Goal: Task Accomplishment & Management: Use online tool/utility

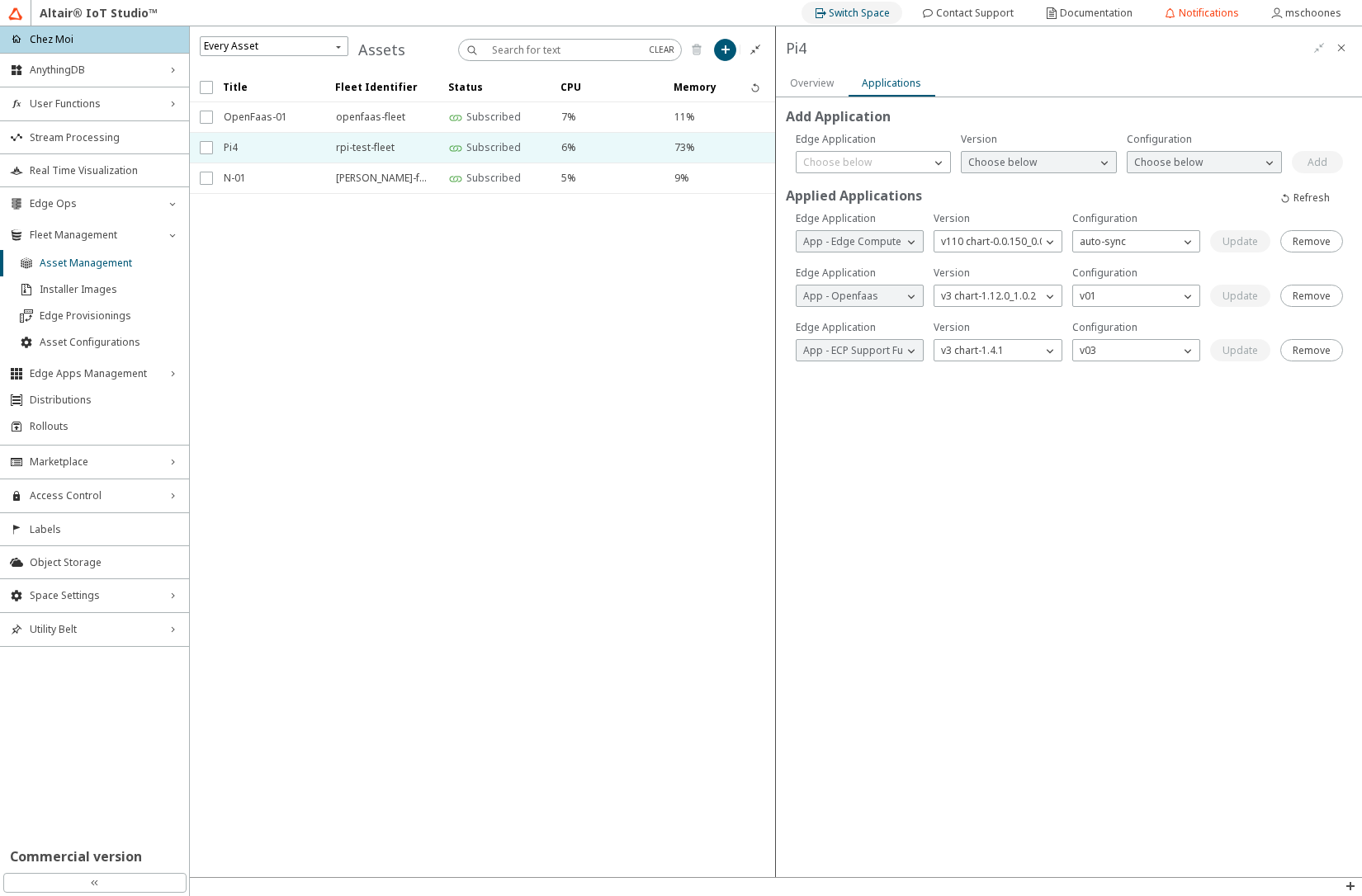
click at [0, 0] on slot "Switch Space" at bounding box center [0, 0] width 0 height 0
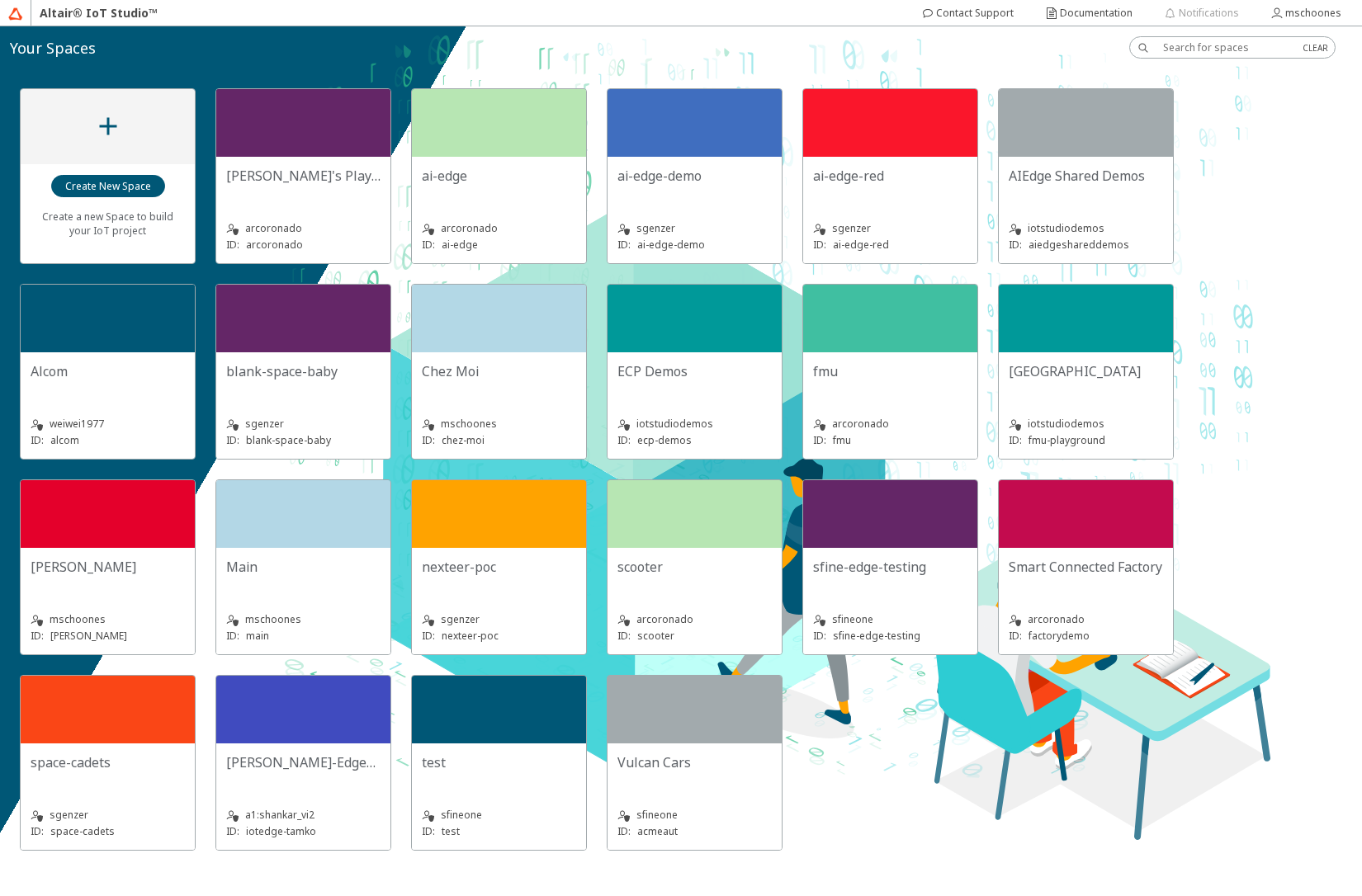
click at [0, 0] on slot "[GEOGRAPHIC_DATA]" at bounding box center [0, 0] width 0 height 0
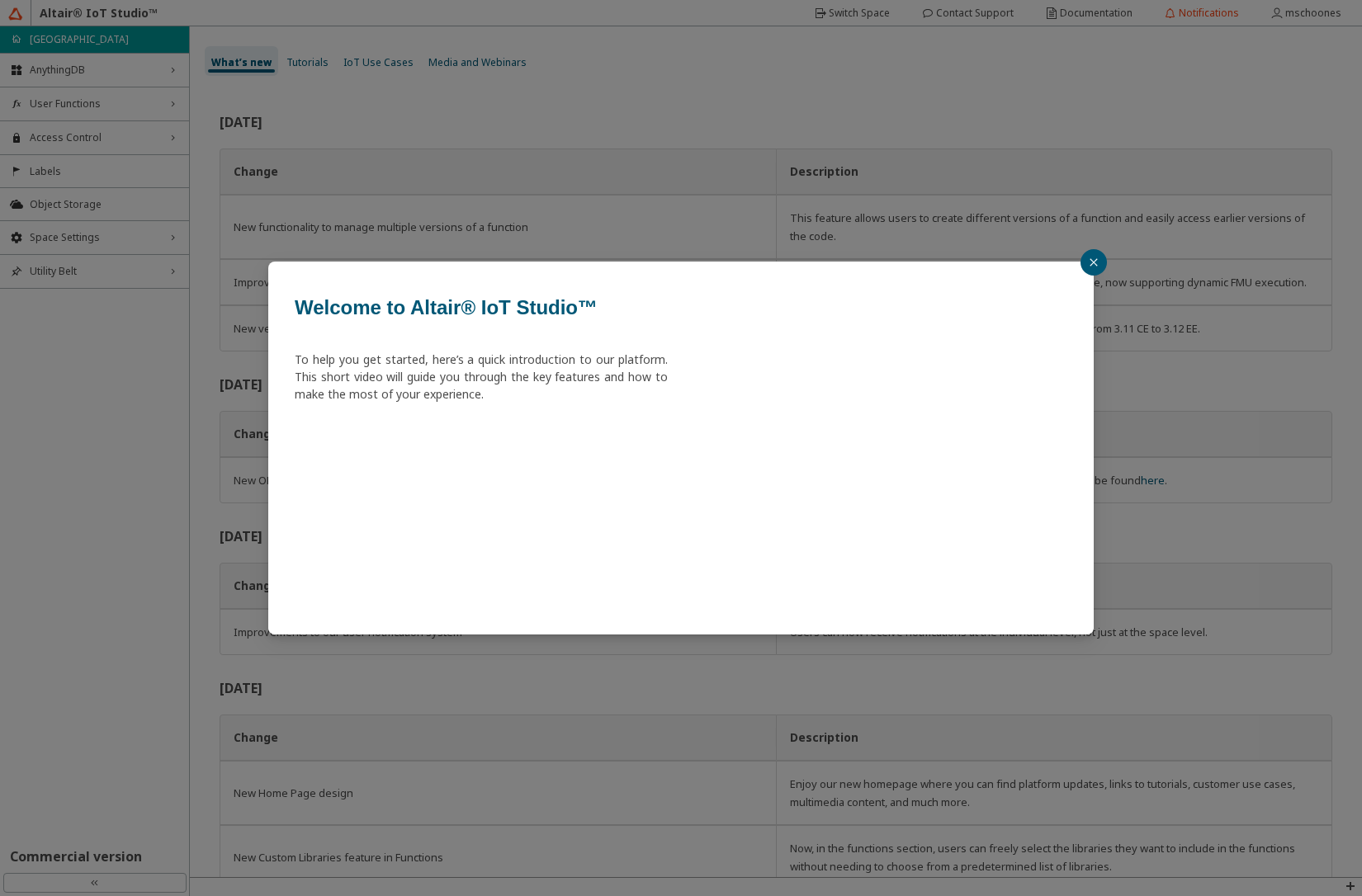
click at [69, 143] on div "Welcome to Altair® IoT Studio™ To help you get started, here’s a quick introduc…" at bounding box center [681, 448] width 1362 height 896
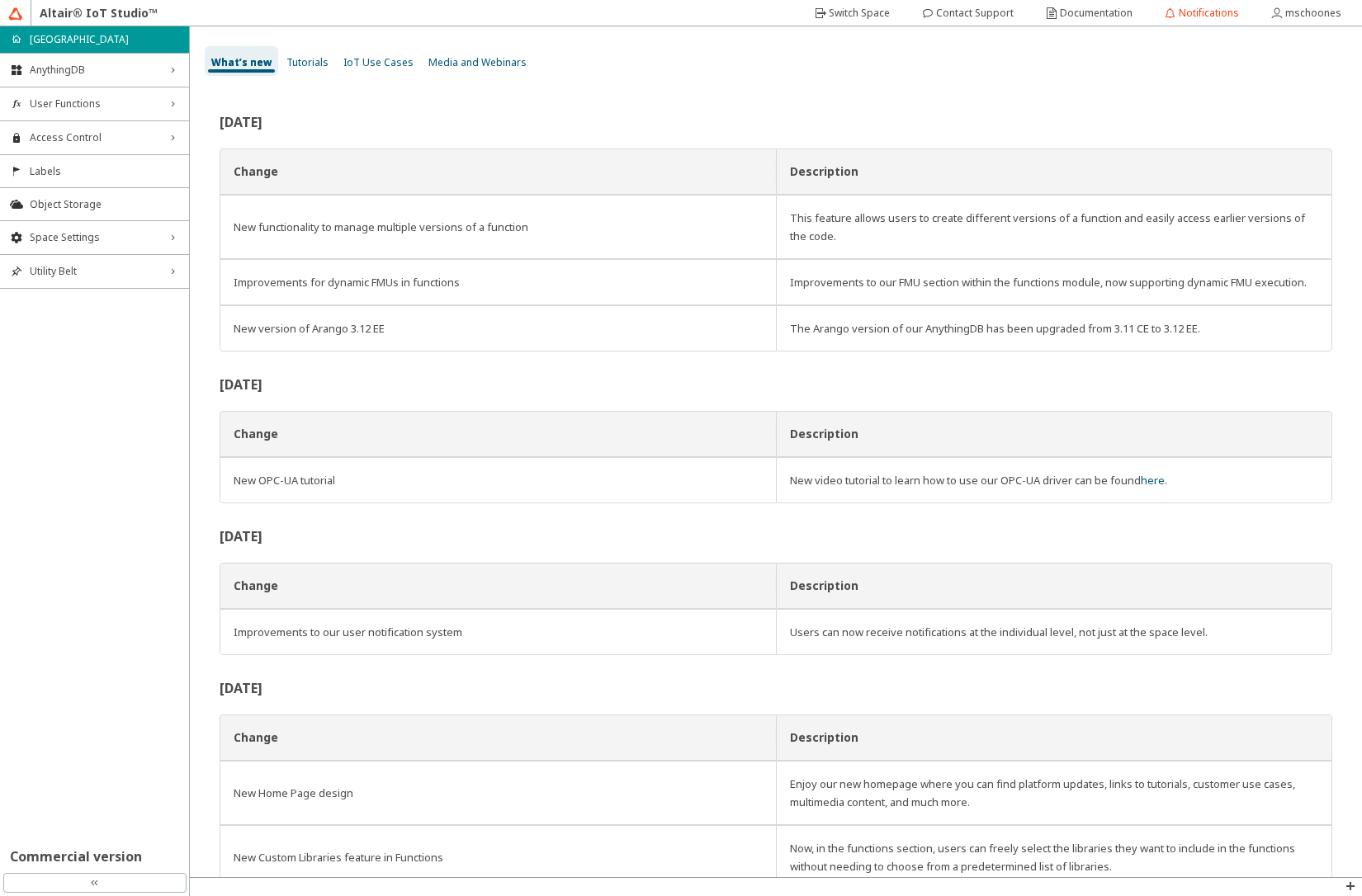
click at [69, 143] on span "Access Control" at bounding box center [95, 137] width 130 height 13
click at [73, 169] on span "Users" at bounding box center [104, 169] width 150 height 13
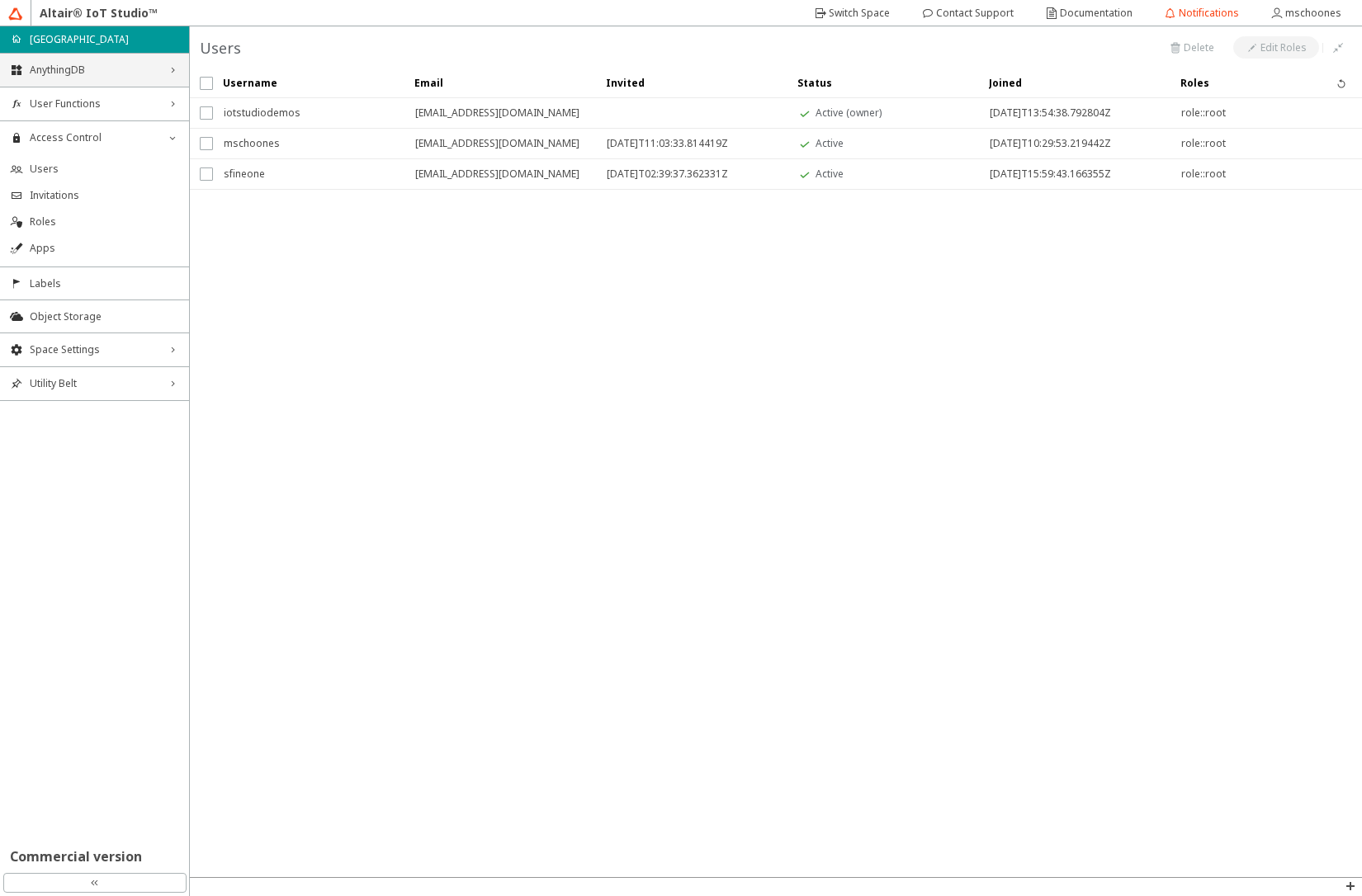
click at [108, 72] on span "AnythingDB" at bounding box center [95, 70] width 130 height 13
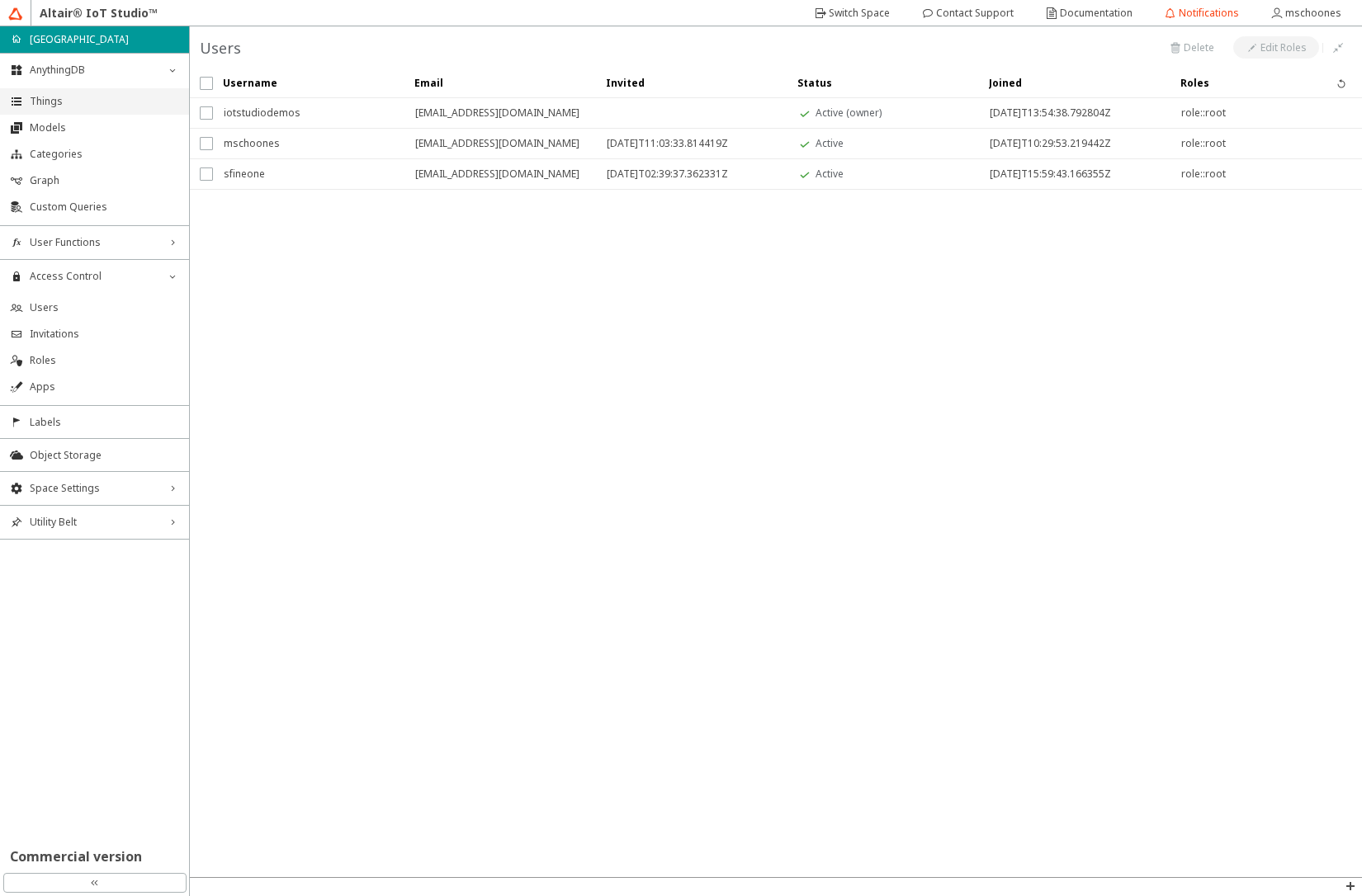
click at [106, 102] on span "Things" at bounding box center [104, 101] width 150 height 13
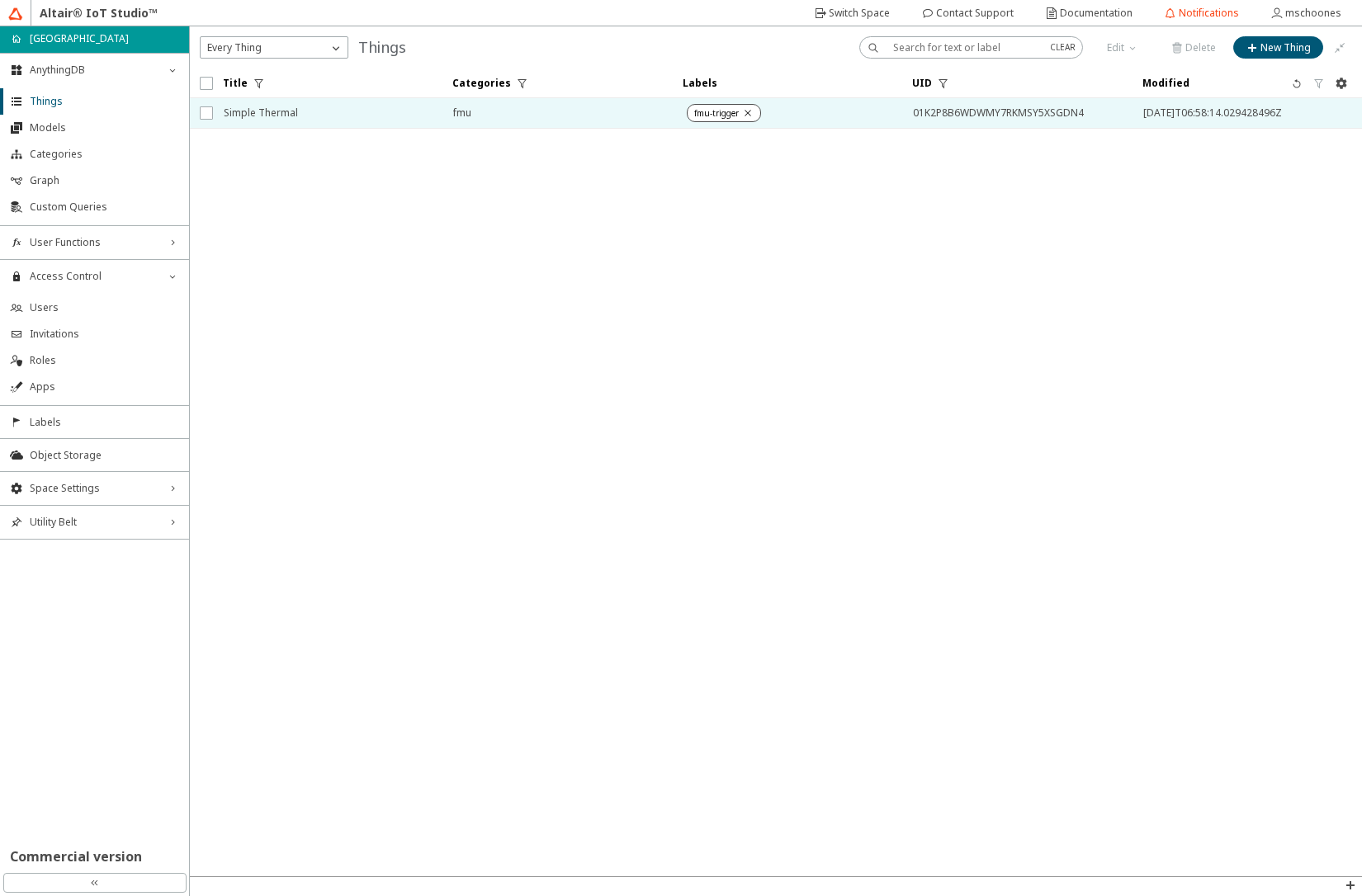
click at [288, 120] on span "Simple Thermal" at bounding box center [328, 113] width 208 height 30
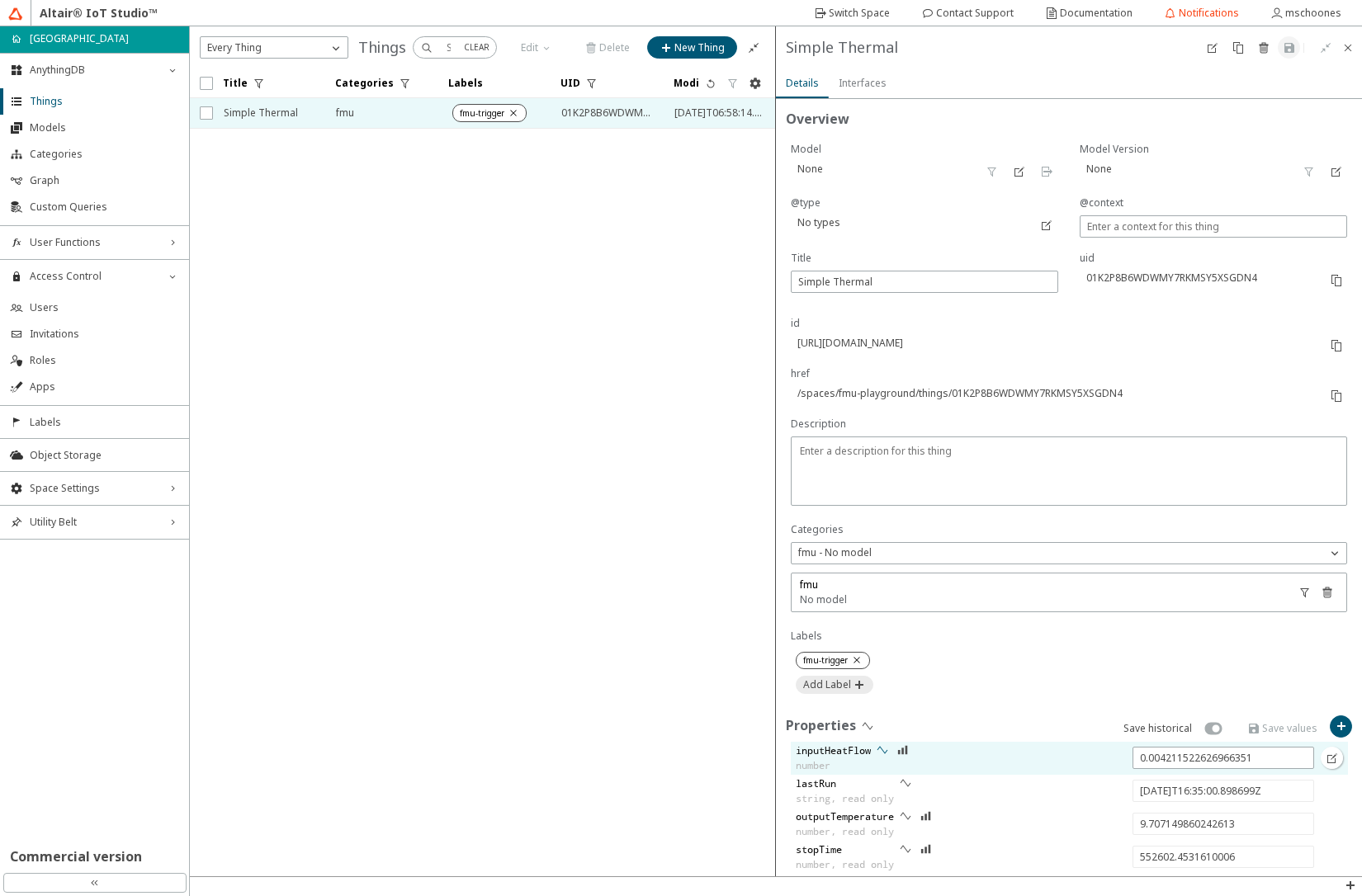
click at [884, 745] on iron-icon at bounding box center [882, 750] width 13 height 13
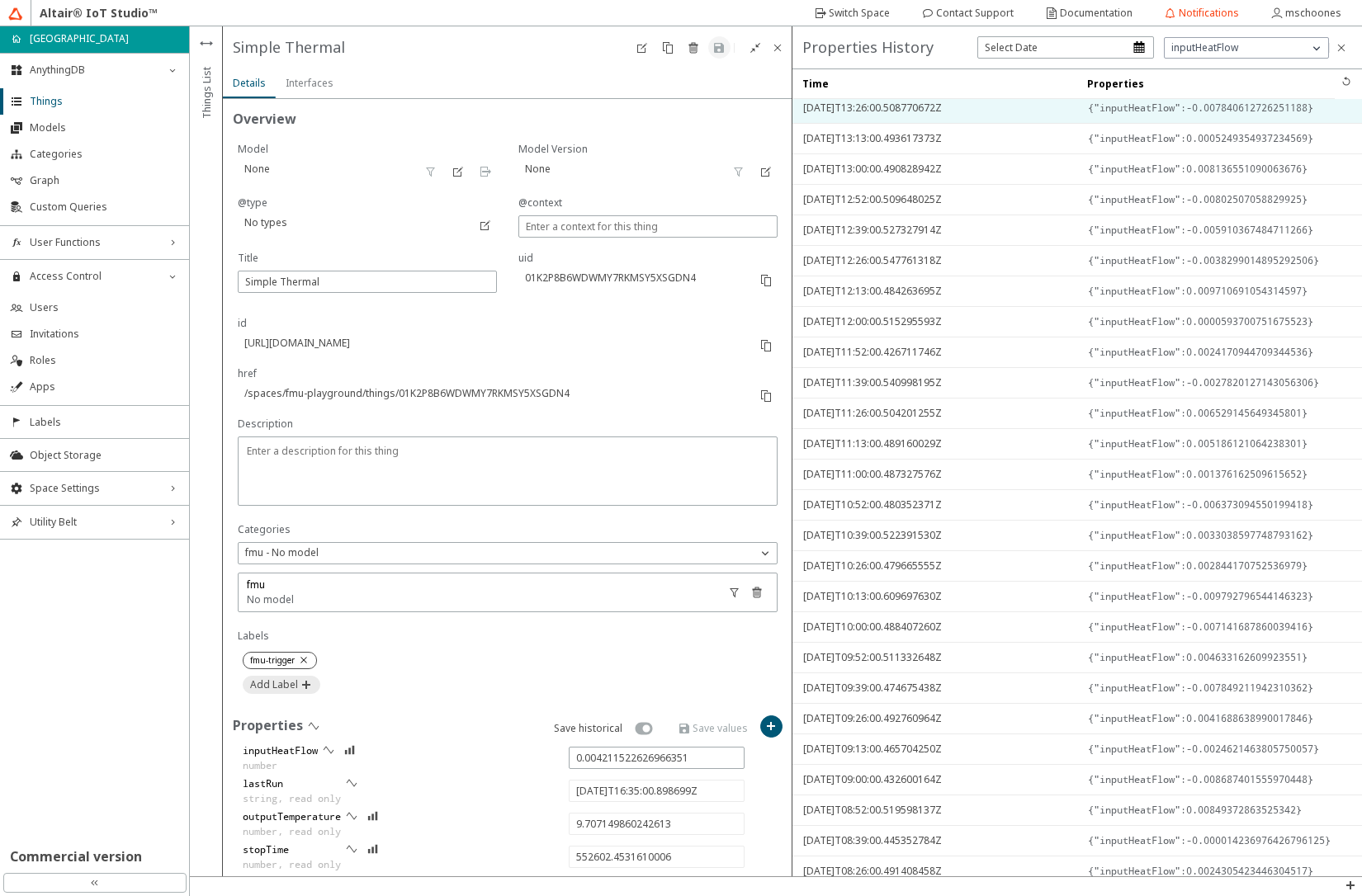
scroll to position [495, 0]
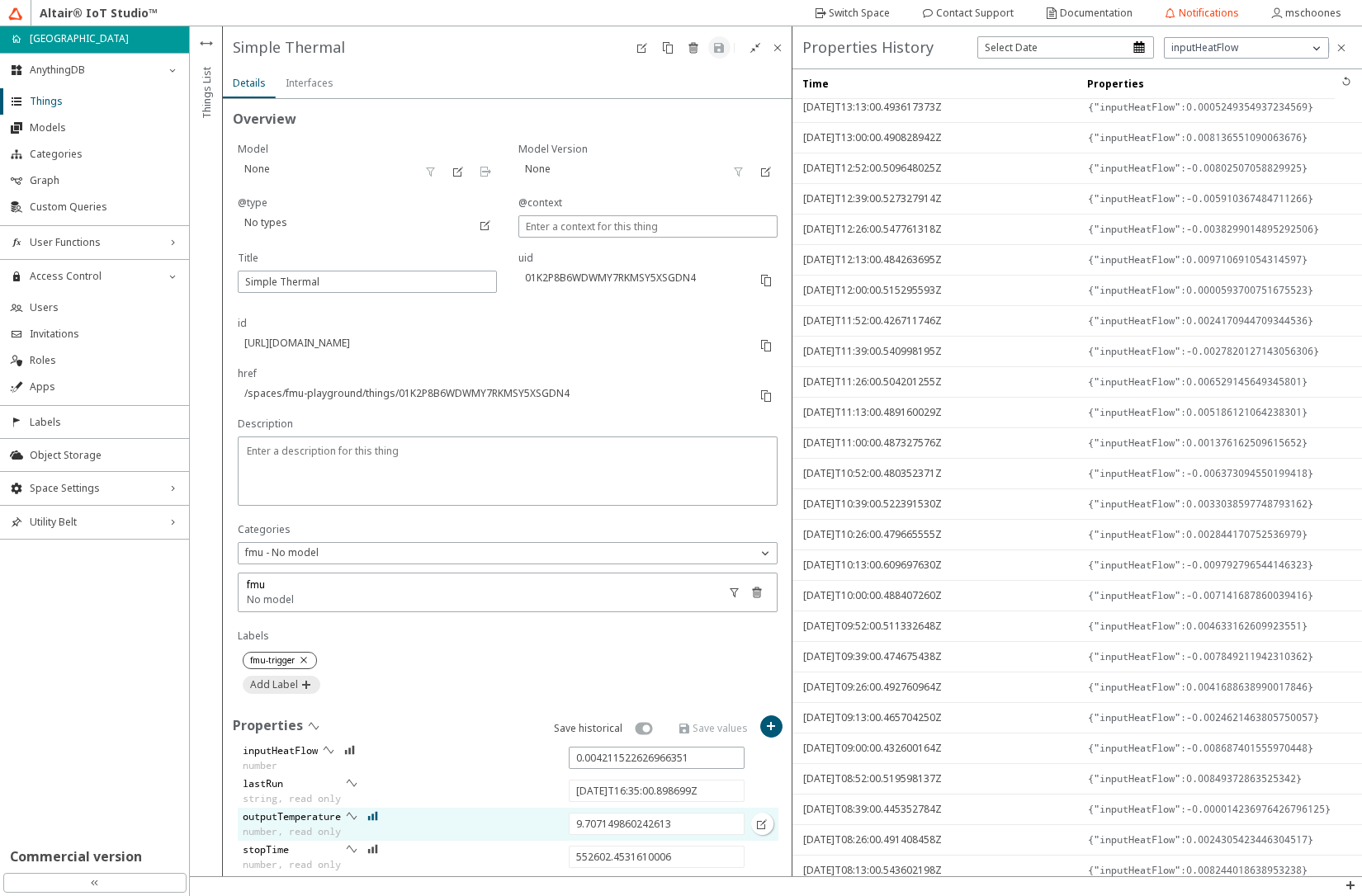
click at [371, 821] on iron-icon at bounding box center [373, 816] width 11 height 13
click at [1342, 51] on iron-icon at bounding box center [1341, 47] width 13 height 13
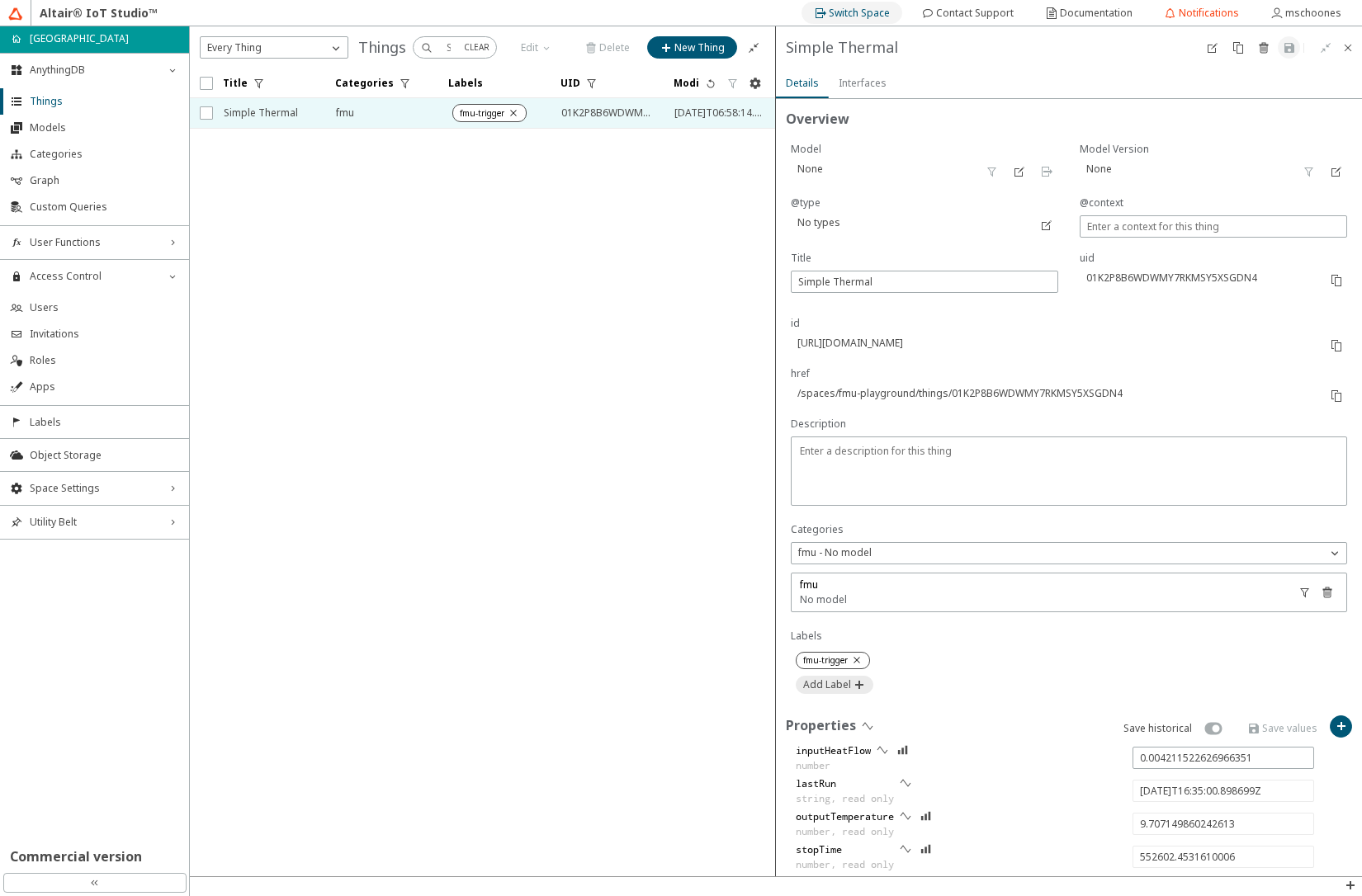
click at [0, 0] on slot "Switch Space" at bounding box center [0, 0] width 0 height 0
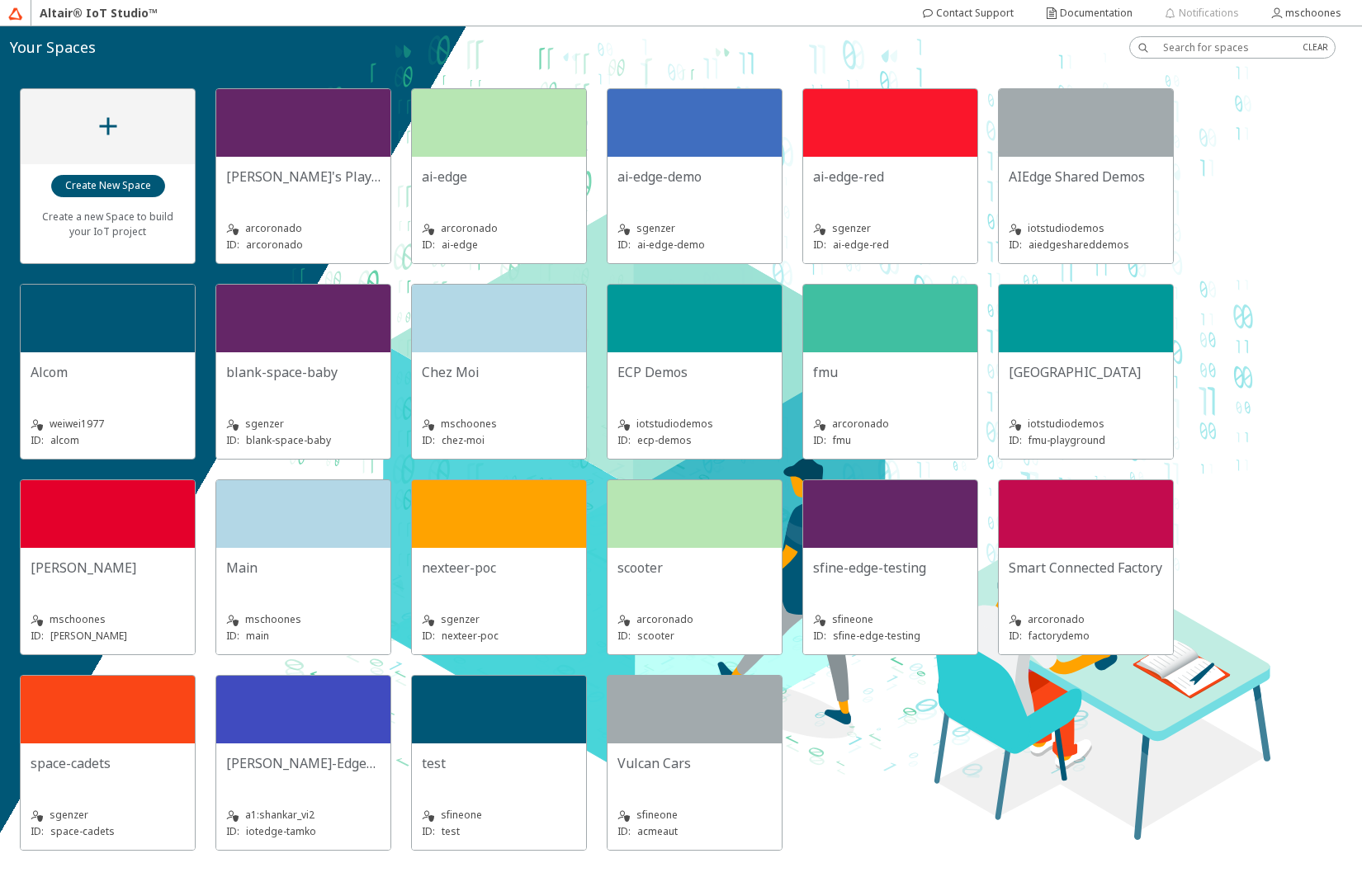
click at [289, 578] on div "Main" at bounding box center [303, 575] width 154 height 33
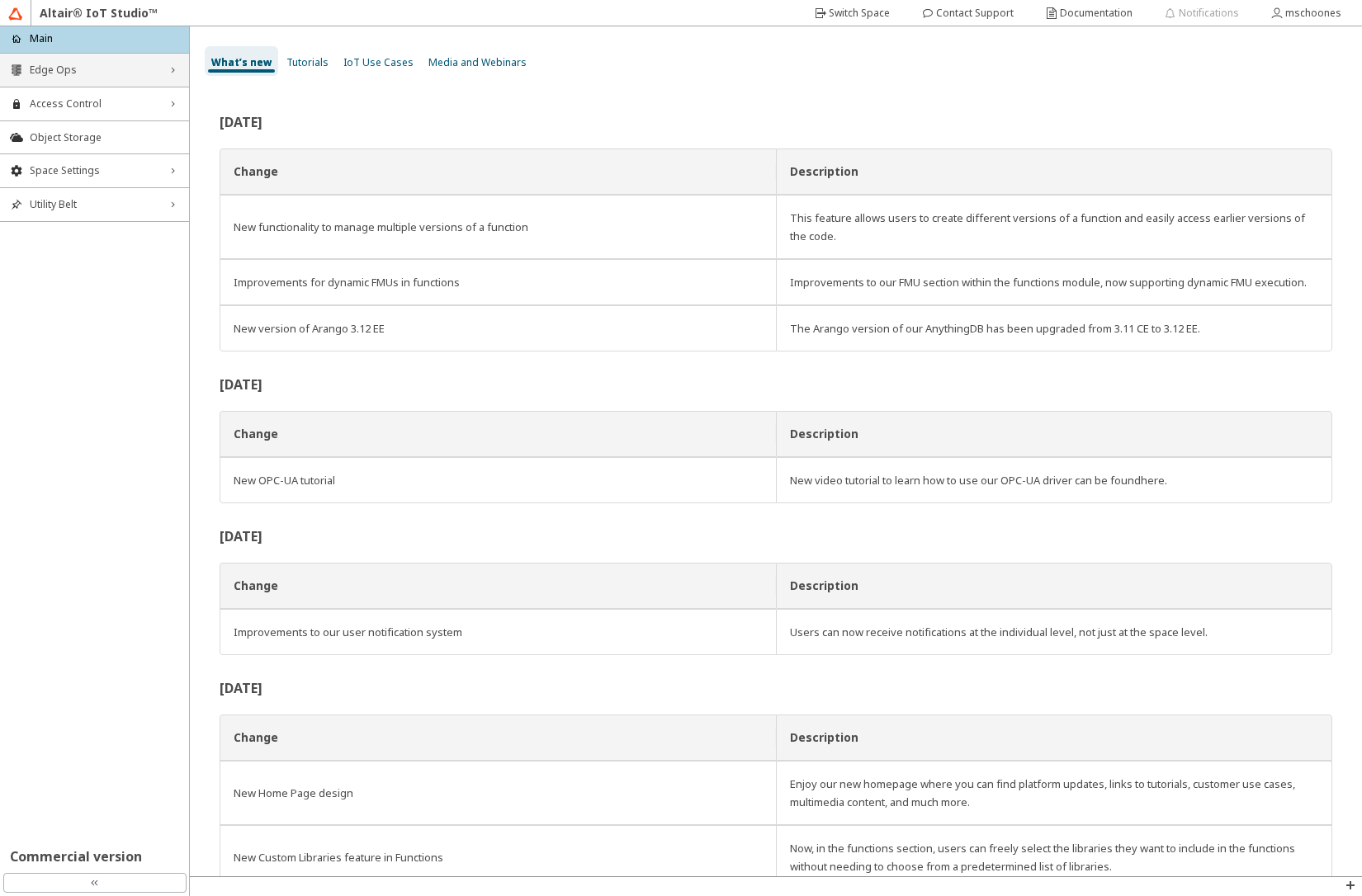
click at [64, 73] on span "Edge Ops" at bounding box center [95, 70] width 130 height 13
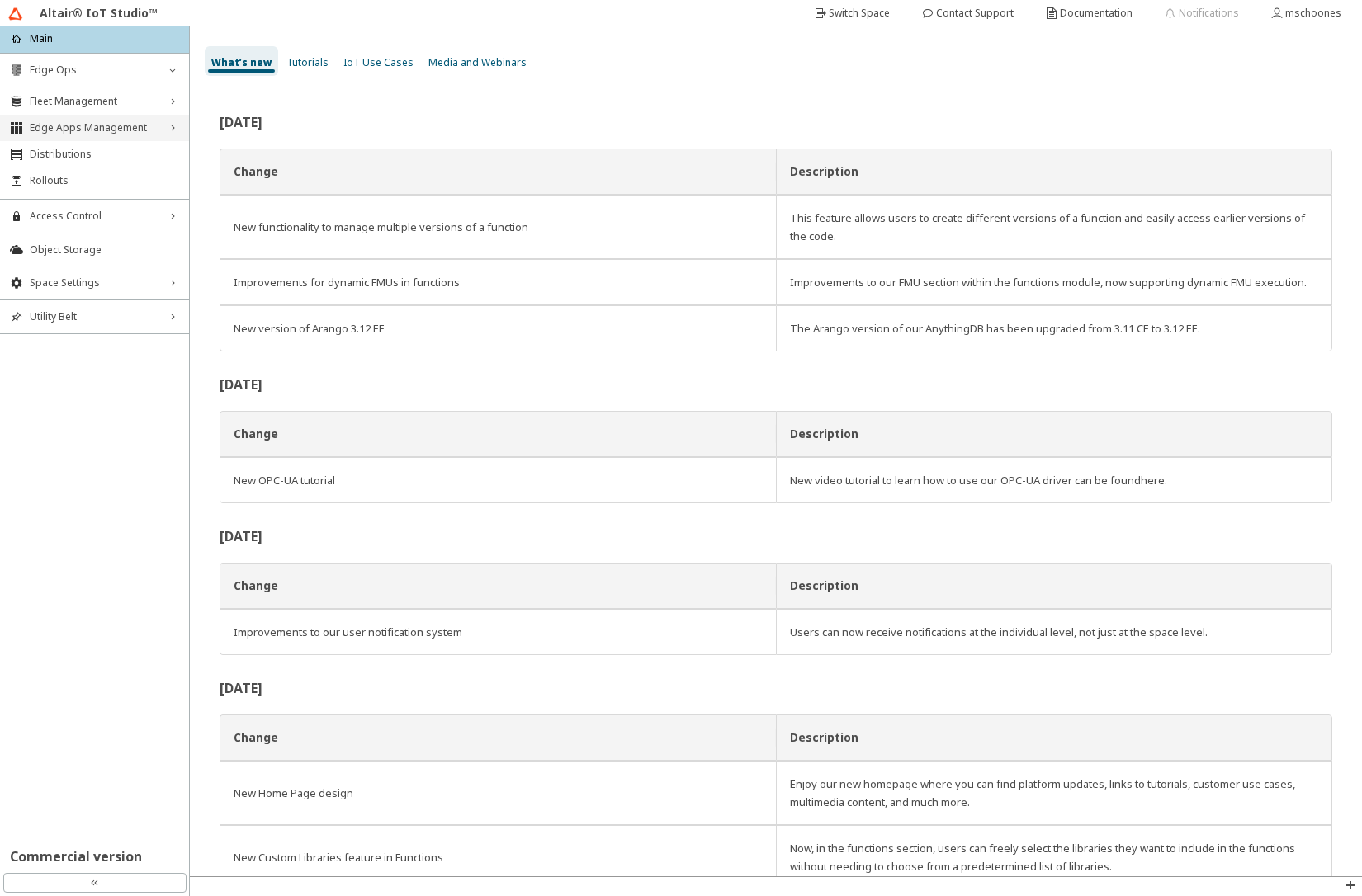
click at [81, 127] on span "Edge Apps Management" at bounding box center [95, 128] width 130 height 13
click at [88, 153] on span "Edge Applications" at bounding box center [109, 156] width 139 height 13
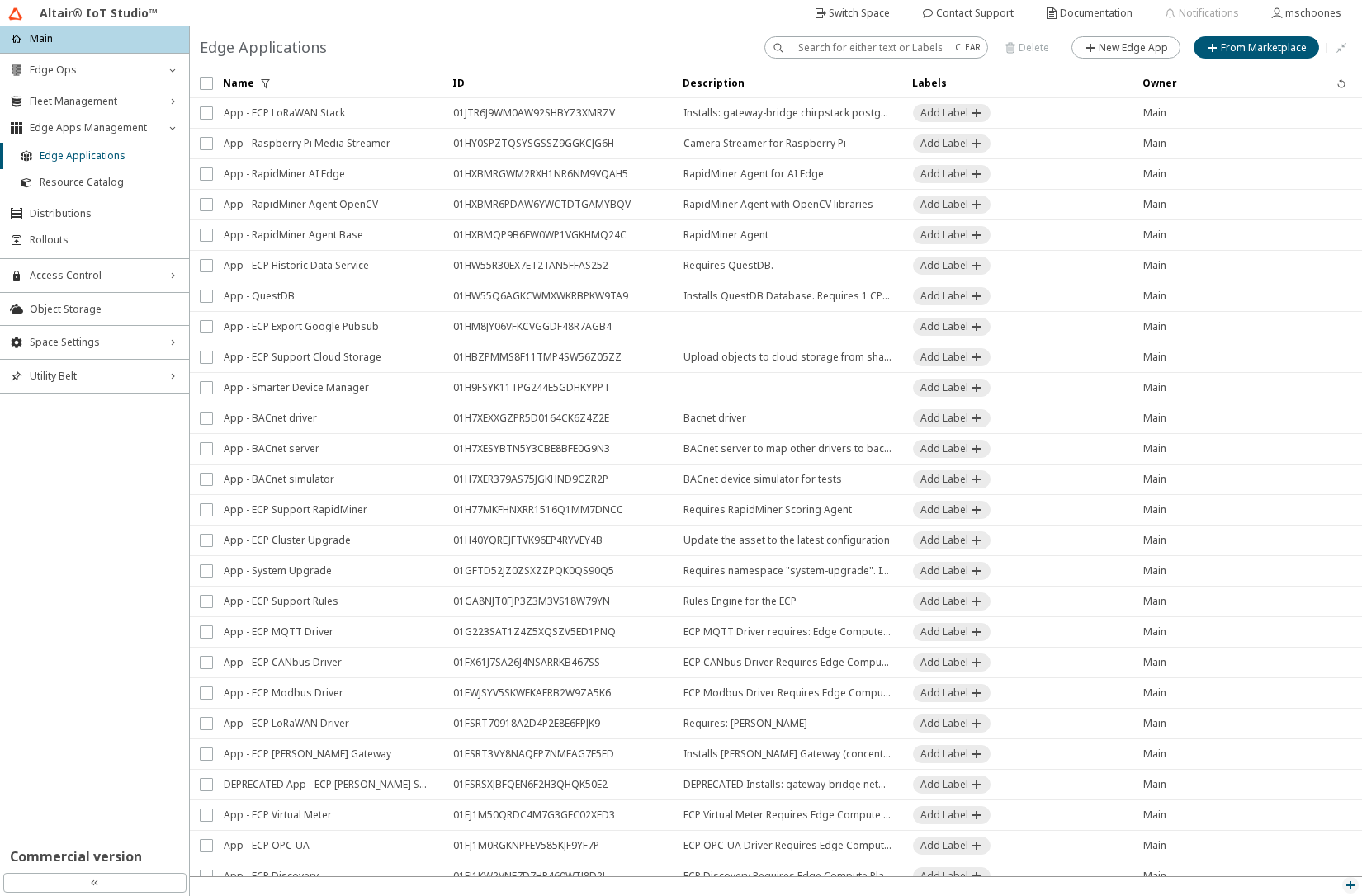
click at [1344, 887] on iron-icon at bounding box center [1351, 886] width 13 height 13
click at [1304, 864] on p "API Inspector" at bounding box center [1312, 863] width 99 height 15
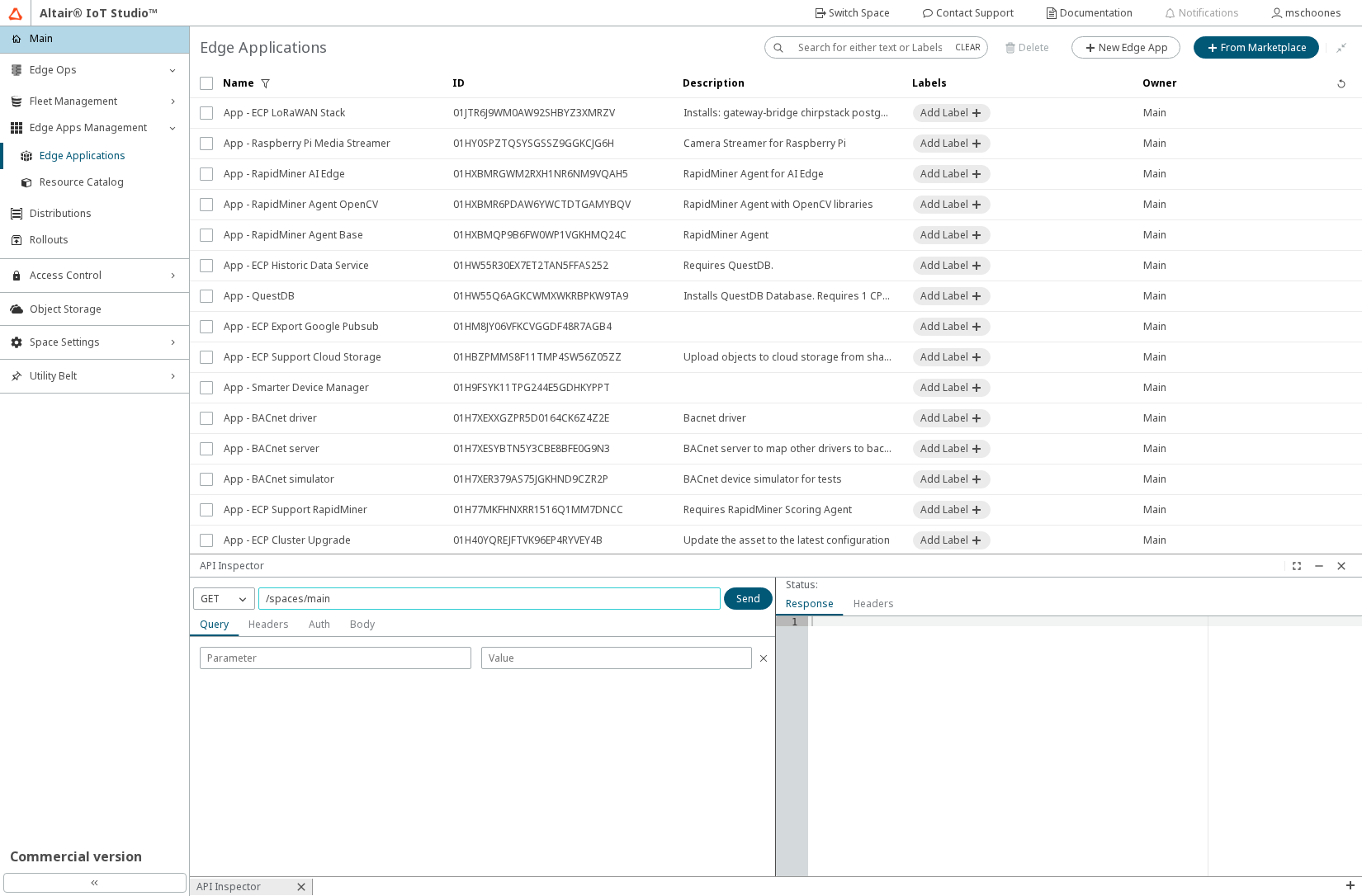
click at [385, 596] on input "/spaces/main" at bounding box center [489, 598] width 447 height 14
type input "/spaces/main/edge-apps"
click at [238, 597] on iron-icon at bounding box center [242, 598] width 17 height 17
click at [231, 646] on p "POST" at bounding box center [224, 647] width 60 height 15
click at [0, 0] on slot "Body" at bounding box center [0, 0] width 0 height 0
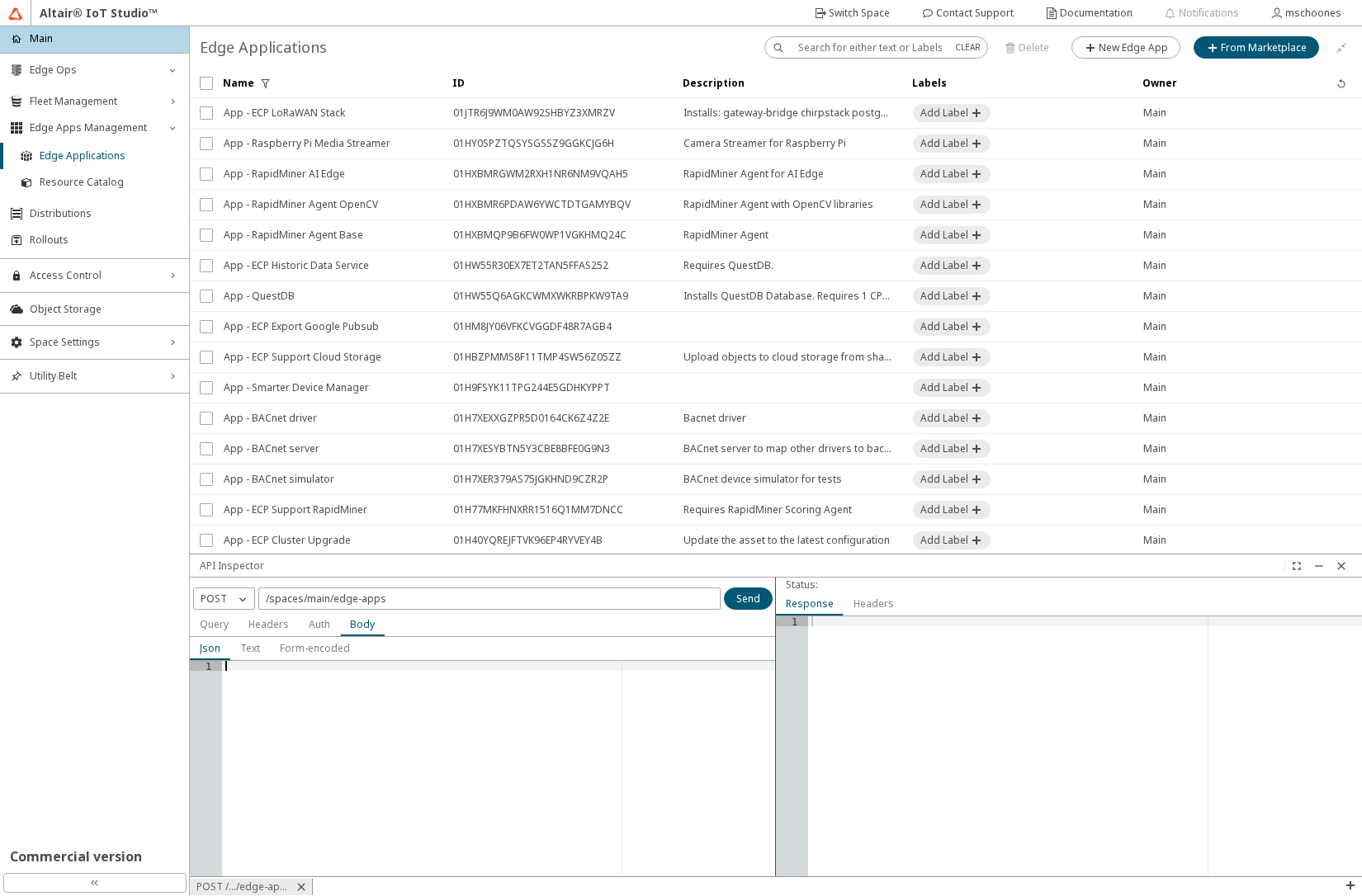
click at [331, 704] on div at bounding box center [499, 779] width 554 height 235
paste textarea "}"
click at [0, 0] on slot "Send" at bounding box center [0, 0] width 0 height 0
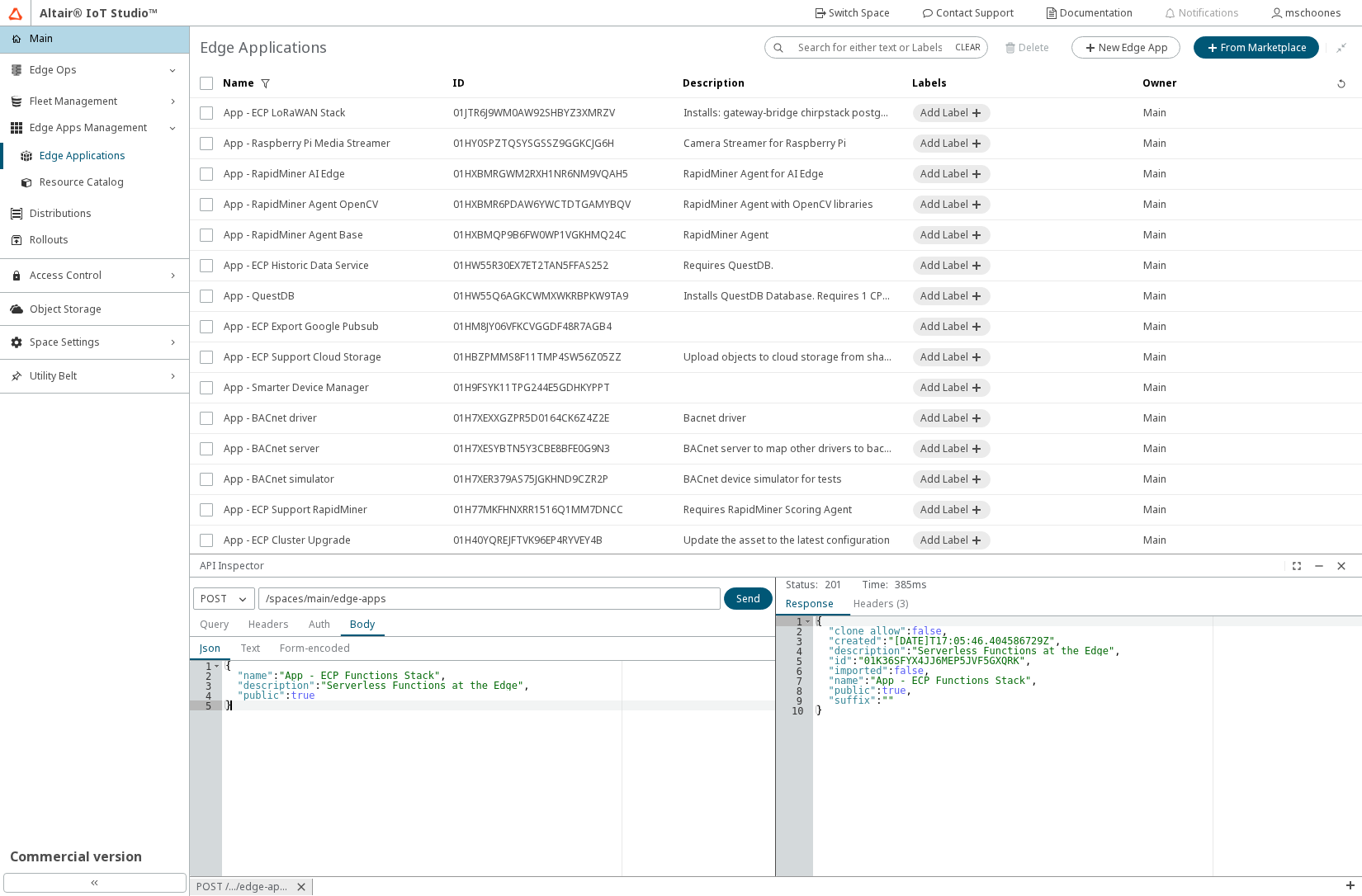
click at [617, 797] on div "{ "name" : "App - ECP Functions Stack" , "description" : "Serverless Functions …" at bounding box center [499, 779] width 554 height 235
type textarea ""public": true }"
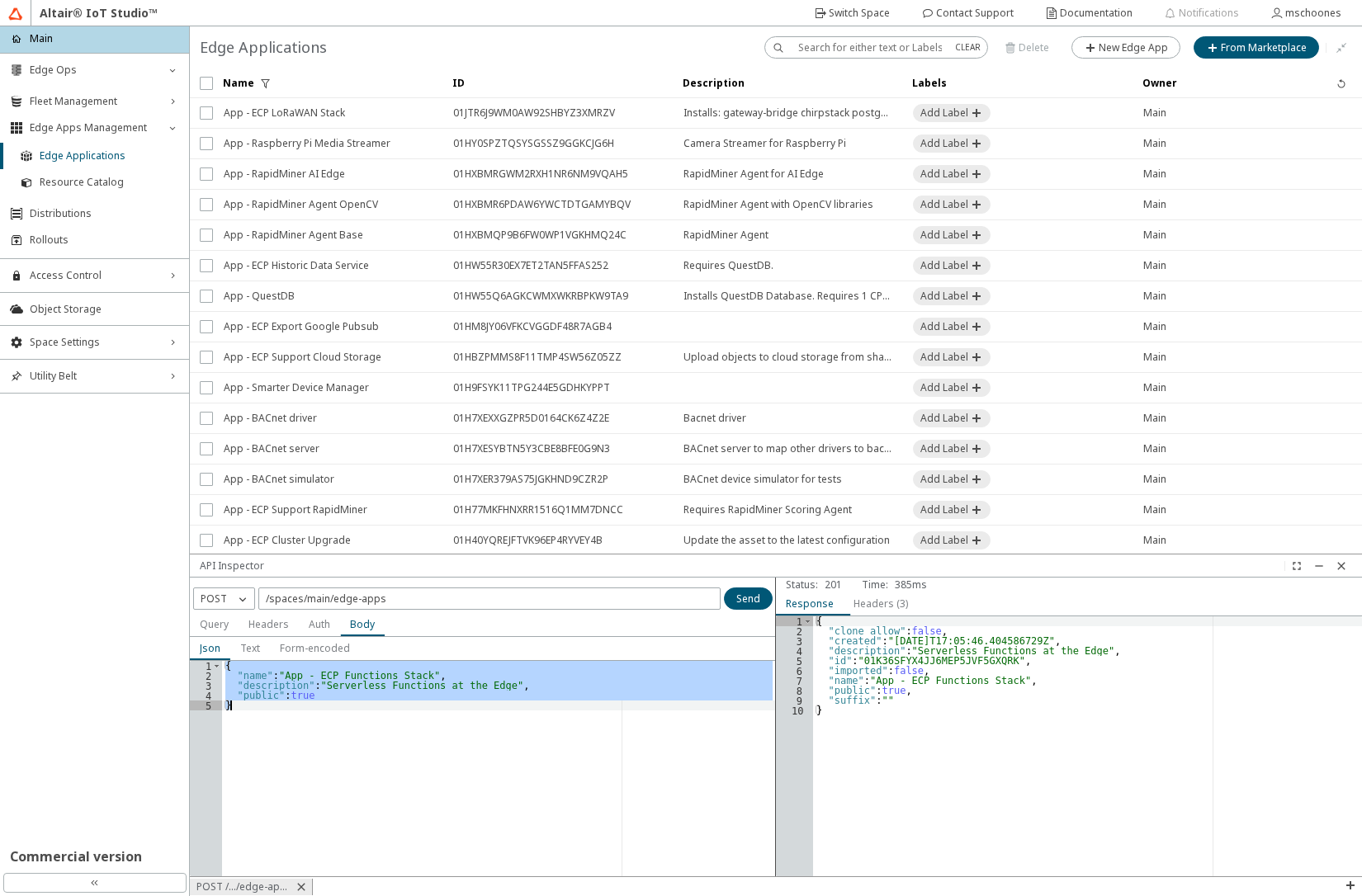
paste textarea "Cursor at row 5"
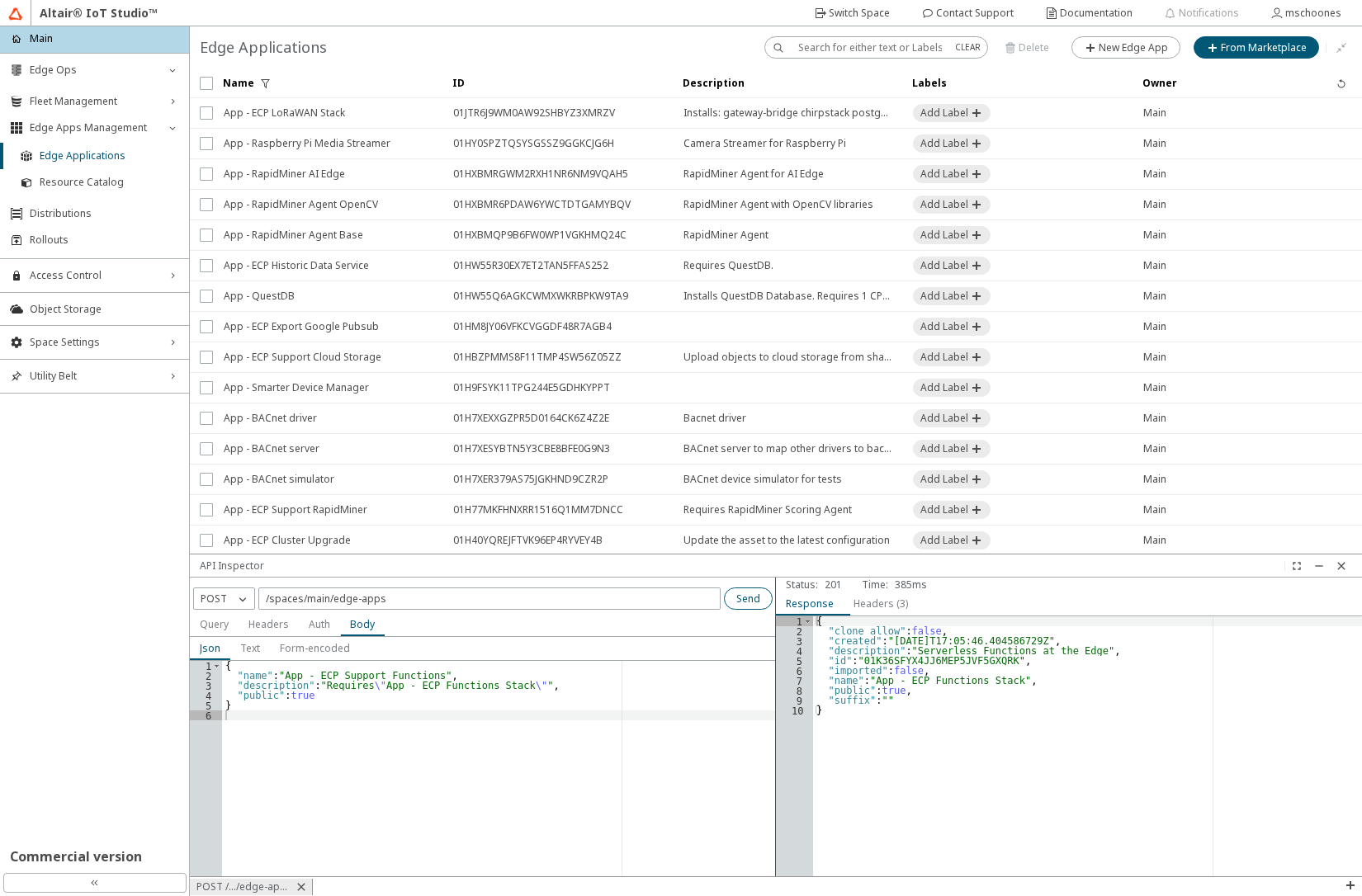
click at [0, 0] on slot "Send" at bounding box center [0, 0] width 0 height 0
click at [1341, 570] on iron-icon at bounding box center [1341, 565] width 13 height 13
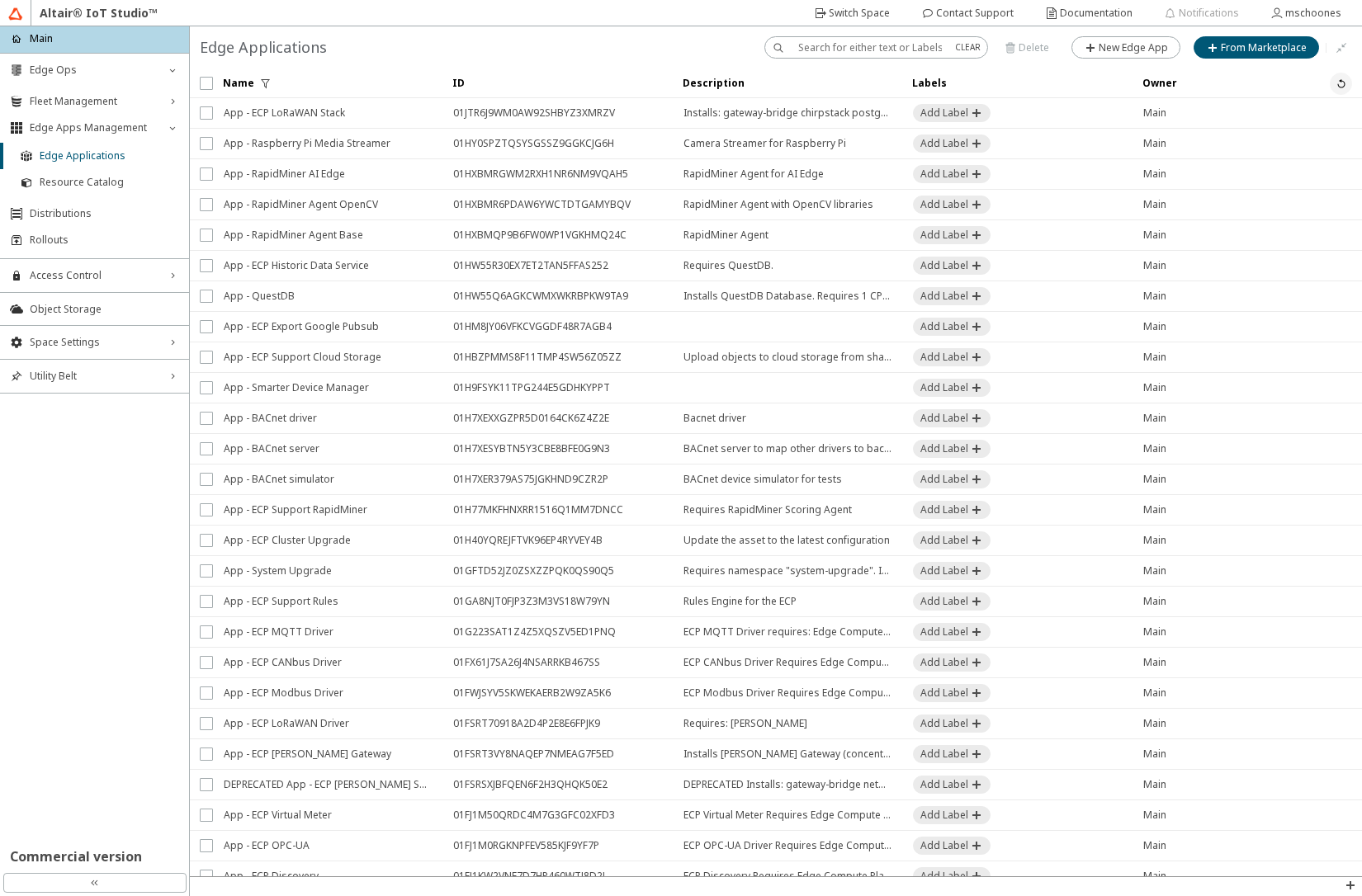
click at [1335, 89] on iron-icon at bounding box center [1341, 83] width 13 height 13
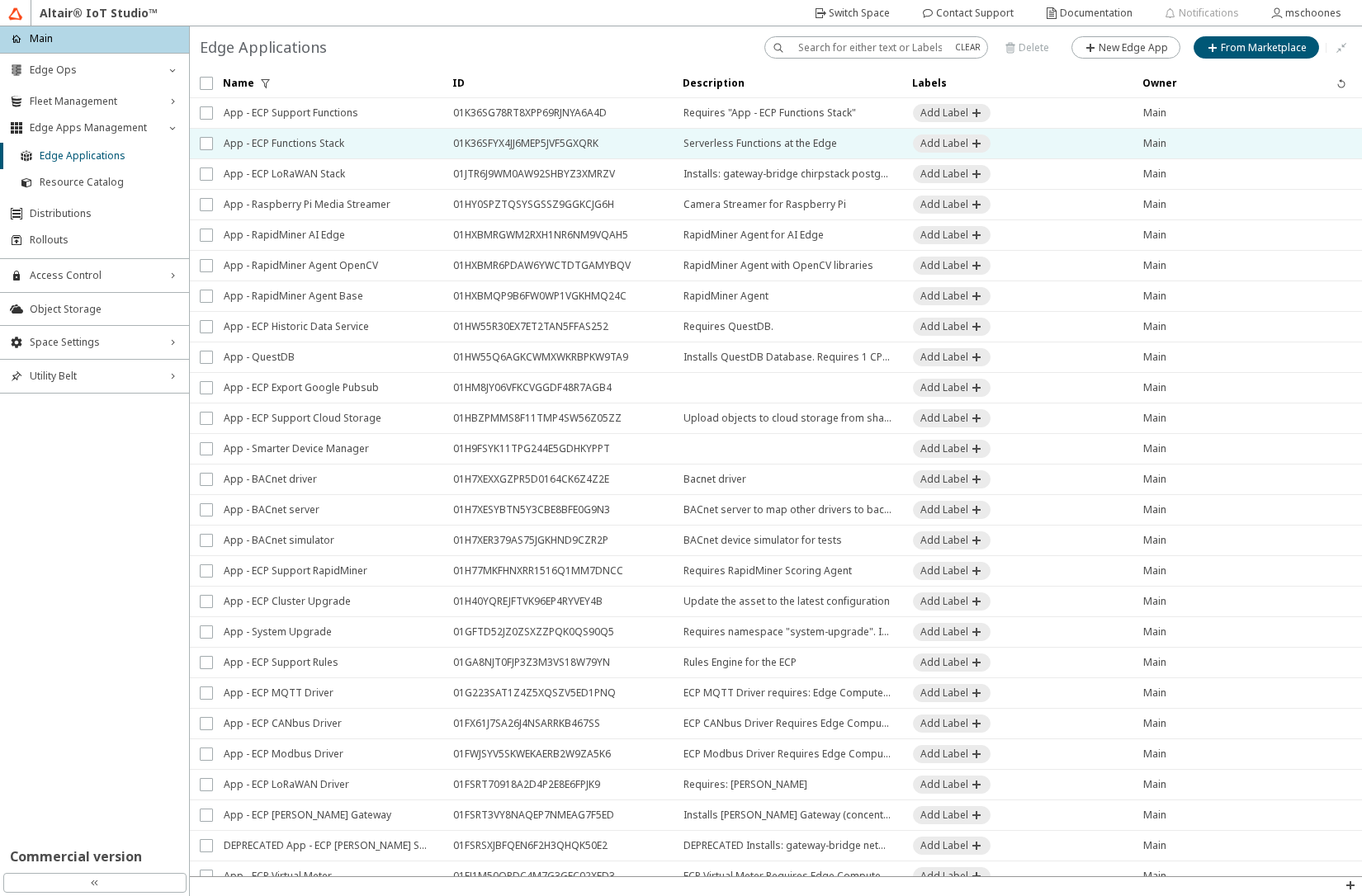
click at [292, 147] on span "App - ECP Functions Stack" at bounding box center [328, 144] width 208 height 30
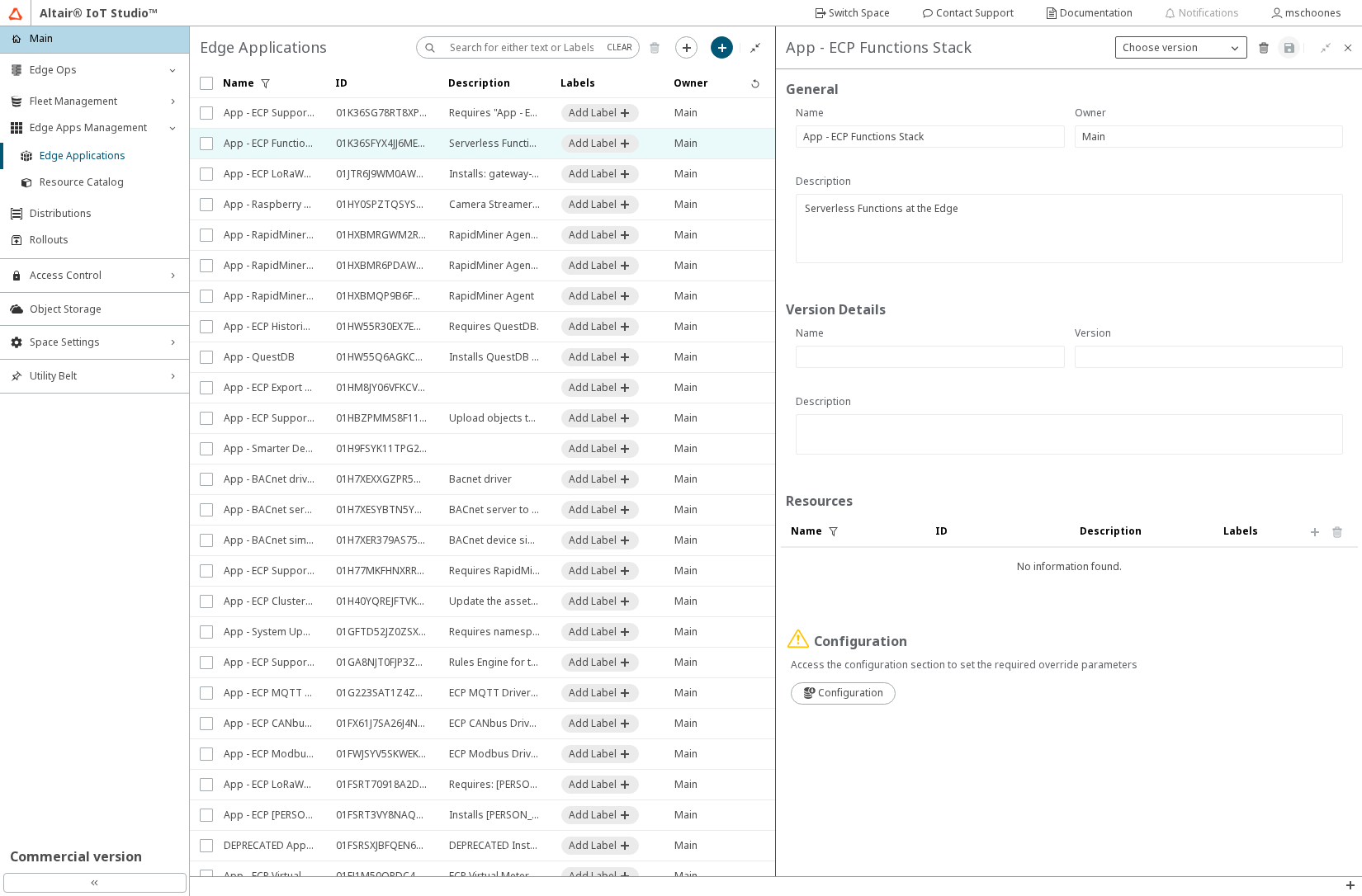
click at [1141, 48] on p "Choose version" at bounding box center [1160, 47] width 88 height 15
click at [1155, 98] on iron-icon at bounding box center [1151, 100] width 15 height 13
type input "1"
click at [951, 354] on input "text" at bounding box center [930, 357] width 255 height 14
paste input "chart-1.12.0_1.0.2"
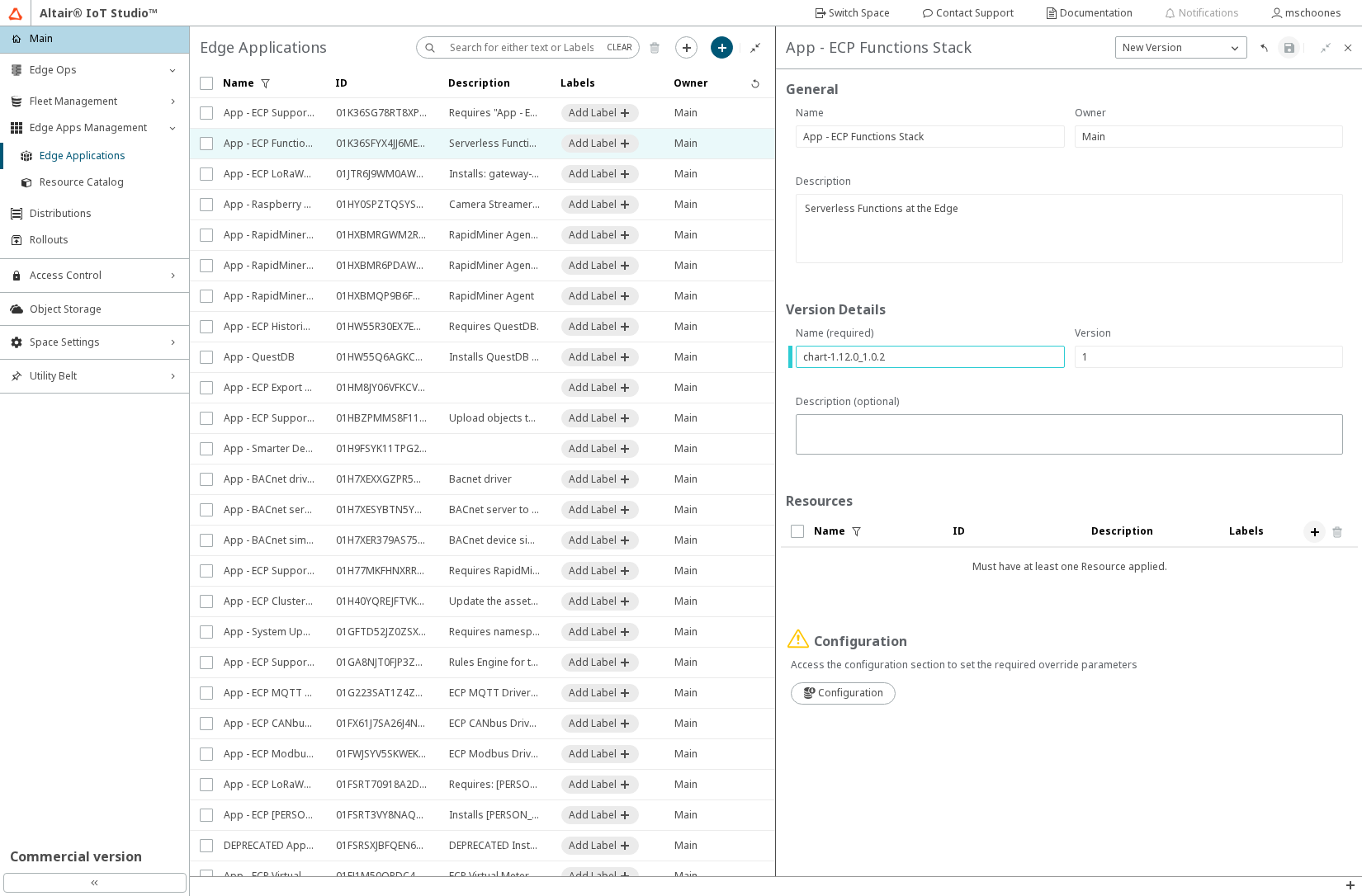
type input "chart-1.12.0_1.0.2"
click at [1314, 528] on iron-icon at bounding box center [1315, 532] width 13 height 13
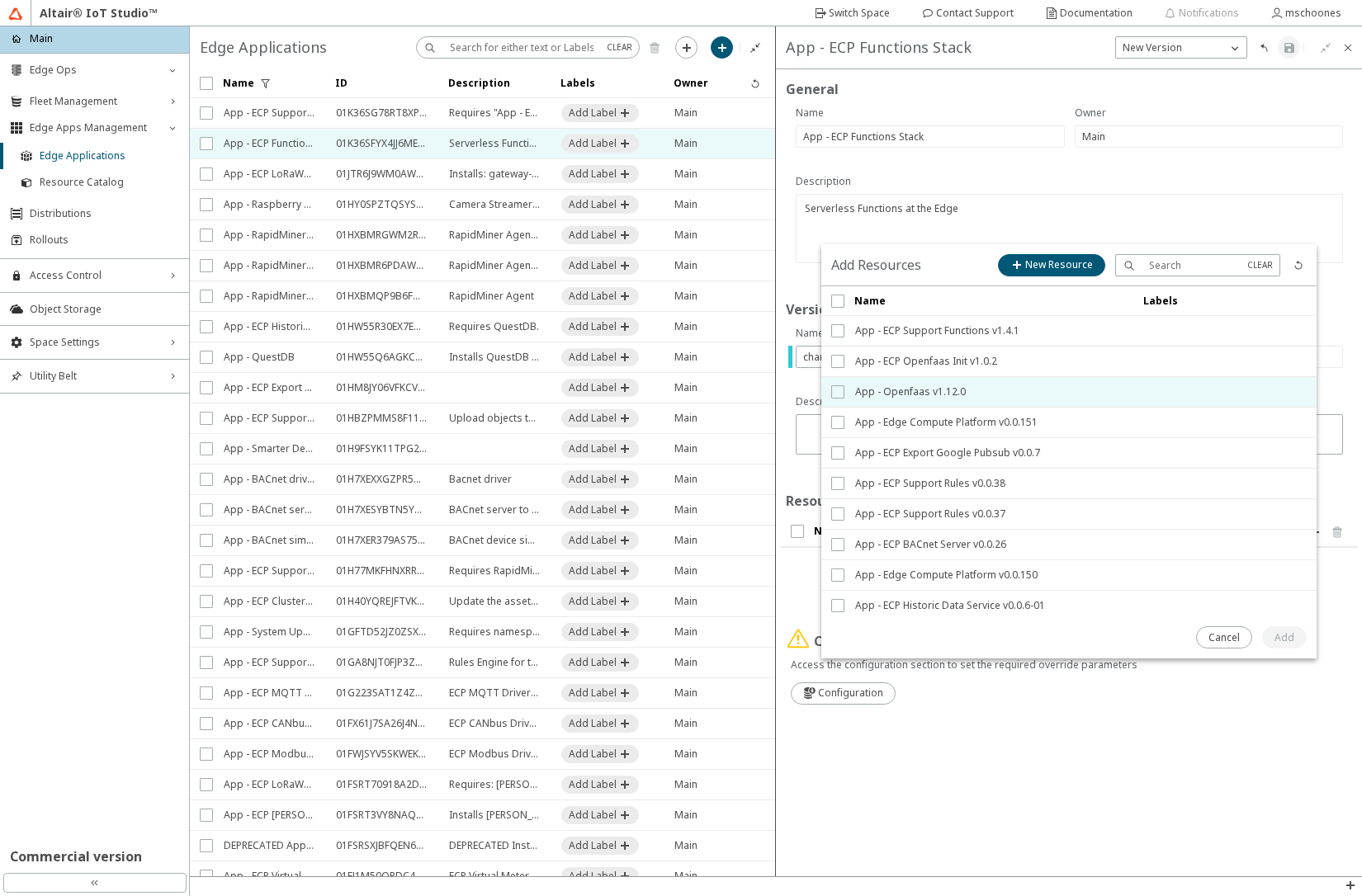
click at [839, 391] on input "checkbox" at bounding box center [837, 391] width 11 height 13
checkbox input "true"
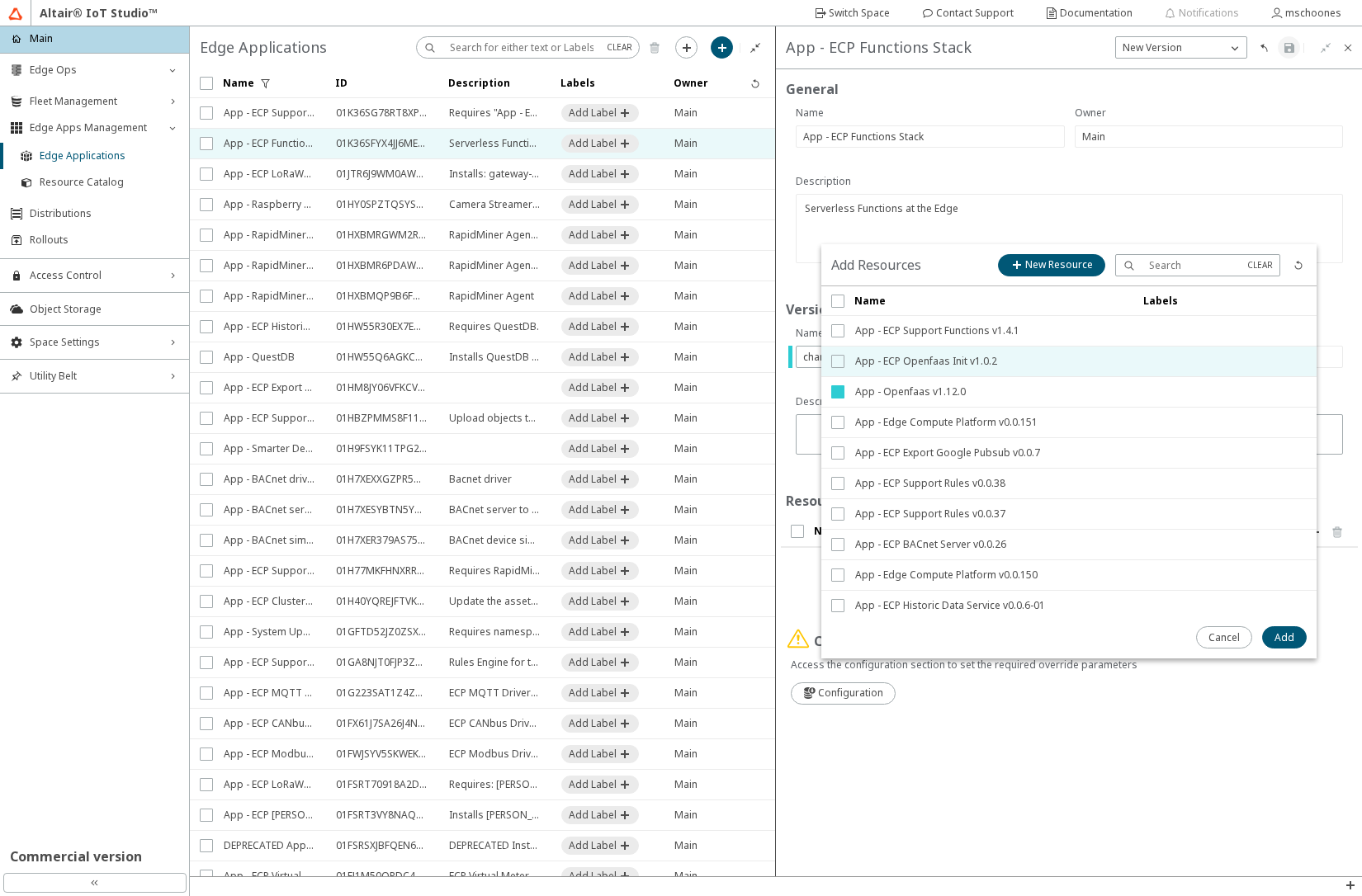
click at [836, 361] on input "checkbox" at bounding box center [837, 361] width 11 height 13
checkbox input "true"
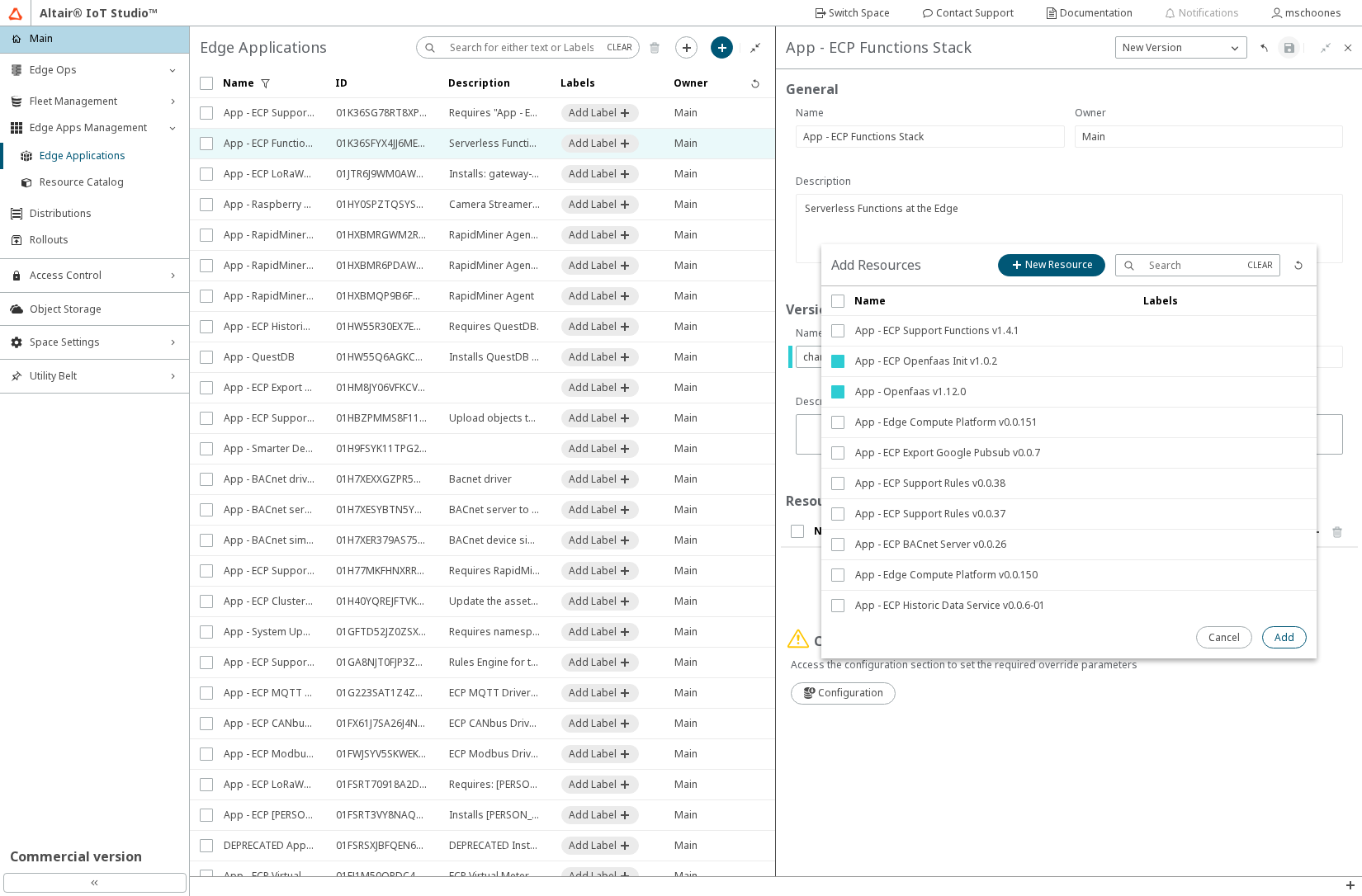
click at [0, 0] on slot "Add" at bounding box center [0, 0] width 0 height 0
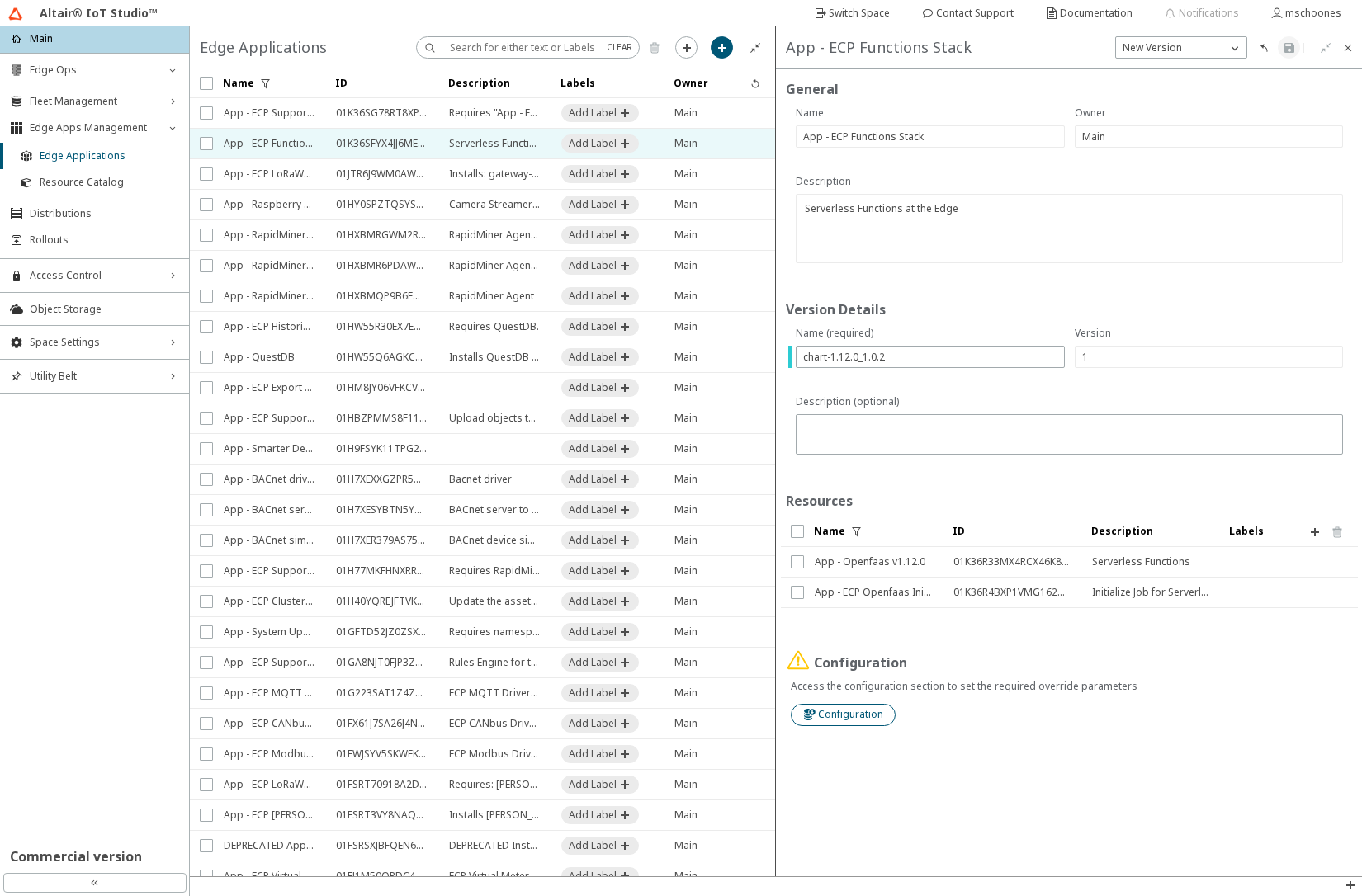
click at [0, 0] on slot "Configuration" at bounding box center [0, 0] width 0 height 0
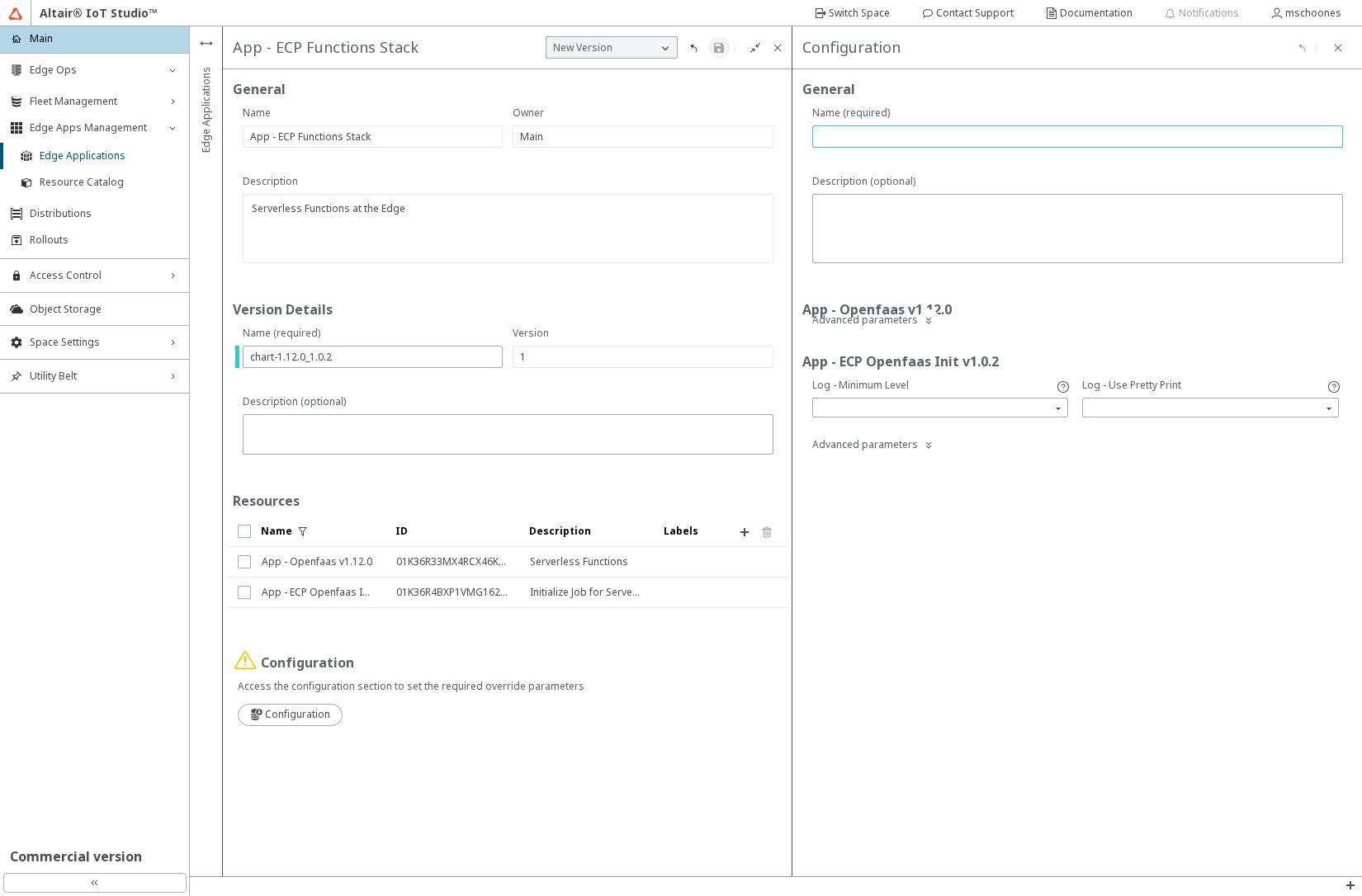
click at [886, 136] on input "text" at bounding box center [1078, 136] width 516 height 14
type input "na"
click at [719, 46] on iron-icon at bounding box center [719, 47] width 13 height 13
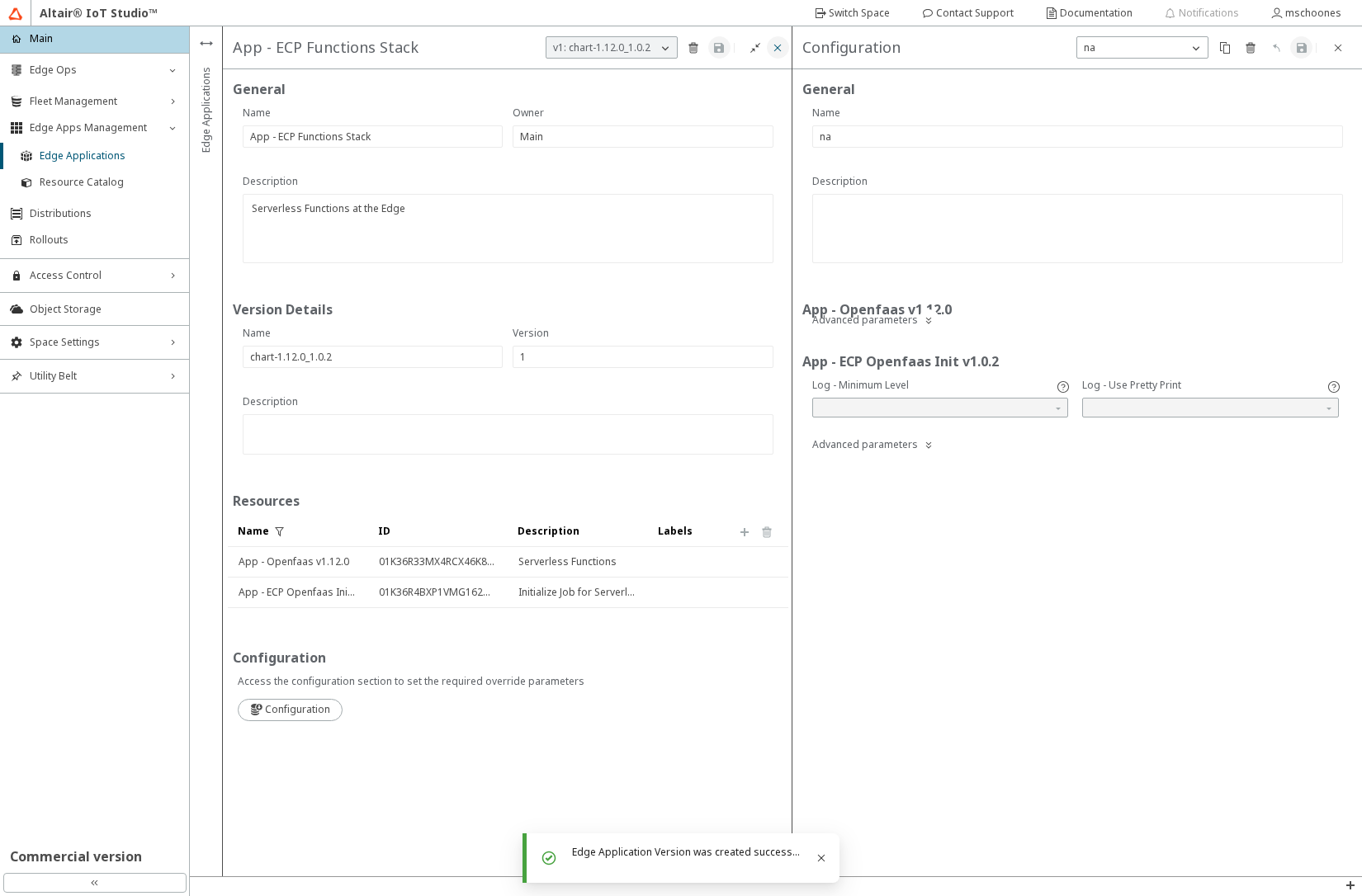
click at [774, 51] on iron-icon at bounding box center [777, 47] width 13 height 13
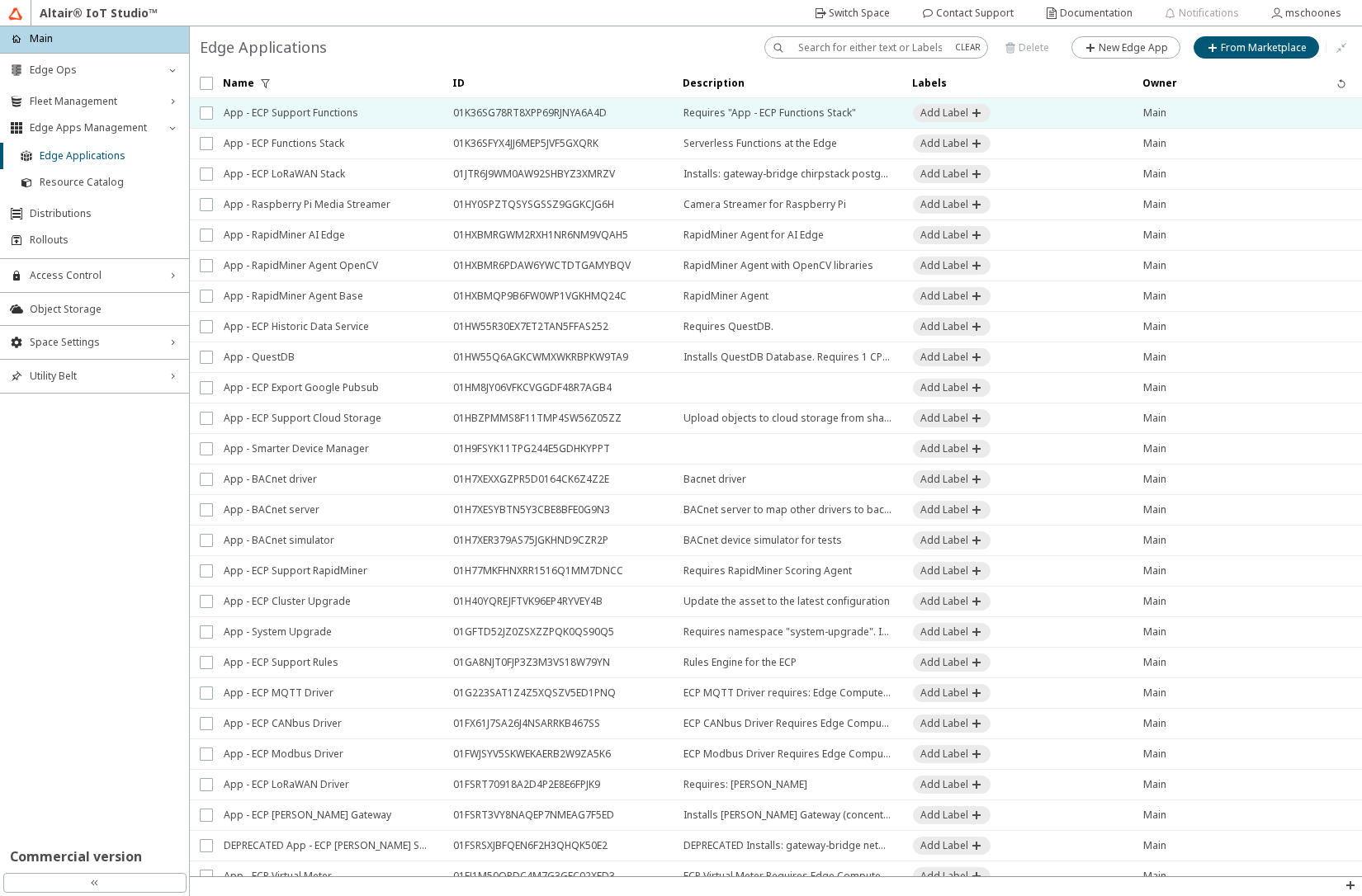
click at [265, 114] on span "App - ECP Support Functions" at bounding box center [328, 113] width 208 height 30
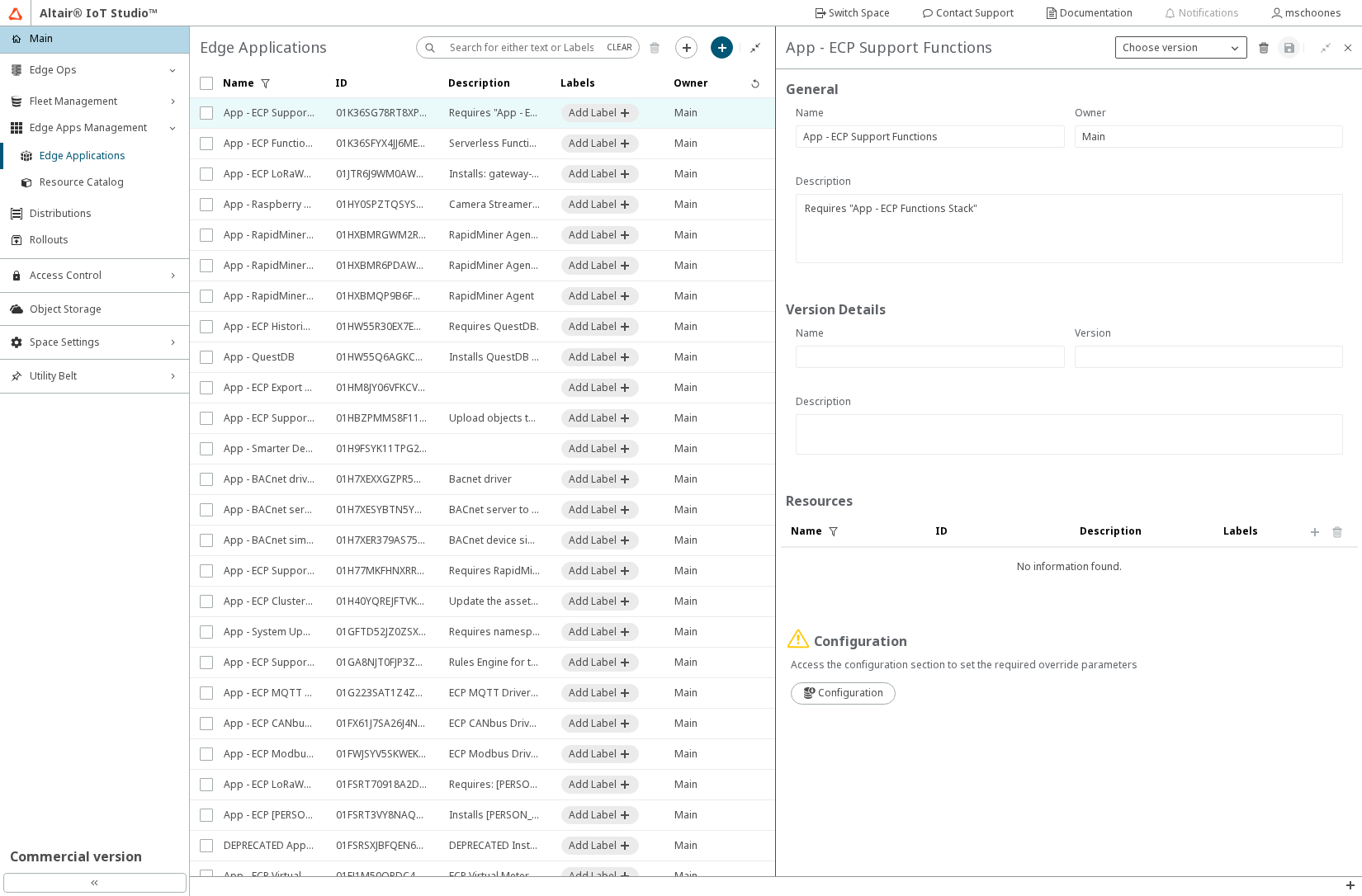
click at [1160, 51] on p "Choose version" at bounding box center [1160, 47] width 88 height 15
click at [0, 0] on slot "New Version" at bounding box center [0, 0] width 0 height 0
type input "1"
click at [925, 360] on input "text" at bounding box center [930, 357] width 255 height 14
paste input "chart-1.4.1"
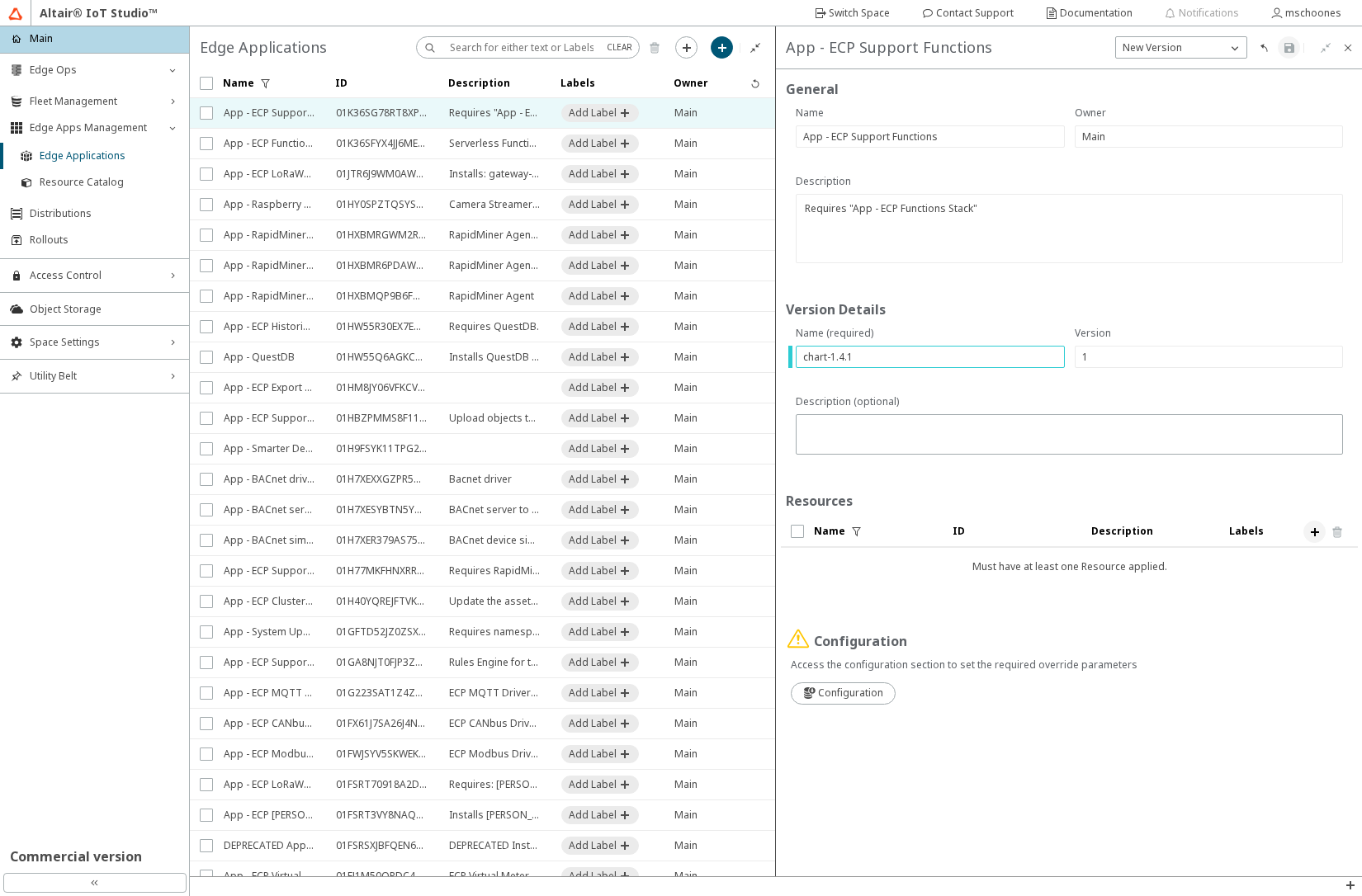
type input "chart-1.4.1"
click at [1319, 538] on iron-icon at bounding box center [1315, 532] width 13 height 13
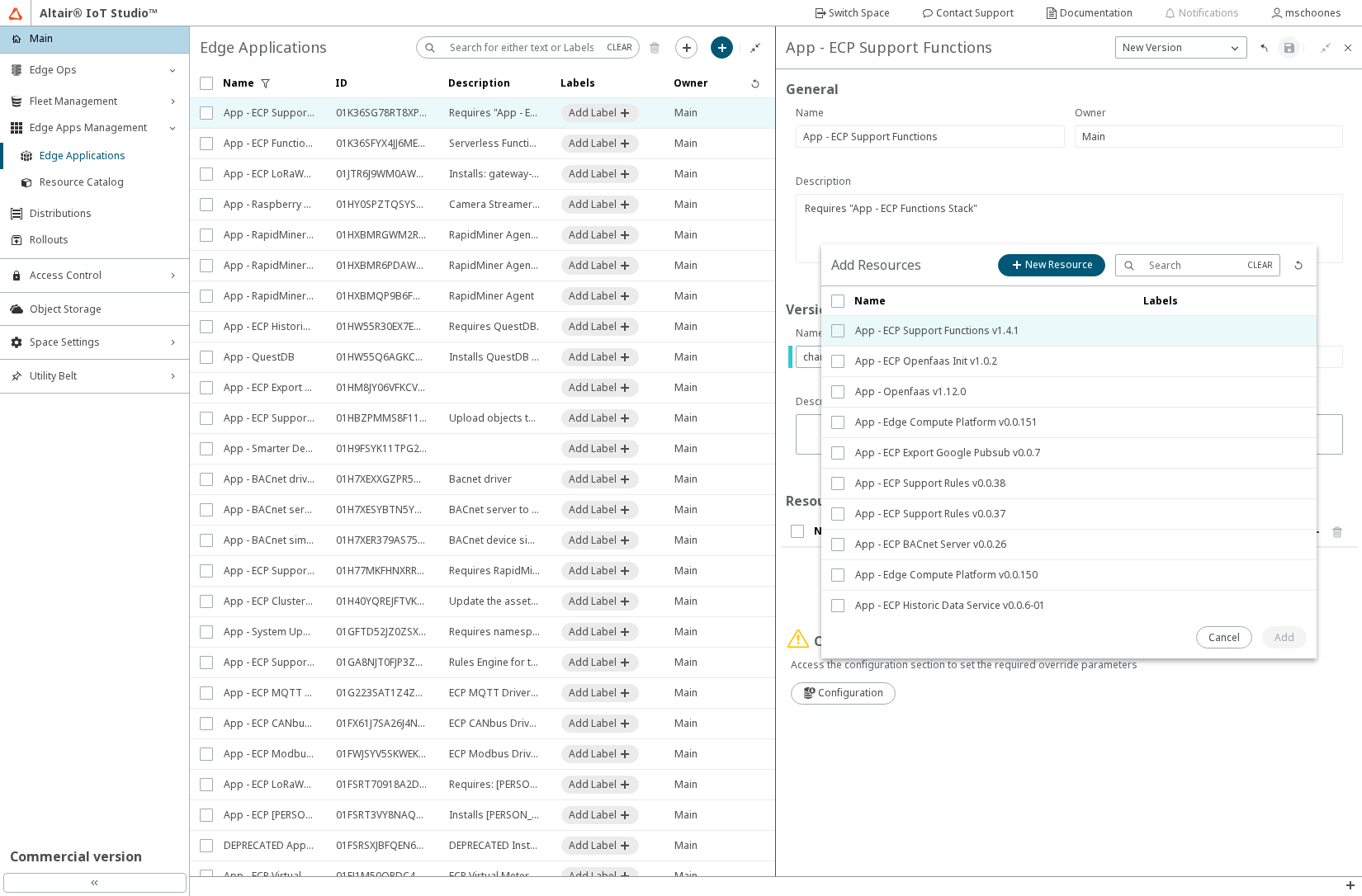
click at [842, 332] on span "<svg xmlns="[URL][DOMAIN_NAME]" width="24" height="24" aria-hidden="true" role=…" at bounding box center [838, 331] width 13 height 13
click at [835, 327] on input "checkbox" at bounding box center [837, 331] width 11 height 13
checkbox input "true"
click at [0, 0] on slot "Add" at bounding box center [0, 0] width 0 height 0
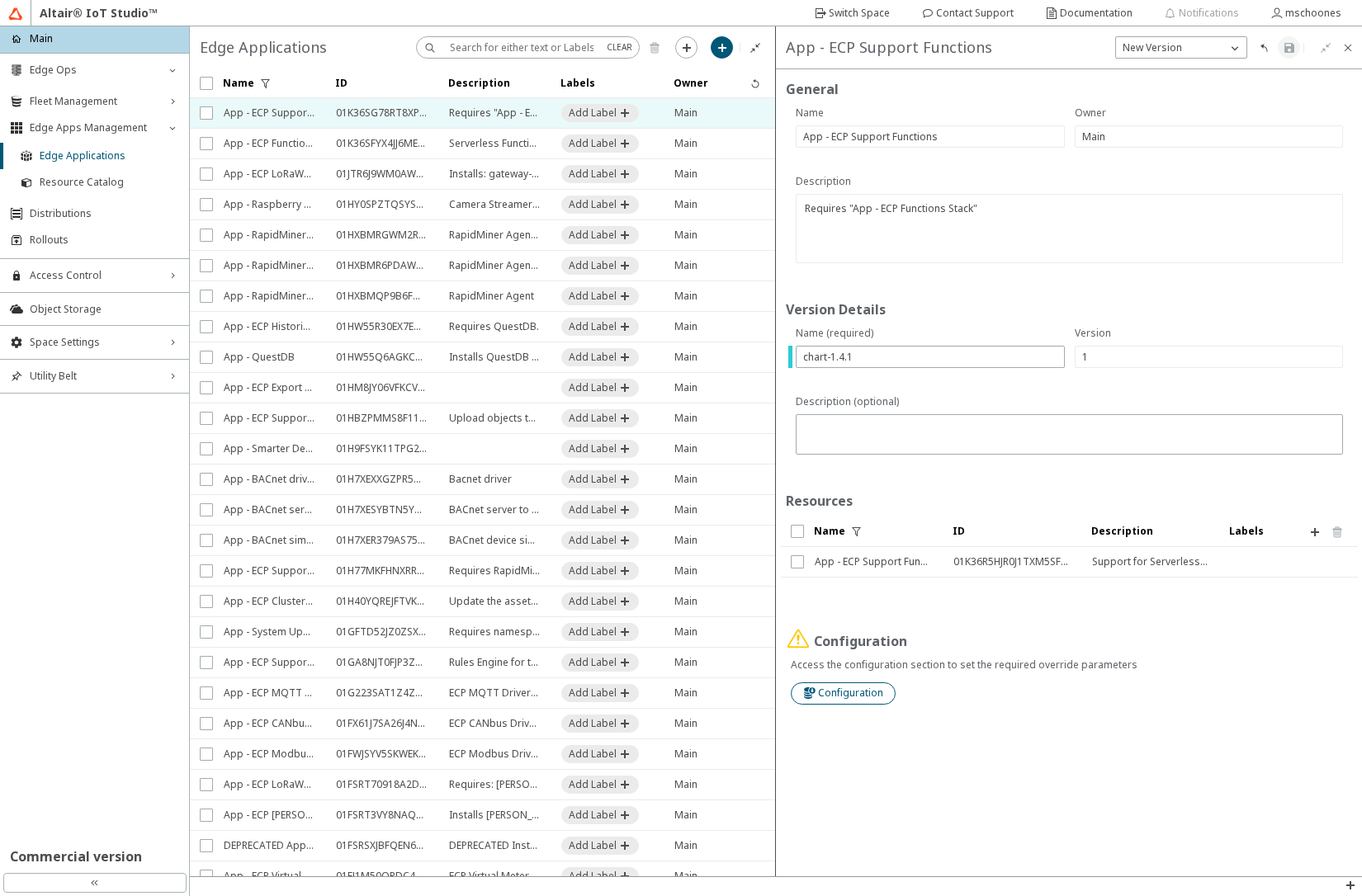
click at [0, 0] on slot "Configuration" at bounding box center [0, 0] width 0 height 0
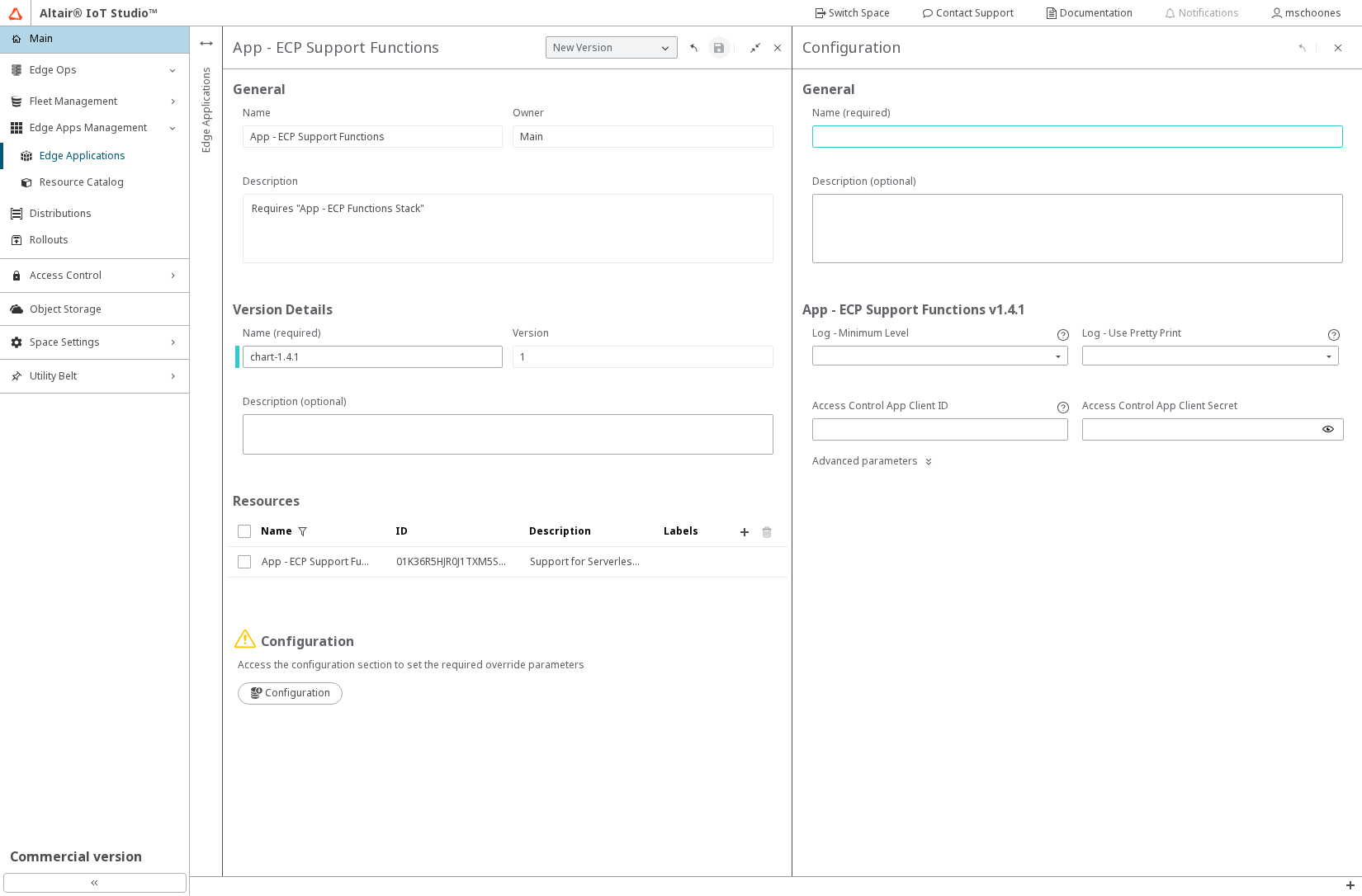
click at [844, 131] on input "text" at bounding box center [1078, 136] width 516 height 14
type input "na"
click at [714, 47] on iron-icon at bounding box center [719, 47] width 13 height 13
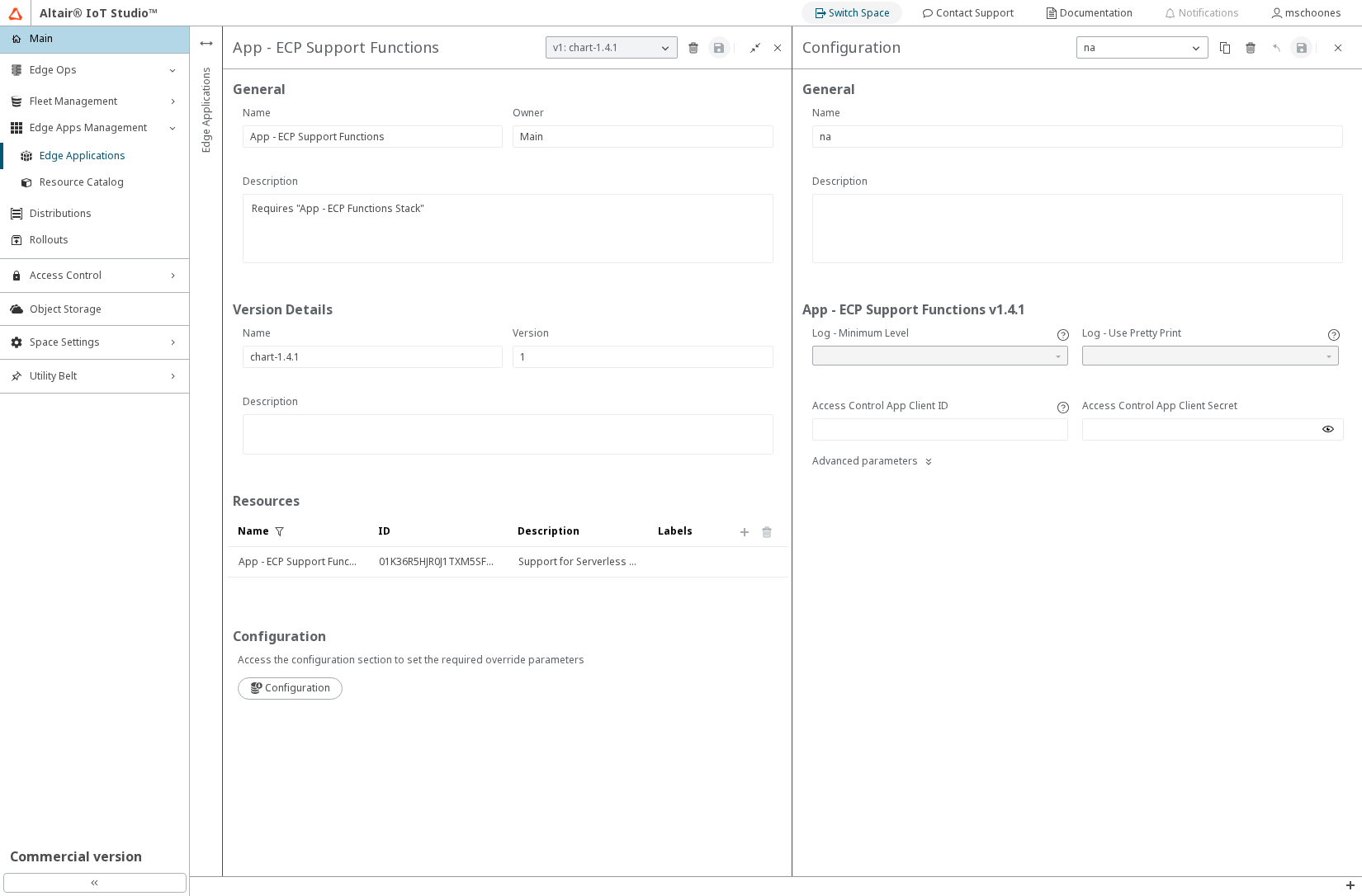
click at [0, 0] on slot "Switch Space" at bounding box center [0, 0] width 0 height 0
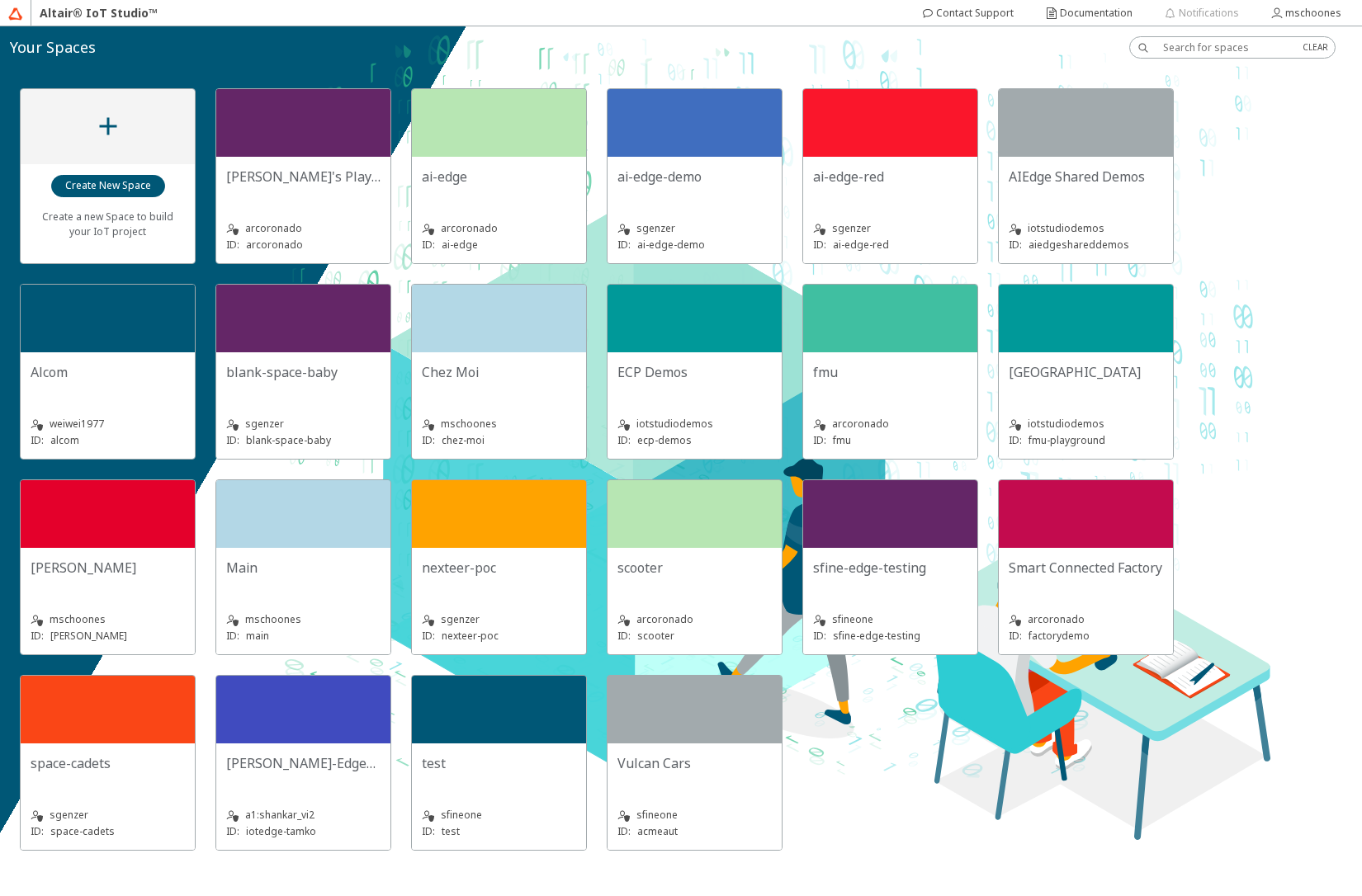
click at [449, 383] on div "Chez Moi" at bounding box center [499, 379] width 154 height 33
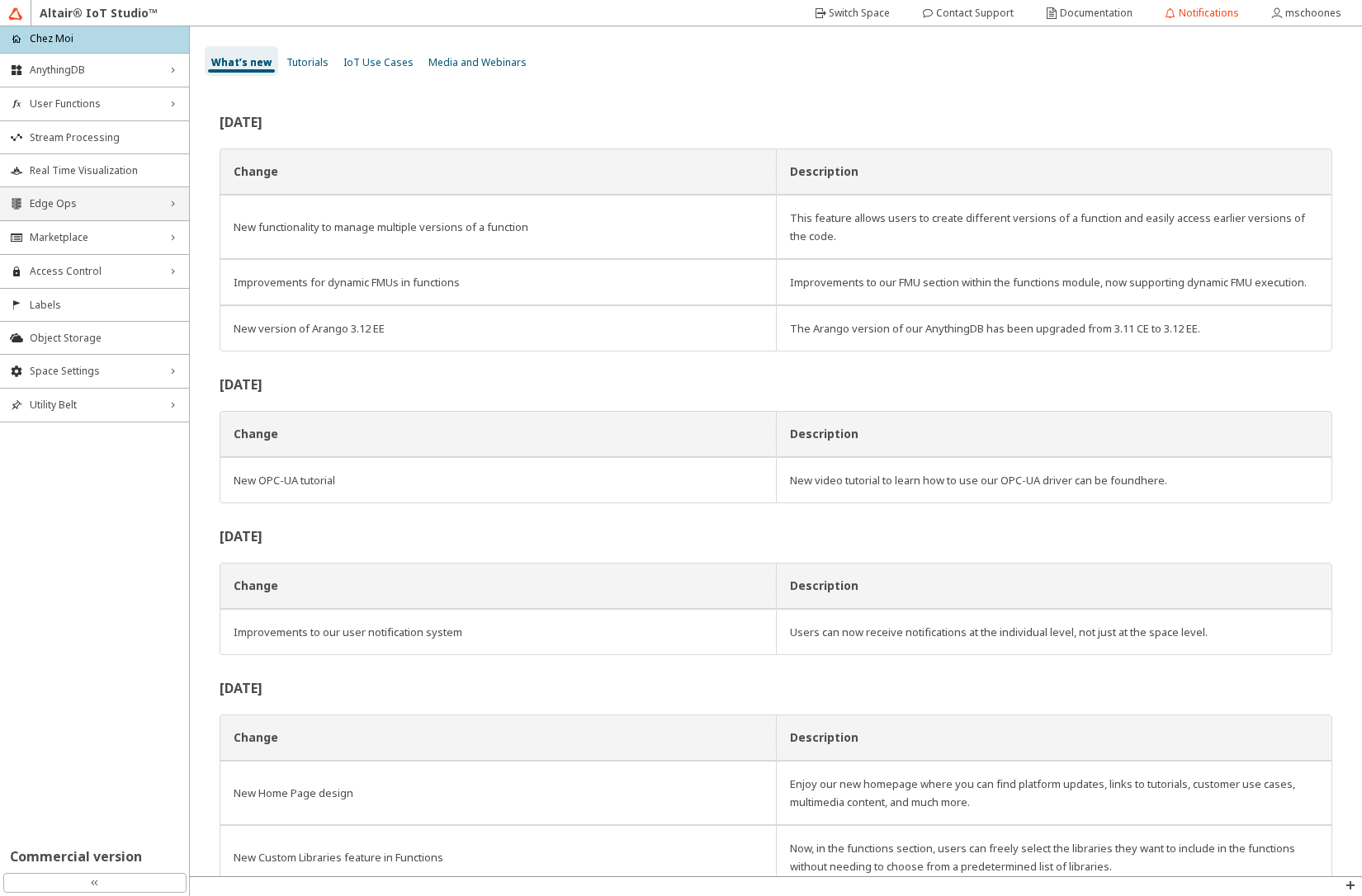
click at [81, 204] on span "Edge Ops" at bounding box center [95, 203] width 130 height 13
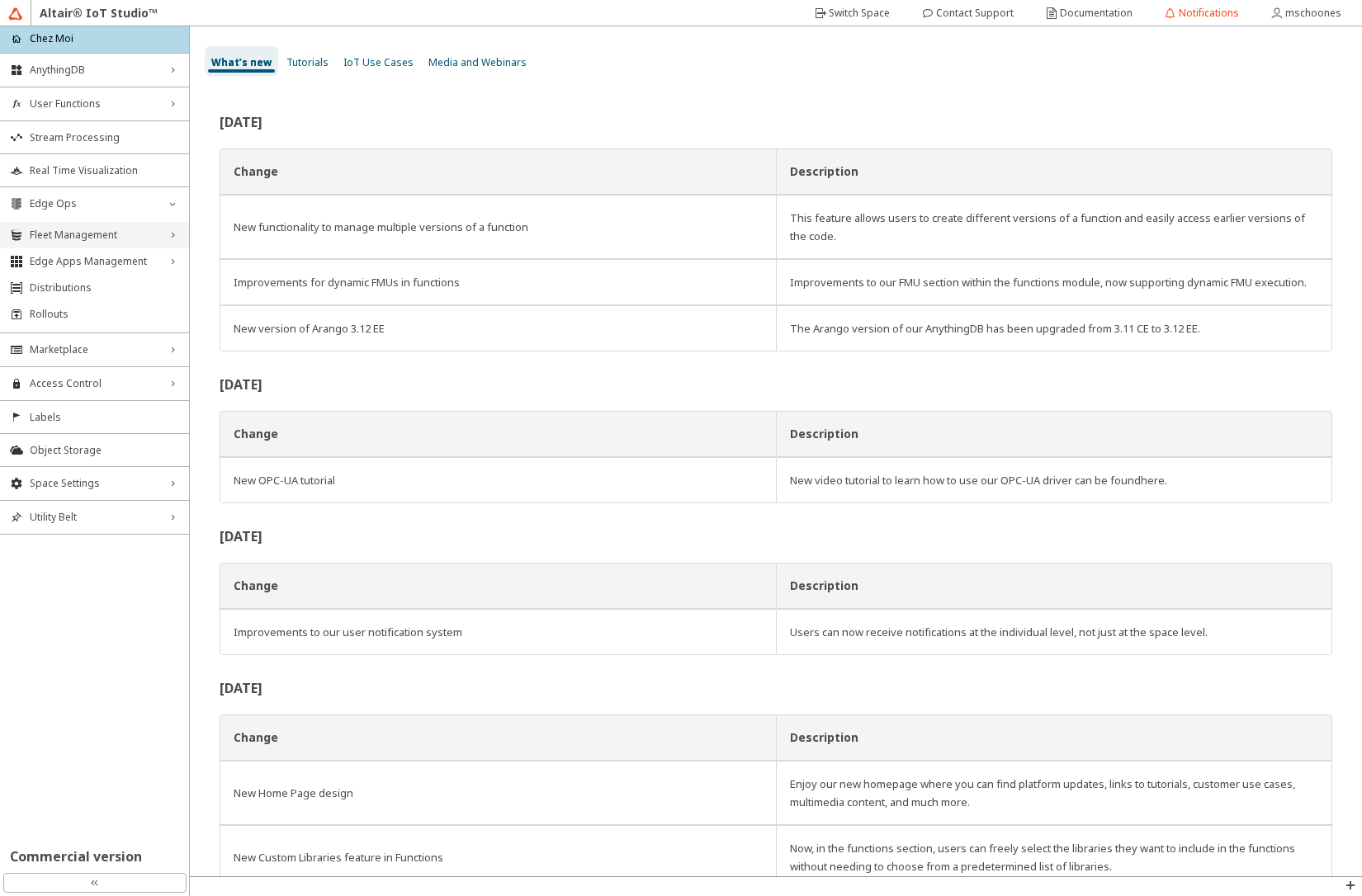
click at [76, 225] on div "Fleet Management right_chevron" at bounding box center [95, 235] width 189 height 26
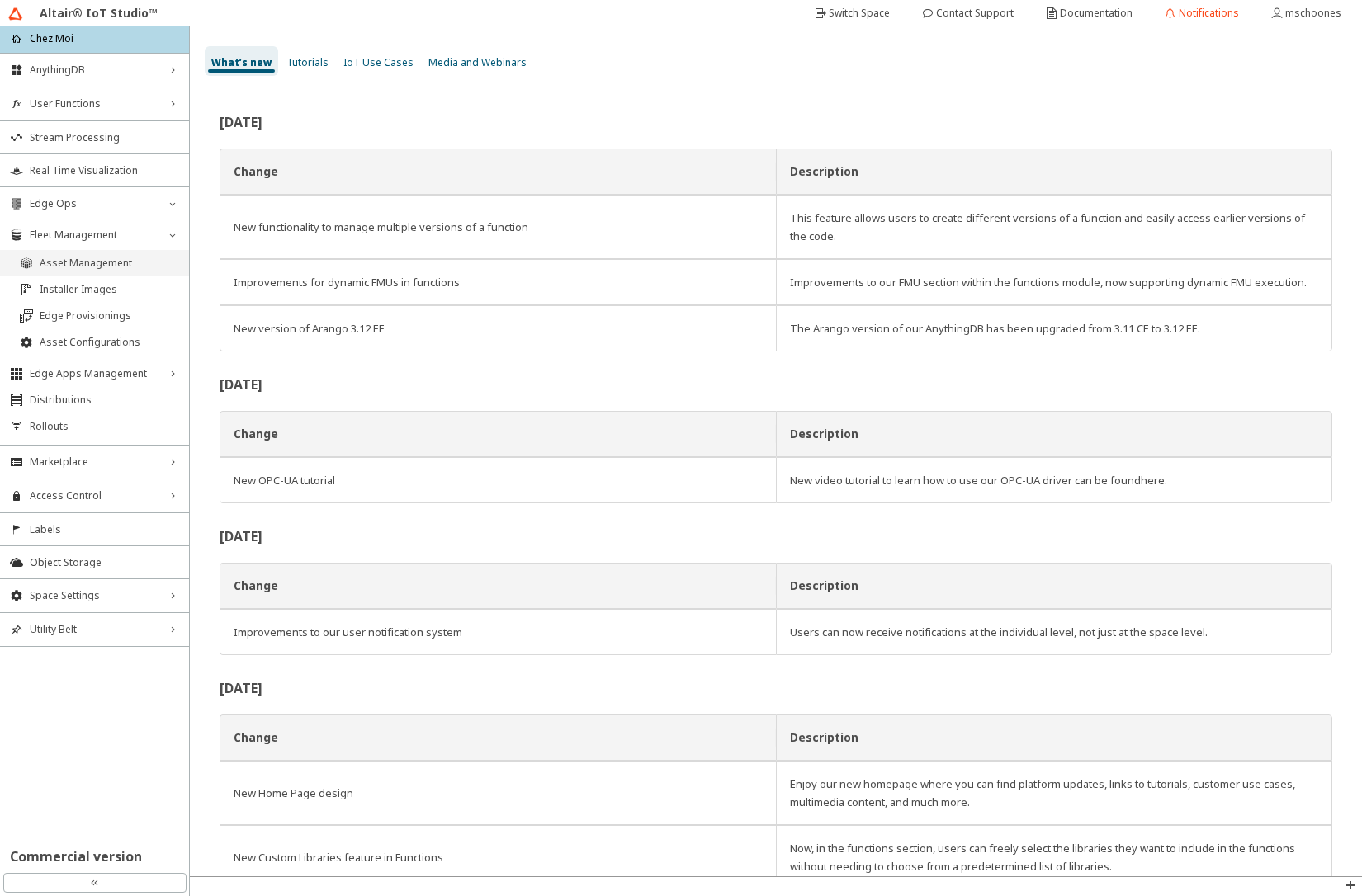
click at [88, 261] on span "Asset Management" at bounding box center [109, 262] width 139 height 13
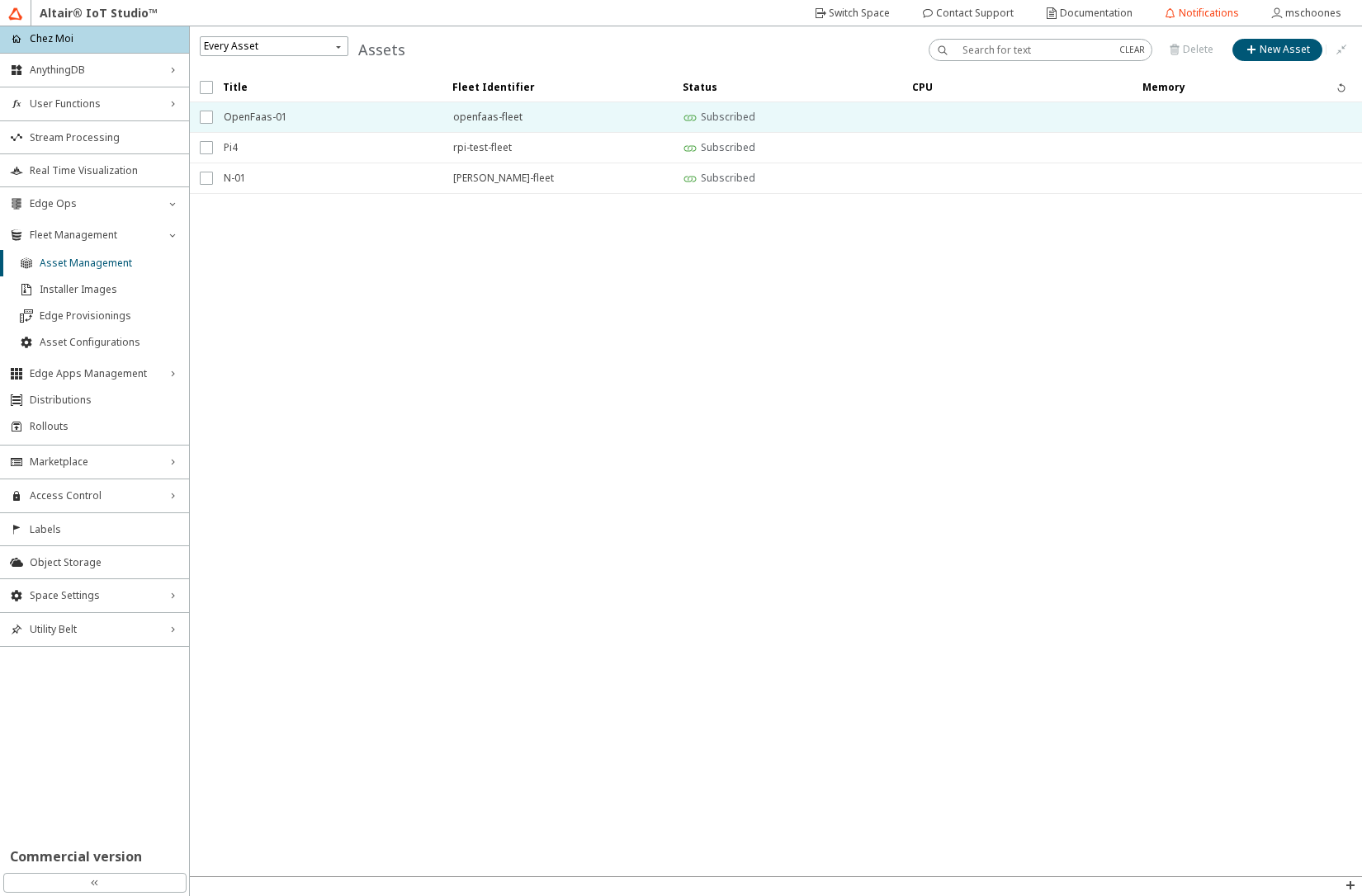
click at [252, 117] on span "OpenFaas-01" at bounding box center [328, 117] width 208 height 30
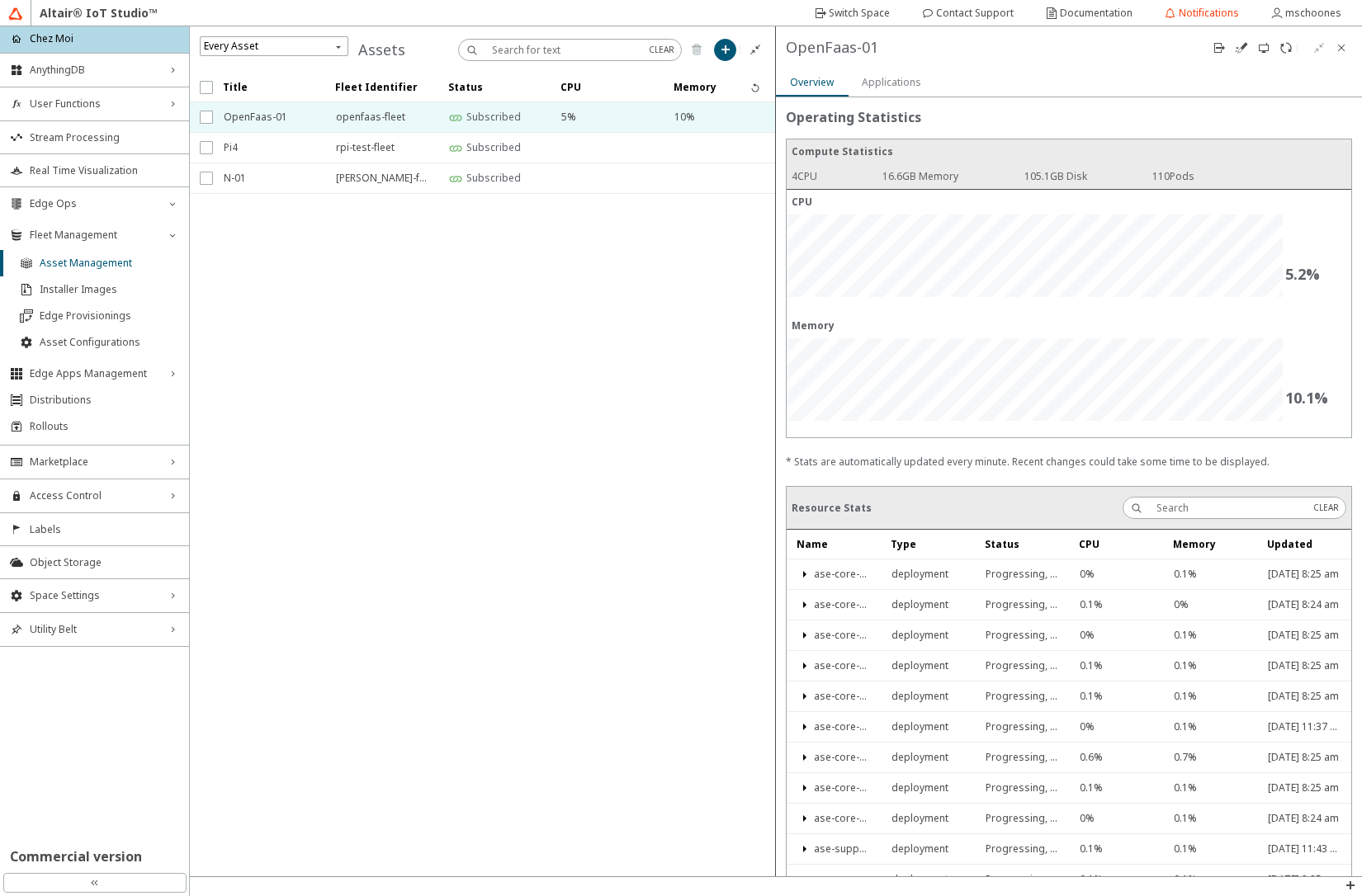
click at [0, 0] on slot "Applications" at bounding box center [0, 0] width 0 height 0
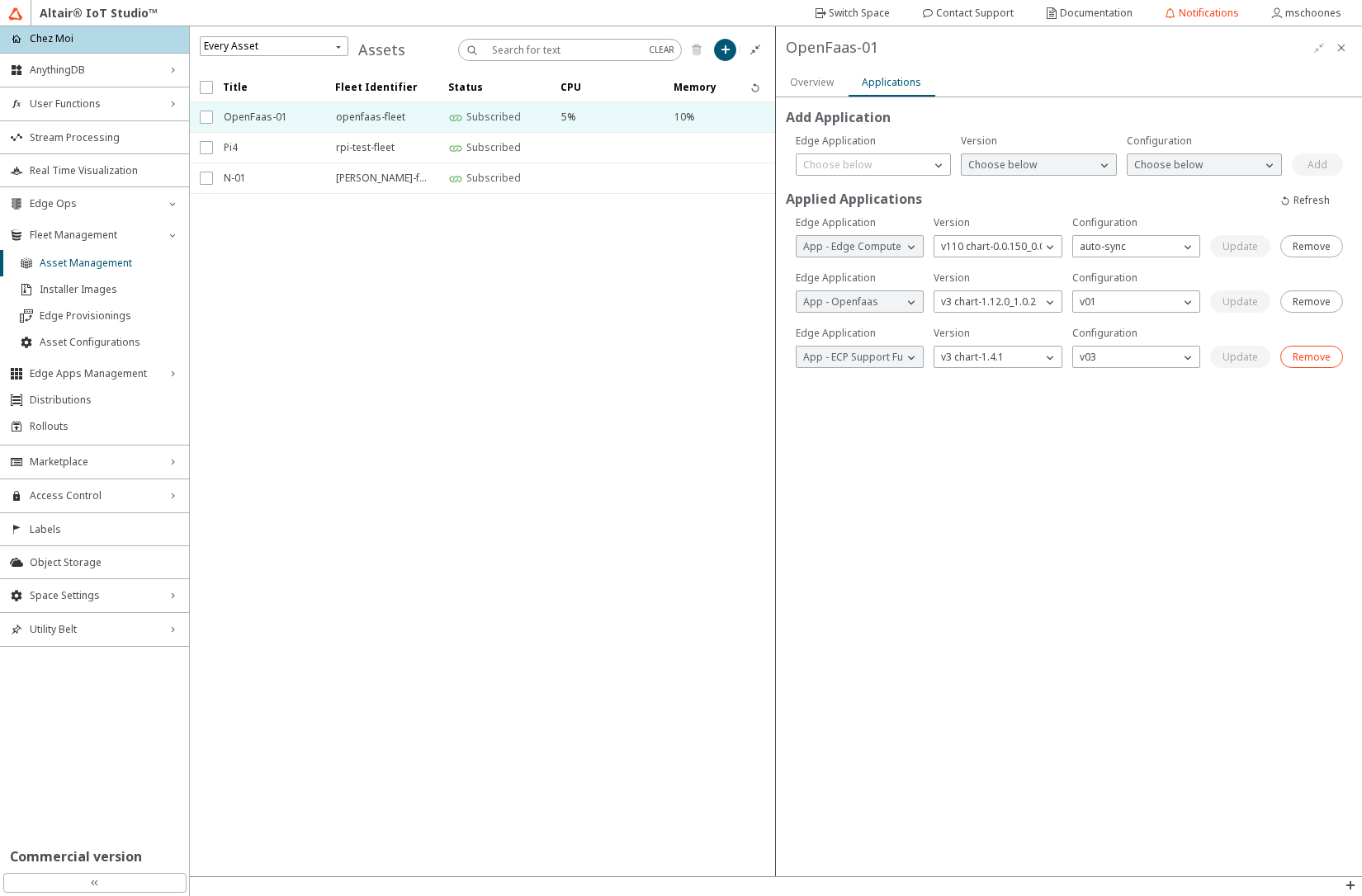
click at [0, 0] on slot "Remove" at bounding box center [0, 0] width 0 height 0
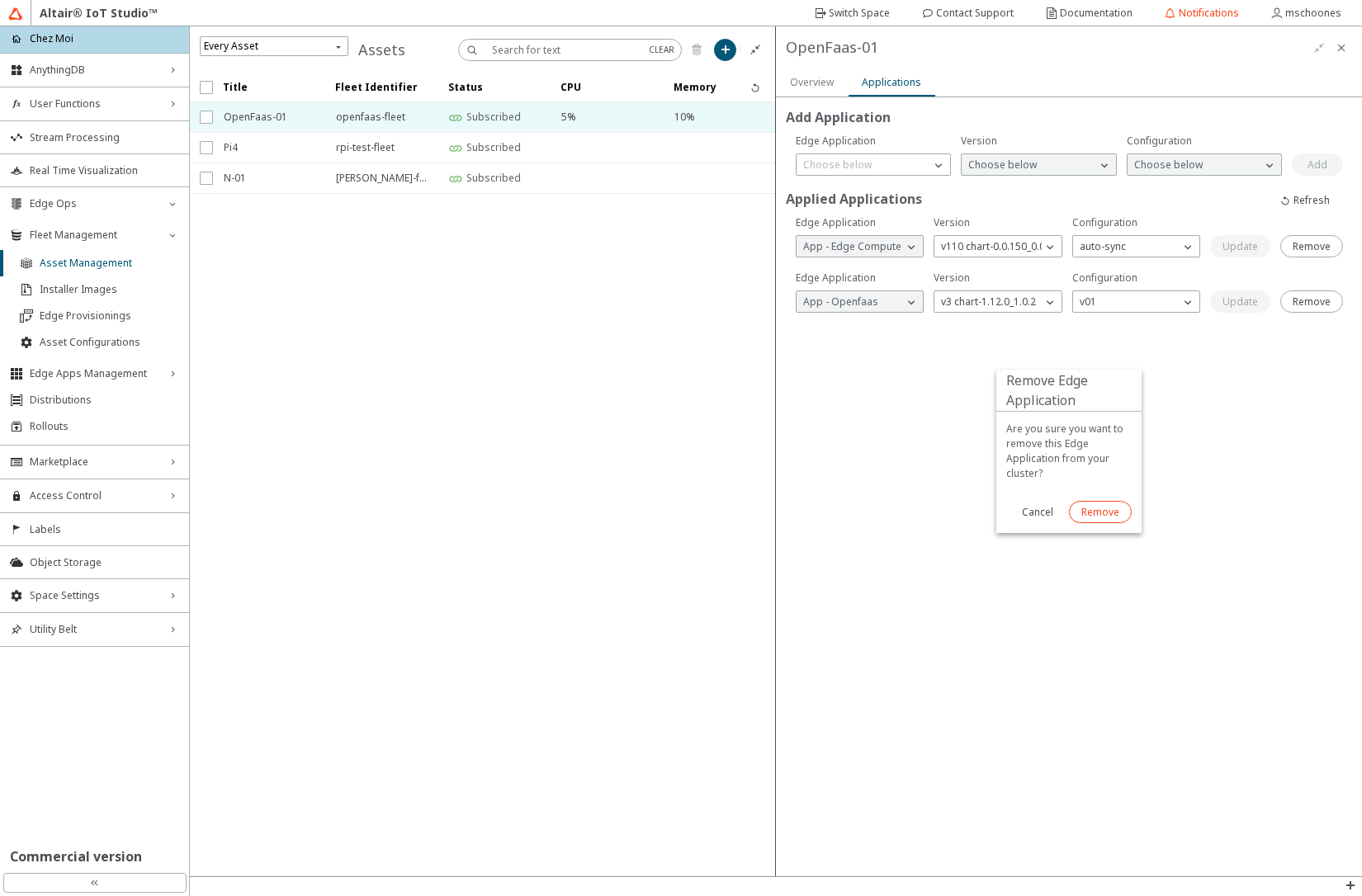
click at [1114, 520] on paper-button "Remove" at bounding box center [1100, 512] width 63 height 22
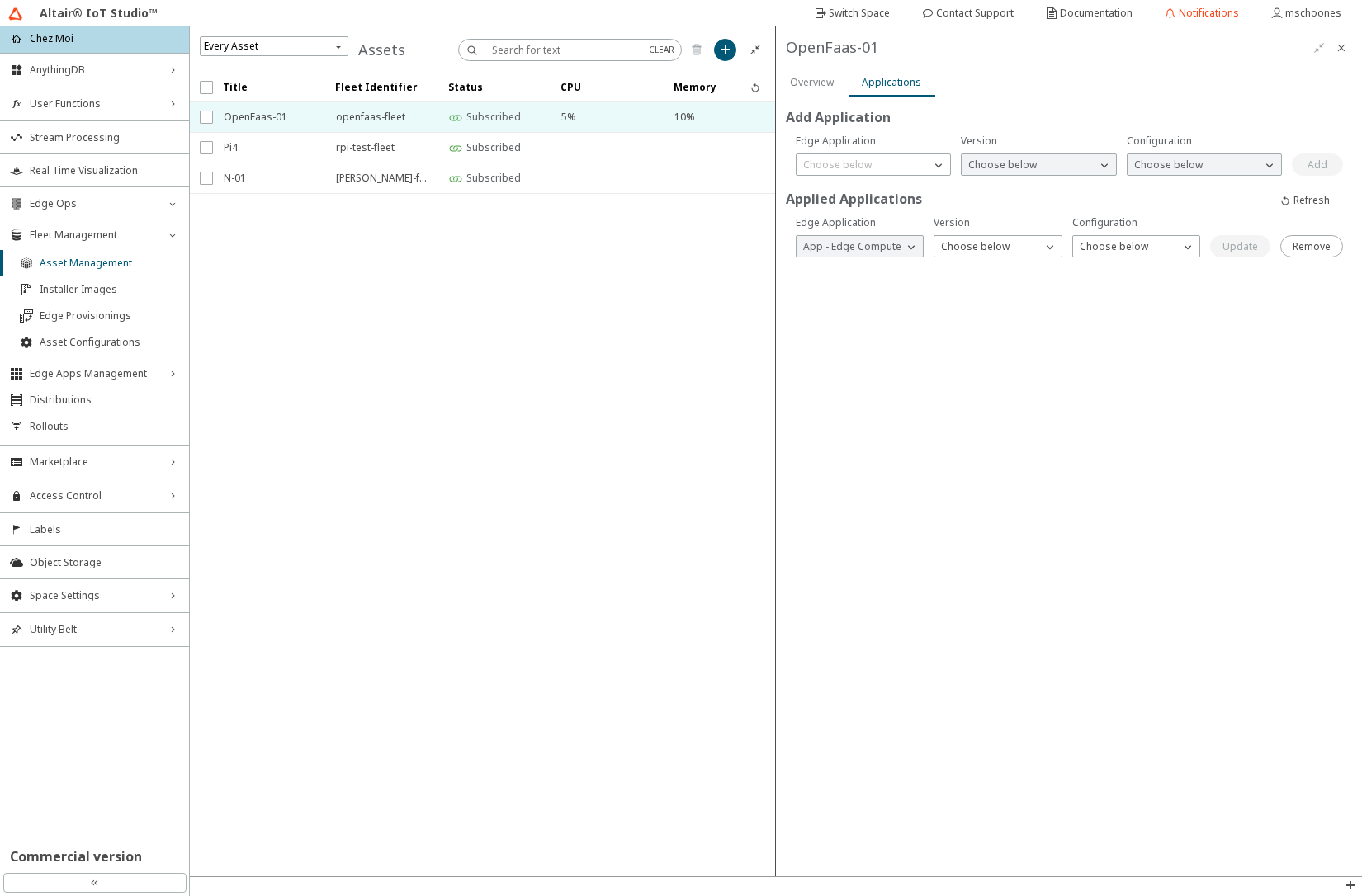
click at [0, 0] on slot "Overview" at bounding box center [0, 0] width 0 height 0
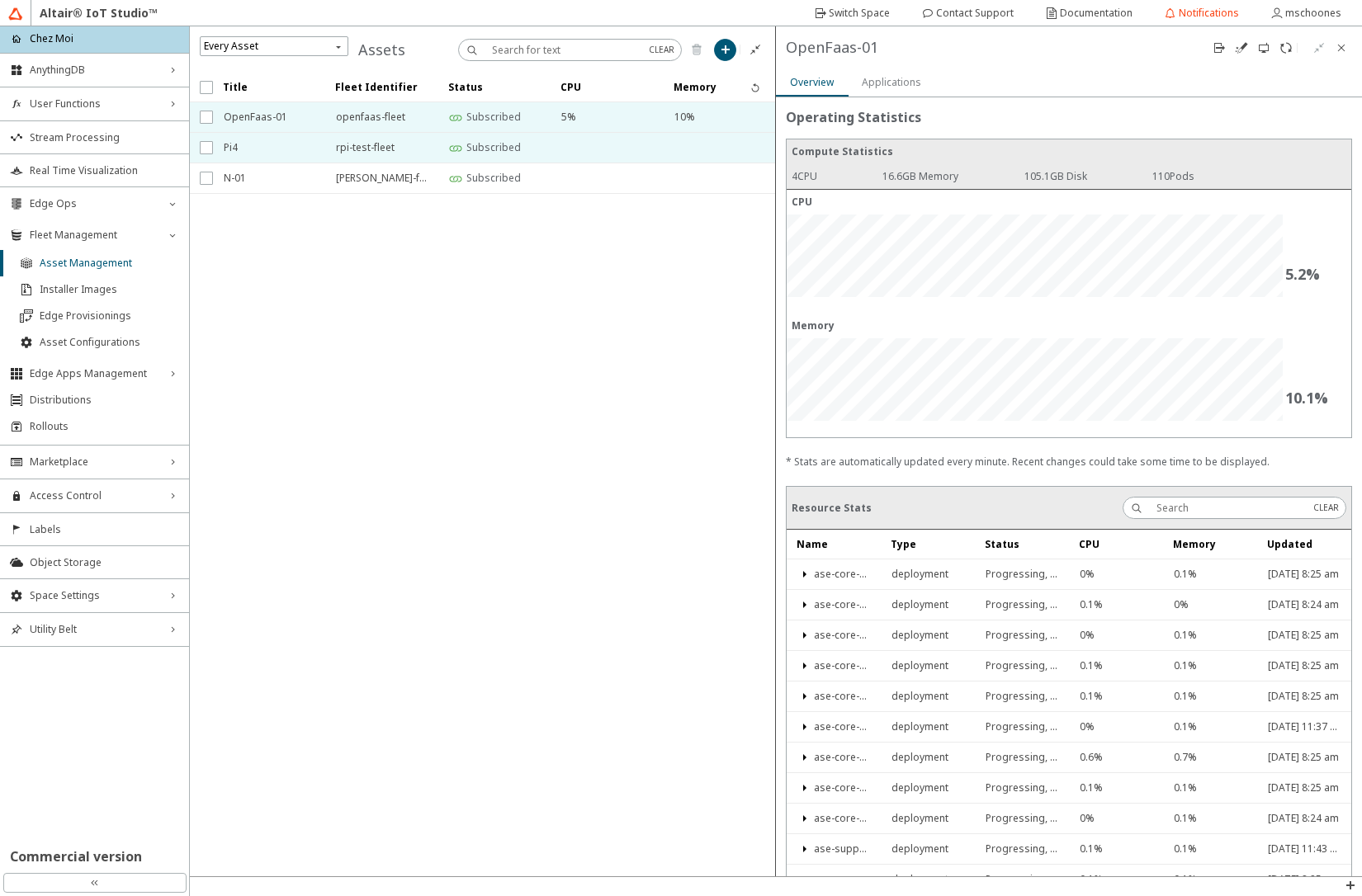
click at [232, 150] on span "Pi4" at bounding box center [270, 148] width 91 height 30
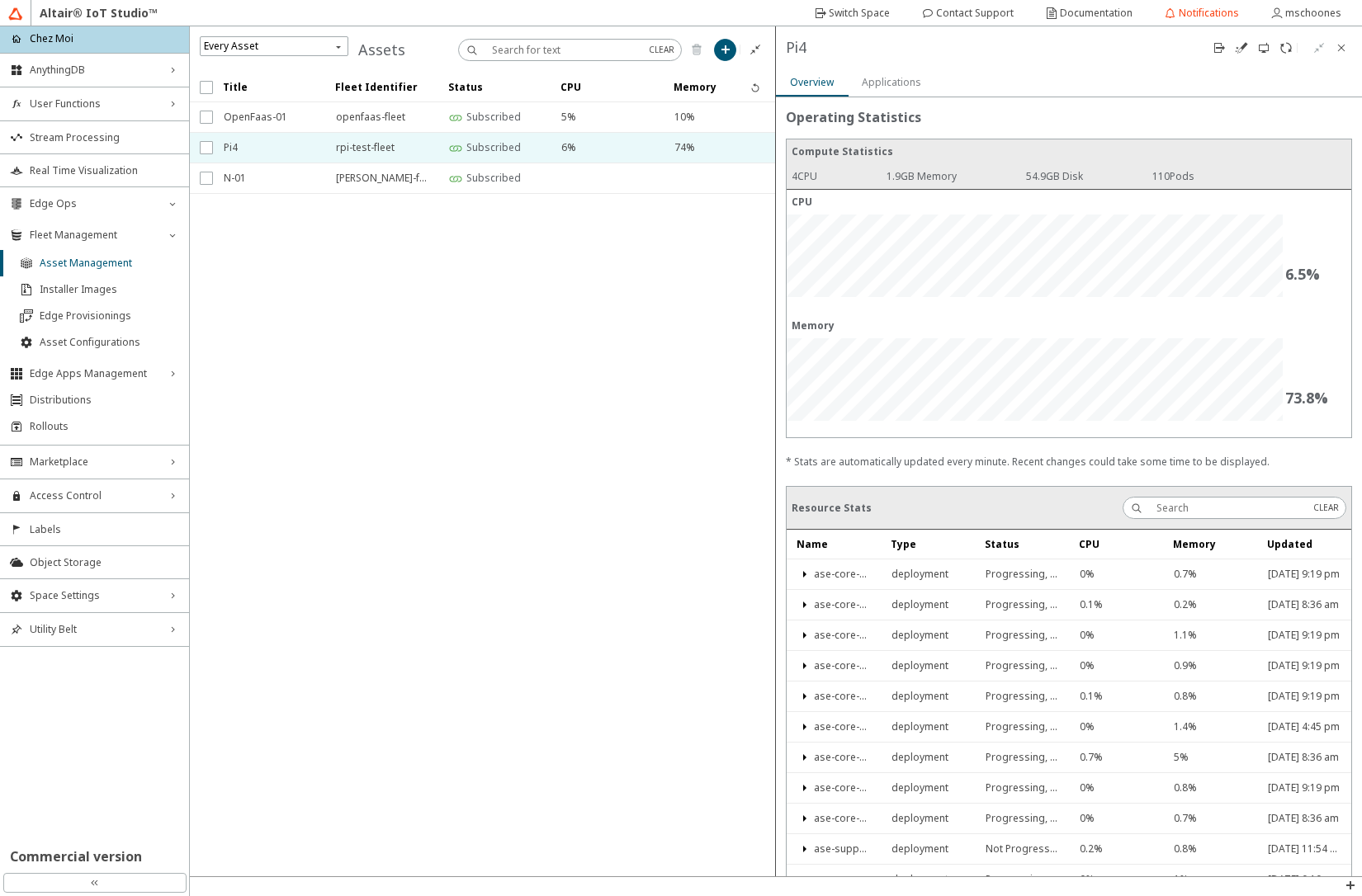
click at [0, 0] on slot "Applications" at bounding box center [0, 0] width 0 height 0
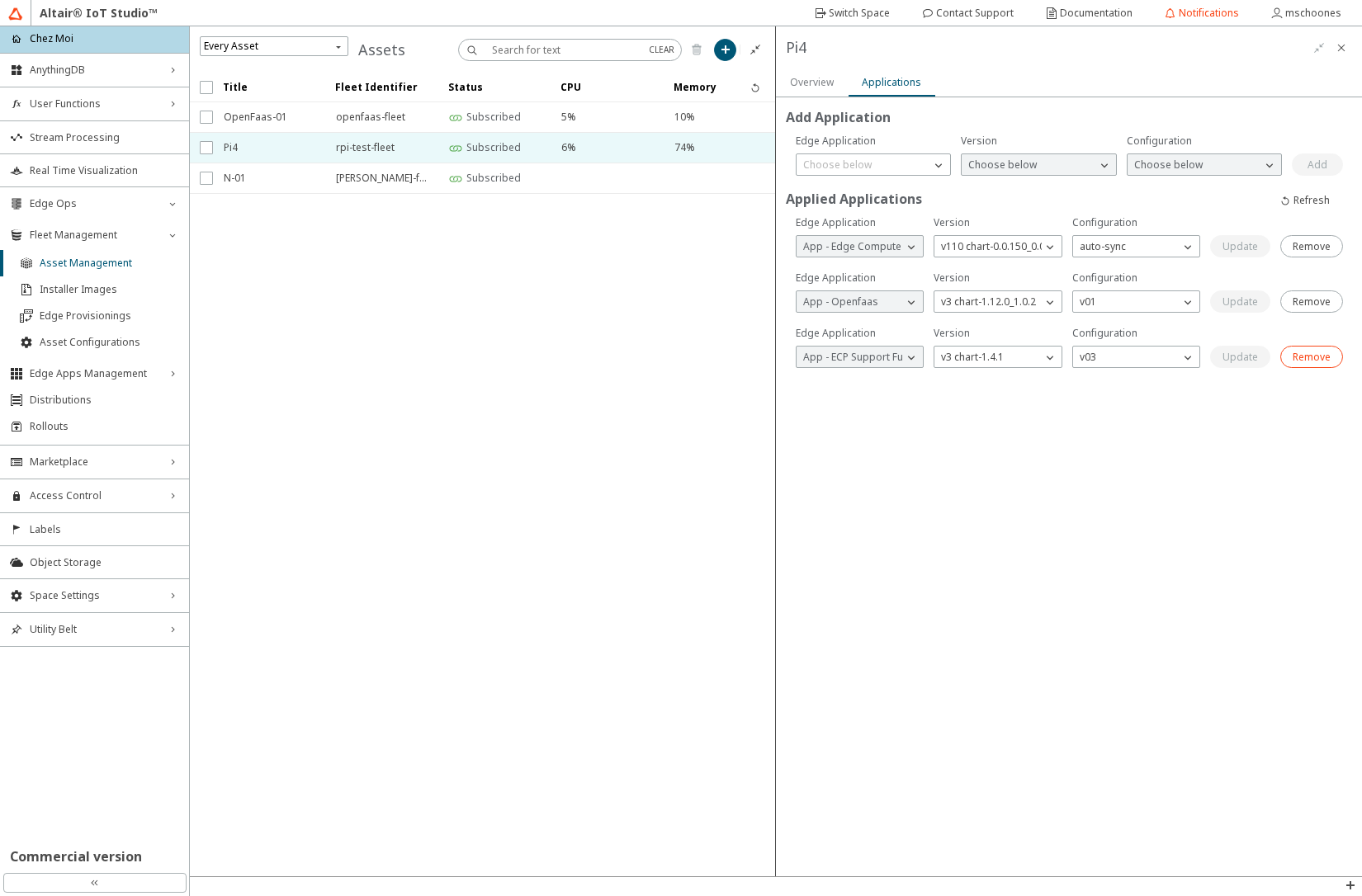
click at [0, 0] on slot "Remove" at bounding box center [0, 0] width 0 height 0
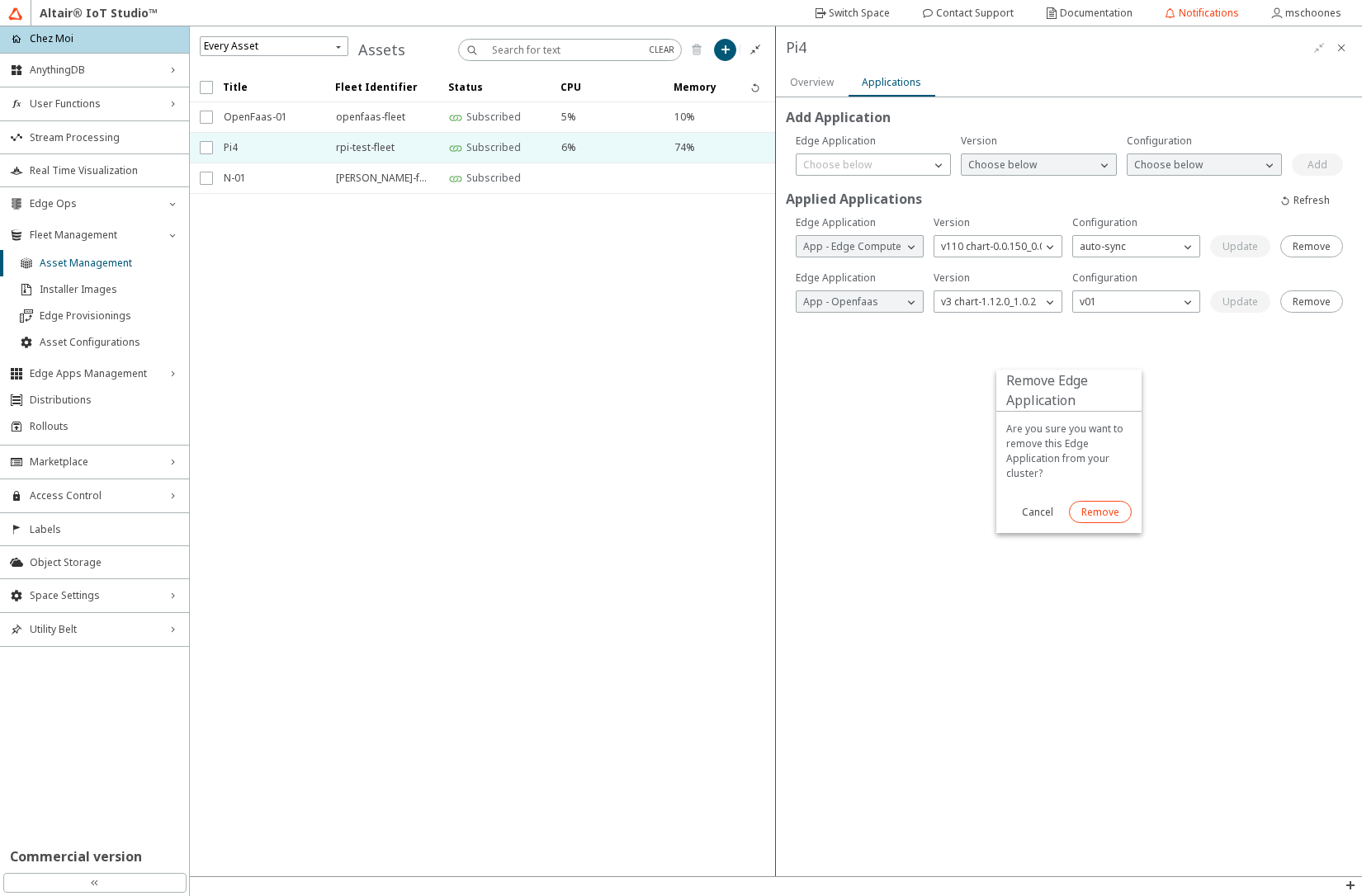
click at [0, 0] on slot "Remove" at bounding box center [0, 0] width 0 height 0
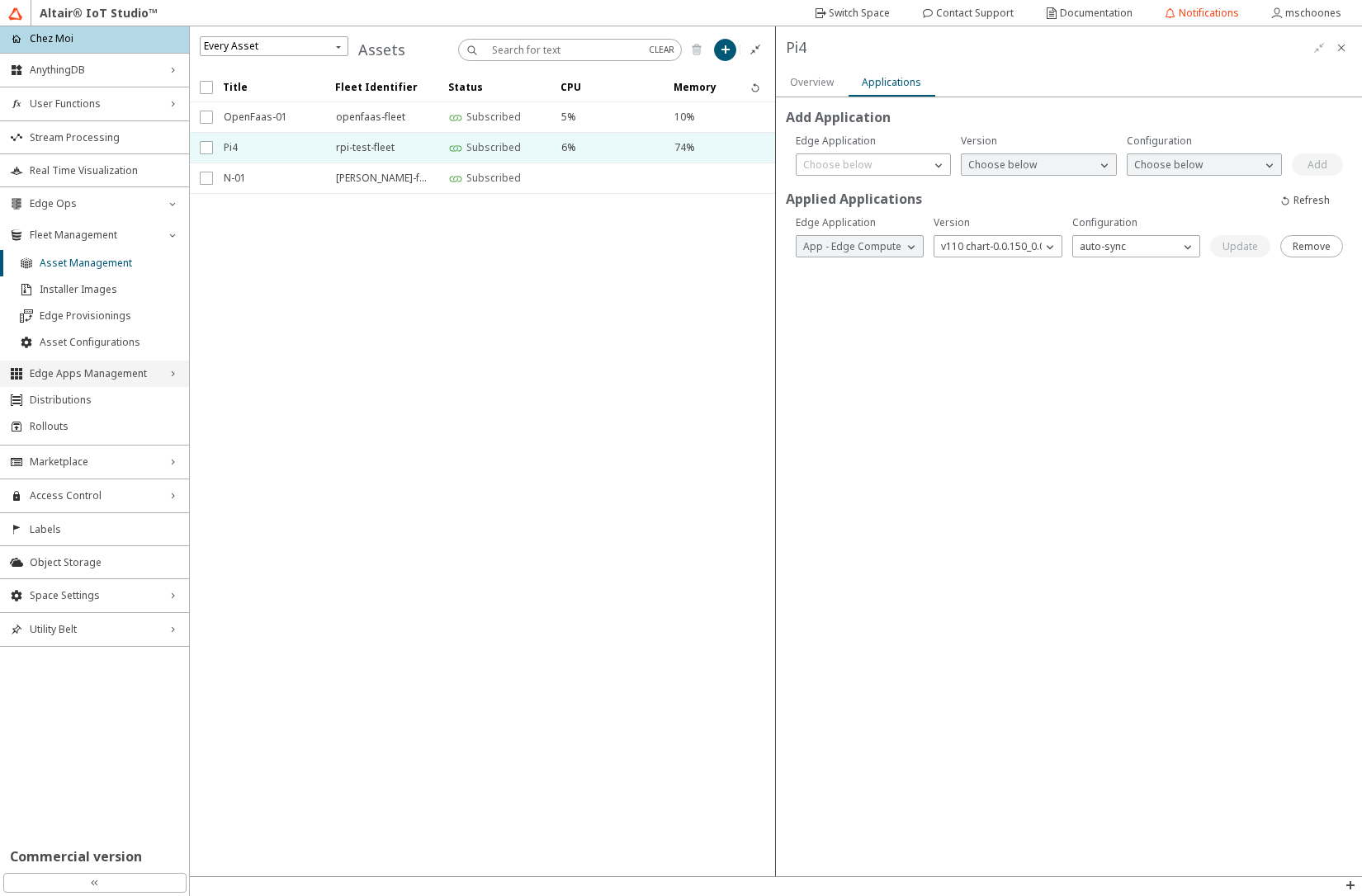
click at [95, 370] on span "Edge Apps Management" at bounding box center [95, 374] width 130 height 13
click at [93, 394] on li "Edge Applications" at bounding box center [95, 402] width 189 height 26
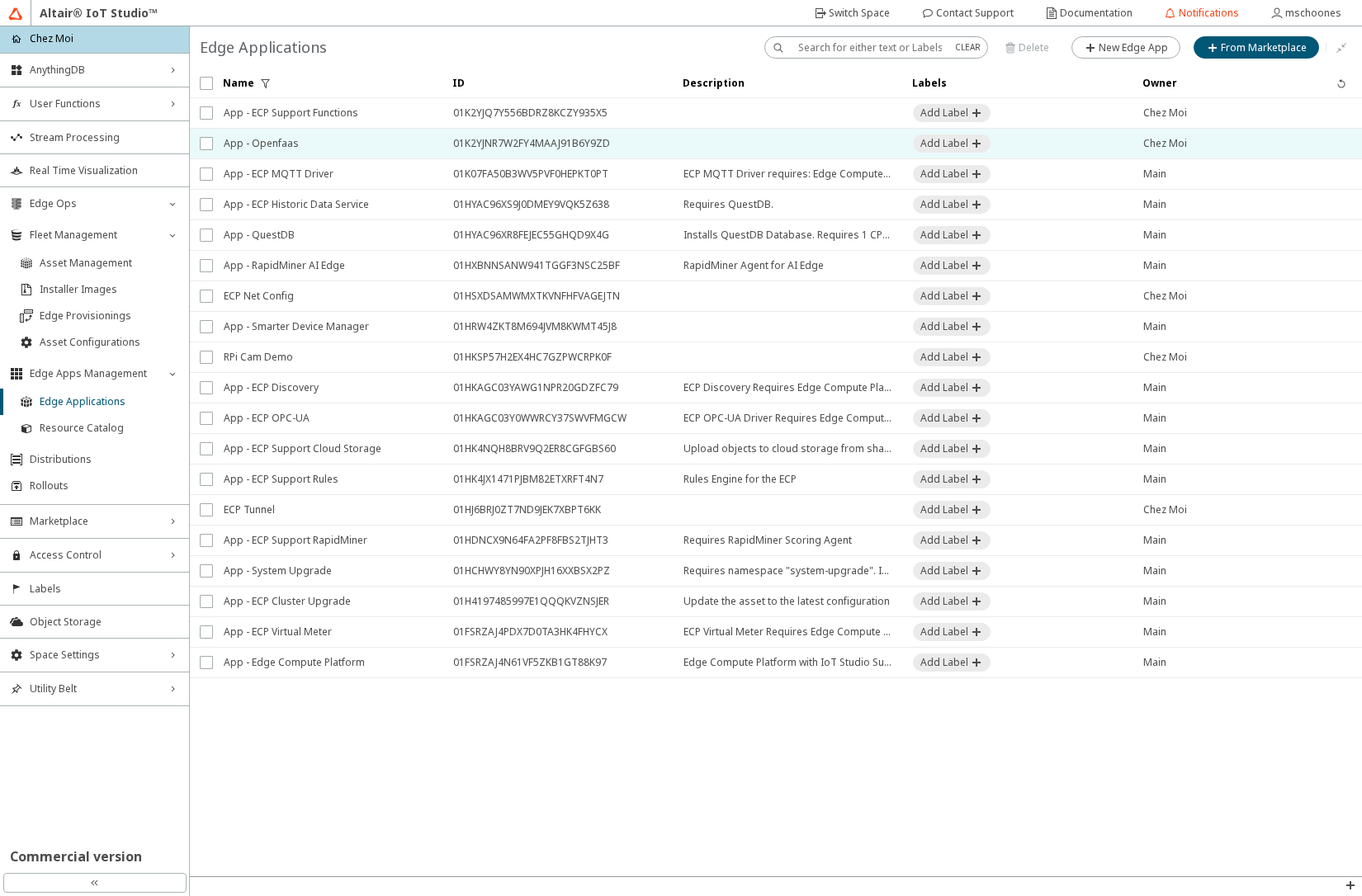
click at [299, 140] on span "App - Openfaas" at bounding box center [328, 144] width 208 height 30
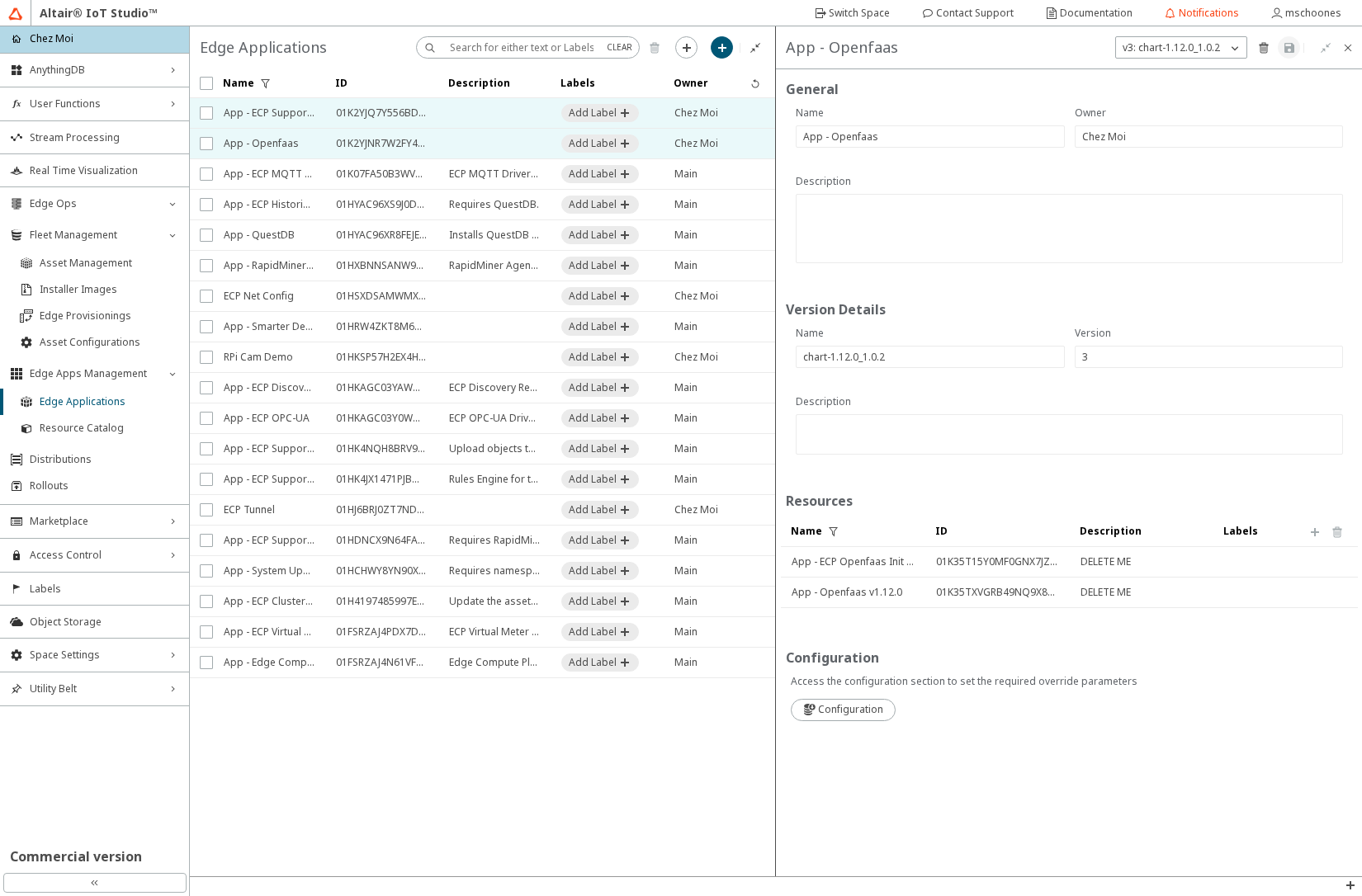
click at [323, 111] on div at bounding box center [326, 113] width 7 height 30
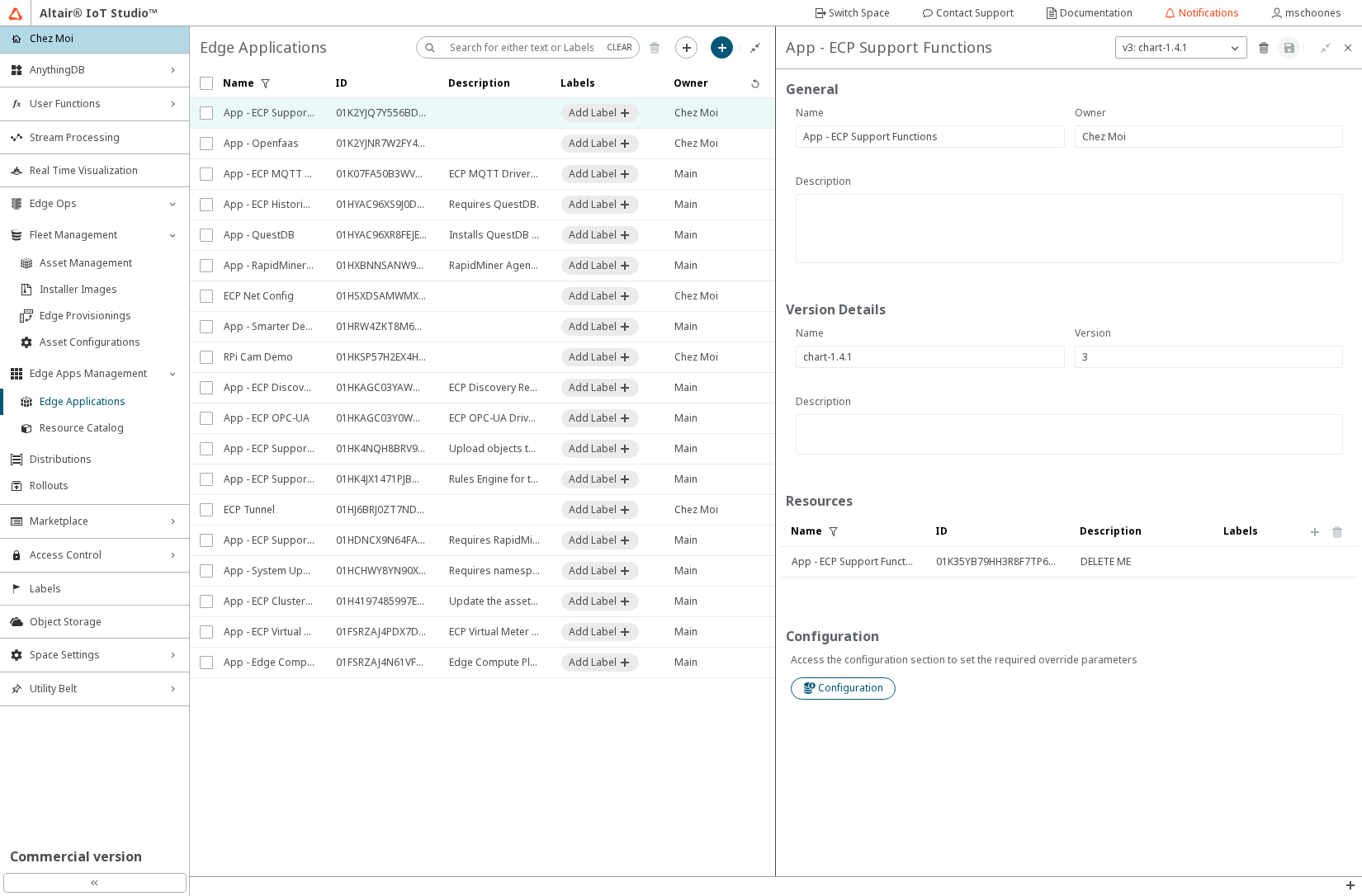
click at [0, 0] on slot "Configuration" at bounding box center [0, 0] width 0 height 0
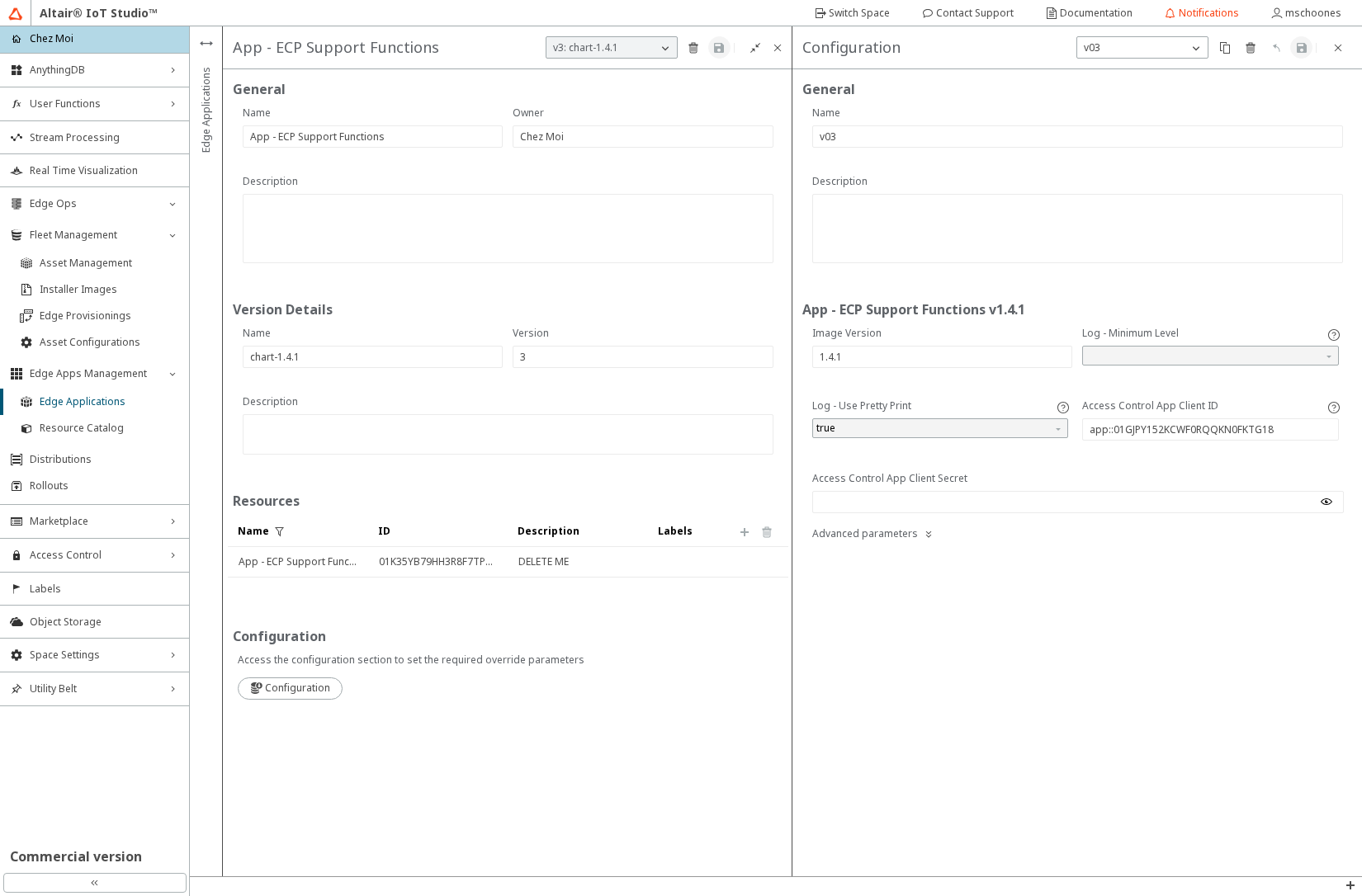
click at [1322, 500] on iron-icon at bounding box center [1326, 501] width 13 height 13
click at [1338, 51] on iron-icon at bounding box center [1337, 47] width 13 height 13
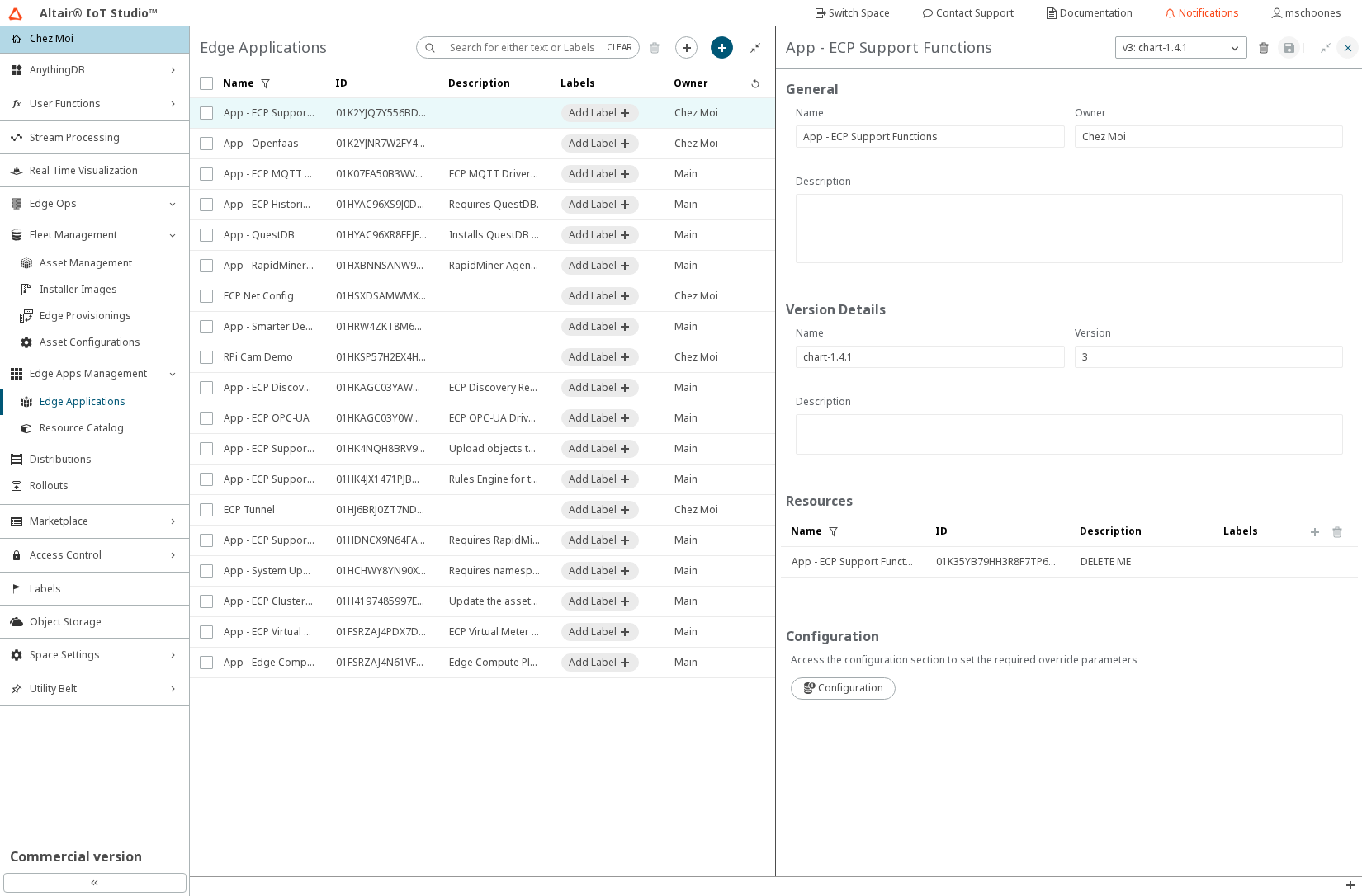
click at [1342, 51] on iron-icon at bounding box center [1348, 47] width 13 height 13
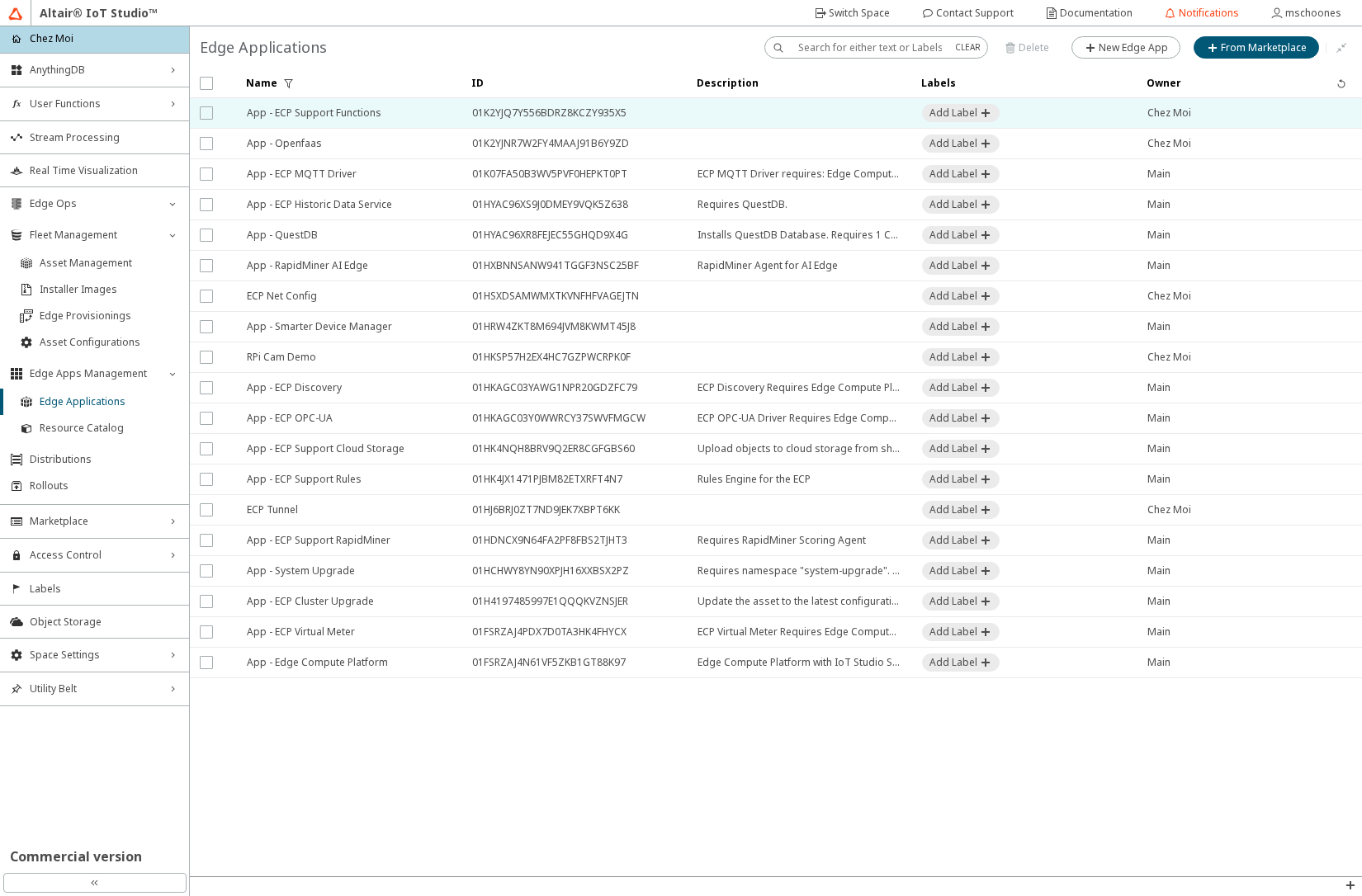
click at [210, 114] on input "checkbox" at bounding box center [205, 113] width 11 height 13
checkbox input "true"
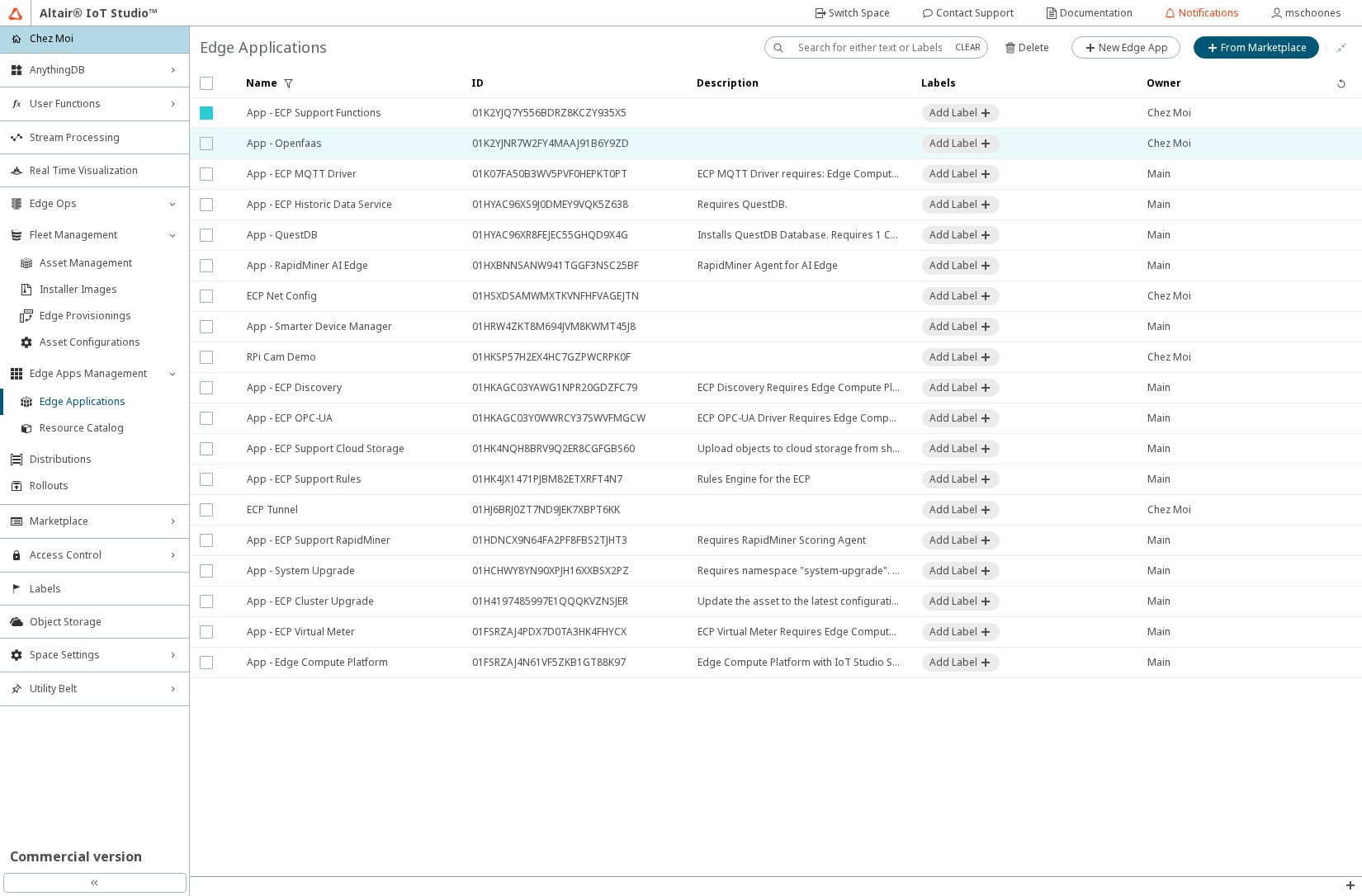
click at [205, 142] on input "checkbox" at bounding box center [205, 144] width 11 height 13
checkbox input "true"
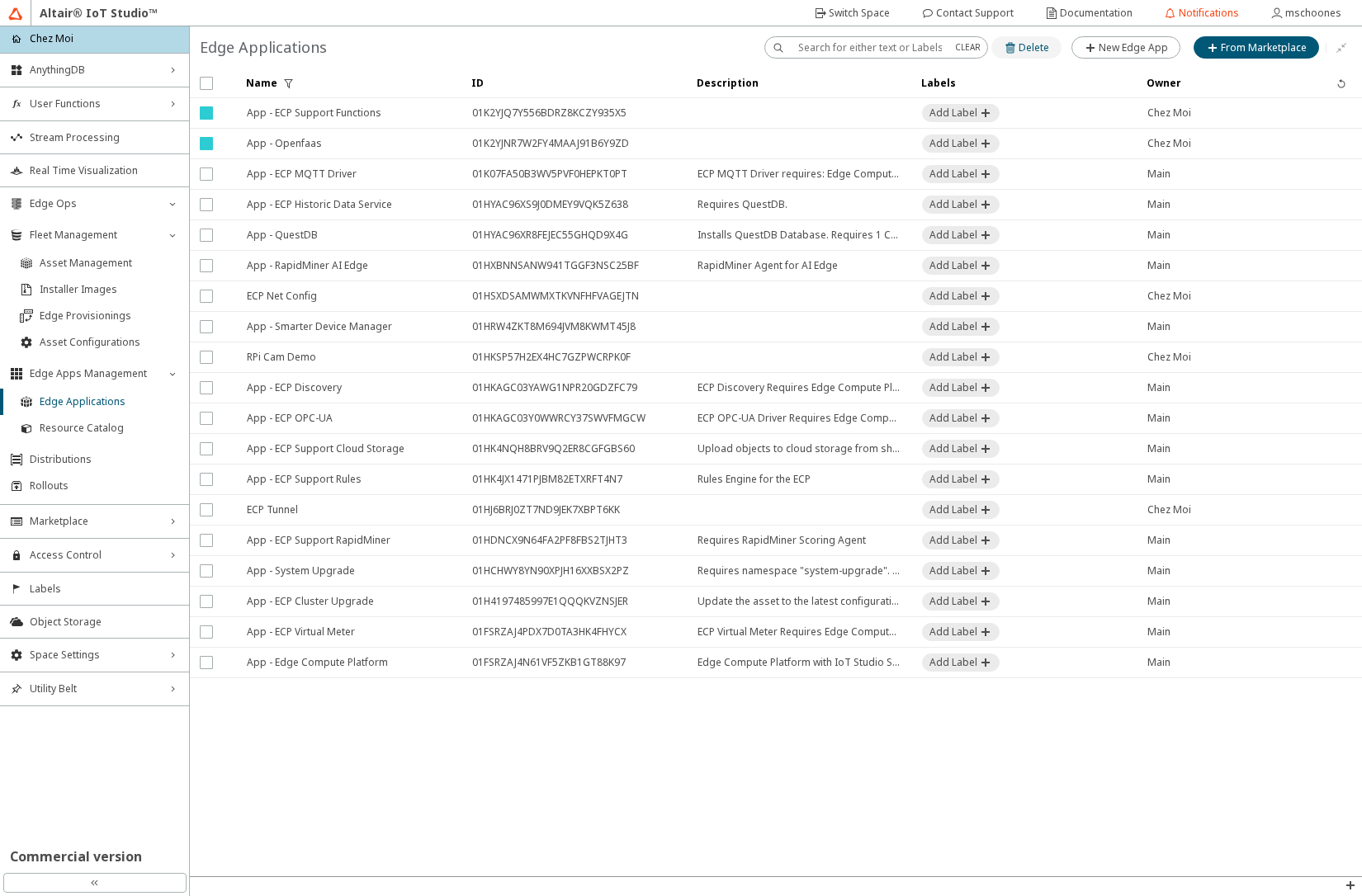
click at [1014, 41] on iron-icon at bounding box center [1011, 47] width 15 height 13
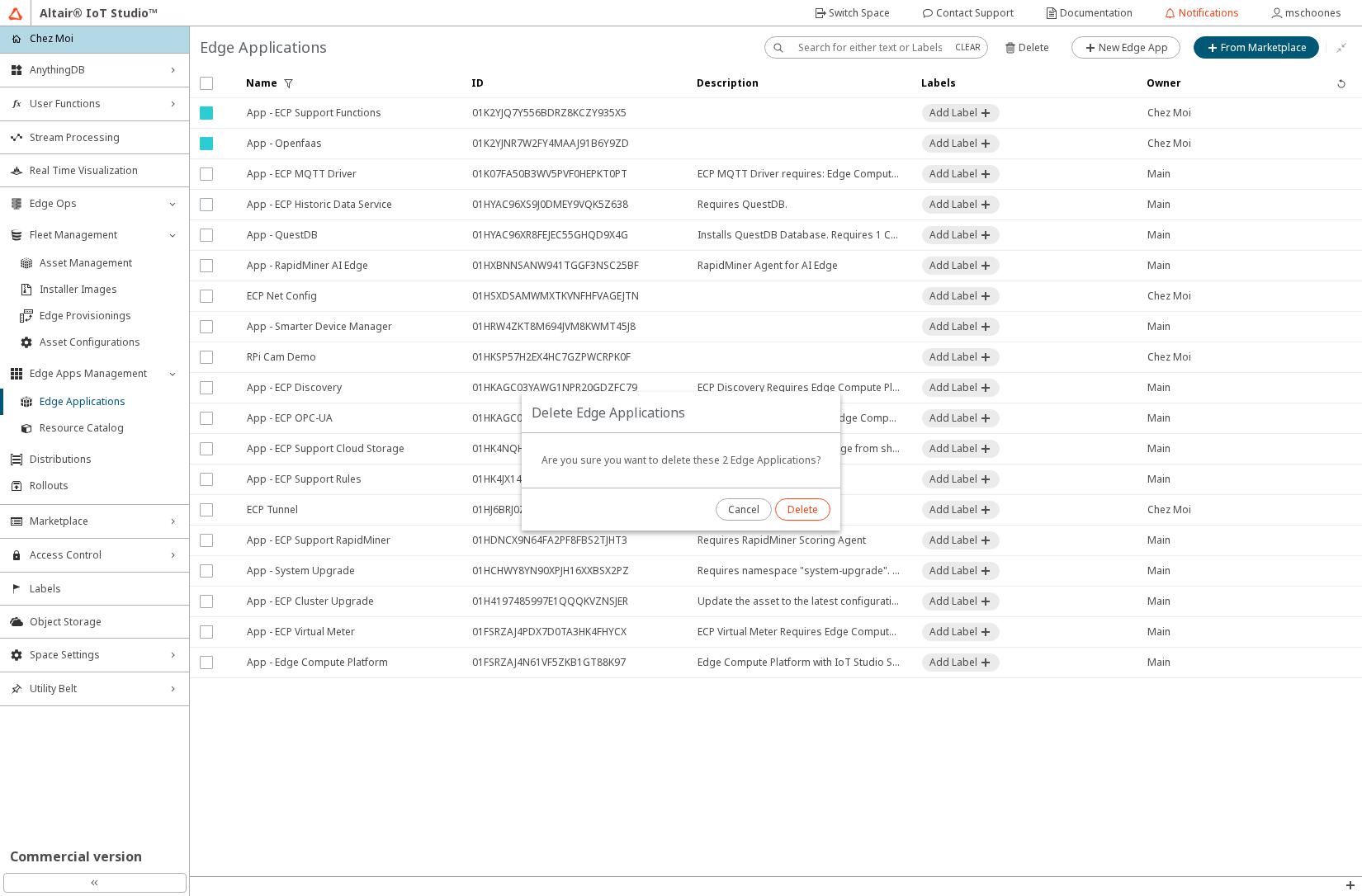
click at [0, 0] on slot "Delete" at bounding box center [0, 0] width 0 height 0
checkbox input "false"
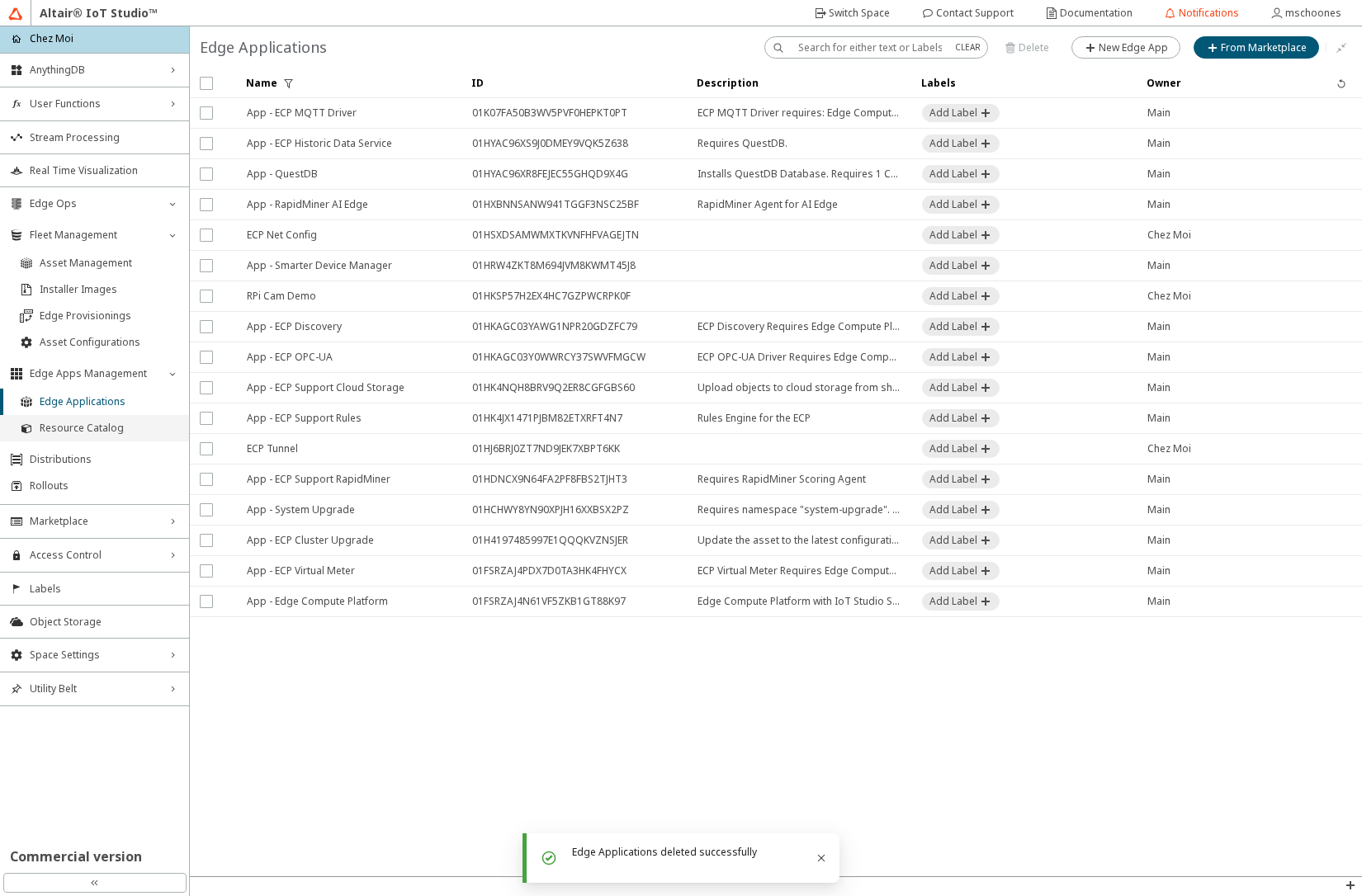
click at [75, 424] on span "Resource Catalog" at bounding box center [109, 428] width 139 height 13
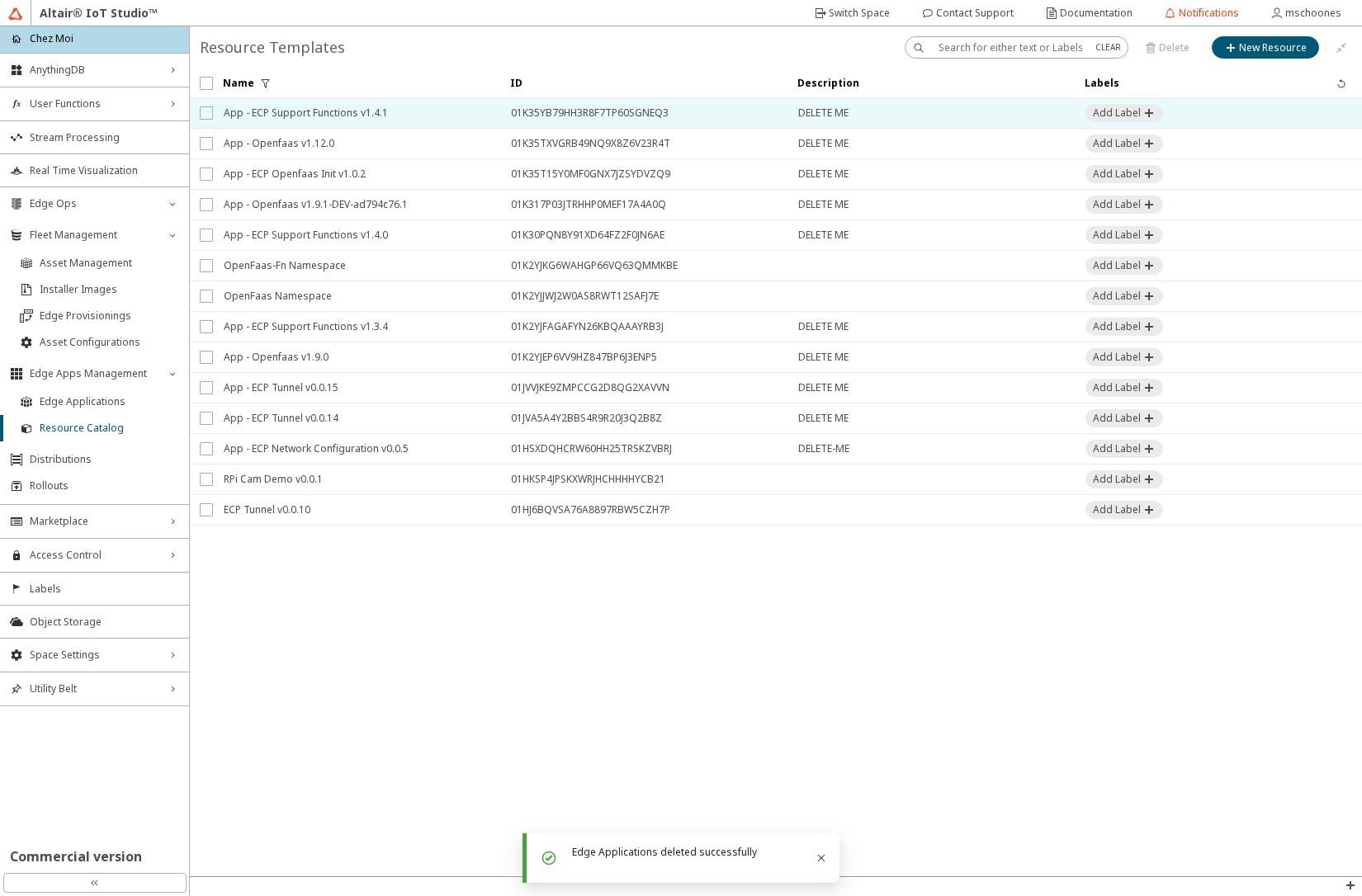
click at [207, 116] on input "checkbox" at bounding box center [205, 113] width 11 height 13
checkbox input "true"
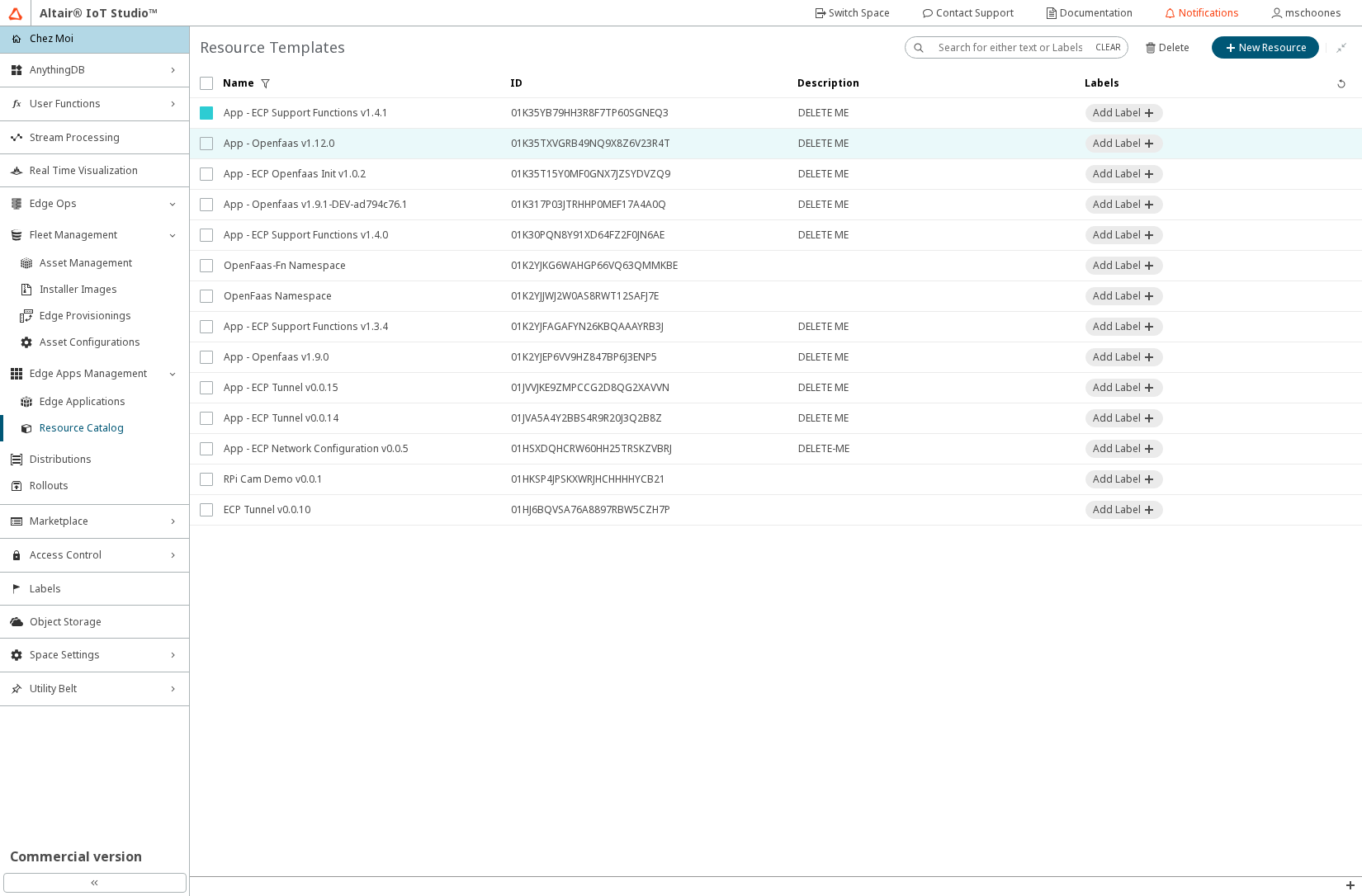
click at [206, 145] on input "checkbox" at bounding box center [205, 144] width 11 height 13
checkbox input "true"
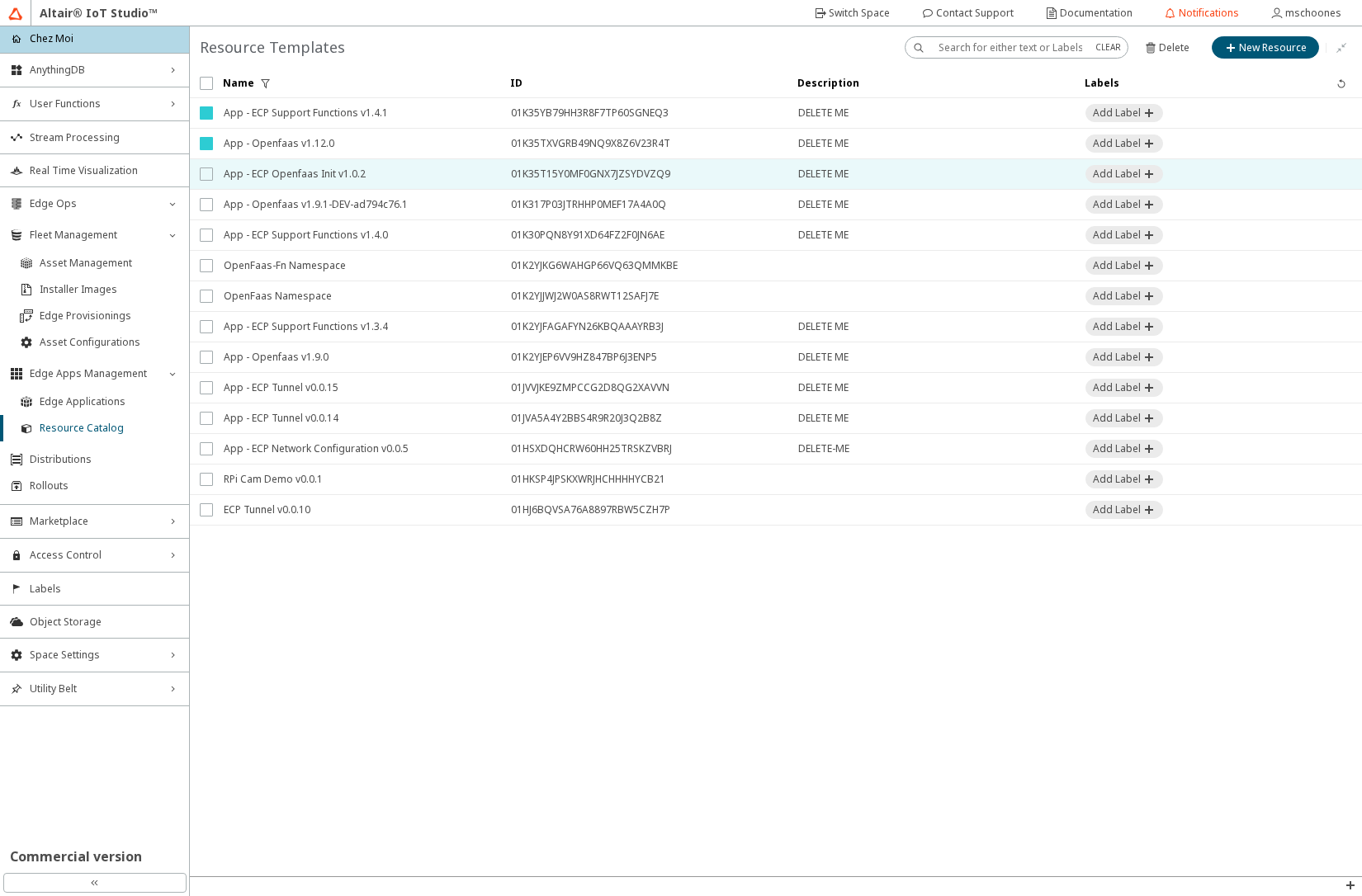
click at [206, 177] on input "checkbox" at bounding box center [205, 173] width 11 height 13
checkbox input "true"
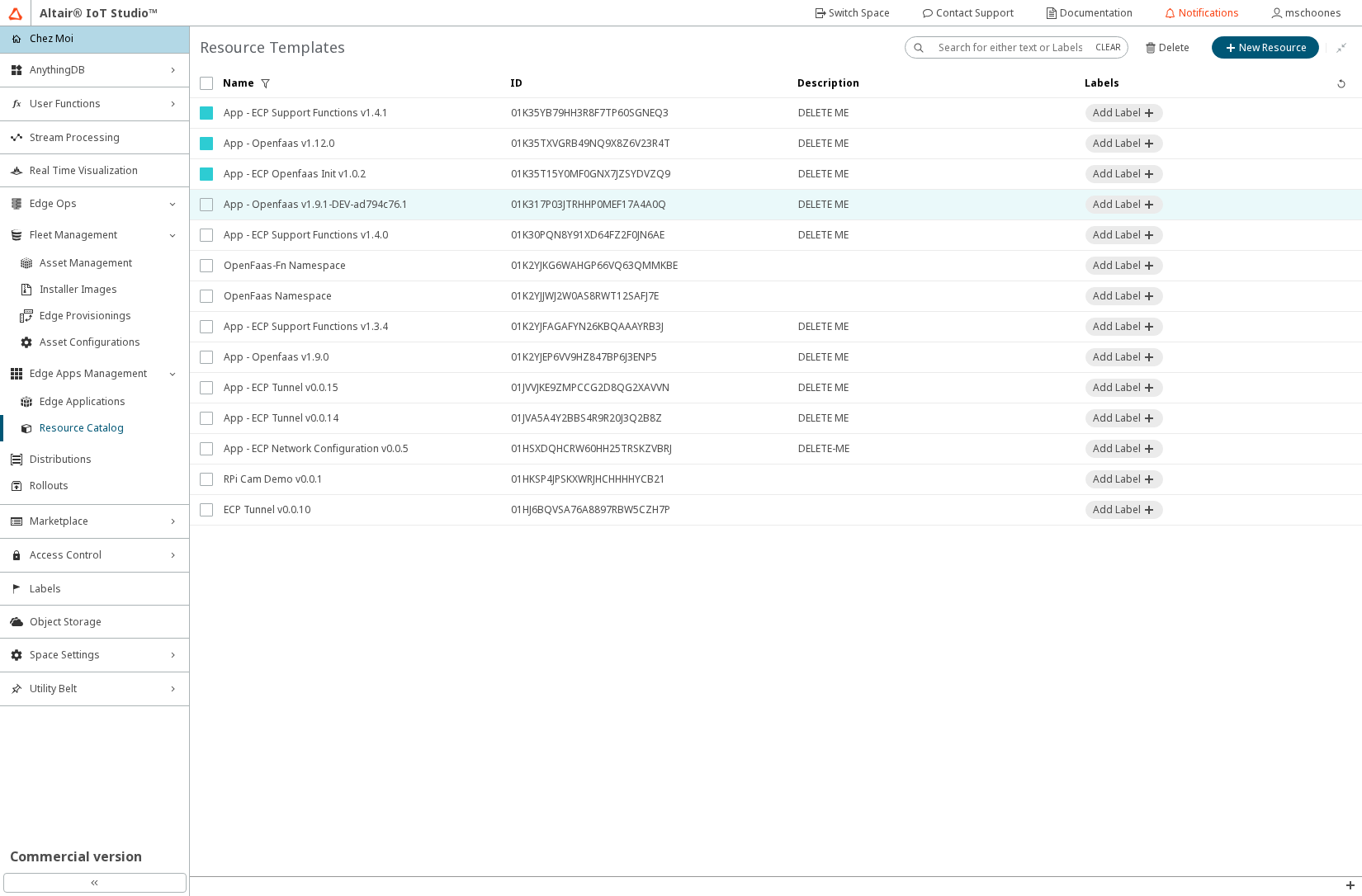
click at [202, 209] on input "checkbox" at bounding box center [205, 204] width 11 height 13
checkbox input "true"
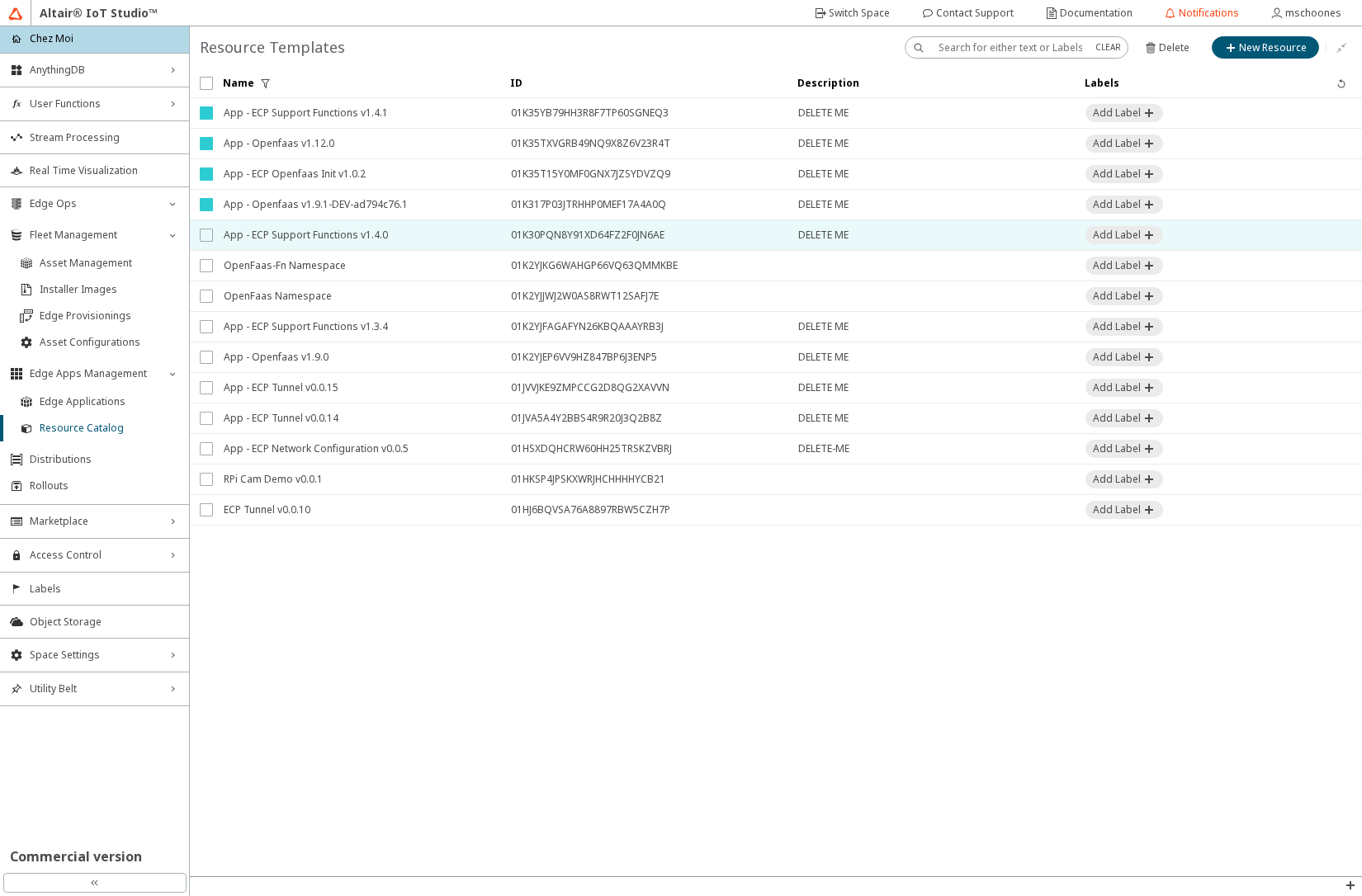
click at [206, 234] on input "checkbox" at bounding box center [205, 234] width 11 height 13
checkbox input "true"
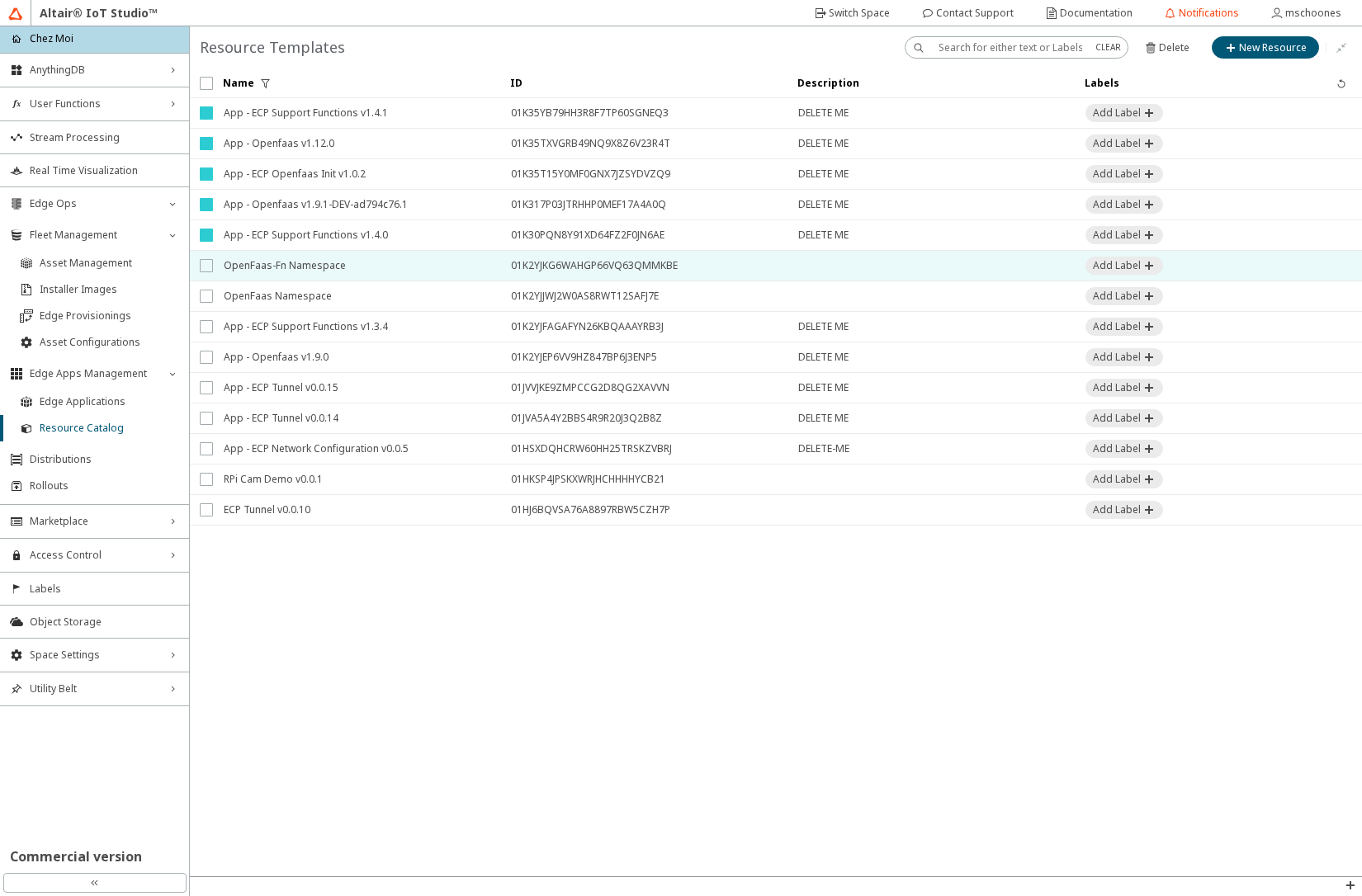
click at [208, 264] on input "checkbox" at bounding box center [205, 265] width 11 height 13
checkbox input "true"
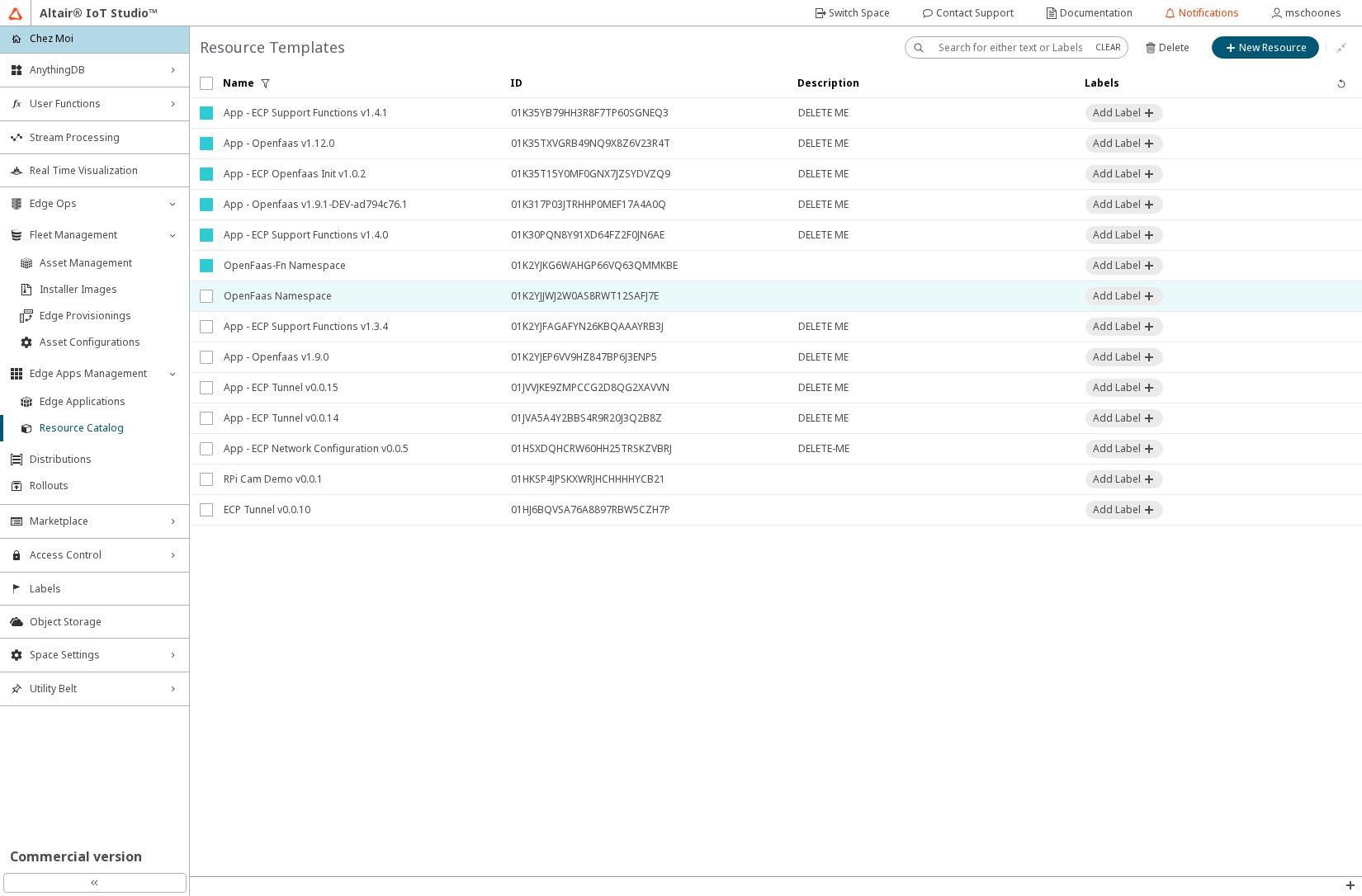
click at [205, 304] on td at bounding box center [201, 297] width 23 height 31
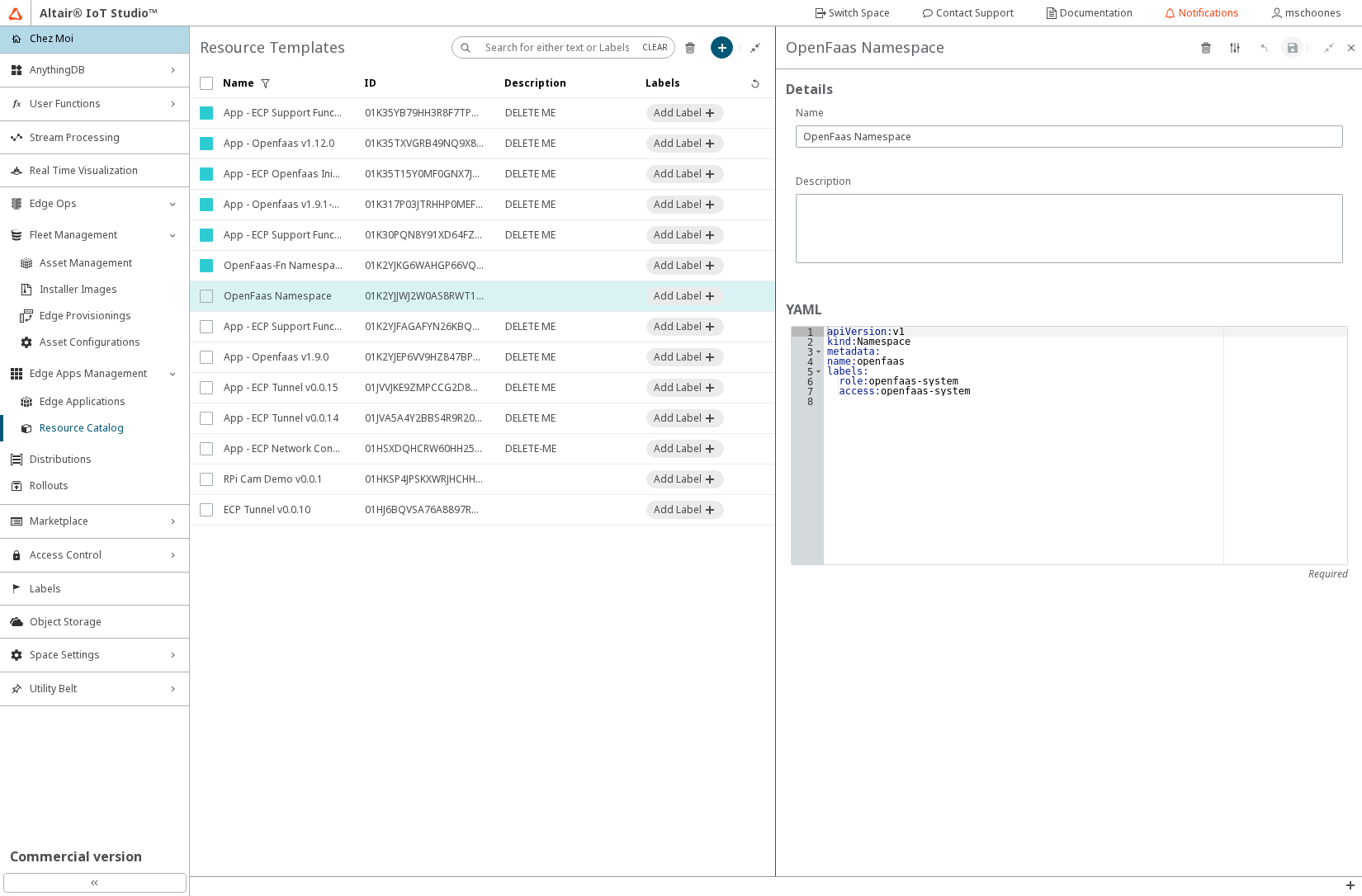
click at [205, 299] on input "checkbox" at bounding box center [205, 296] width 11 height 13
checkbox input "true"
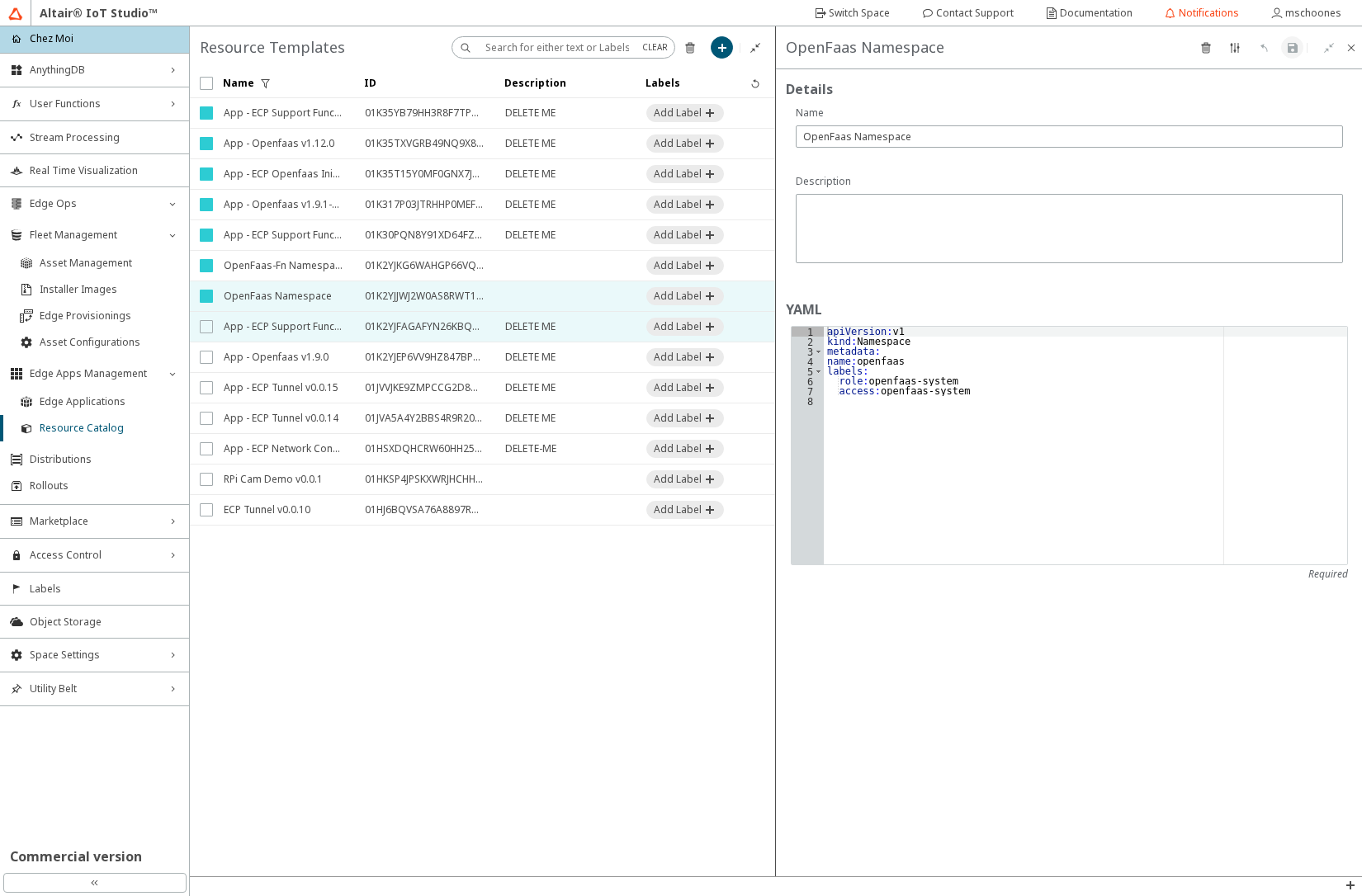
click at [205, 326] on input "checkbox" at bounding box center [205, 326] width 11 height 13
checkbox input "true"
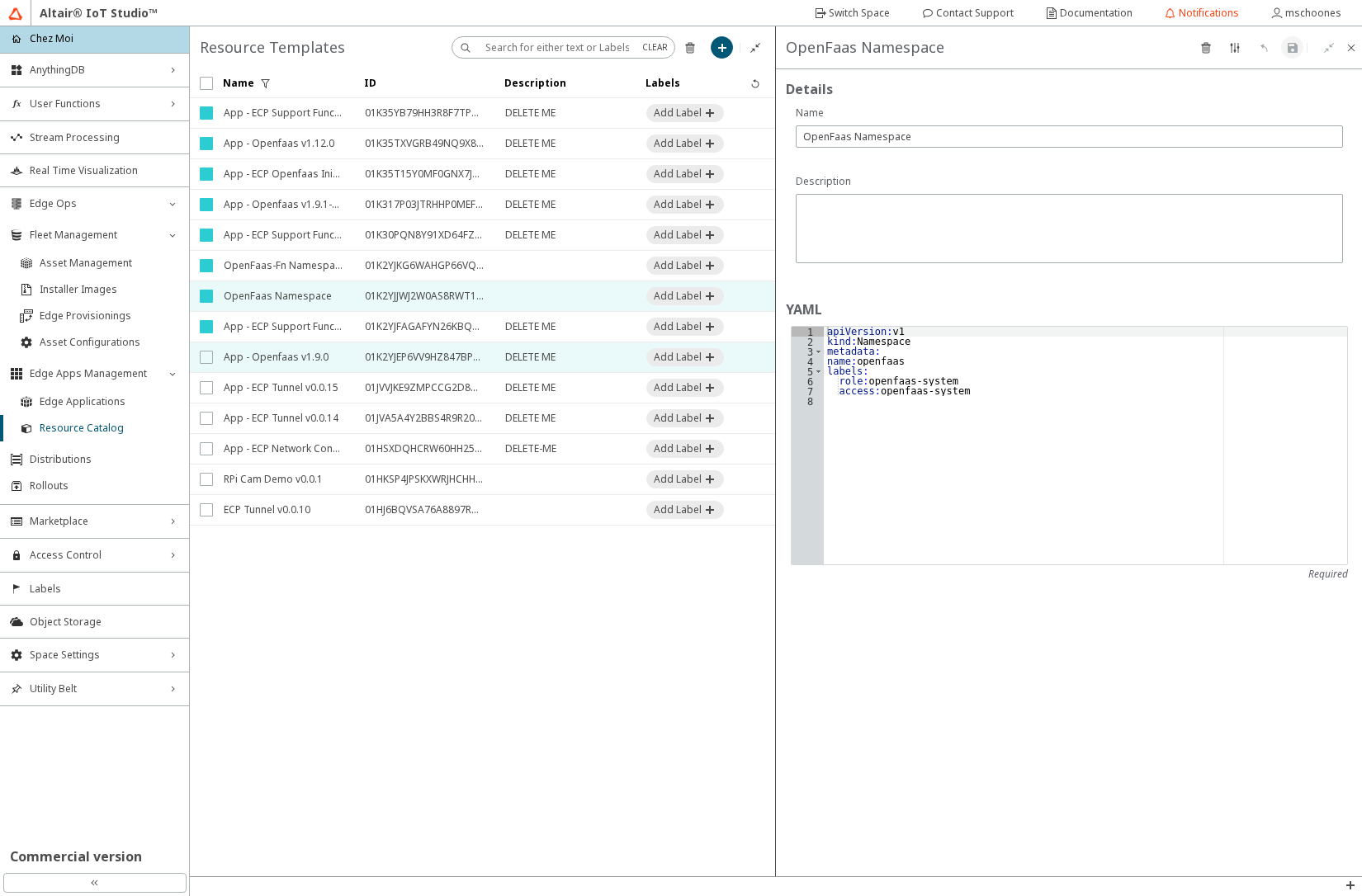
click at [205, 356] on input "checkbox" at bounding box center [205, 357] width 11 height 13
checkbox input "true"
click at [694, 46] on iron-icon at bounding box center [690, 47] width 13 height 13
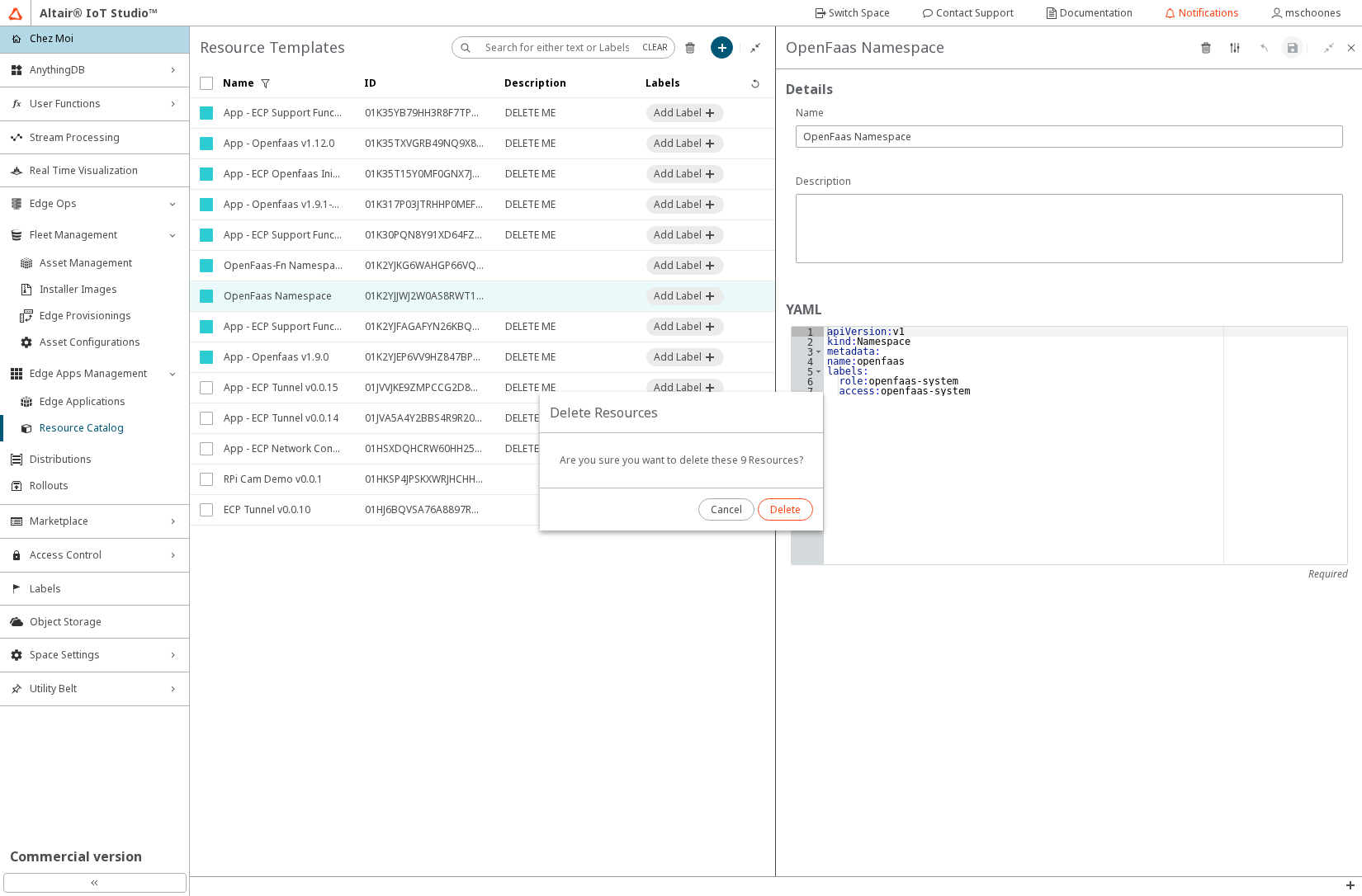
click at [0, 0] on slot "Delete" at bounding box center [0, 0] width 0 height 0
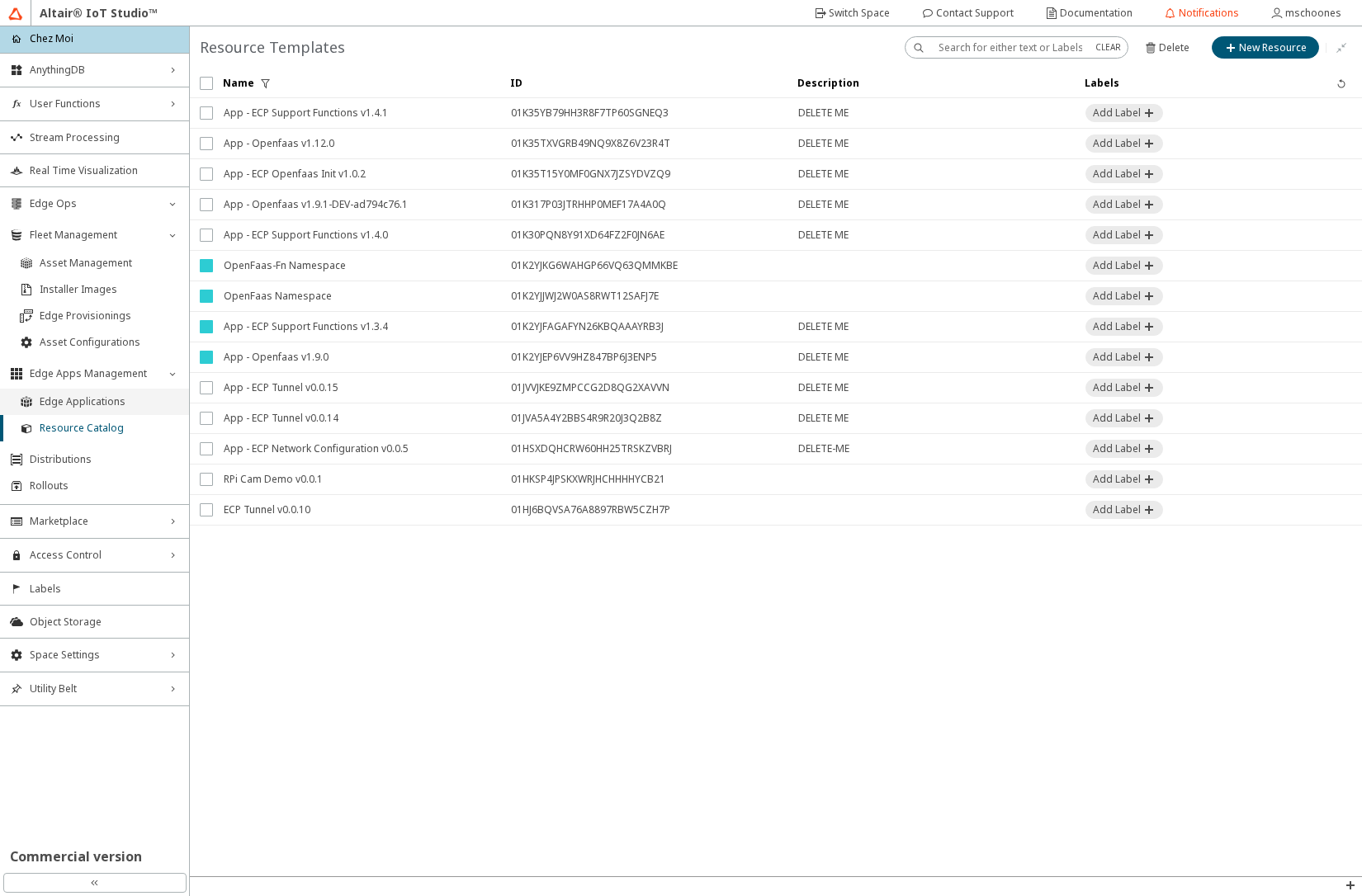
checkbox input "false"
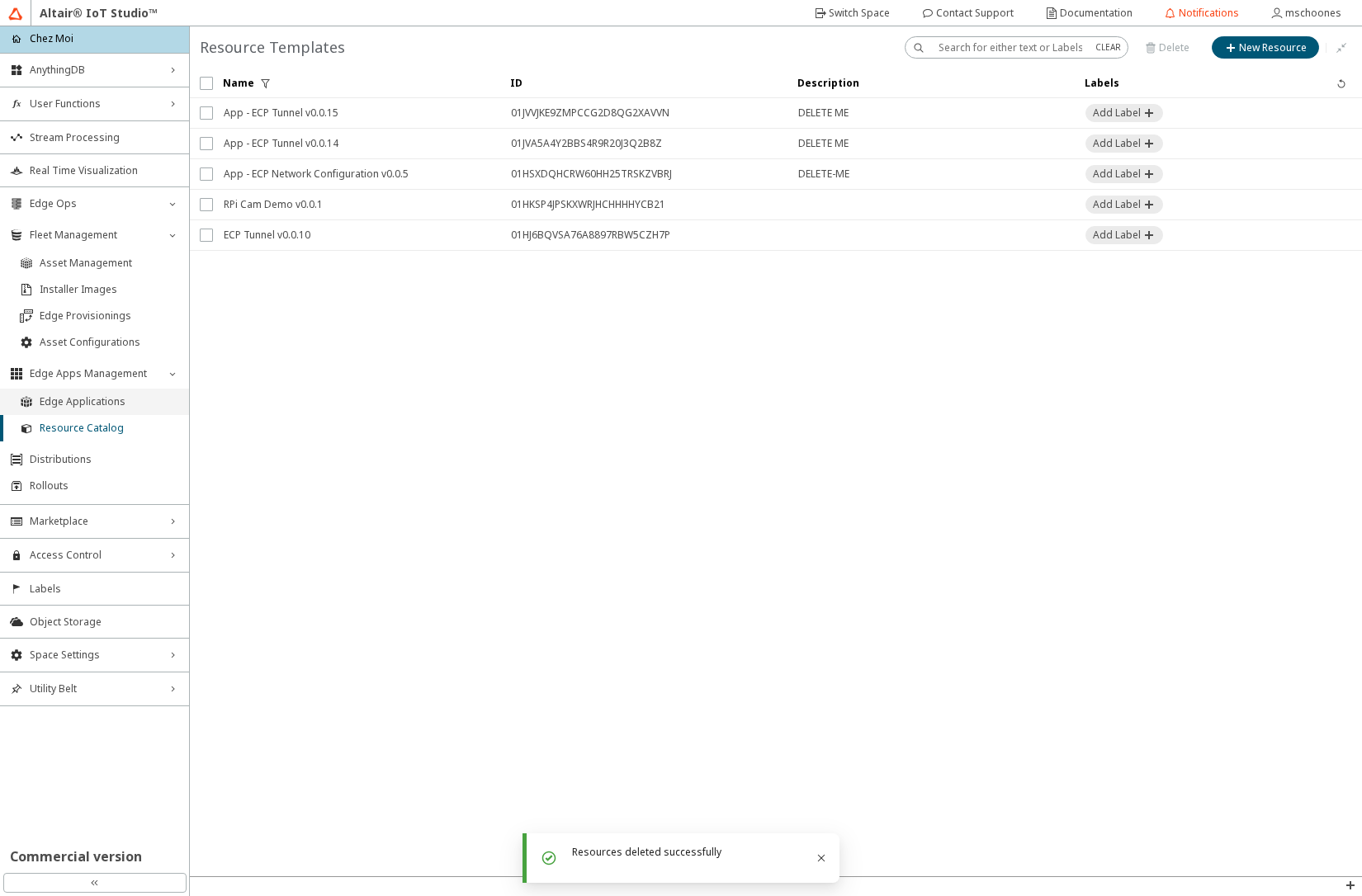
click at [95, 406] on span "Edge Applications" at bounding box center [109, 402] width 139 height 13
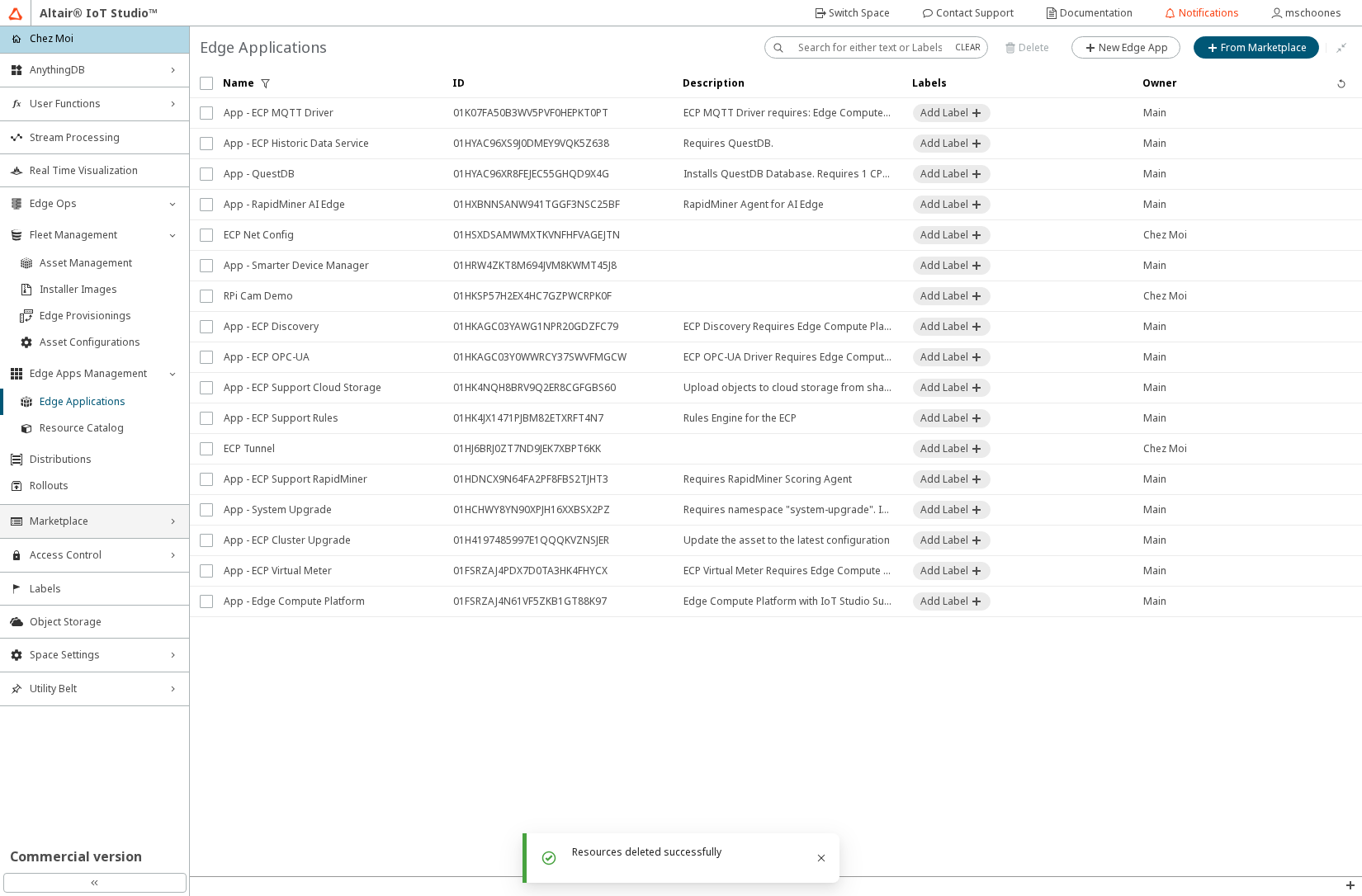
click at [62, 521] on span "Marketplace" at bounding box center [95, 522] width 130 height 13
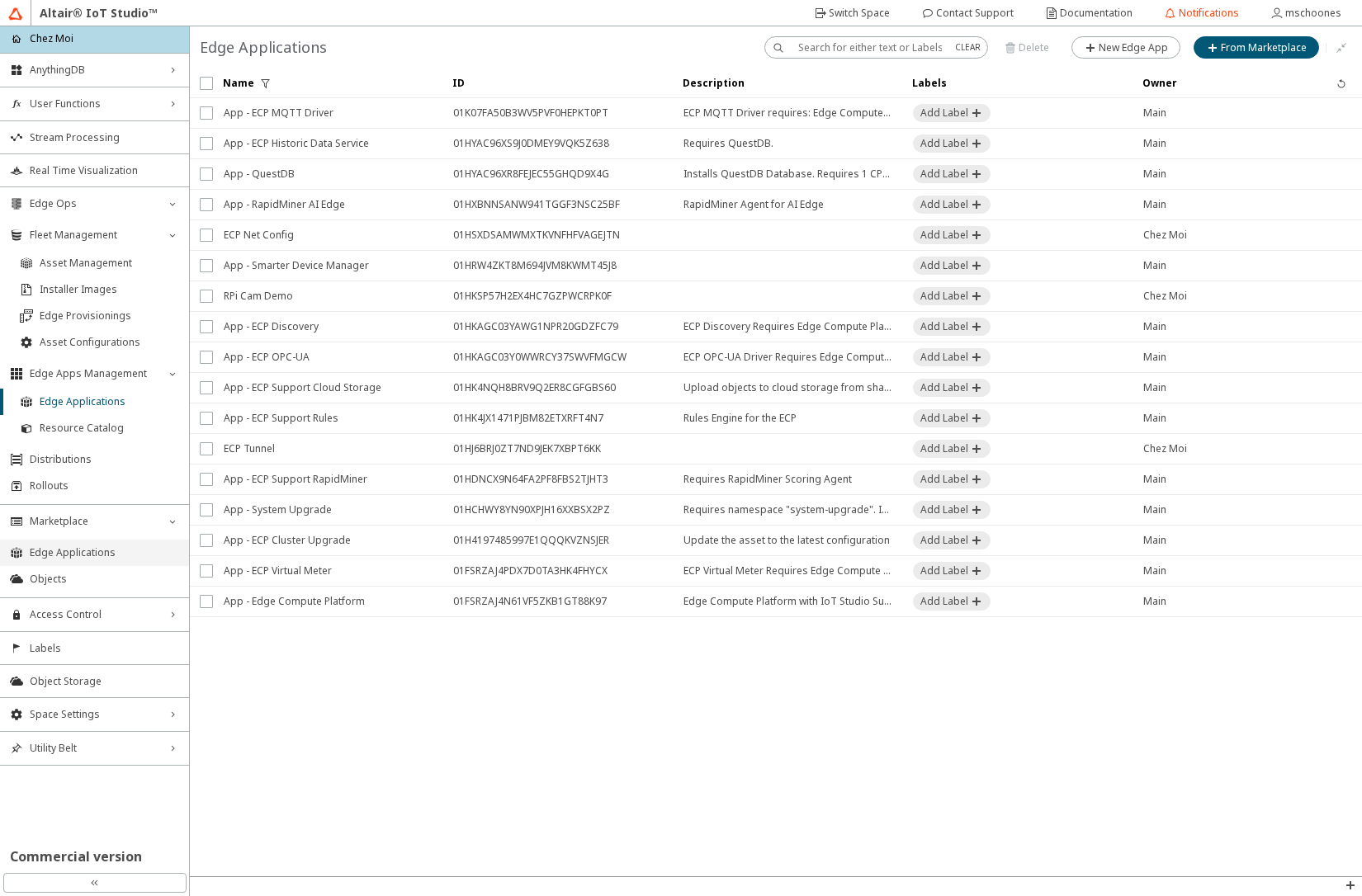
click at [66, 551] on span "Edge Applications" at bounding box center [104, 552] width 150 height 13
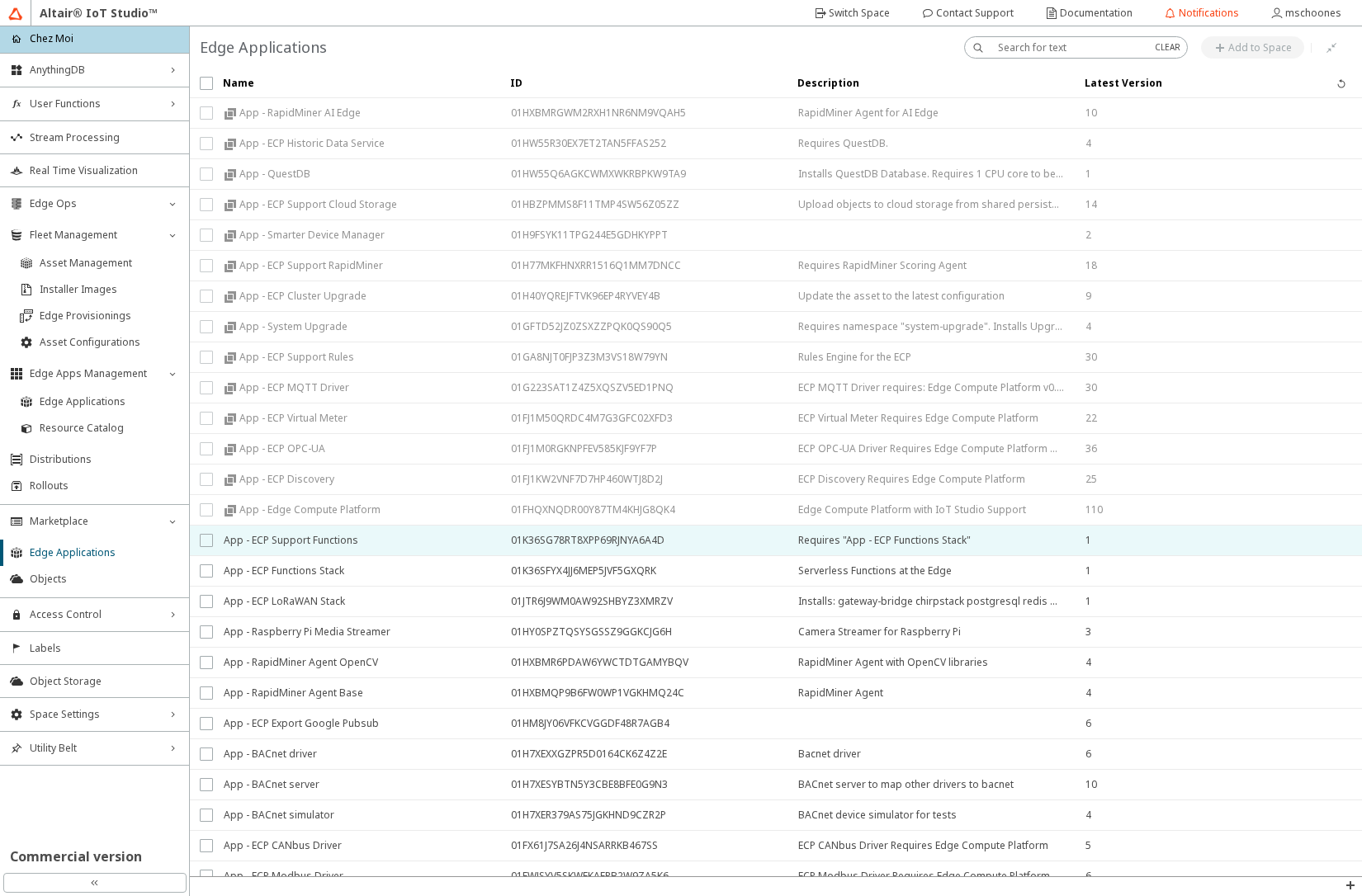
click at [209, 542] on input "checkbox" at bounding box center [205, 540] width 11 height 13
checkbox input "true"
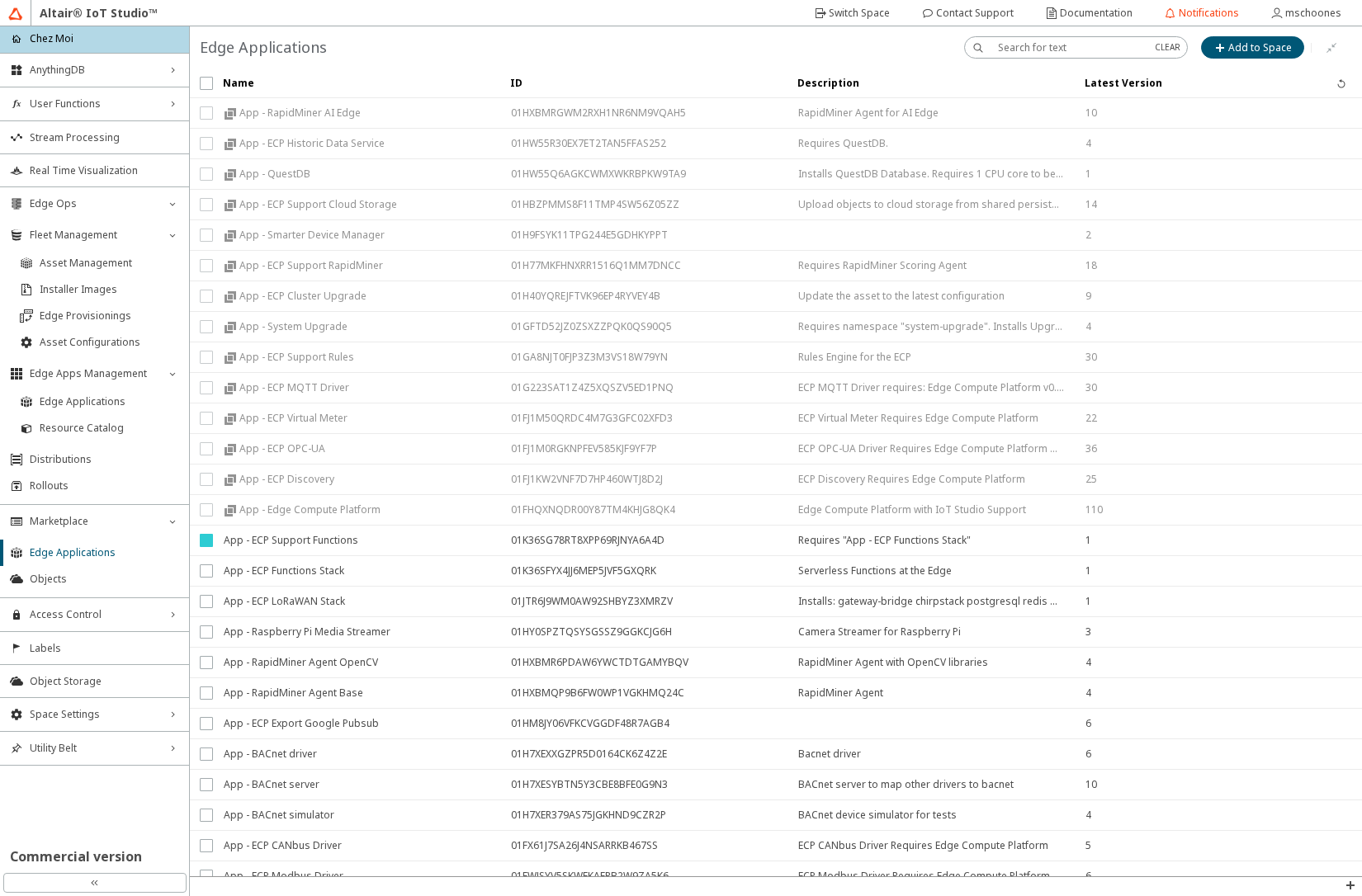
drag, startPoint x: 205, startPoint y: 576, endPoint x: 232, endPoint y: 560, distance: 31.4
click at [205, 575] on input "checkbox" at bounding box center [205, 570] width 11 height 13
checkbox input "true"
click at [0, 0] on slot "Add to Space" at bounding box center [0, 0] width 0 height 0
click at [792, 500] on div "Add" at bounding box center [787, 508] width 20 height 15
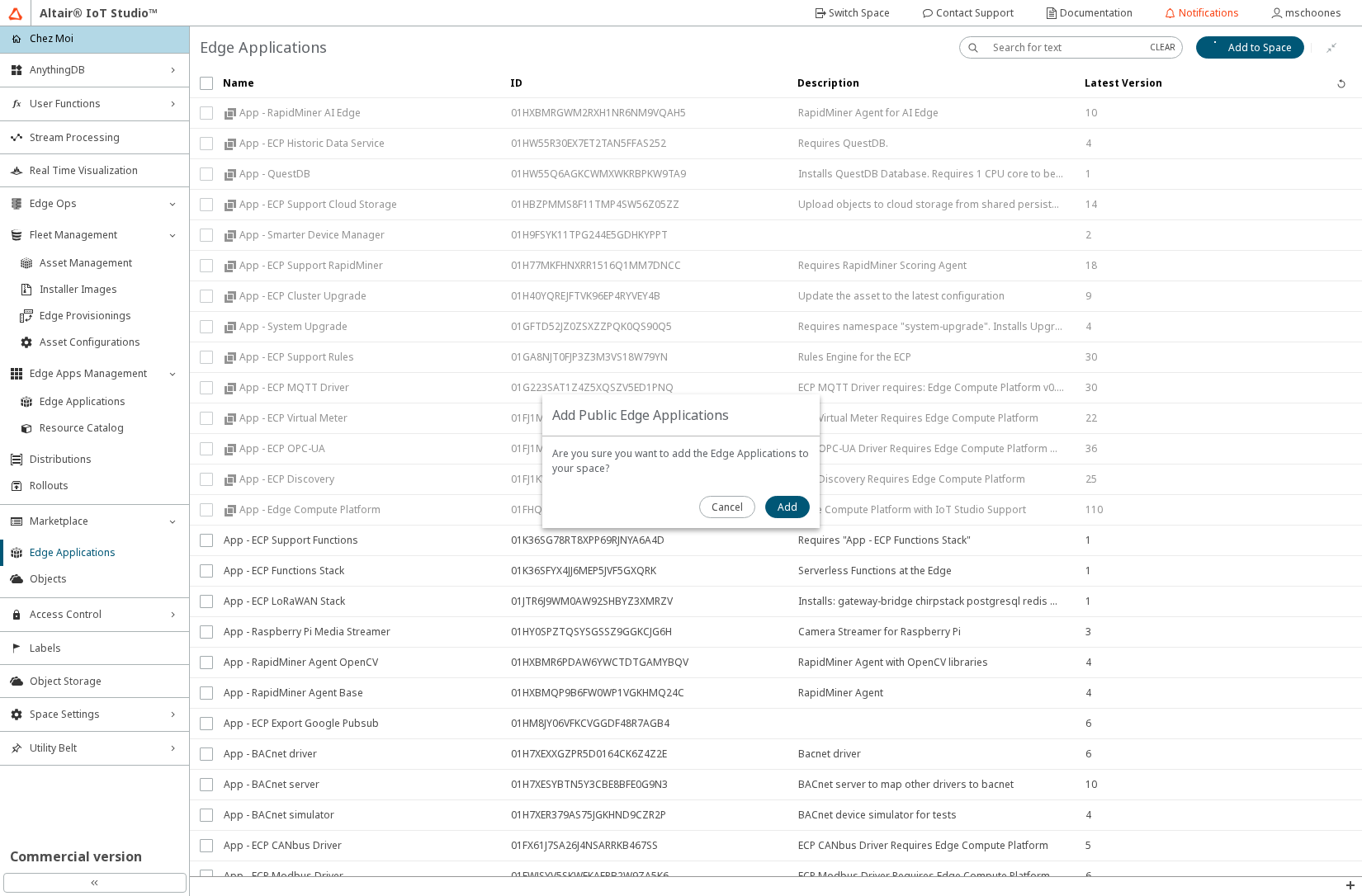
checkbox input "false"
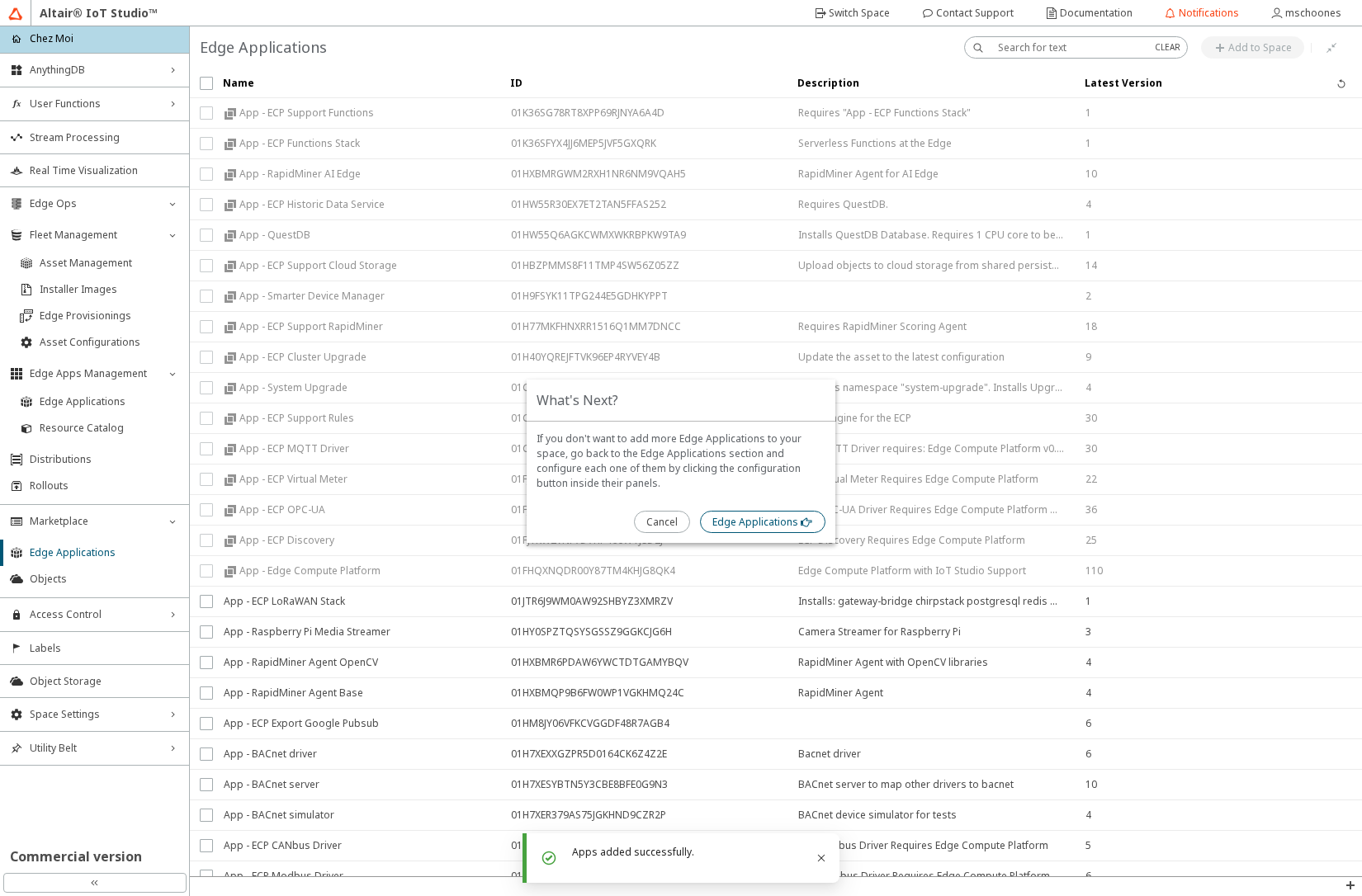
click at [0, 0] on slot "Edge Applications" at bounding box center [0, 0] width 0 height 0
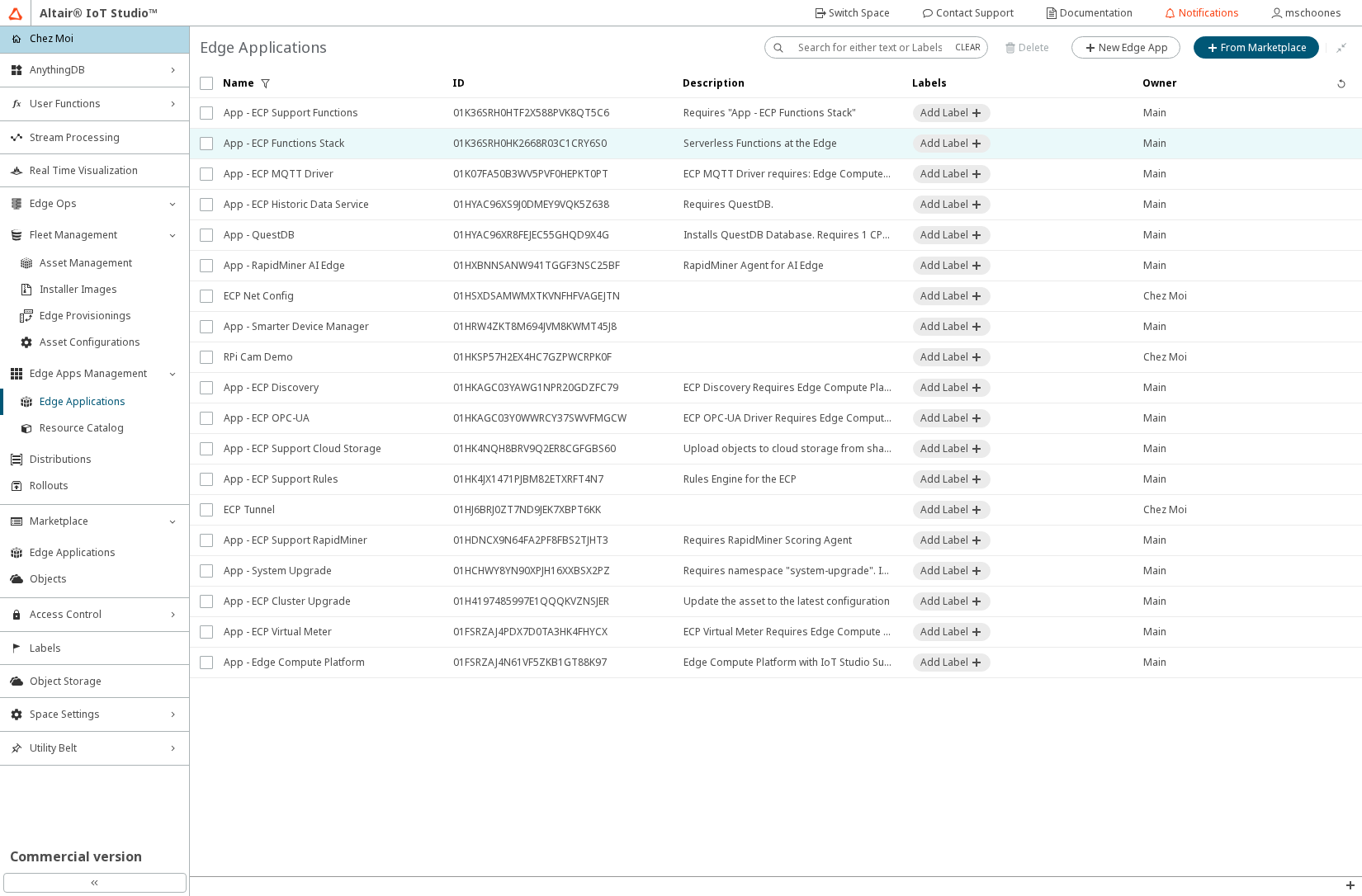
click at [280, 144] on span "App - ECP Functions Stack" at bounding box center [328, 144] width 208 height 30
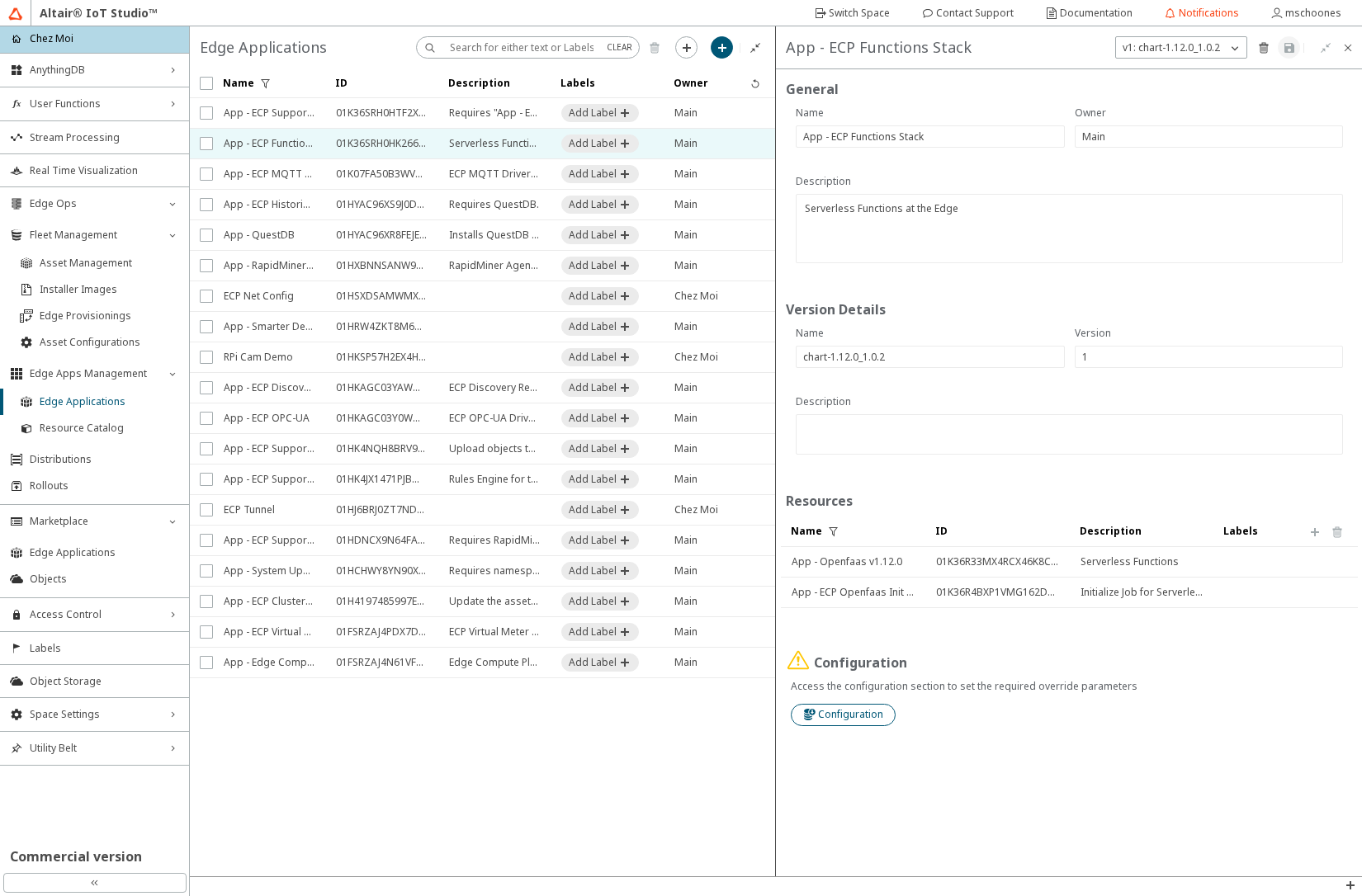
click at [836, 721] on div "Configuration" at bounding box center [851, 714] width 66 height 15
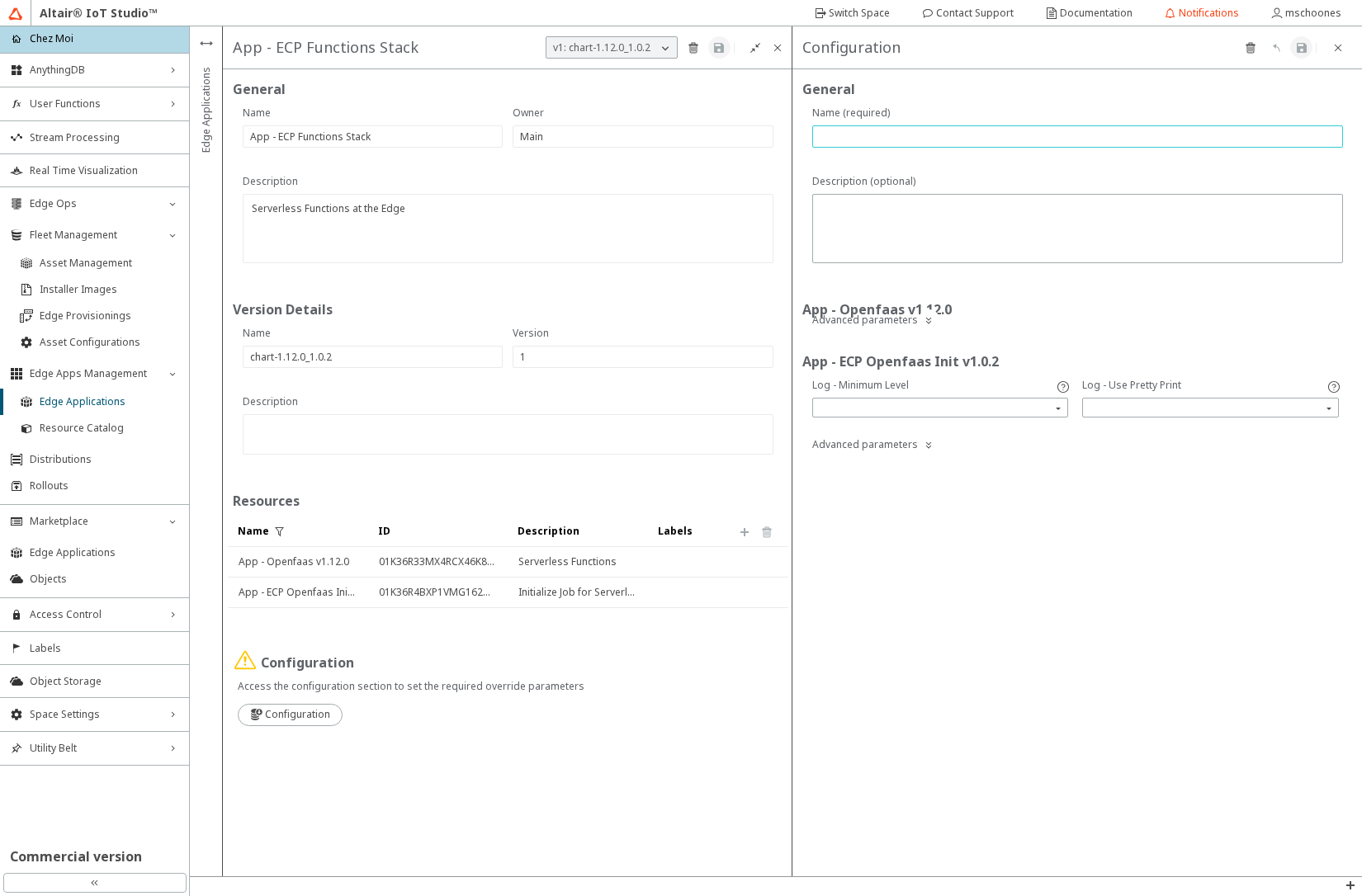
click at [897, 133] on input "text" at bounding box center [1078, 136] width 516 height 14
type input "defaults"
click at [1297, 46] on iron-icon at bounding box center [1302, 47] width 13 height 13
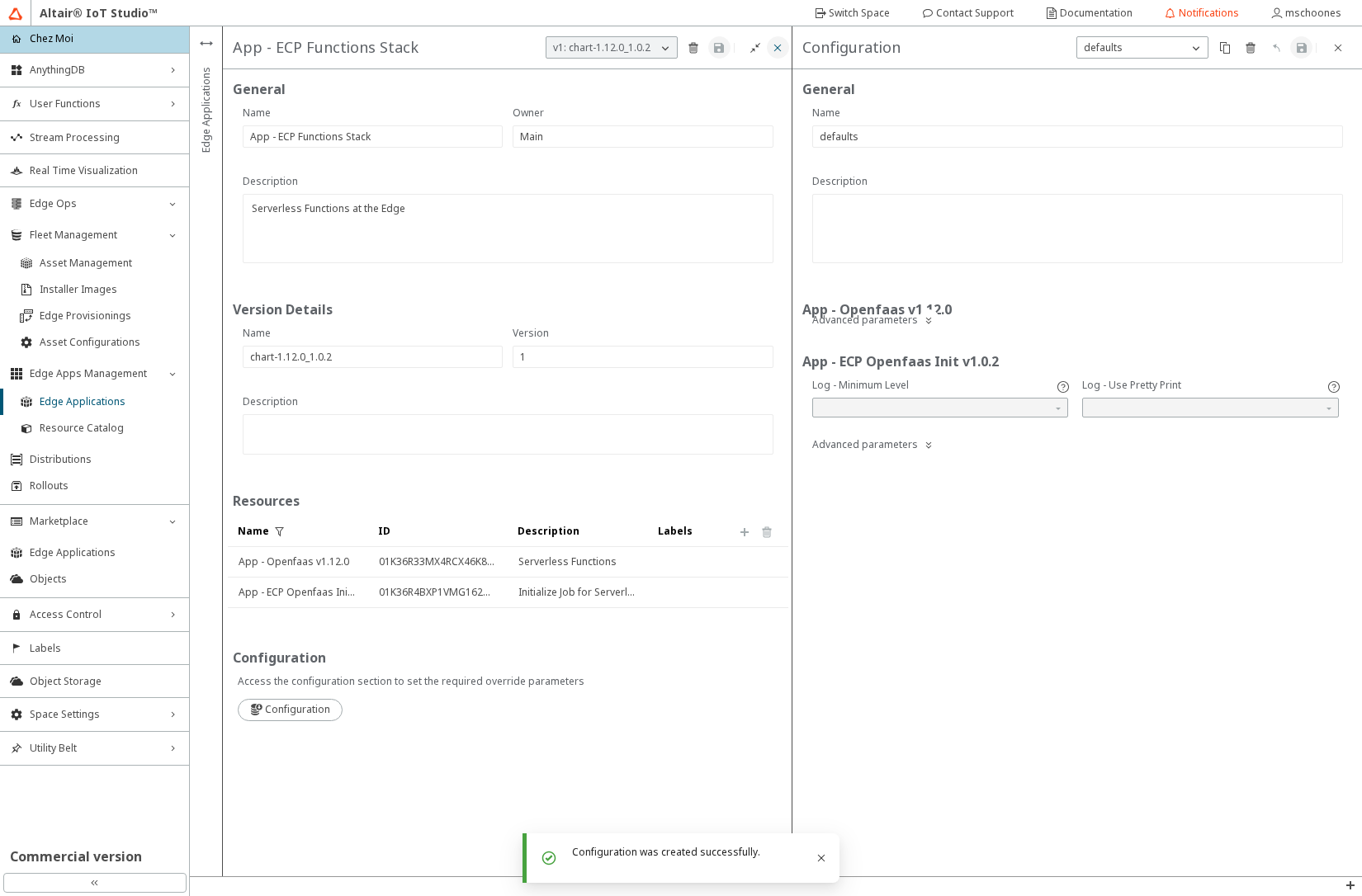
click at [772, 48] on iron-icon at bounding box center [777, 47] width 13 height 13
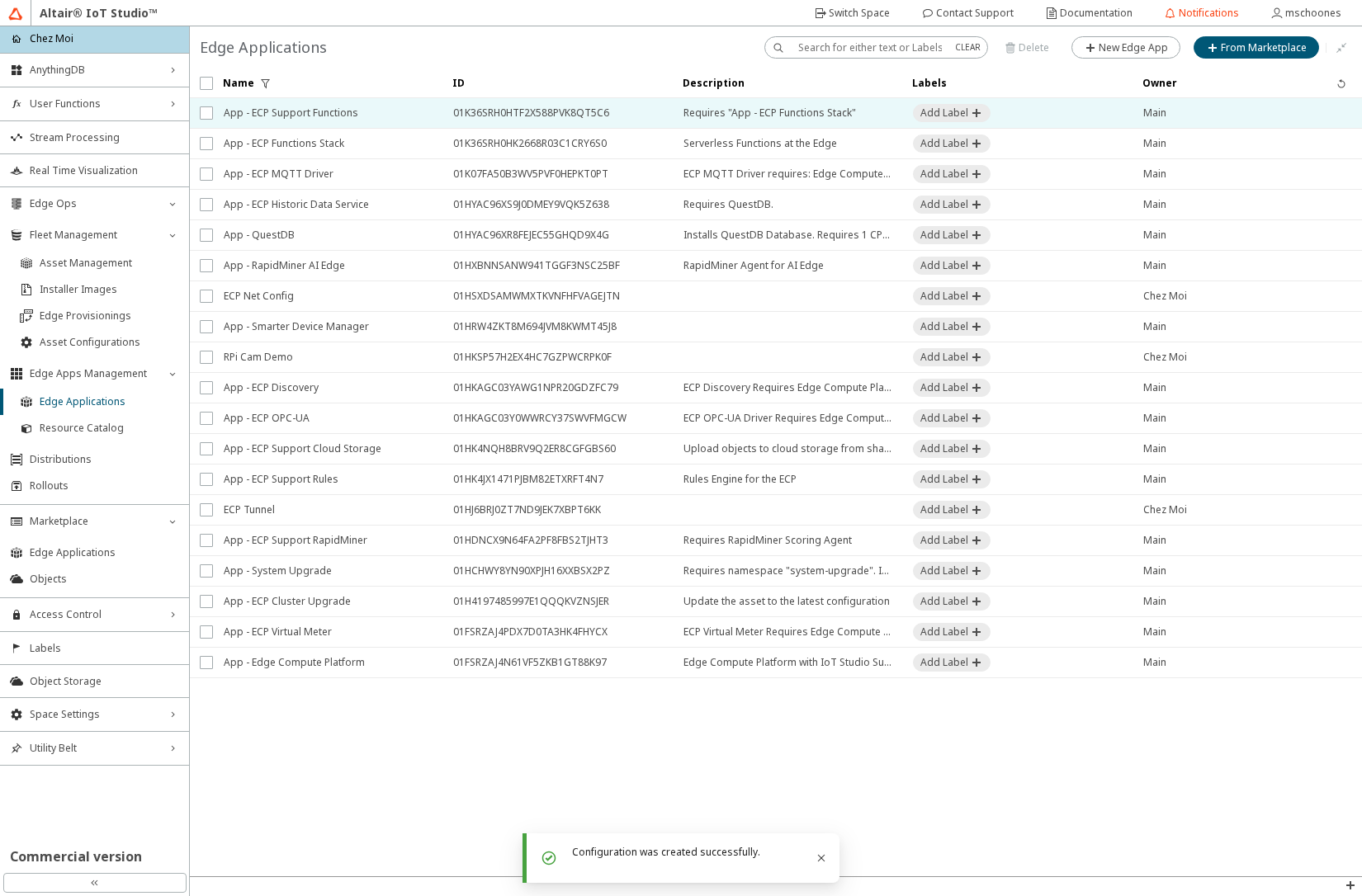
click at [344, 113] on span "App - ECP Support Functions" at bounding box center [328, 113] width 208 height 30
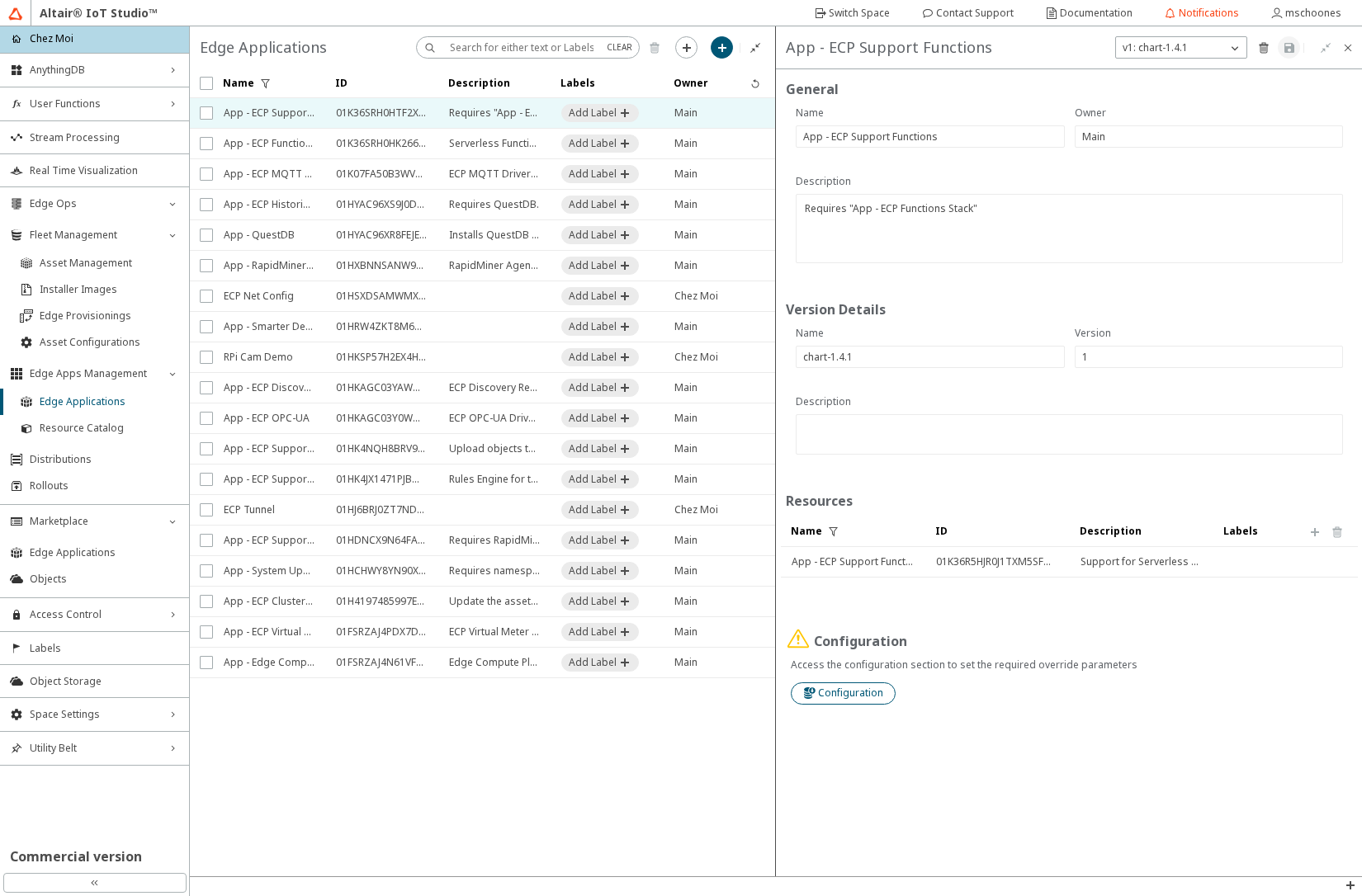
click at [0, 0] on slot "Configuration" at bounding box center [0, 0] width 0 height 0
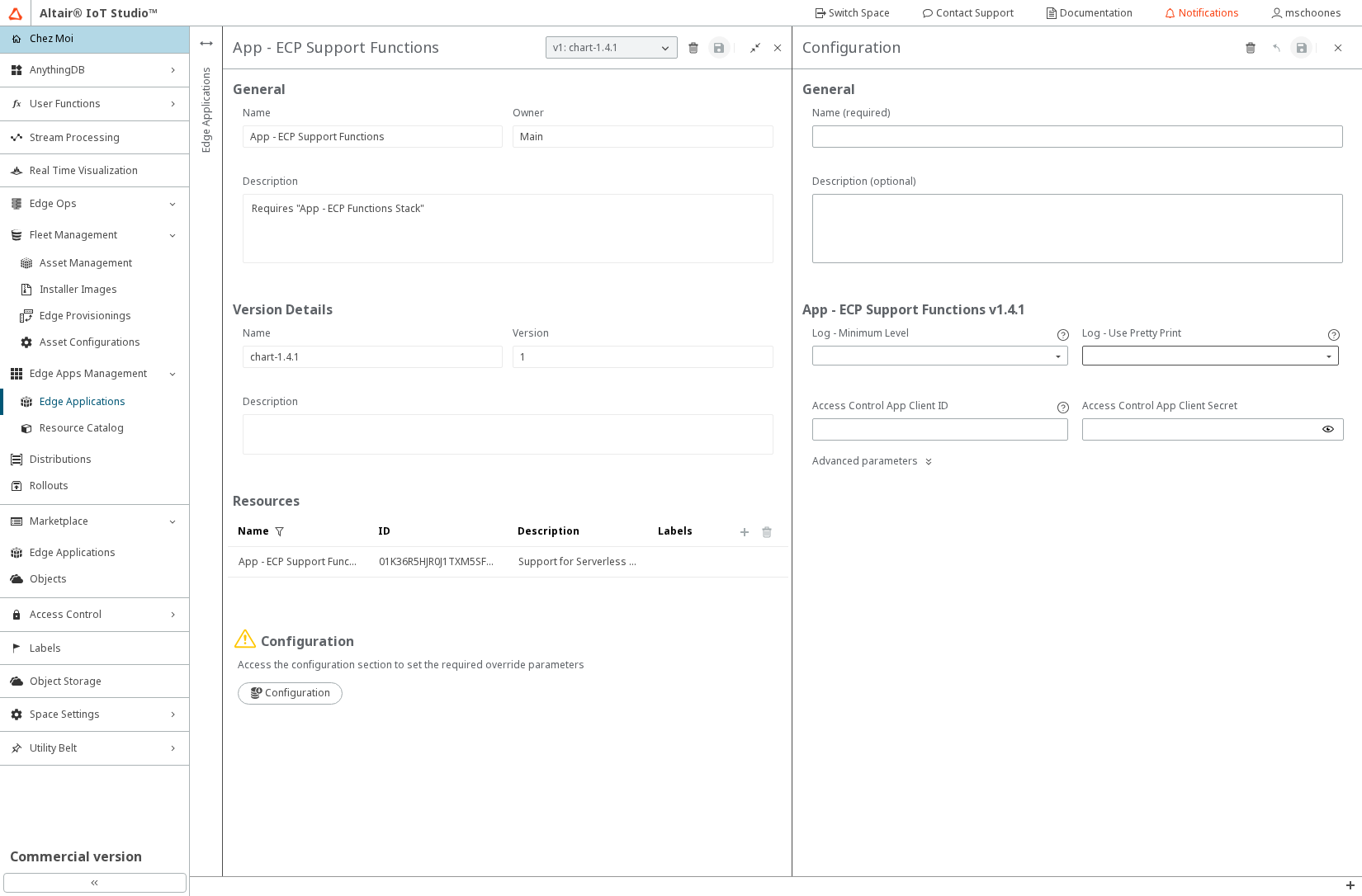
click at [1134, 346] on input "search" at bounding box center [1212, 355] width 252 height 24
click at [1113, 381] on div "true" at bounding box center [1211, 380] width 240 height 14
click at [1326, 428] on iron-icon at bounding box center [1328, 429] width 13 height 13
click at [894, 431] on input "text" at bounding box center [941, 430] width 242 height 14
paste input "app::01GJPY152KCWF0RQQKN0FKTG18"
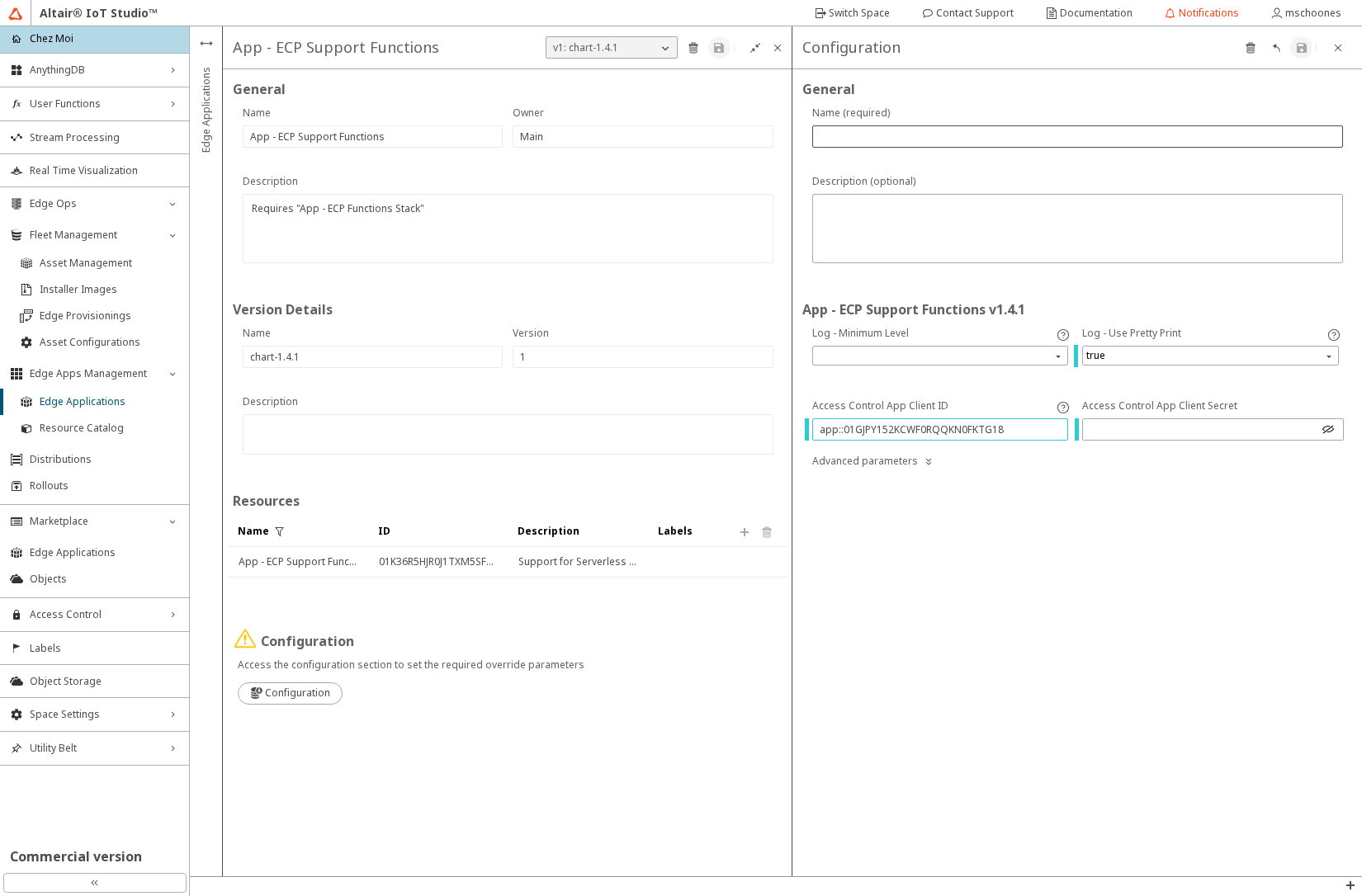
type input "app::01GJPY152KCWF0RQQKN0FKTG18"
click at [865, 135] on input "text" at bounding box center [1078, 136] width 516 height 14
type input "v01"
click at [1299, 49] on iron-icon at bounding box center [1302, 47] width 13 height 13
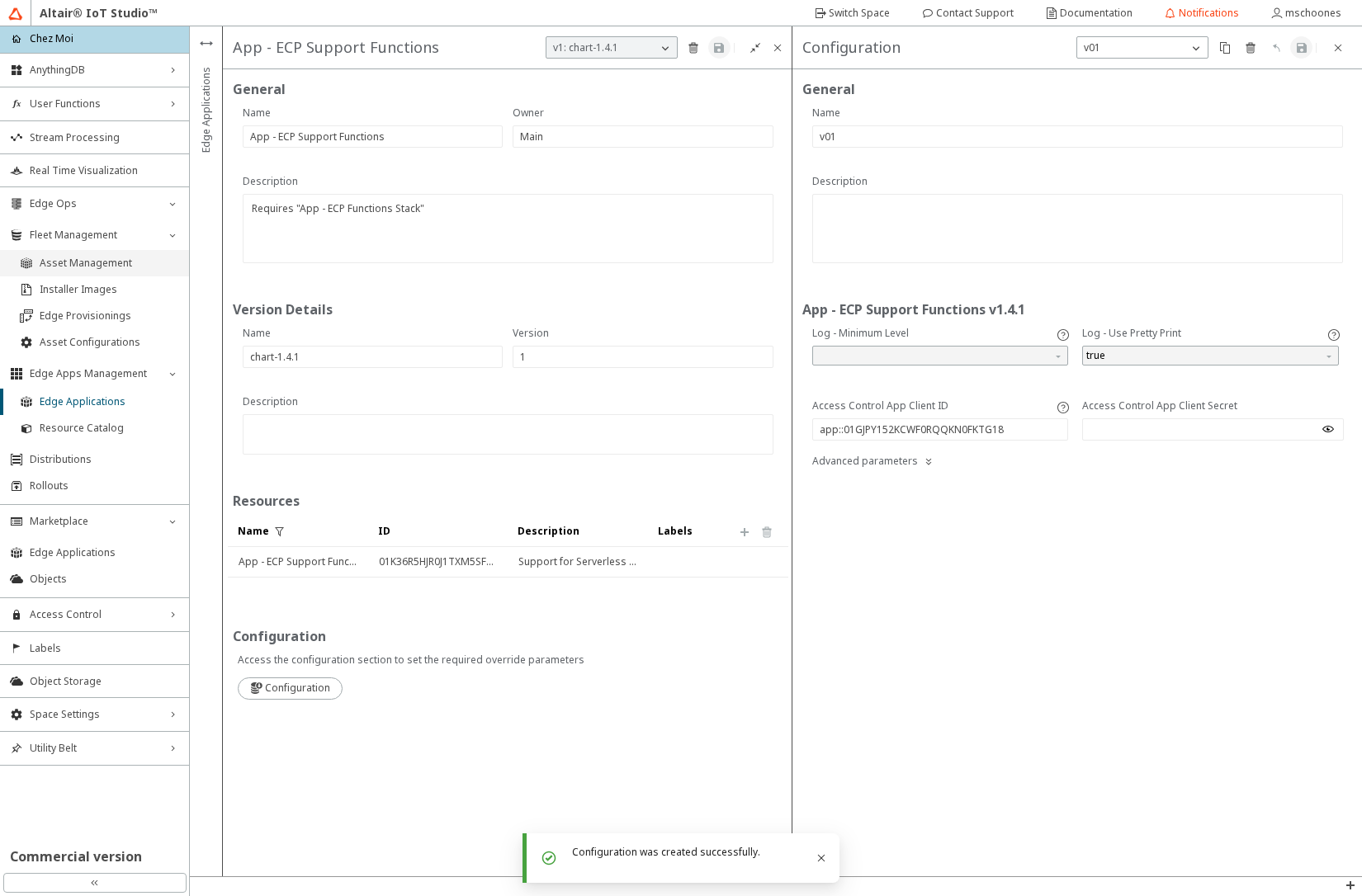
click at [88, 260] on span "Asset Management" at bounding box center [109, 262] width 139 height 13
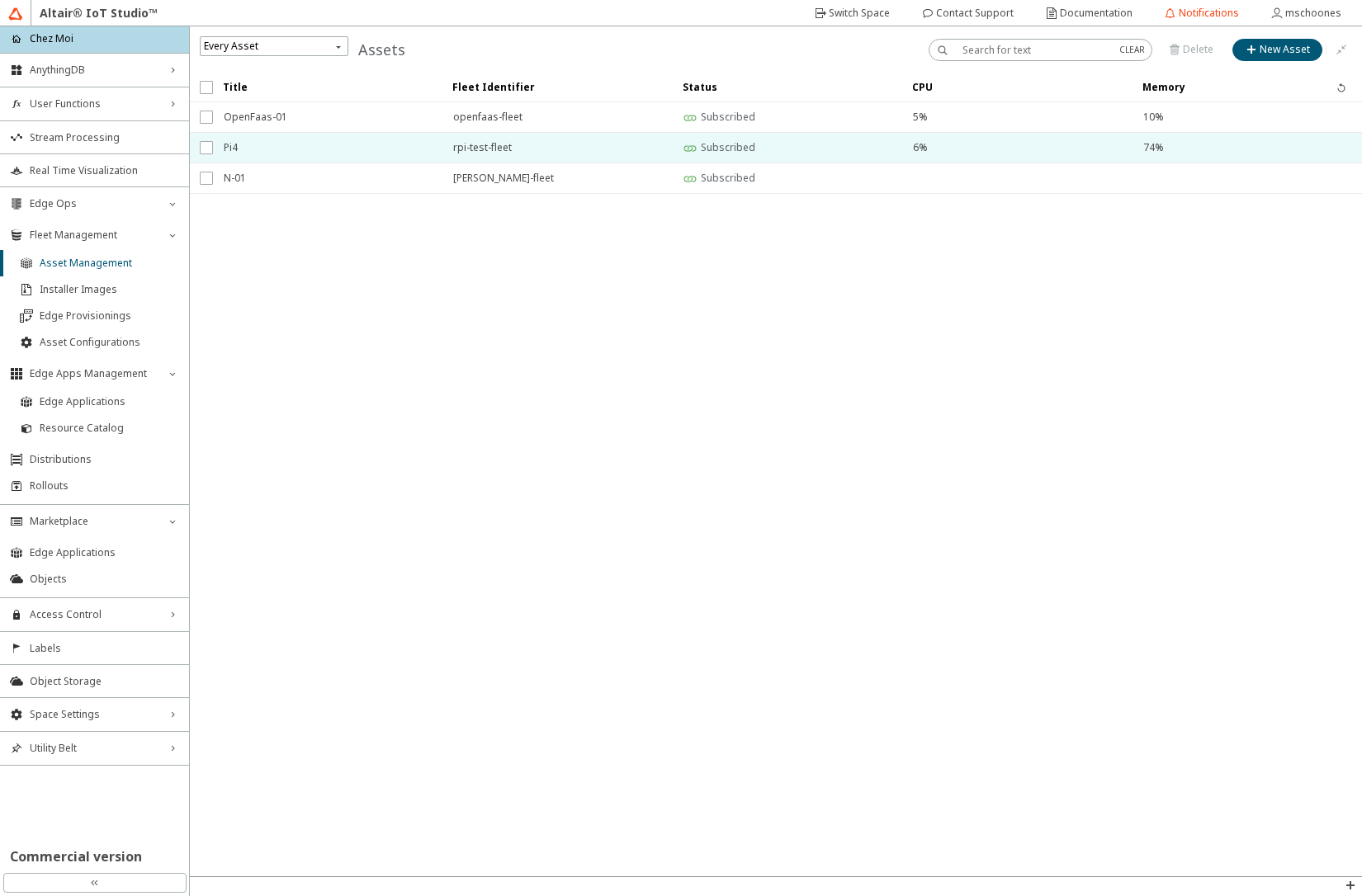
click at [249, 145] on span "Pi4" at bounding box center [328, 148] width 208 height 30
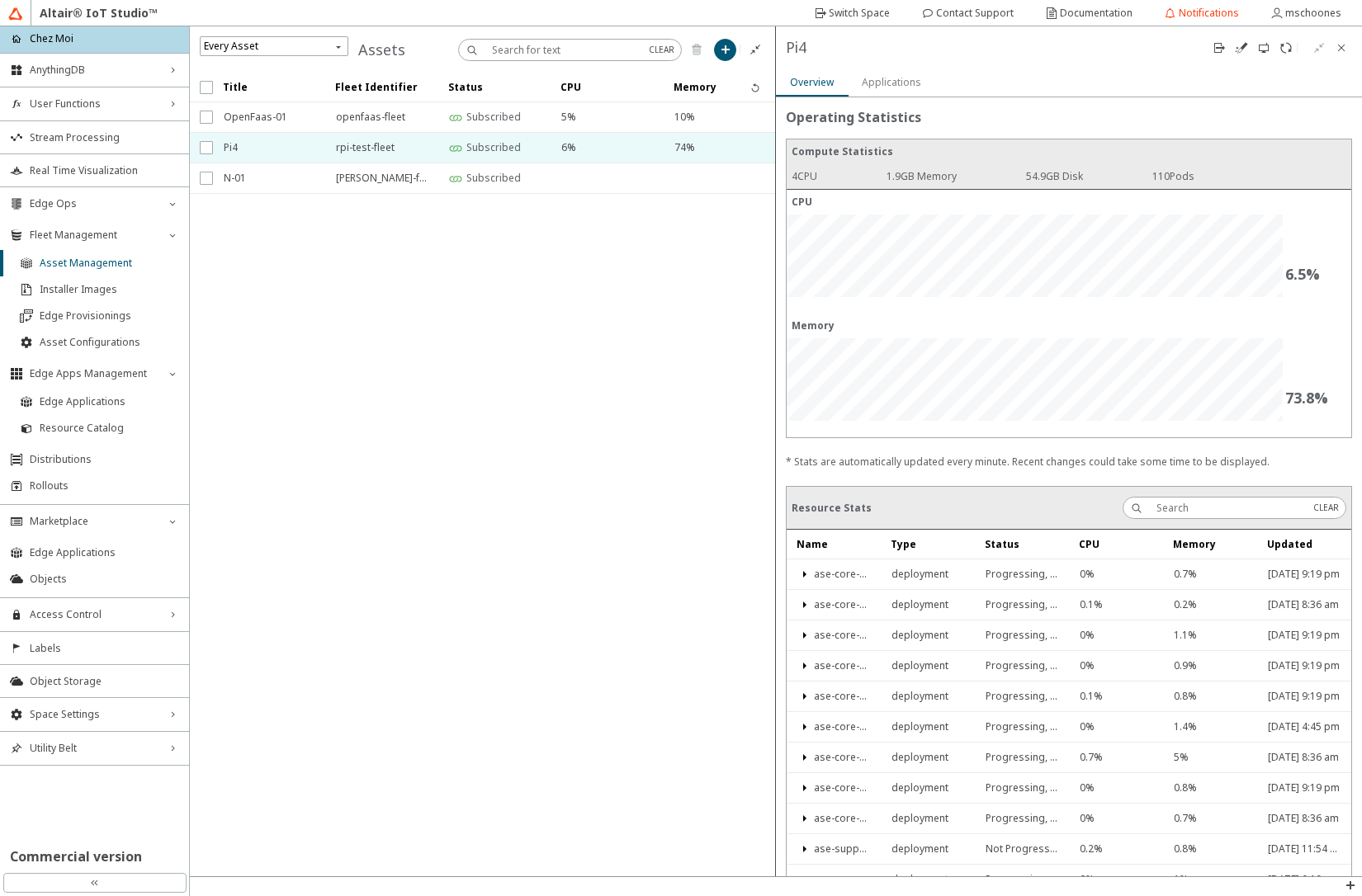
click at [0, 0] on slot "Applications" at bounding box center [0, 0] width 0 height 0
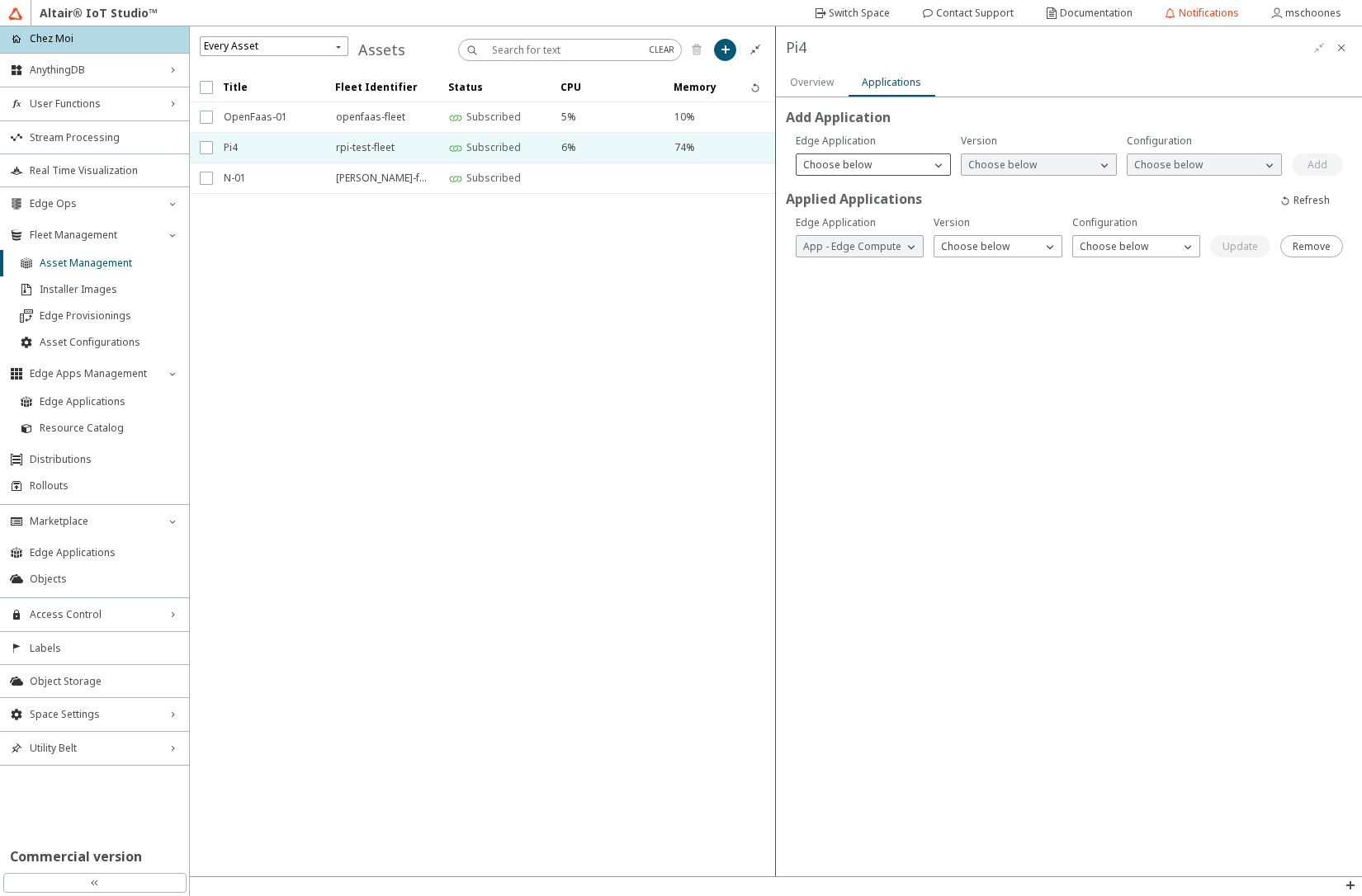
click at [848, 164] on p "Choose below" at bounding box center [837, 164] width 81 height 15
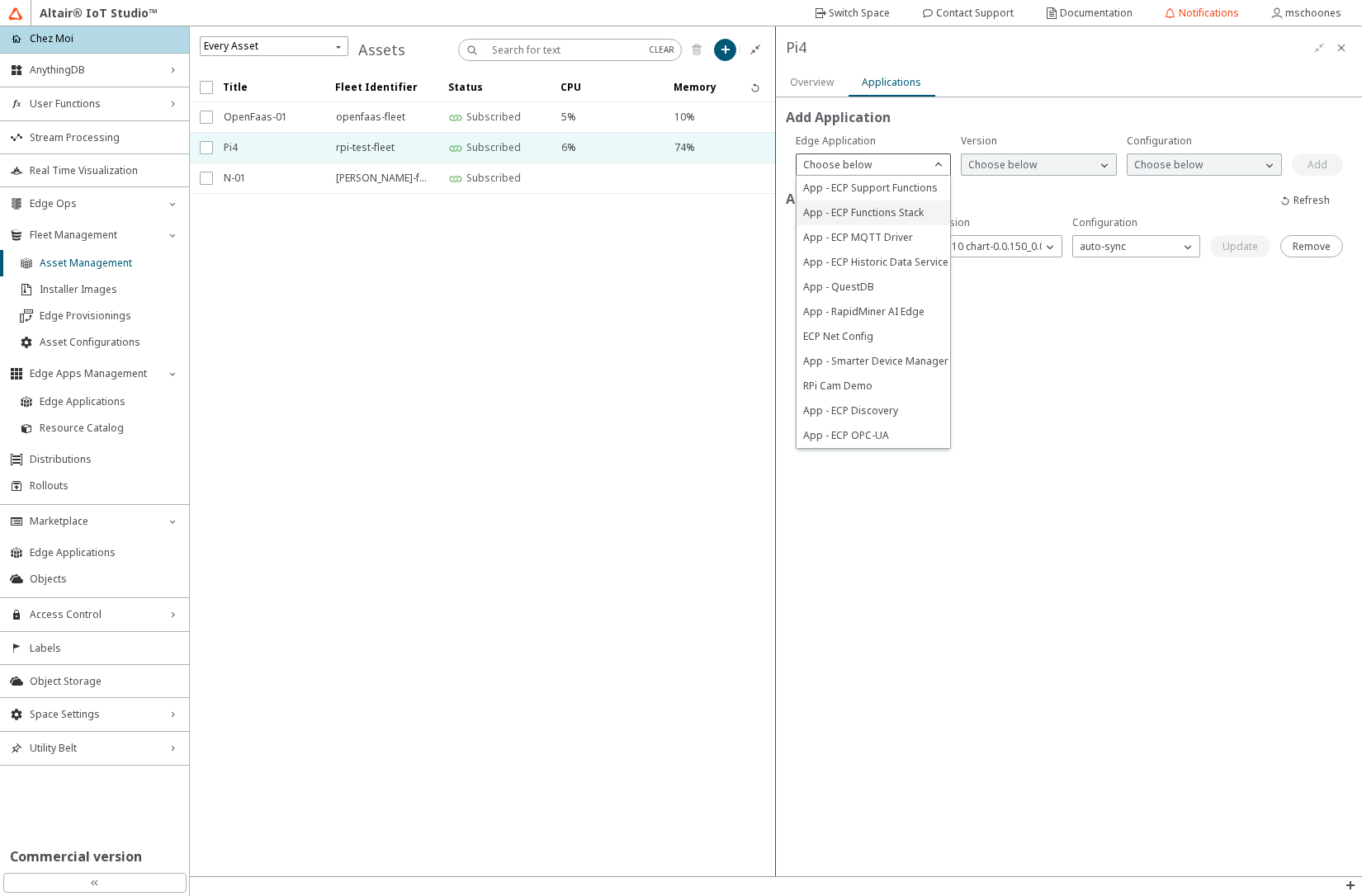
click at [855, 215] on span "App - ECP Functions Stack" at bounding box center [864, 213] width 121 height 14
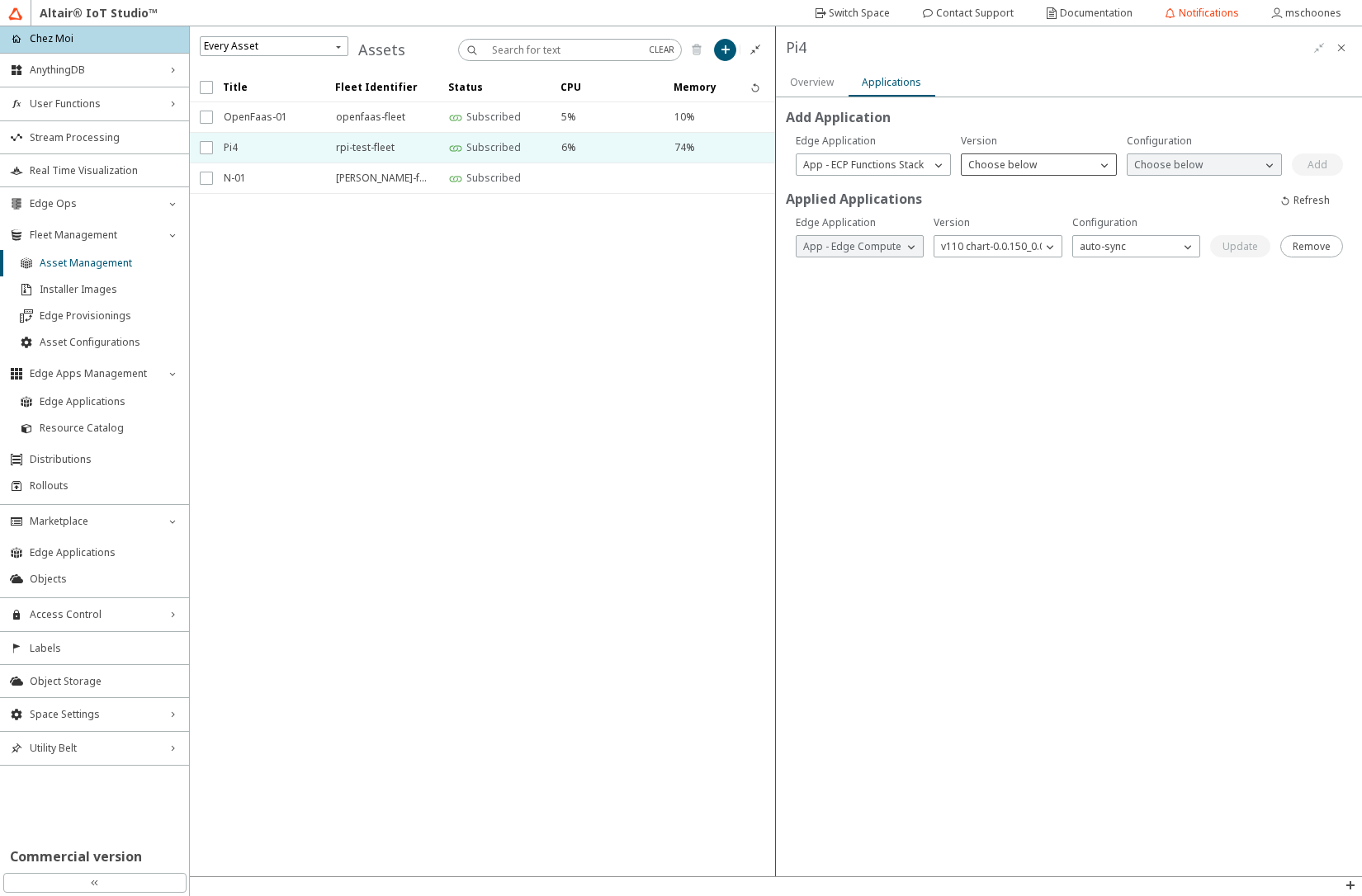
click at [1011, 166] on p "Choose below" at bounding box center [1002, 164] width 81 height 15
click at [1006, 193] on span "v1 chart-1.12.0_1.0.2" at bounding box center [1015, 188] width 95 height 14
click at [1153, 163] on p "Choose below" at bounding box center [1168, 164] width 81 height 15
click at [1141, 183] on span "defaults" at bounding box center [1154, 188] width 39 height 14
click at [0, 0] on slot "Add" at bounding box center [0, 0] width 0 height 0
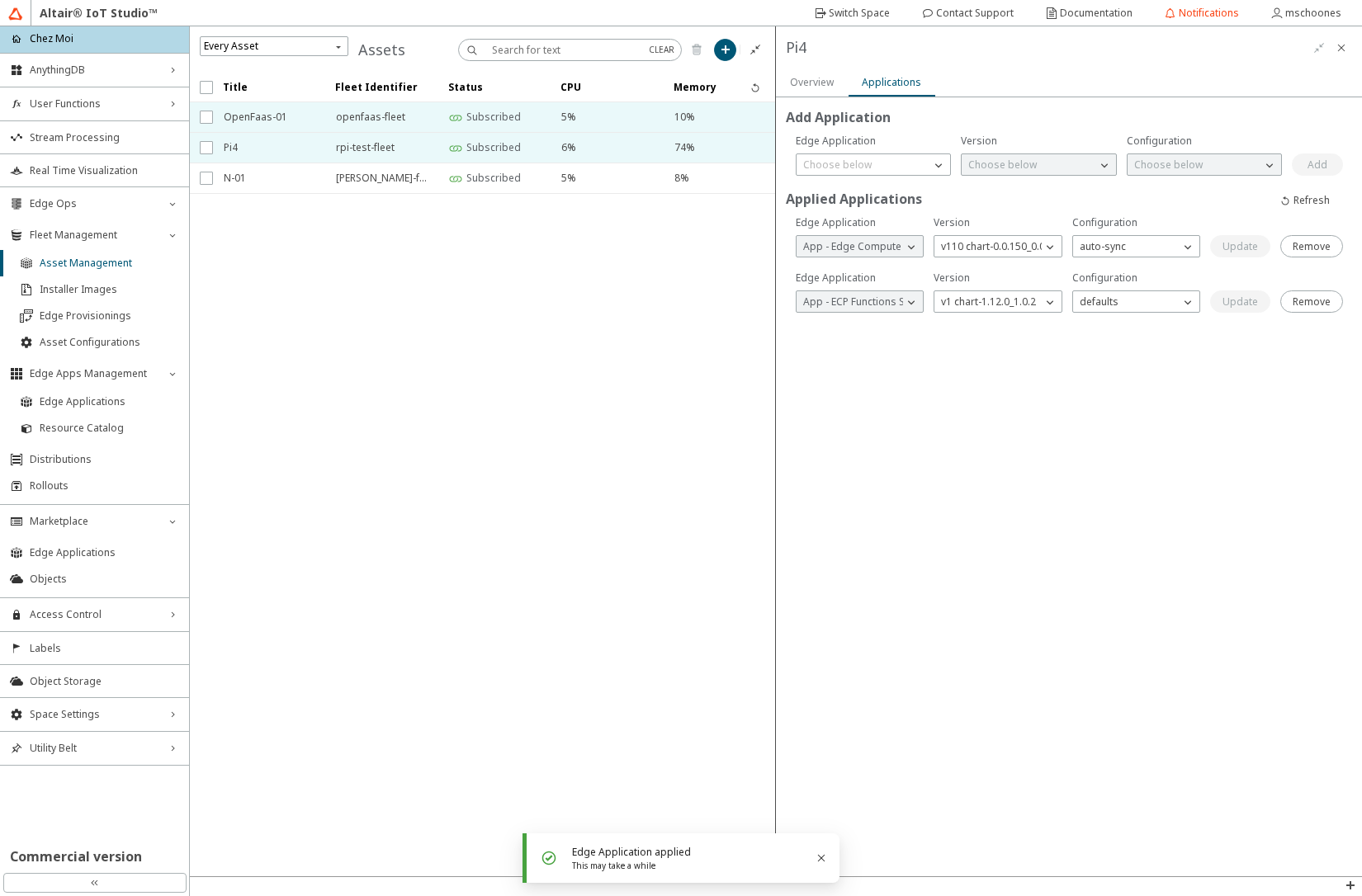
click at [244, 118] on span "OpenFaas-01" at bounding box center [270, 117] width 91 height 30
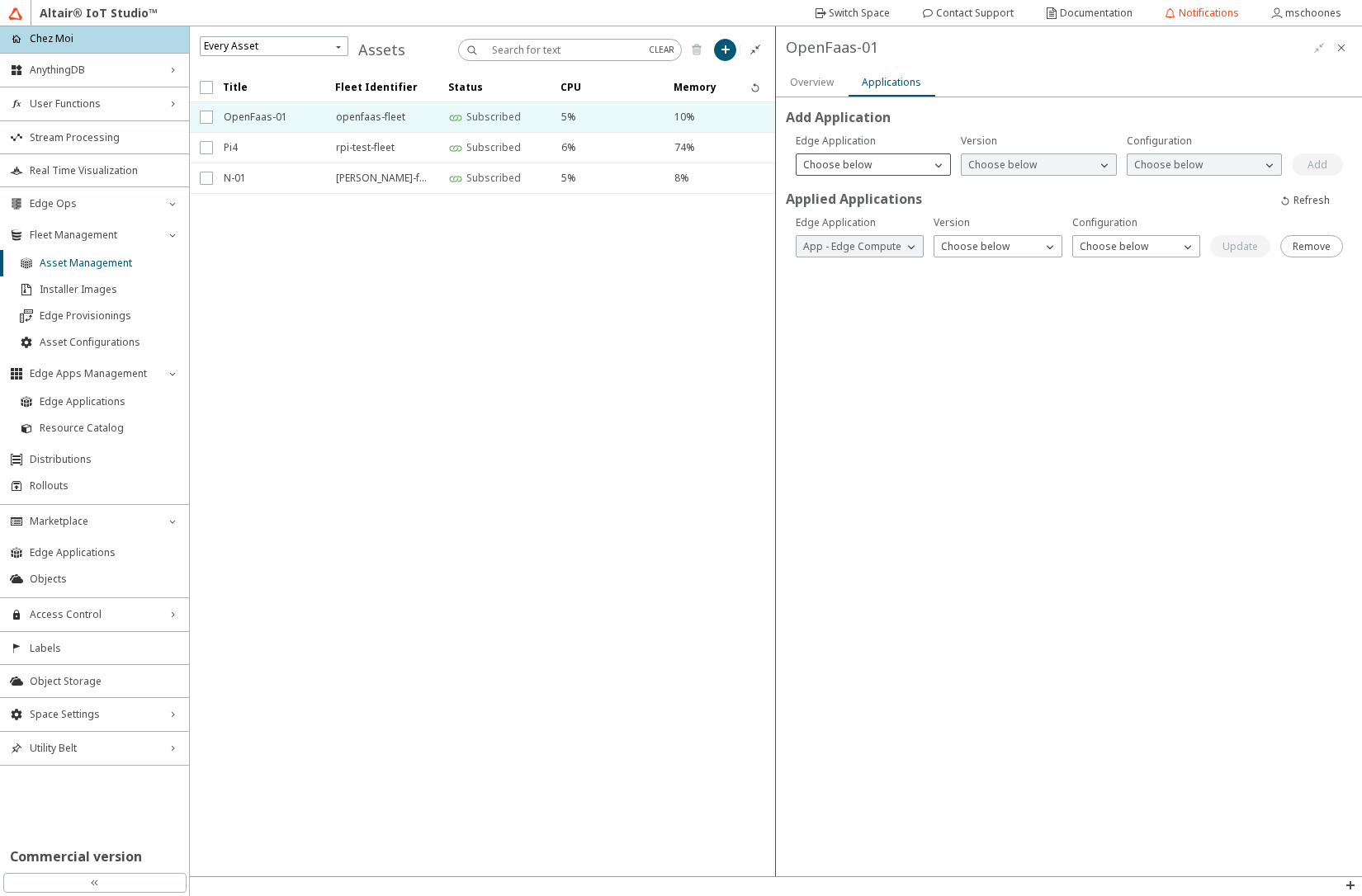
click at [912, 168] on div "Choose below" at bounding box center [863, 164] width 134 height 17
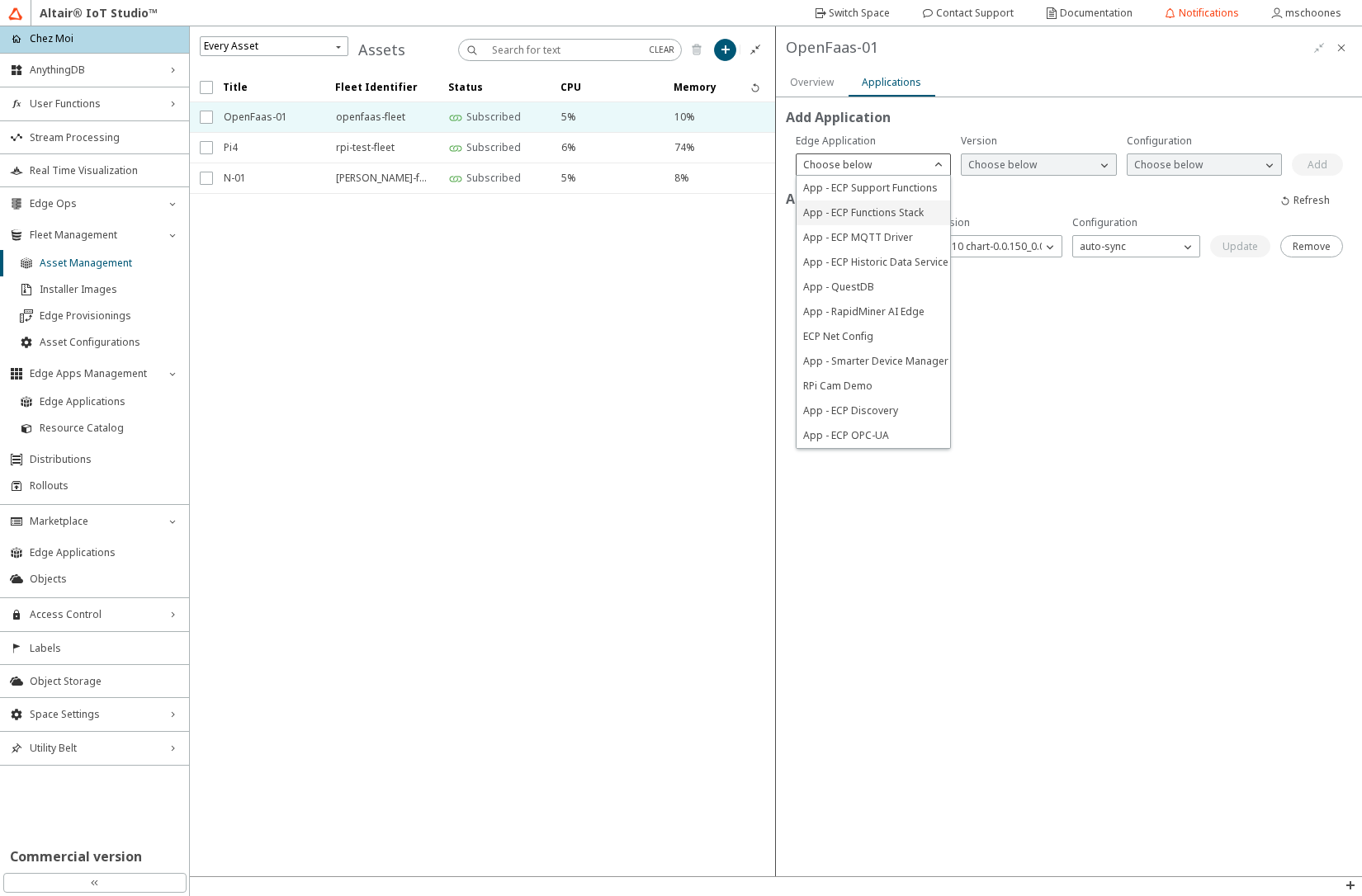
click at [902, 212] on span "App - ECP Functions Stack" at bounding box center [864, 213] width 121 height 14
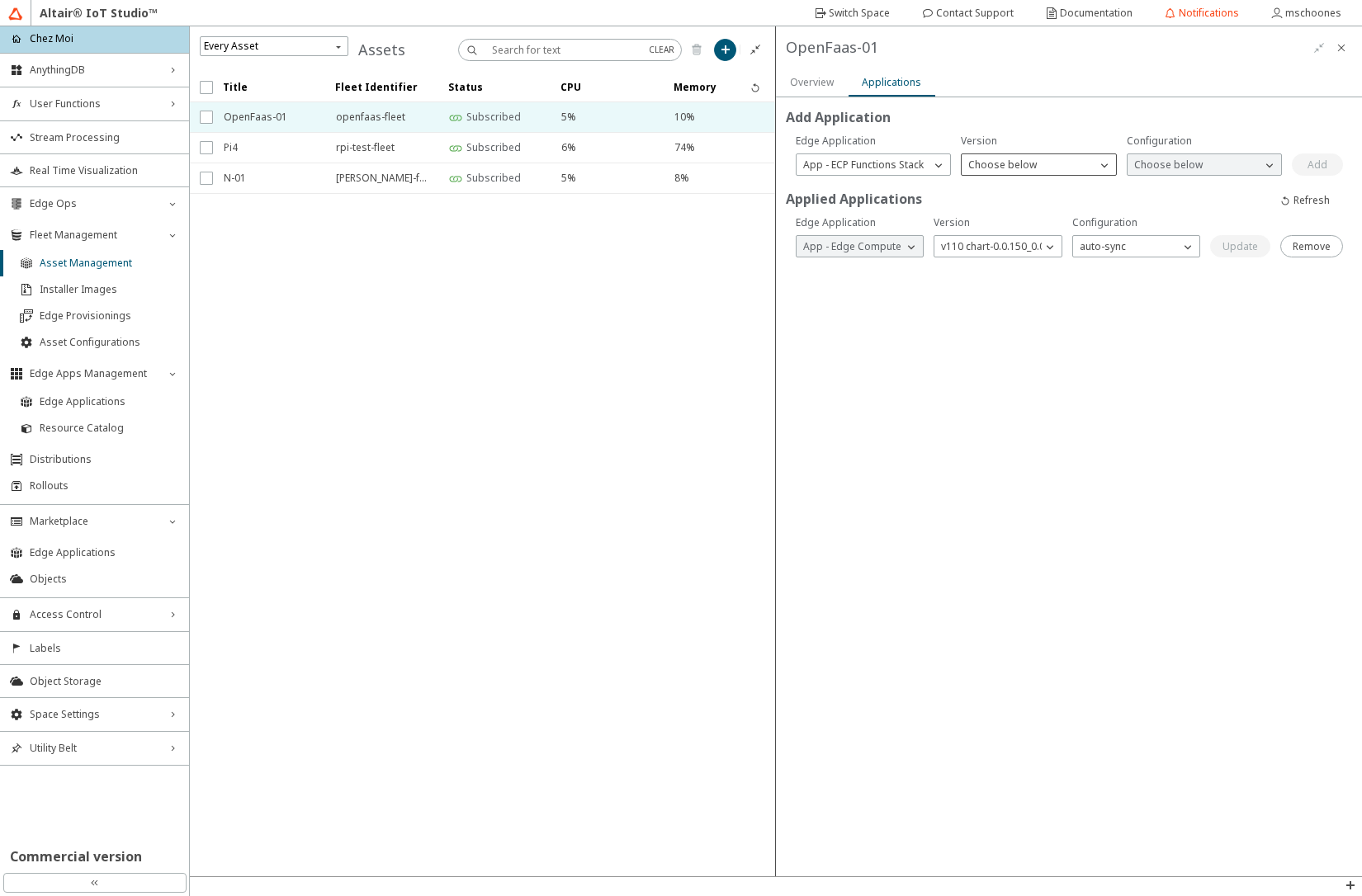
click at [1041, 167] on div "Choose below" at bounding box center [1029, 164] width 134 height 17
click at [1038, 193] on span "v1 chart-1.12.0_1.0.2" at bounding box center [1015, 188] width 95 height 14
click at [1175, 162] on p "Choose below" at bounding box center [1168, 164] width 81 height 15
drag, startPoint x: 1167, startPoint y: 196, endPoint x: 1237, endPoint y: 172, distance: 74.0
click at [1169, 196] on div "defaults" at bounding box center [1204, 188] width 153 height 24
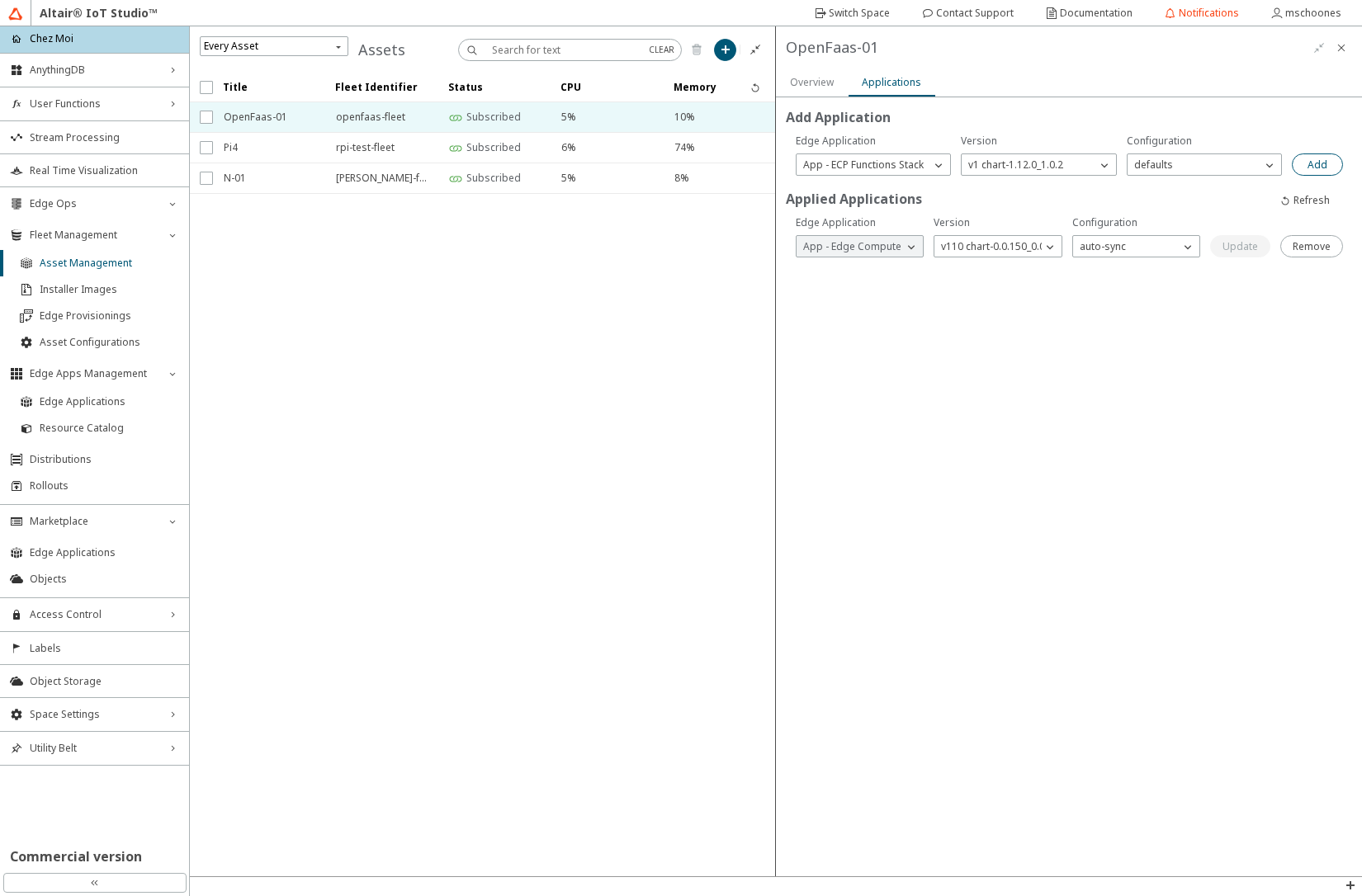
click at [0, 0] on slot "Add" at bounding box center [0, 0] width 0 height 0
click at [881, 163] on div "Choose below" at bounding box center [863, 164] width 134 height 17
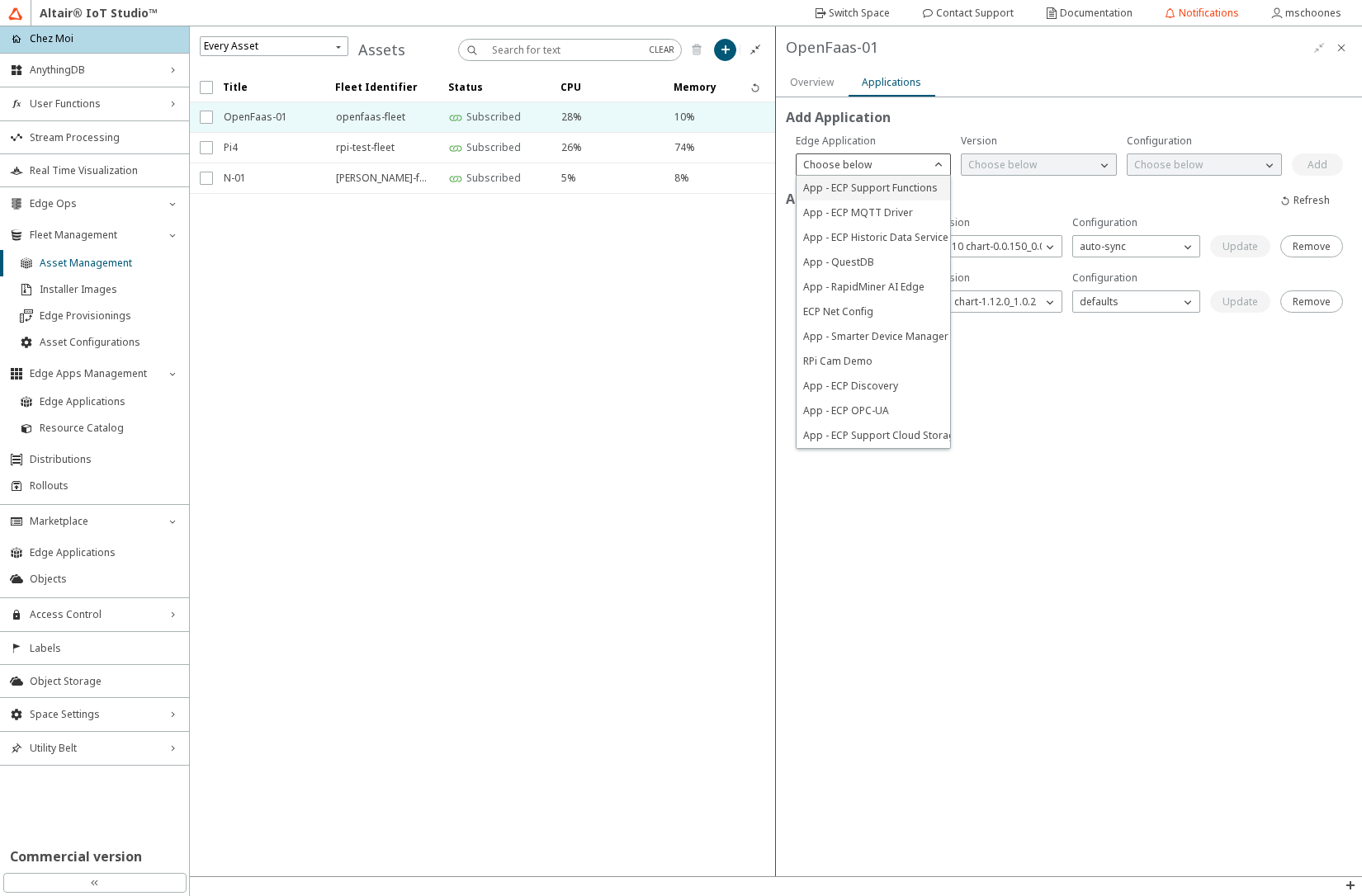
click at [877, 186] on span "App - ECP Support Functions" at bounding box center [871, 188] width 135 height 14
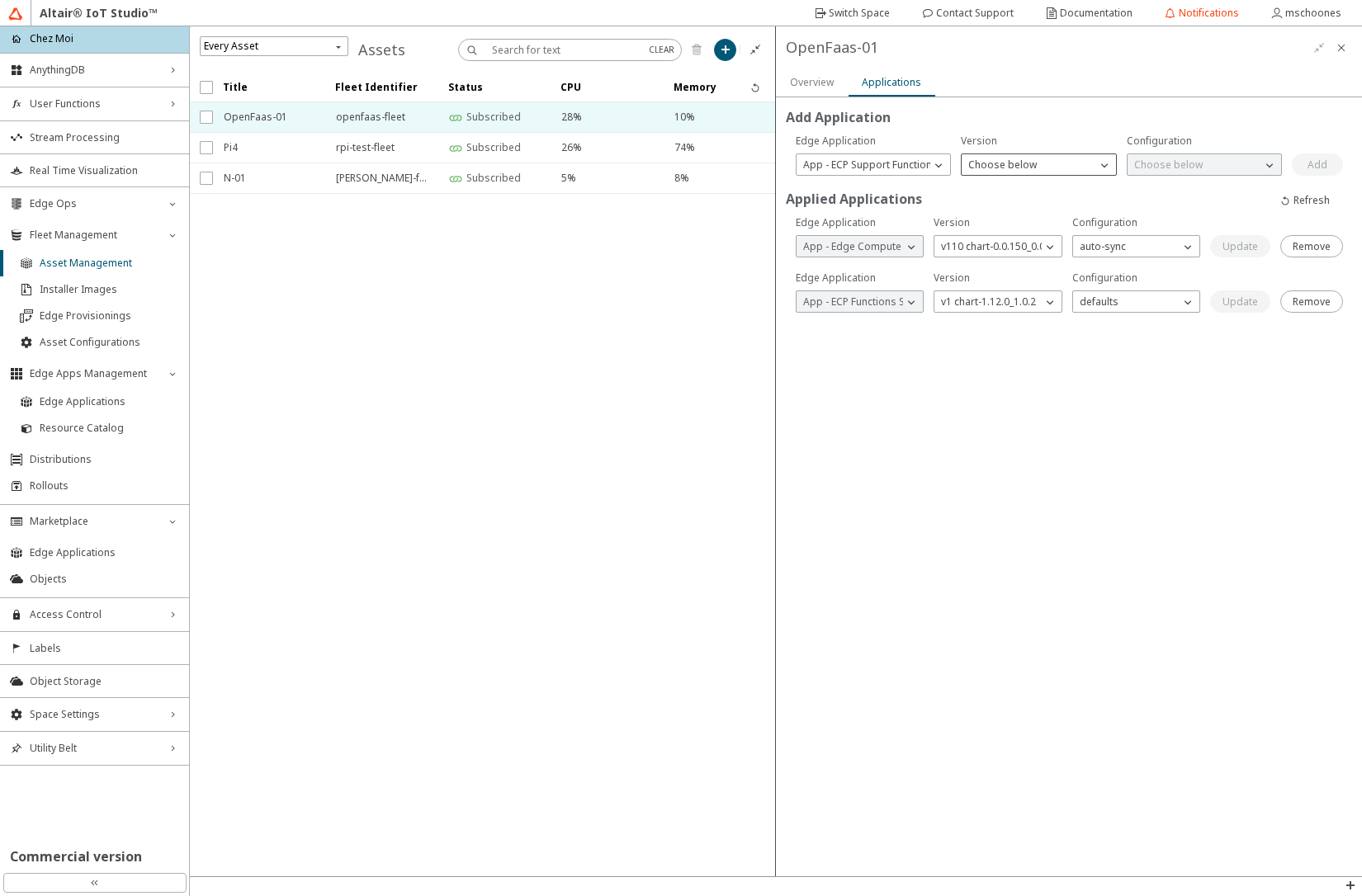
click at [1046, 169] on div "Choose below" at bounding box center [1029, 164] width 134 height 17
click at [1042, 186] on p "v1 chart-1.4.1" at bounding box center [1038, 188] width 153 height 15
click at [1141, 162] on p "Choose below" at bounding box center [1168, 164] width 81 height 15
click at [1143, 189] on span "v01" at bounding box center [1142, 188] width 17 height 14
click at [0, 0] on slot "Add" at bounding box center [0, 0] width 0 height 0
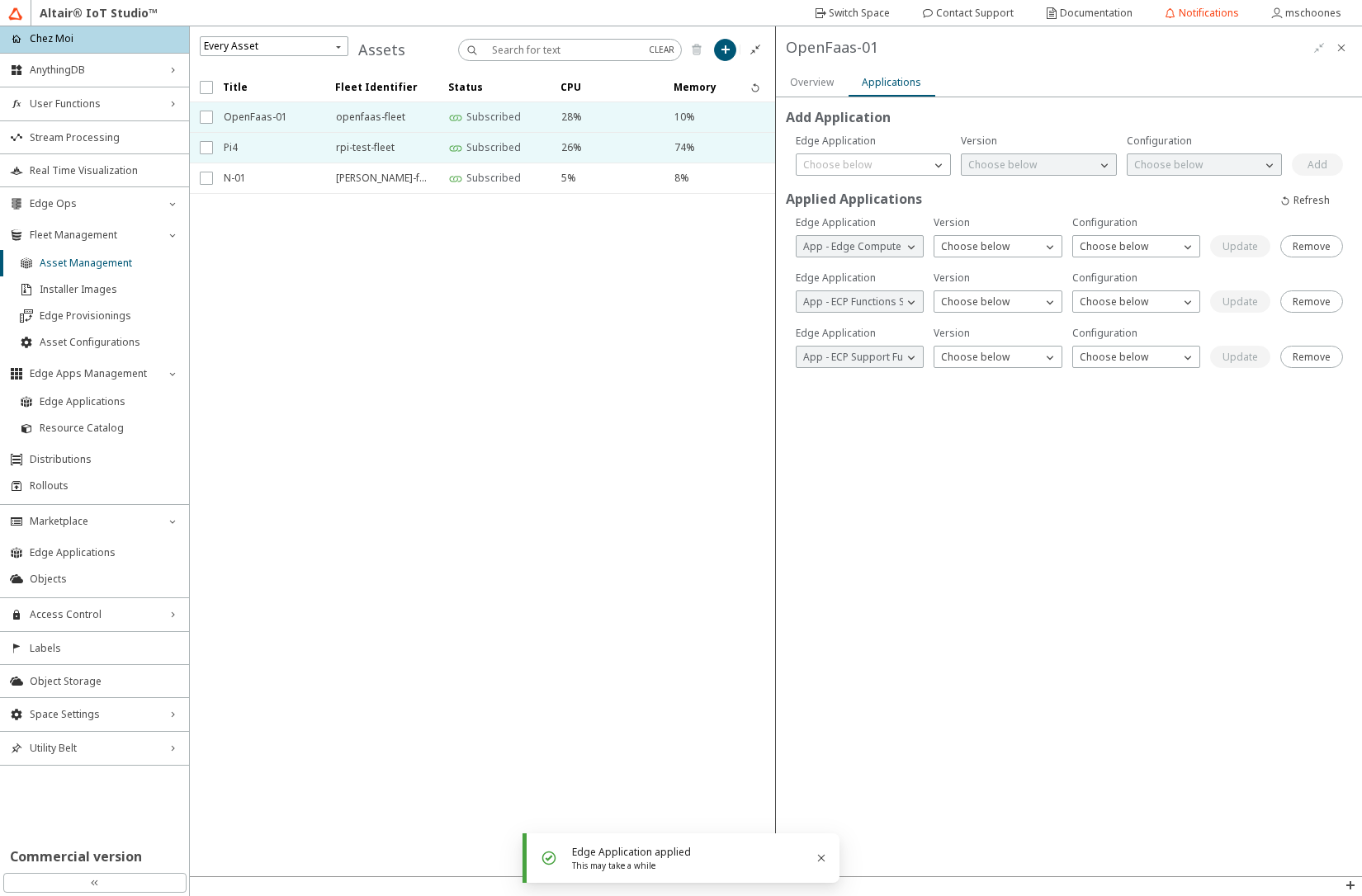
click at [257, 150] on span "Pi4" at bounding box center [270, 148] width 91 height 30
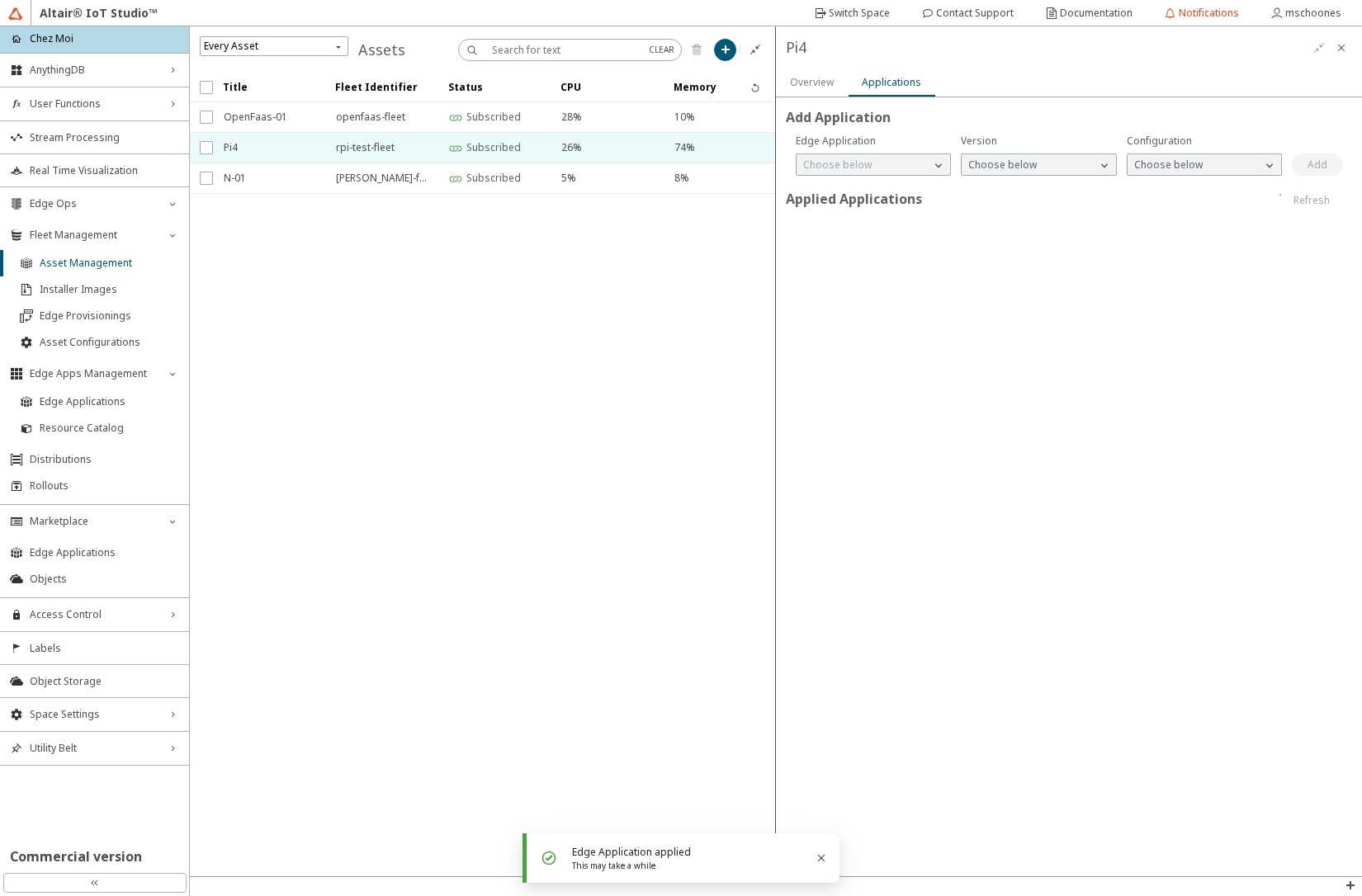
click at [832, 160] on p "Choose below" at bounding box center [837, 164] width 81 height 15
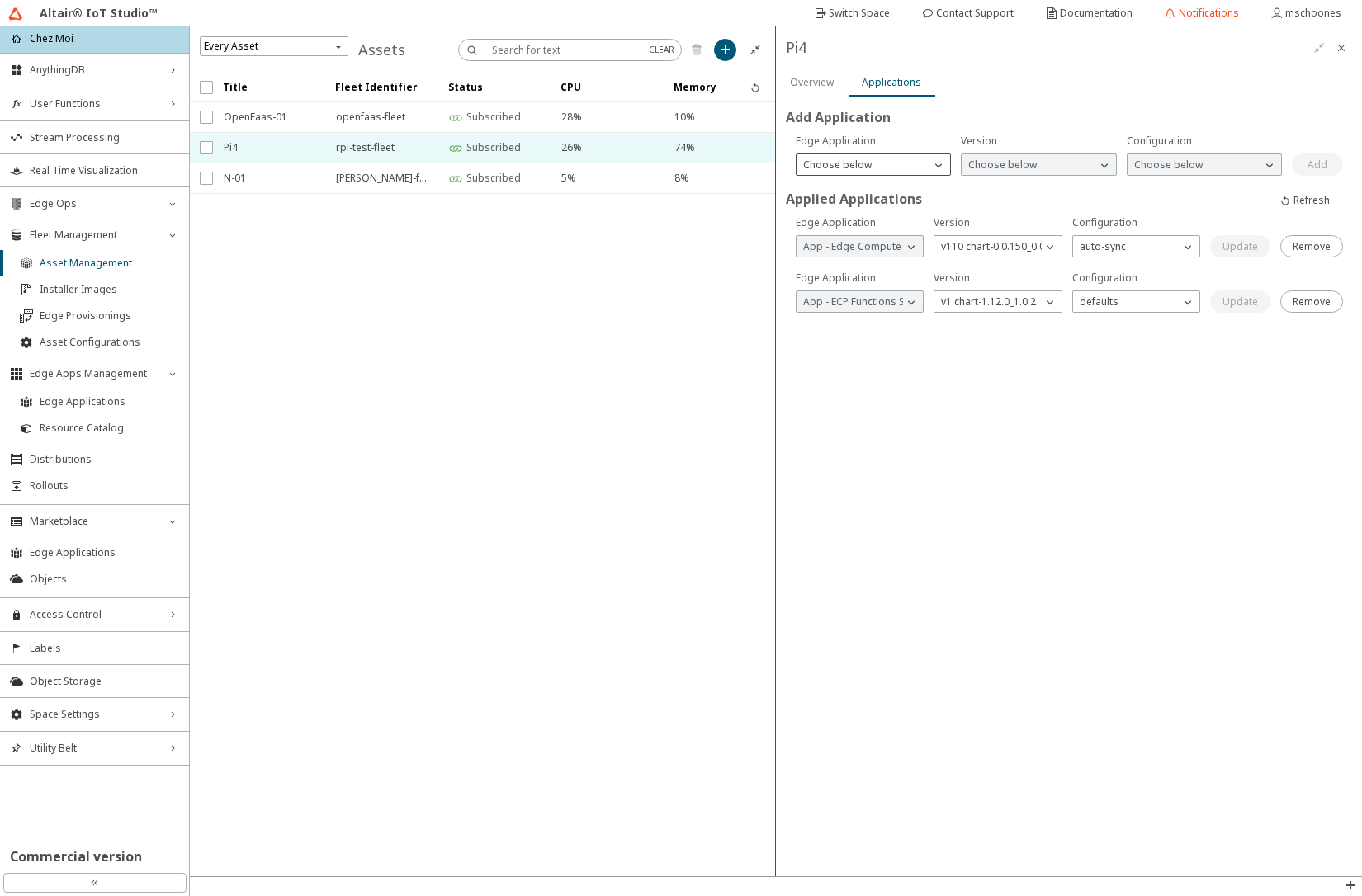
click at [851, 167] on p "Choose below" at bounding box center [837, 164] width 81 height 15
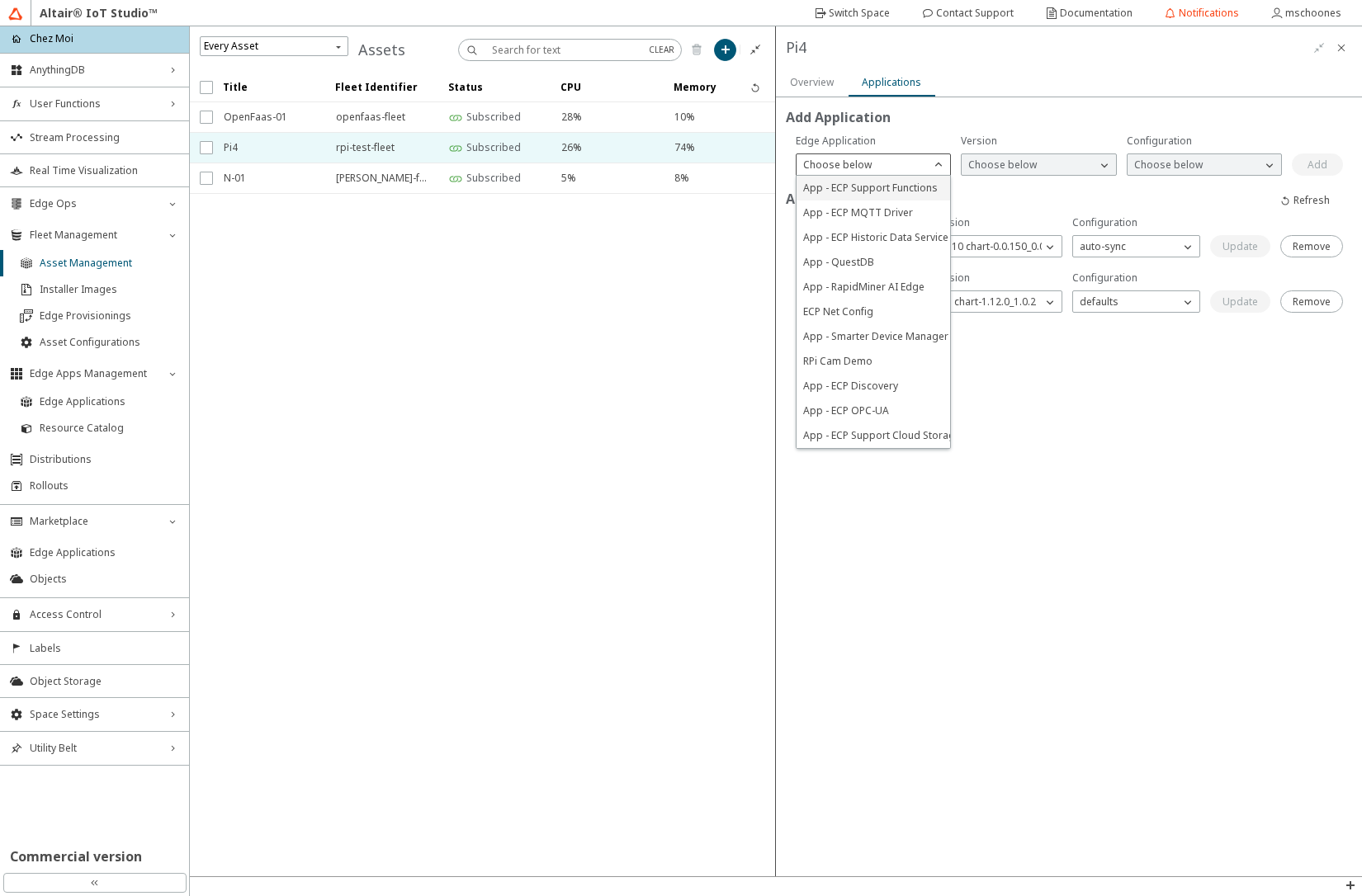
click at [842, 189] on span "App - ECP Support Functions" at bounding box center [871, 188] width 135 height 14
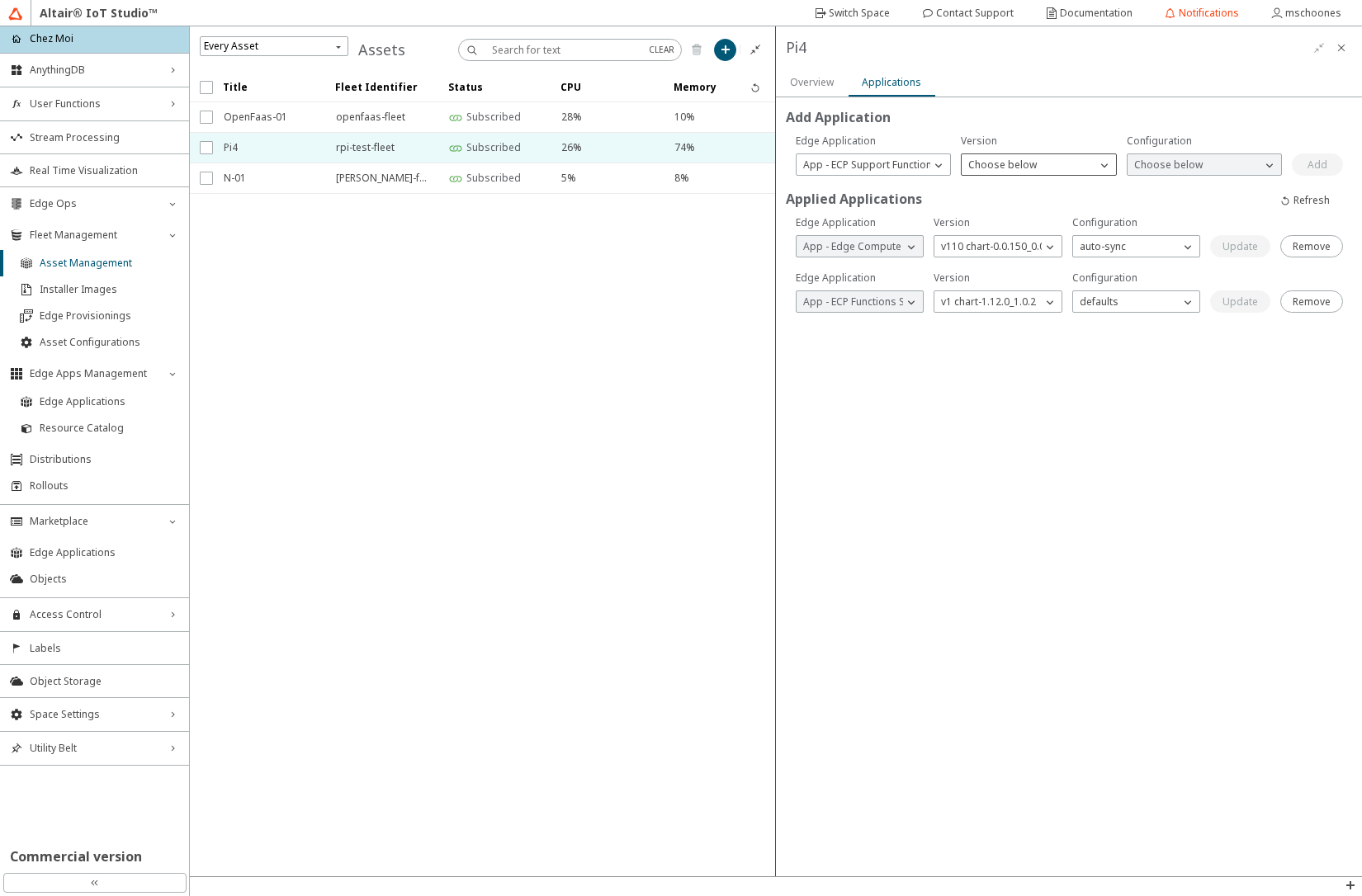
click at [1009, 163] on p "Choose below" at bounding box center [1002, 164] width 81 height 15
click at [1006, 186] on span "v1 chart-1.4.1" at bounding box center [1000, 188] width 63 height 14
click at [1193, 169] on p "Choose below" at bounding box center [1168, 164] width 81 height 15
click at [1170, 184] on p "v01" at bounding box center [1204, 188] width 153 height 15
click at [0, 0] on slot "Add" at bounding box center [0, 0] width 0 height 0
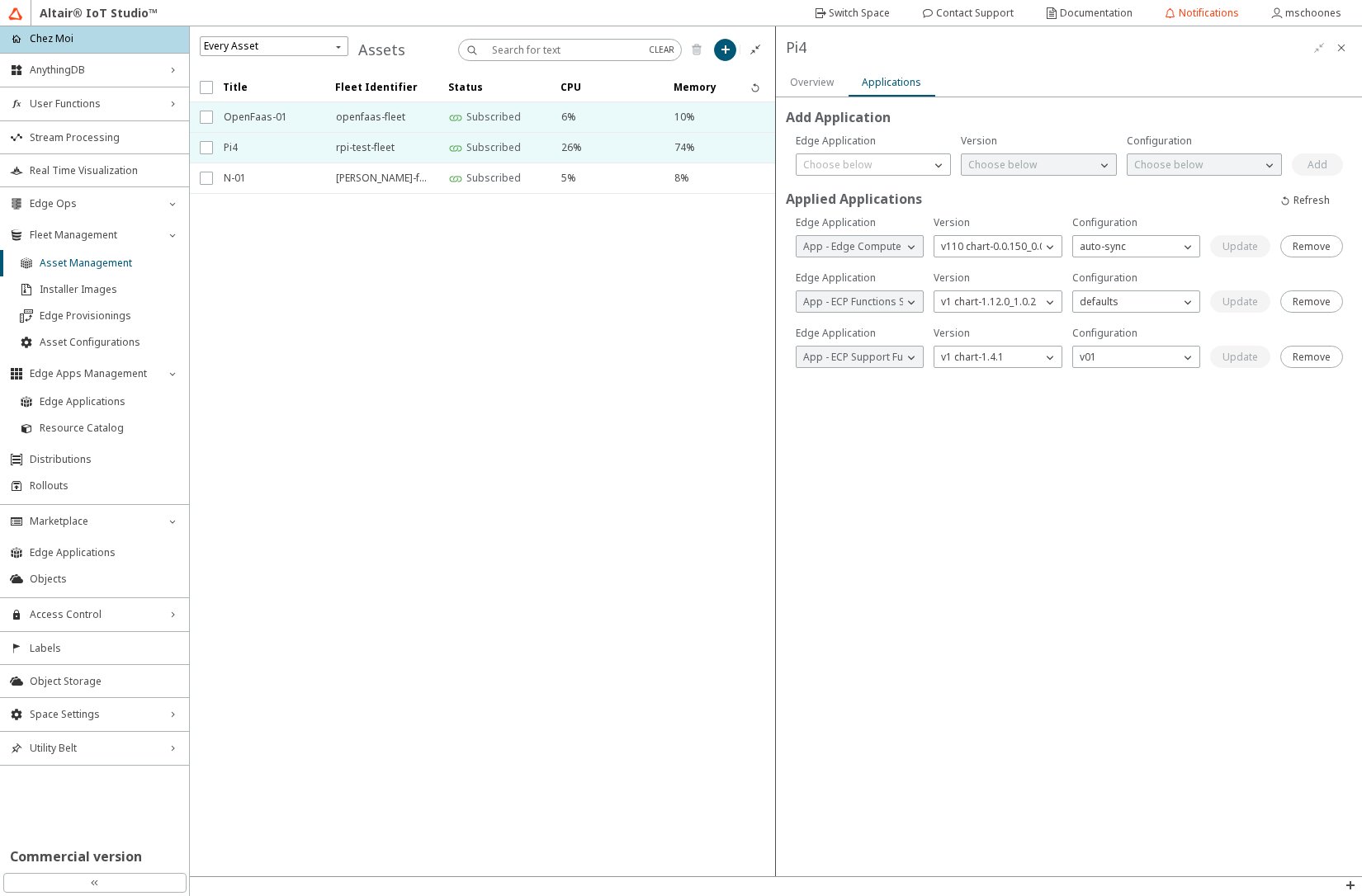
click at [235, 111] on span "OpenFaas-01" at bounding box center [270, 117] width 91 height 30
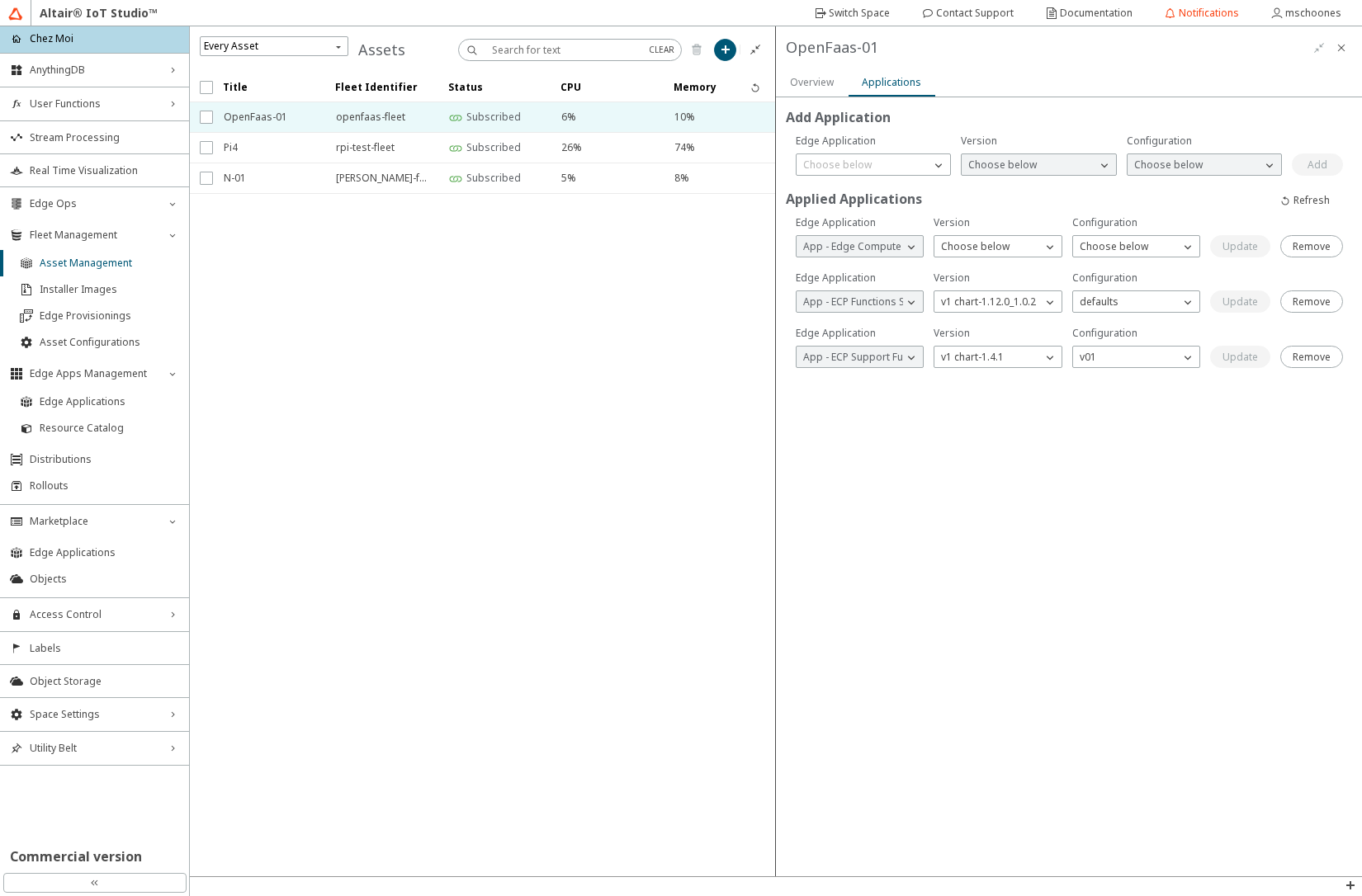
click at [0, 0] on slot "Overview" at bounding box center [0, 0] width 0 height 0
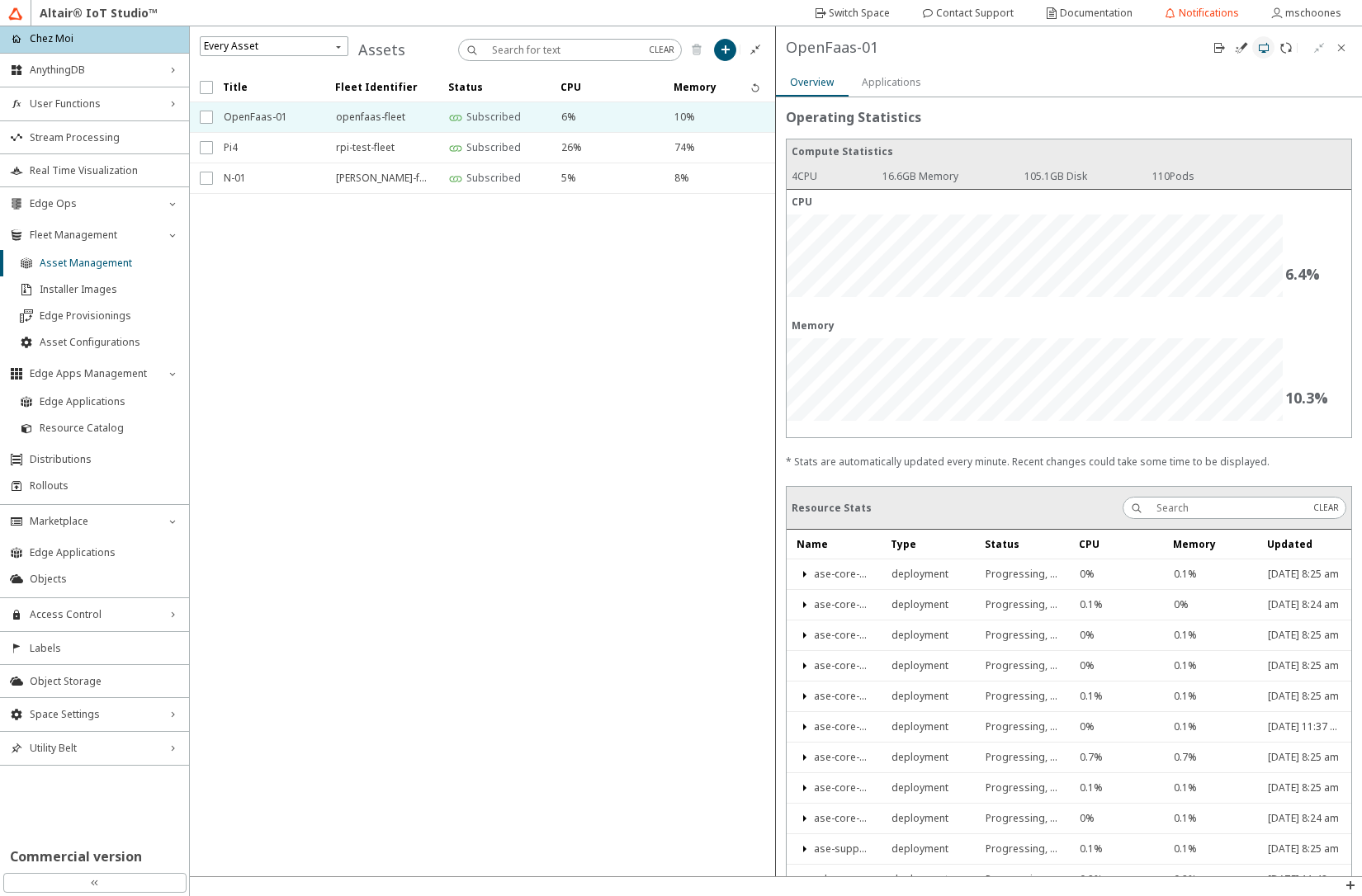
click at [1261, 46] on iron-icon at bounding box center [1263, 47] width 13 height 13
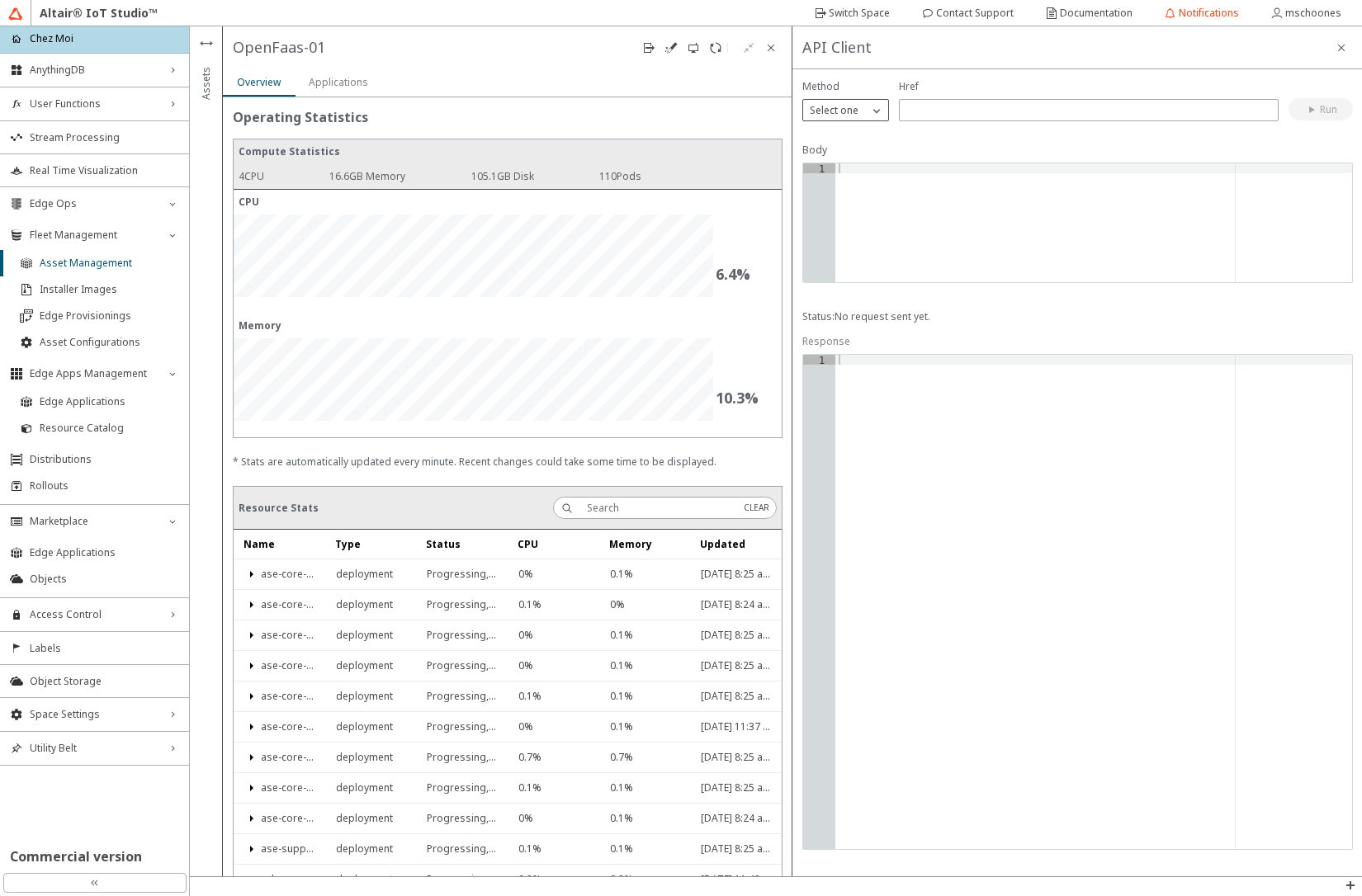
click at [874, 114] on iron-icon at bounding box center [876, 110] width 17 height 17
click at [867, 138] on p "GET" at bounding box center [846, 133] width 85 height 15
click at [940, 105] on input "text" at bounding box center [1089, 110] width 365 height 14
type input "/support/[PERSON_NAME]/functions"
click at [1305, 119] on paper-button "Run" at bounding box center [1321, 108] width 65 height 22
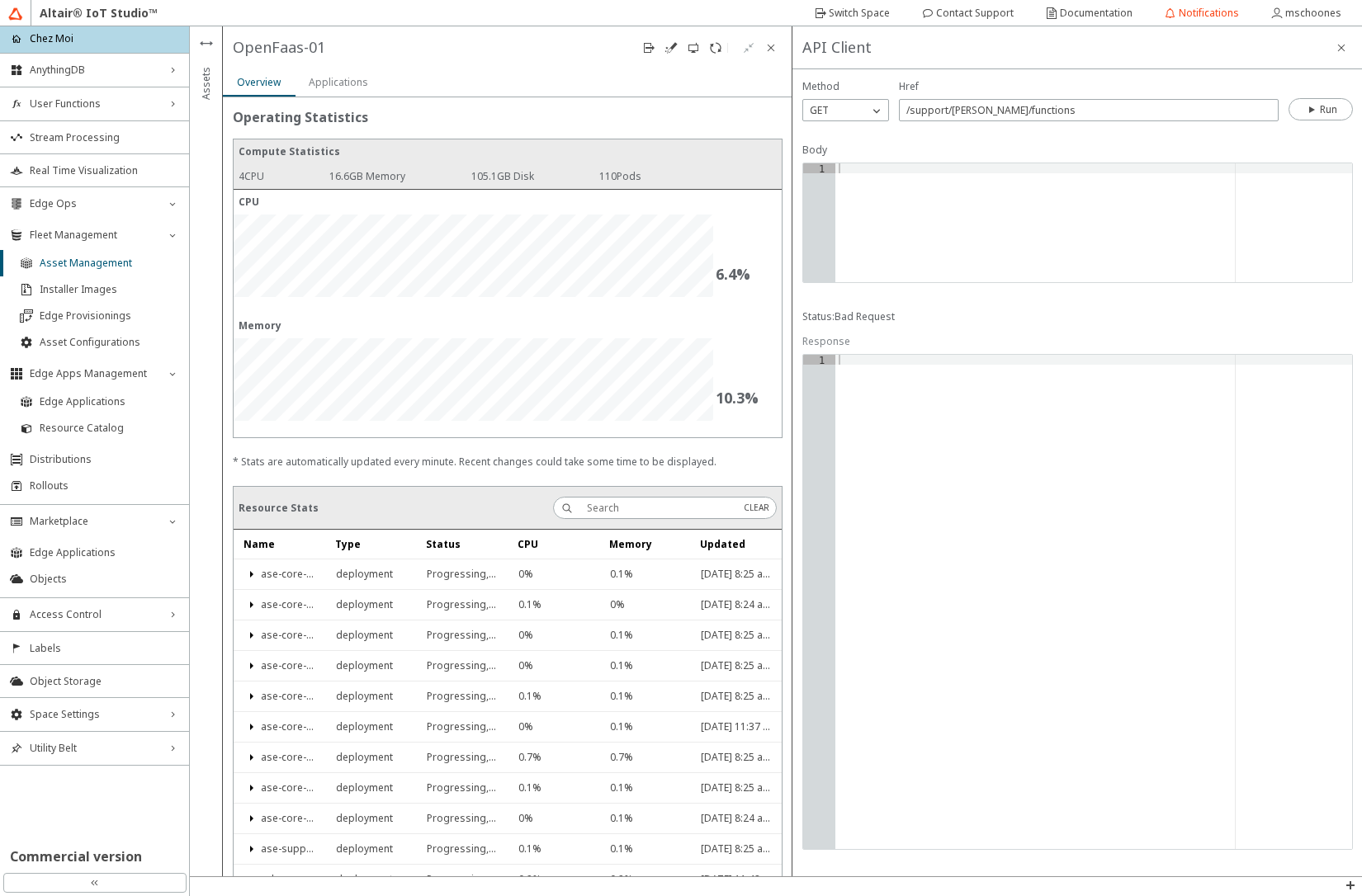
click at [321, 89] on div "Applications" at bounding box center [339, 82] width 60 height 15
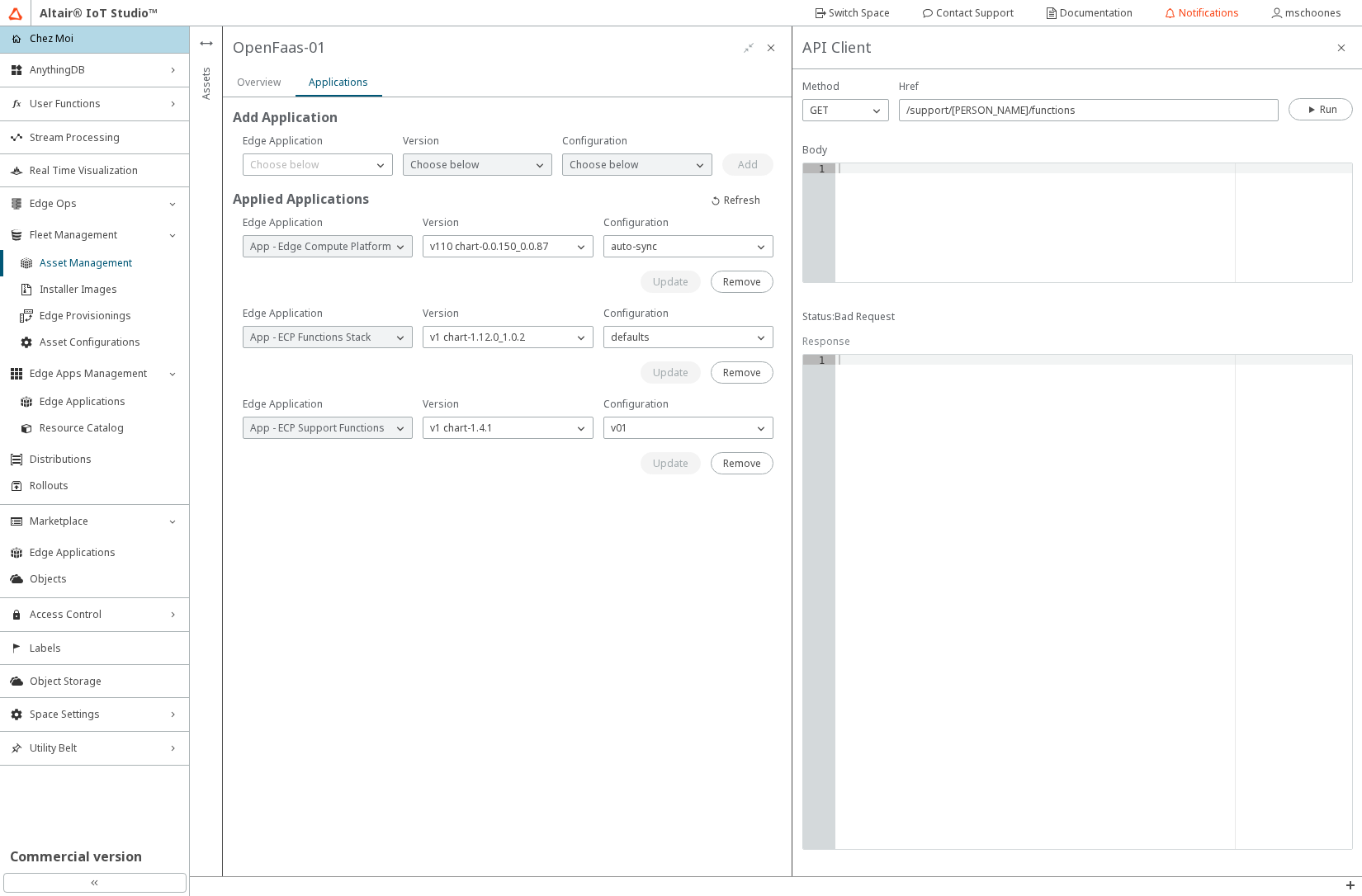
click at [643, 572] on div "Add Application Applied Applications Are you sure you want to remove this Edge …" at bounding box center [508, 486] width 570 height 779
click at [0, 0] on slot "Remove" at bounding box center [0, 0] width 0 height 0
click at [347, 170] on div "Choose below" at bounding box center [307, 164] width 129 height 17
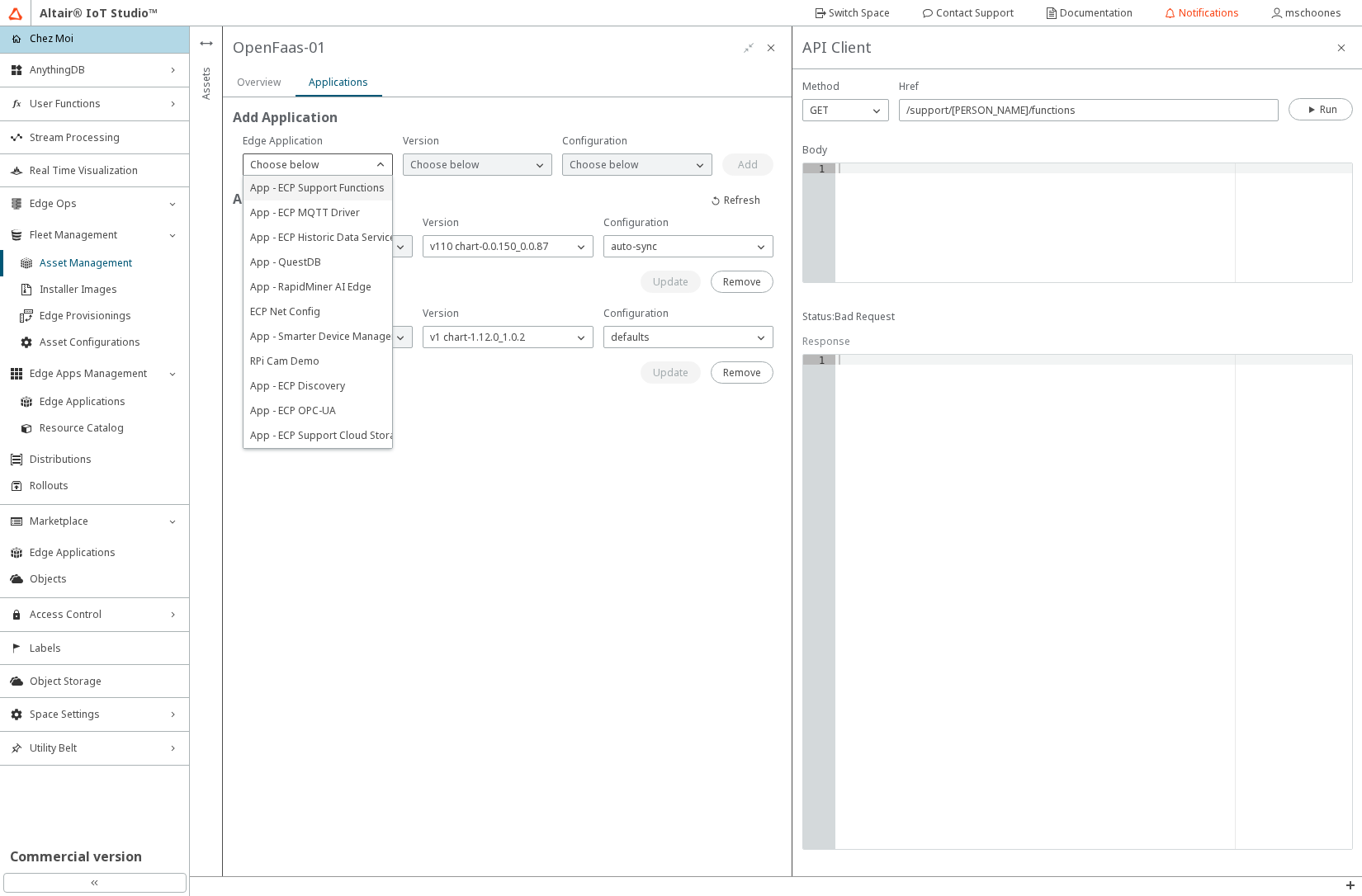
click at [319, 190] on span "App - ECP Support Functions" at bounding box center [318, 188] width 135 height 14
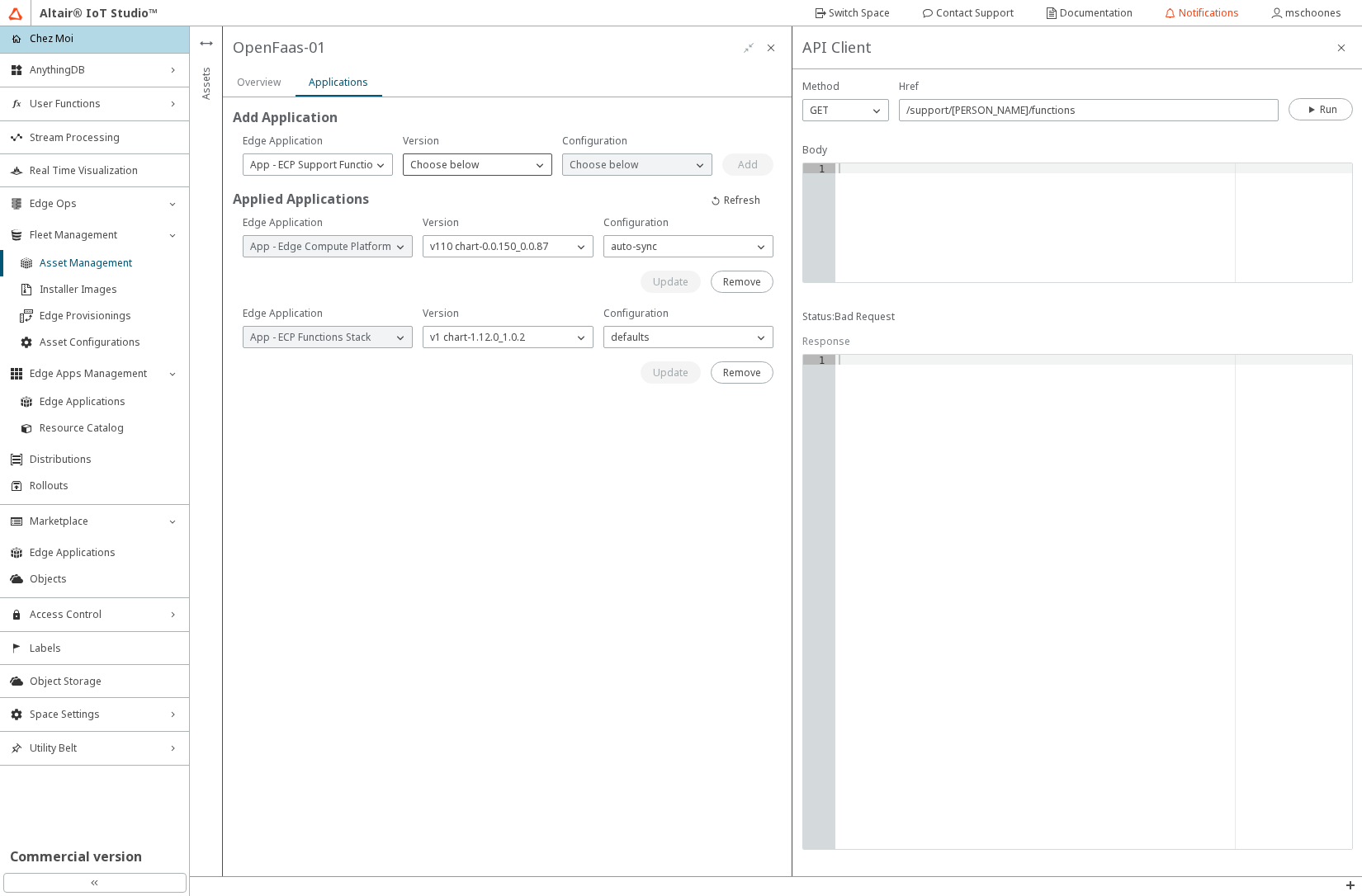
click at [437, 164] on p "Choose below" at bounding box center [444, 164] width 81 height 15
click at [440, 196] on div "v1 chart-1.4.1" at bounding box center [478, 188] width 149 height 24
click at [586, 162] on p "Choose below" at bounding box center [603, 164] width 81 height 15
click at [593, 196] on div "v01" at bounding box center [637, 188] width 149 height 24
click at [0, 0] on slot "Add" at bounding box center [0, 0] width 0 height 0
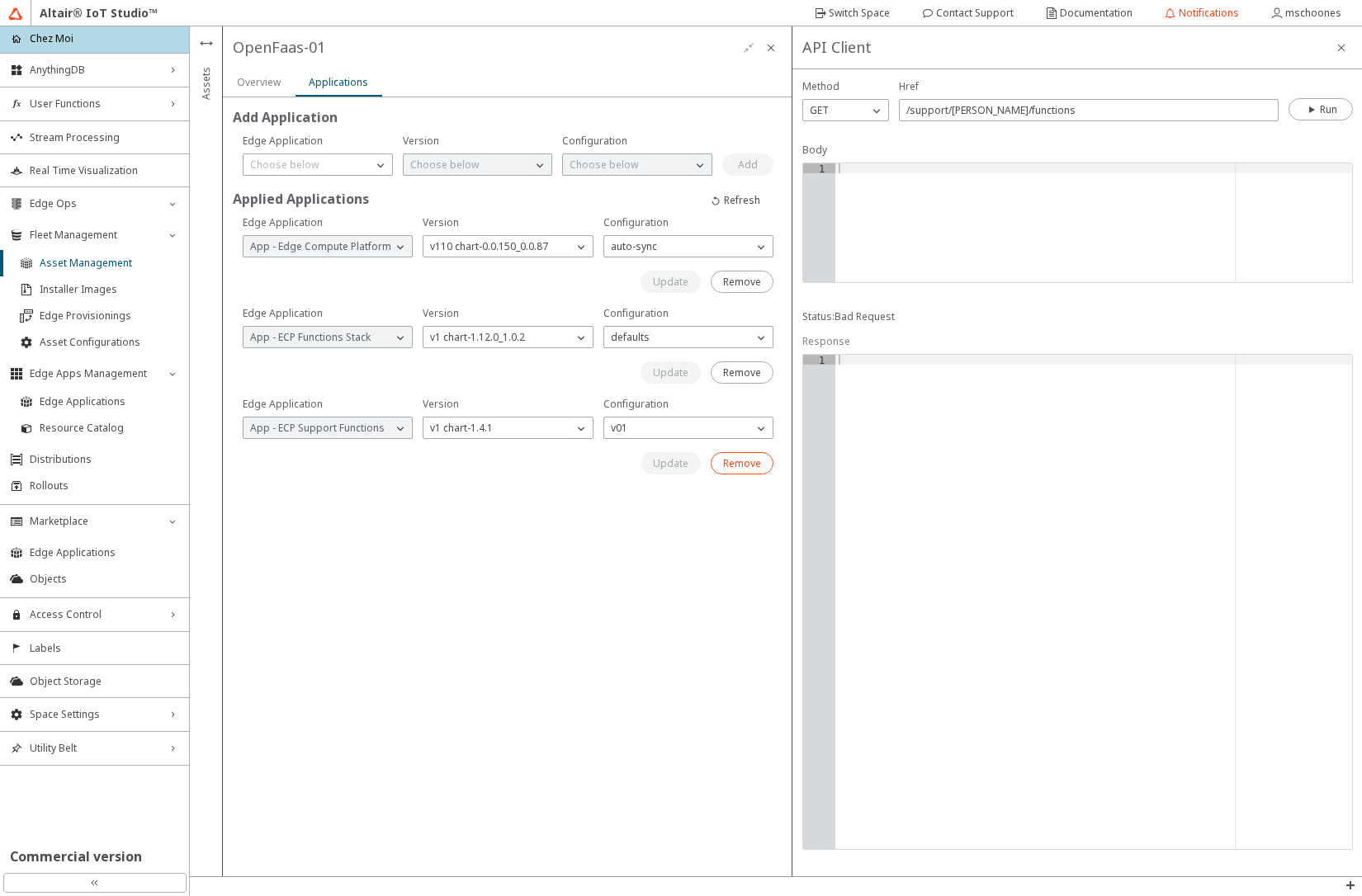
click at [0, 0] on slot "Remove" at bounding box center [0, 0] width 0 height 0
click at [776, 46] on iron-icon at bounding box center [770, 47] width 13 height 13
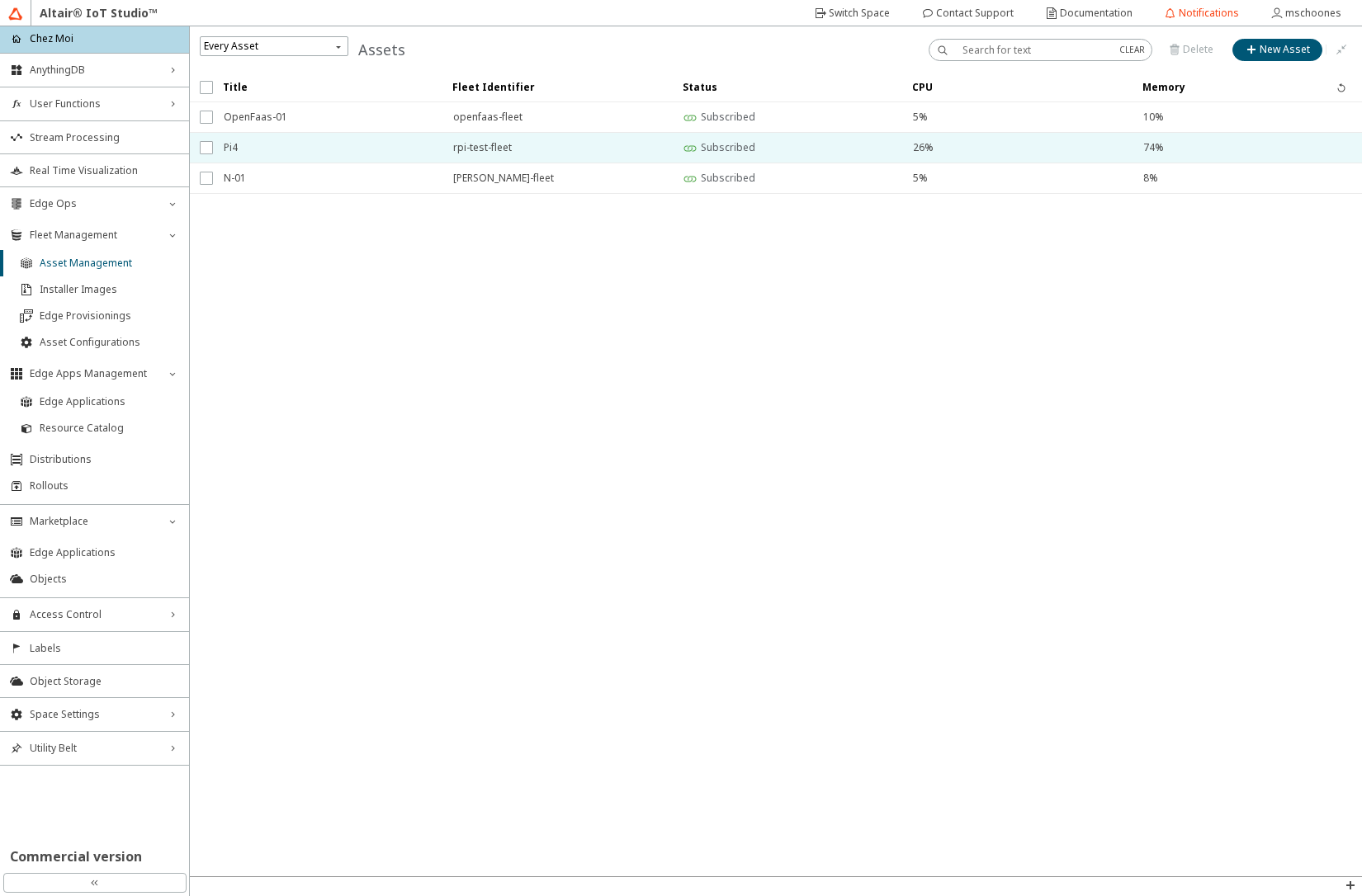
click at [295, 152] on span "Pi4" at bounding box center [328, 148] width 208 height 30
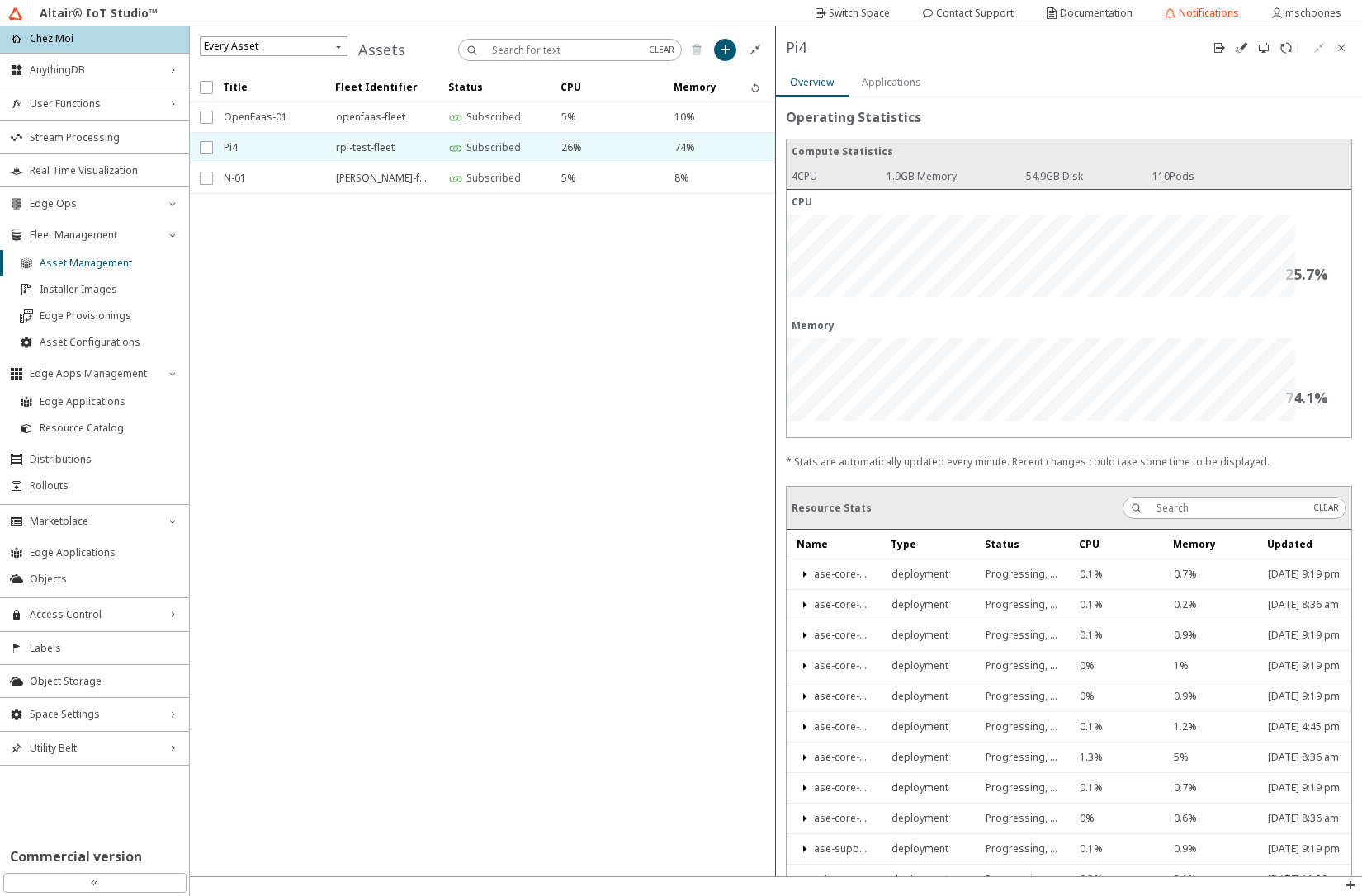
click at [0, 0] on slot "Applications" at bounding box center [0, 0] width 0 height 0
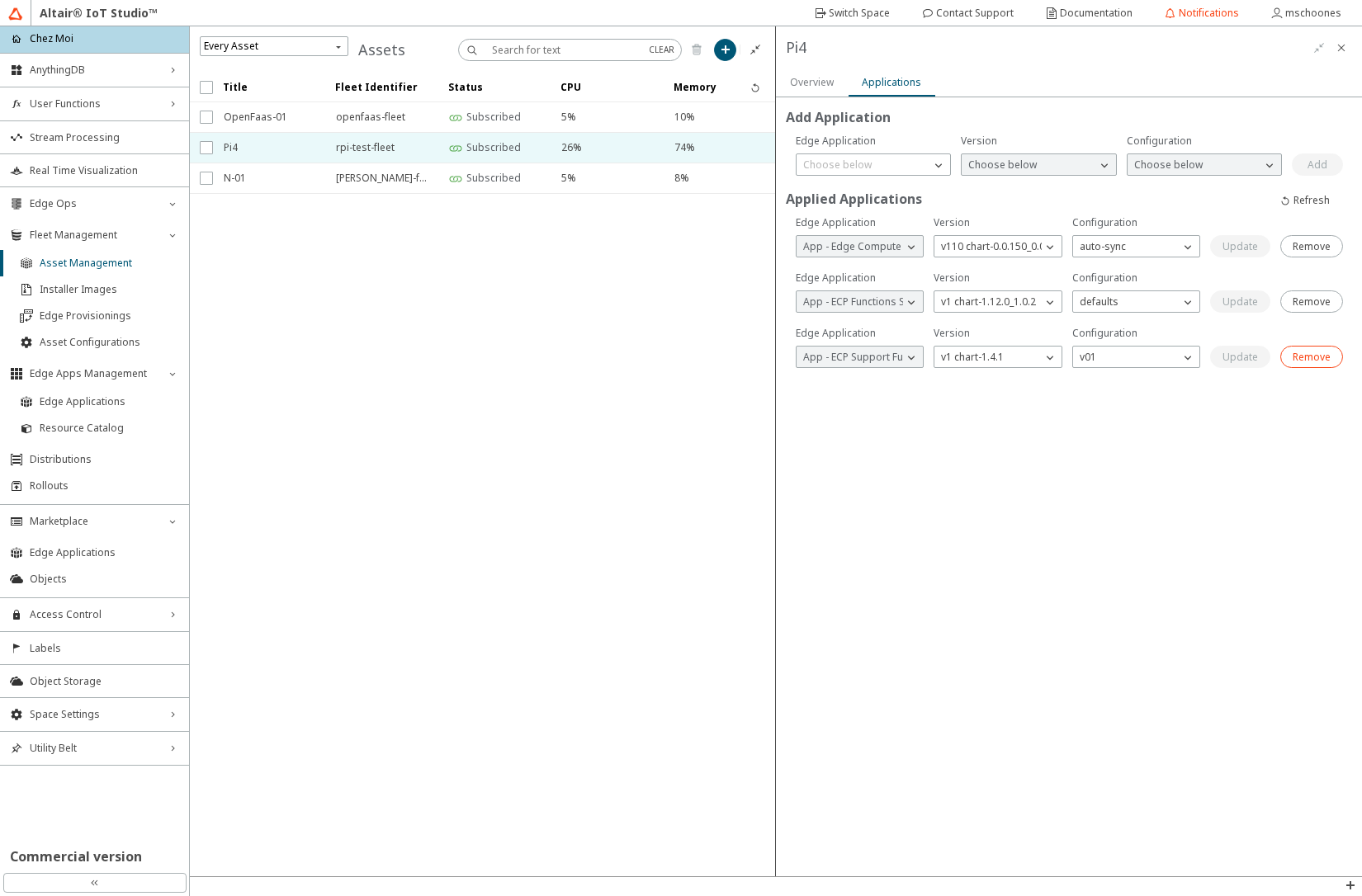
click at [0, 0] on slot "Remove" at bounding box center [0, 0] width 0 height 0
click at [0, 0] on slot "Overview" at bounding box center [0, 0] width 0 height 0
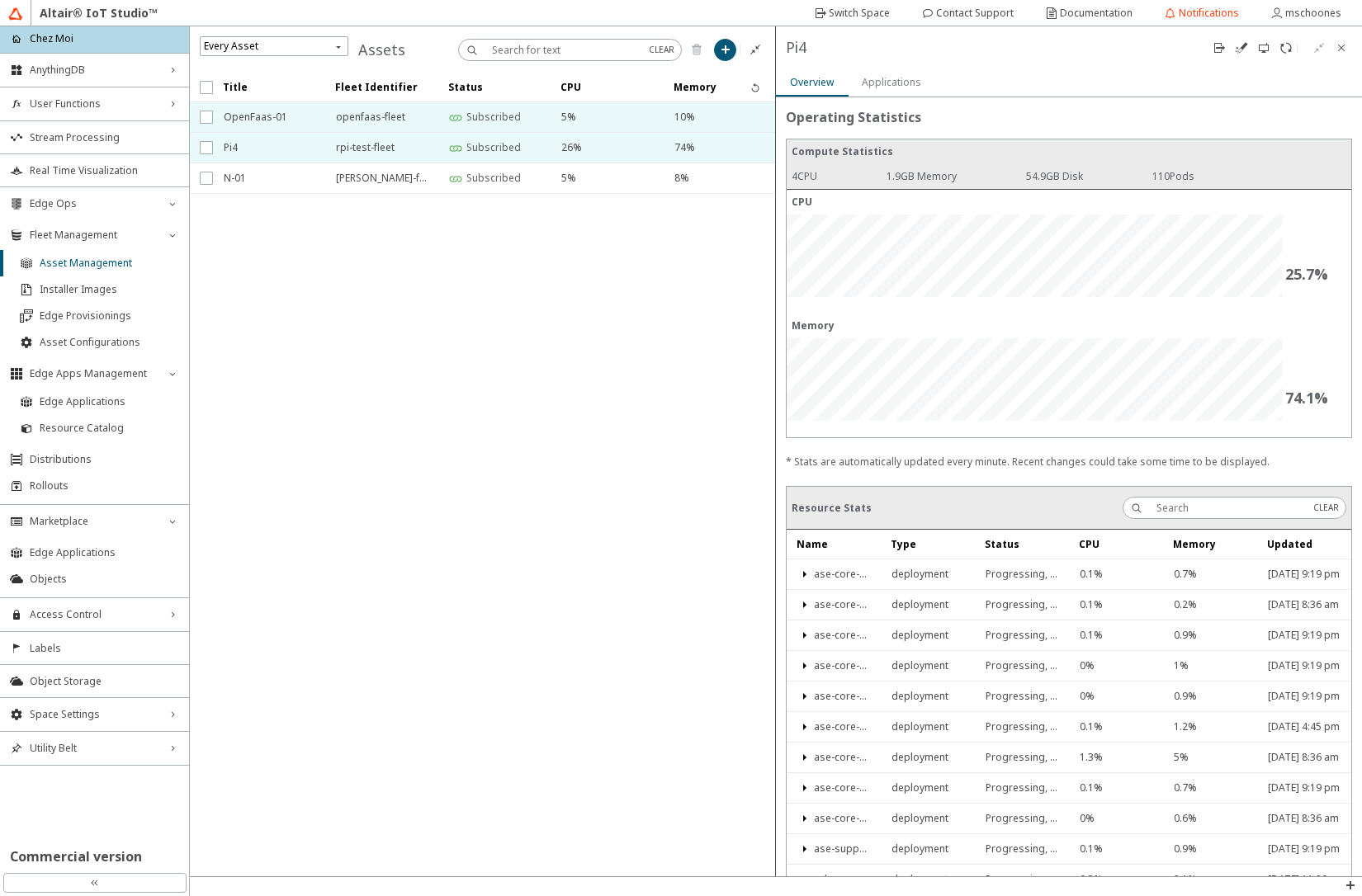
click at [256, 109] on span "OpenFaas-01" at bounding box center [270, 117] width 91 height 30
click at [283, 155] on span "Pi4" at bounding box center [270, 148] width 91 height 30
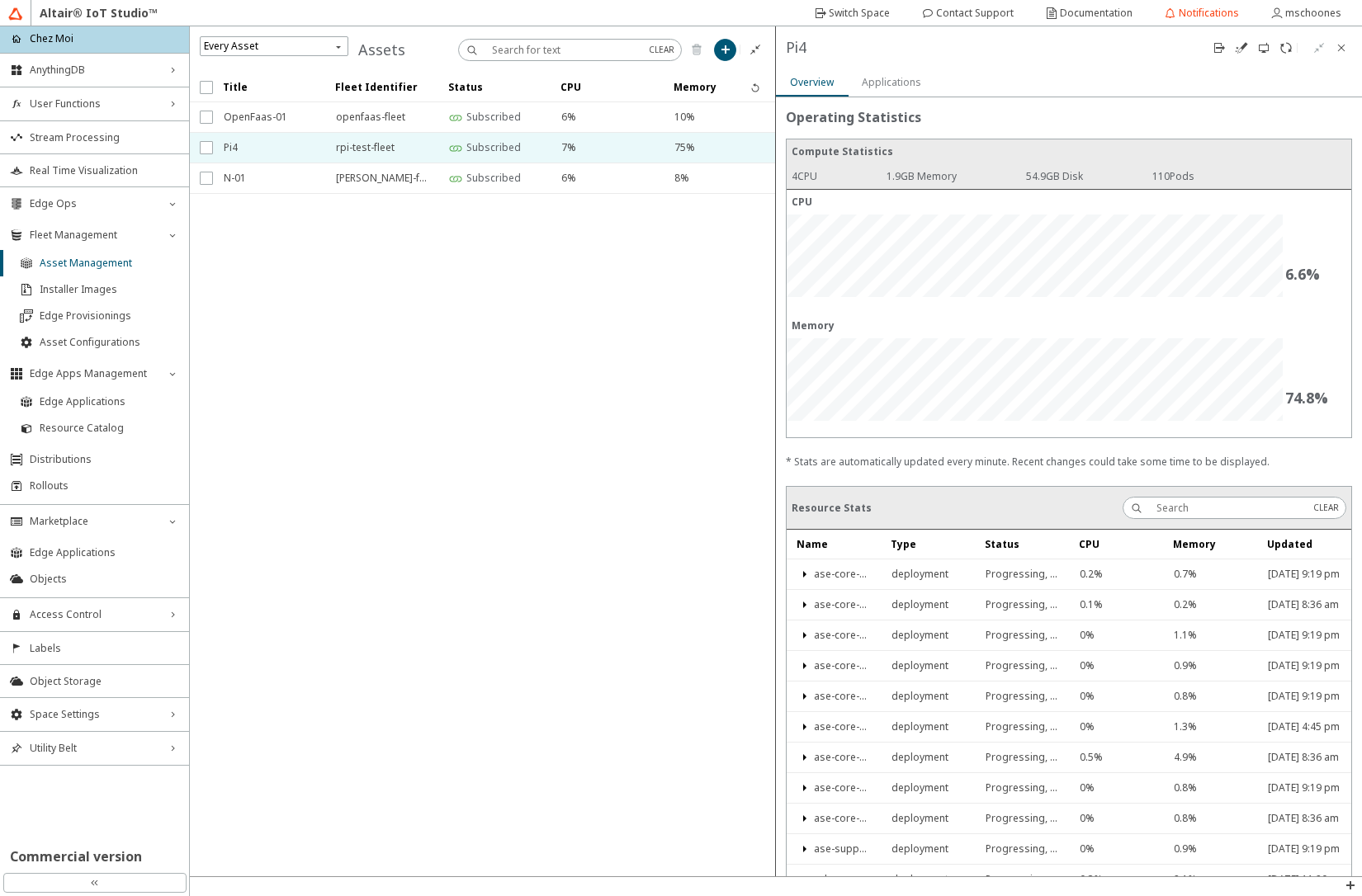
click at [0, 0] on slot "Applications" at bounding box center [0, 0] width 0 height 0
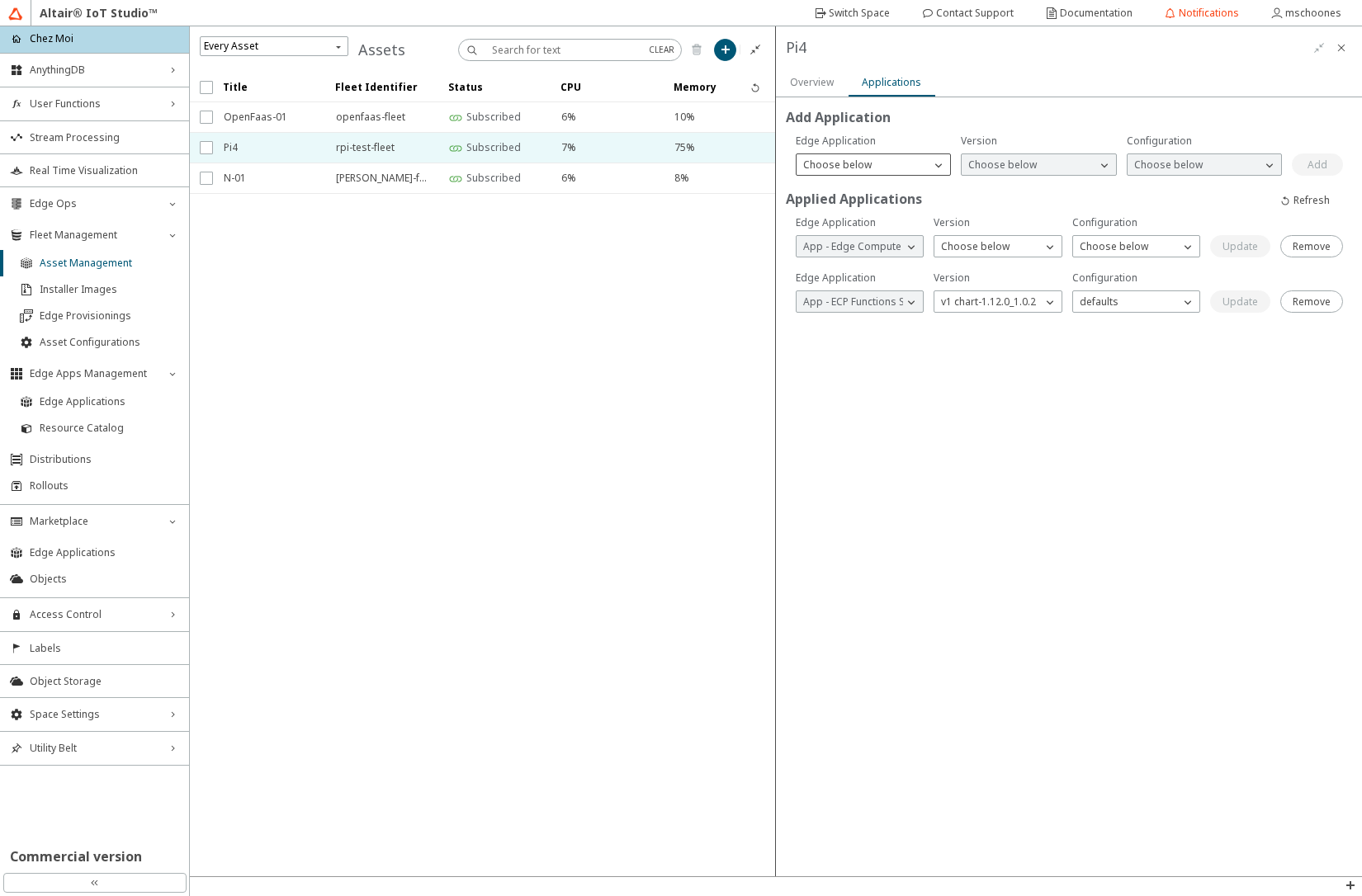
click at [884, 166] on div "Choose below" at bounding box center [863, 164] width 134 height 17
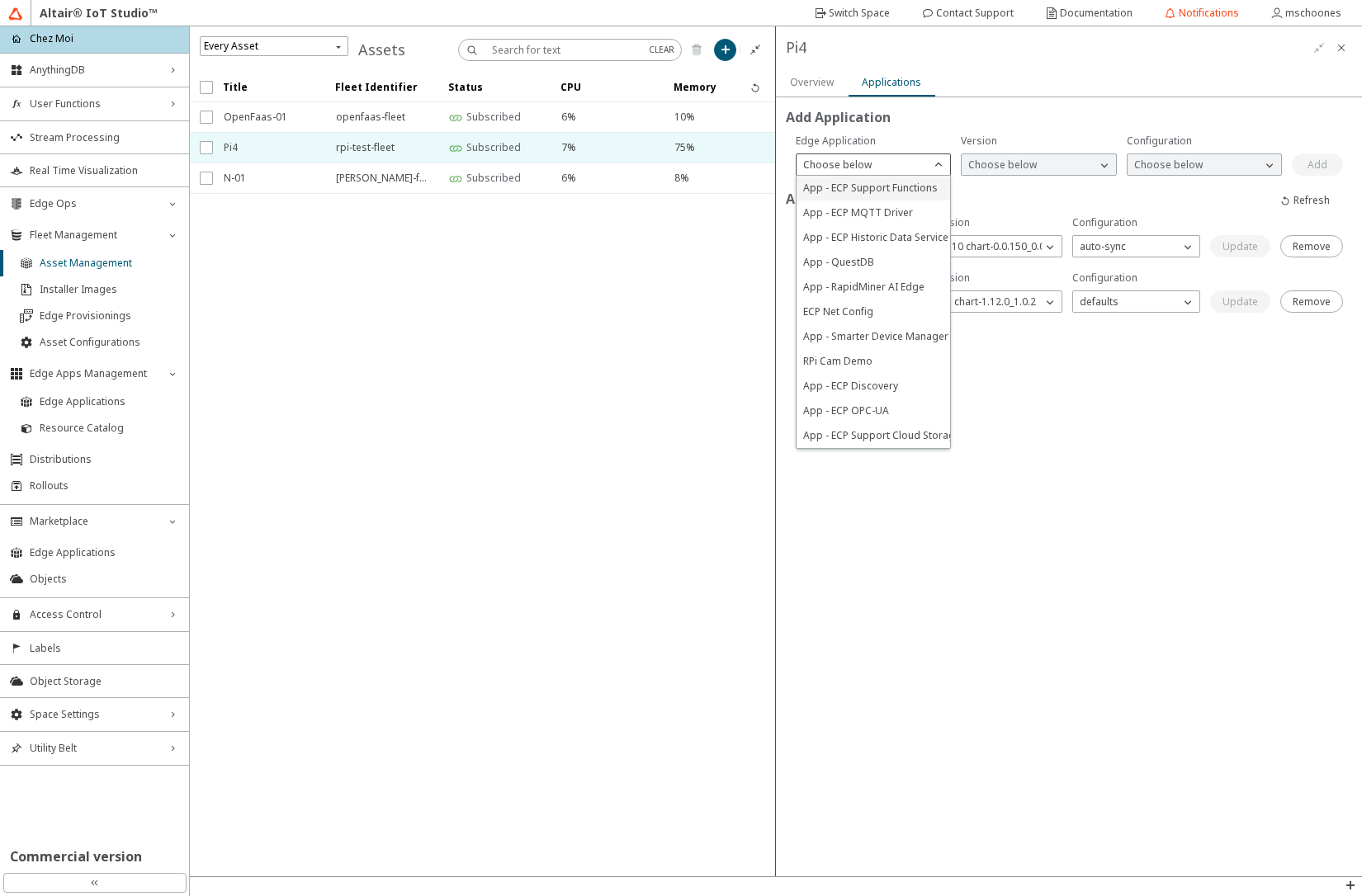
click at [870, 189] on span "App - ECP Support Functions" at bounding box center [871, 188] width 135 height 14
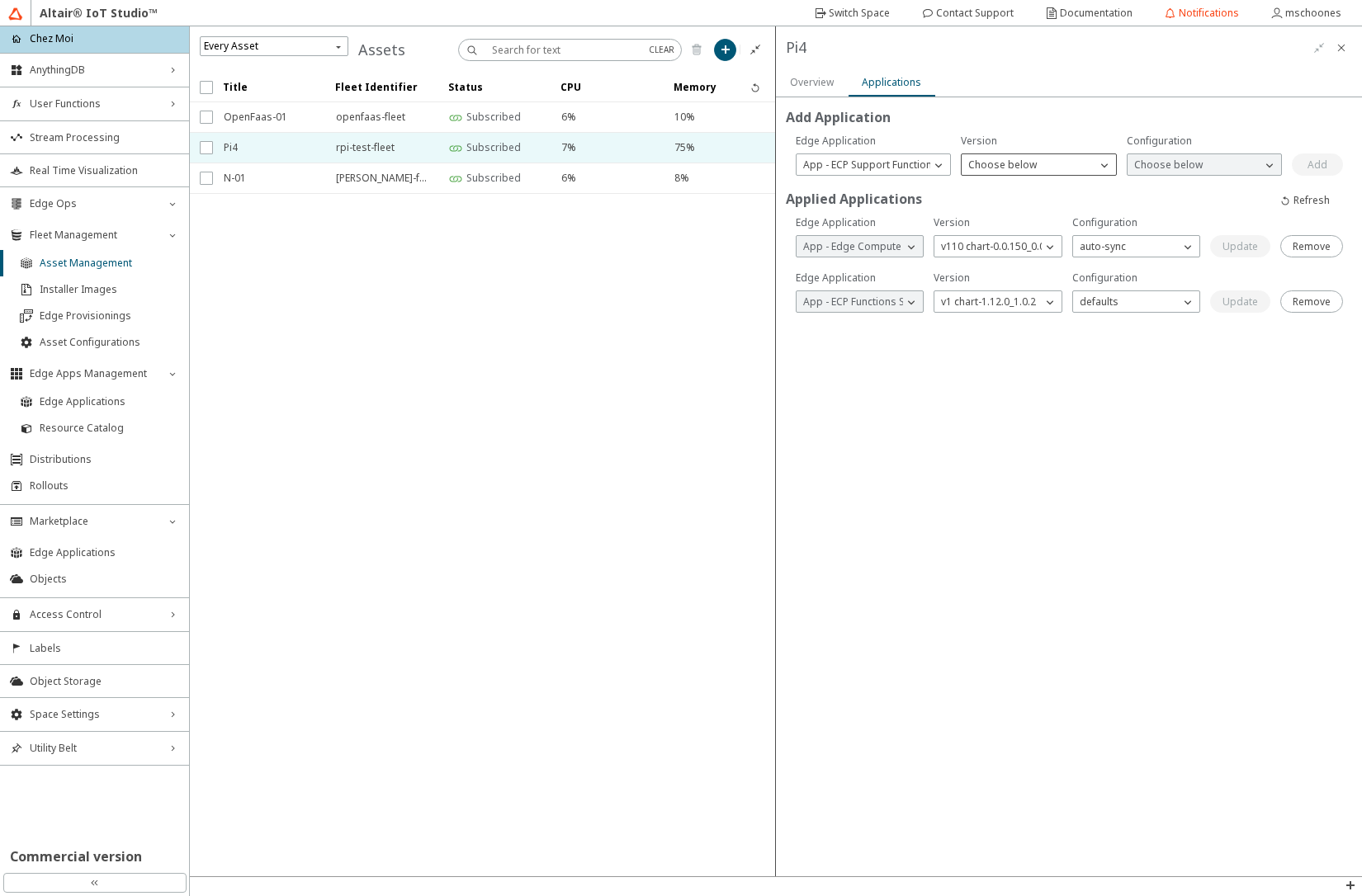
click at [997, 163] on p "Choose below" at bounding box center [1002, 164] width 81 height 15
click at [998, 192] on span "v1 chart-1.4.1" at bounding box center [1000, 188] width 63 height 14
click at [1151, 160] on p "Choose below" at bounding box center [1168, 164] width 81 height 15
click at [1152, 183] on p "v01" at bounding box center [1204, 188] width 153 height 15
click at [1327, 163] on div "Add" at bounding box center [1317, 164] width 20 height 15
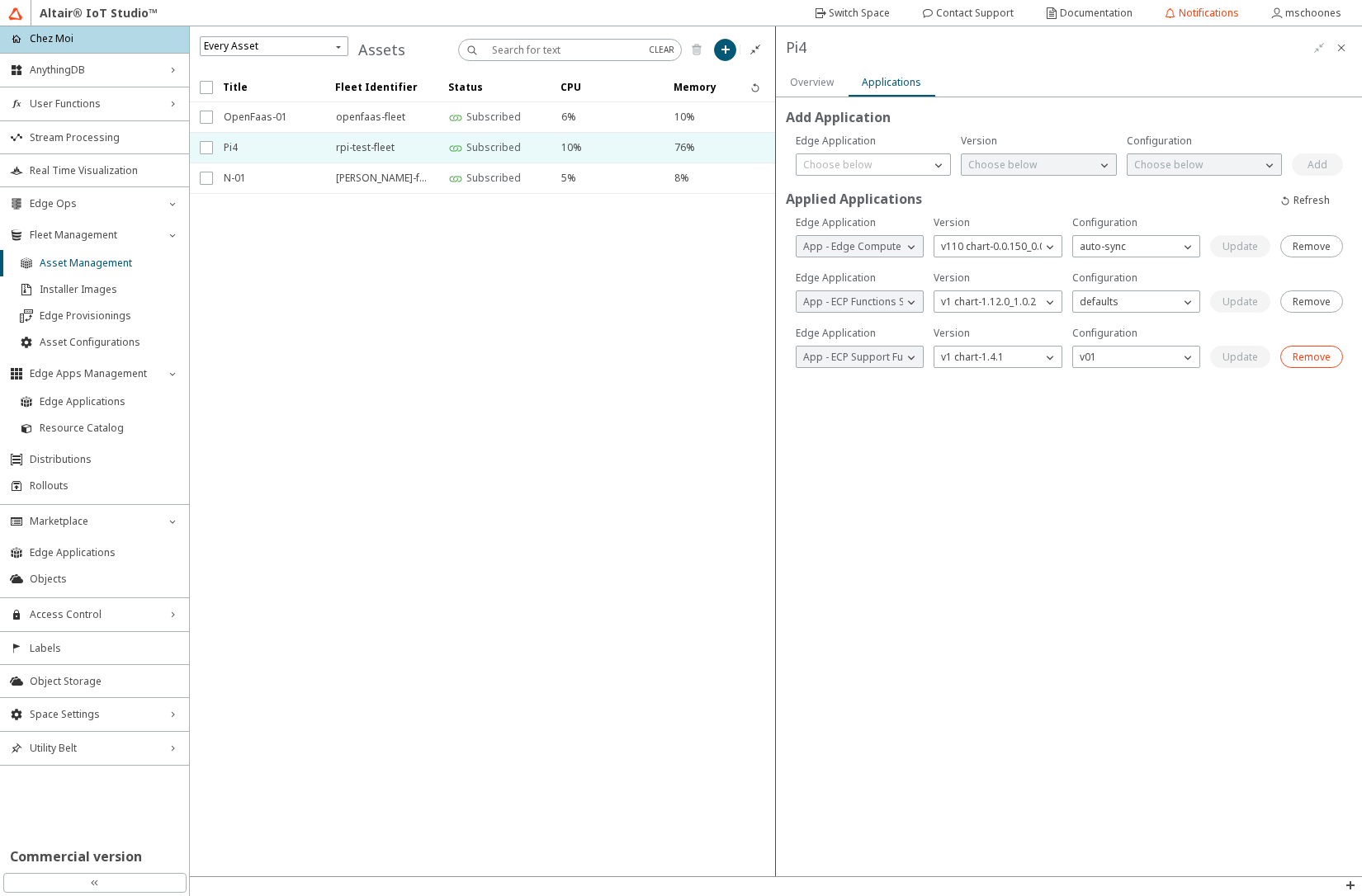
click at [0, 0] on slot "Remove" at bounding box center [0, 0] width 0 height 0
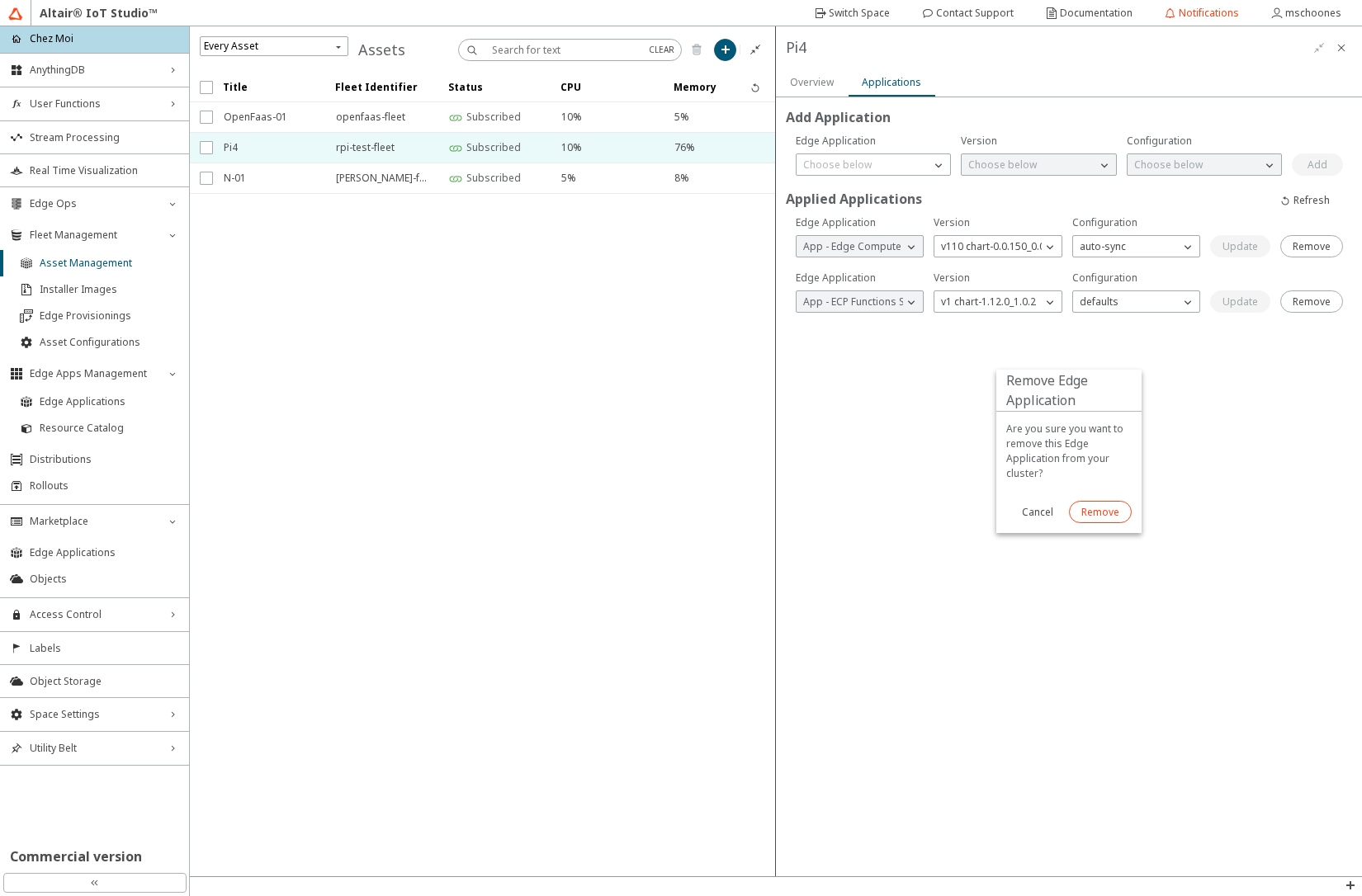
click at [0, 0] on slot "Remove" at bounding box center [0, 0] width 0 height 0
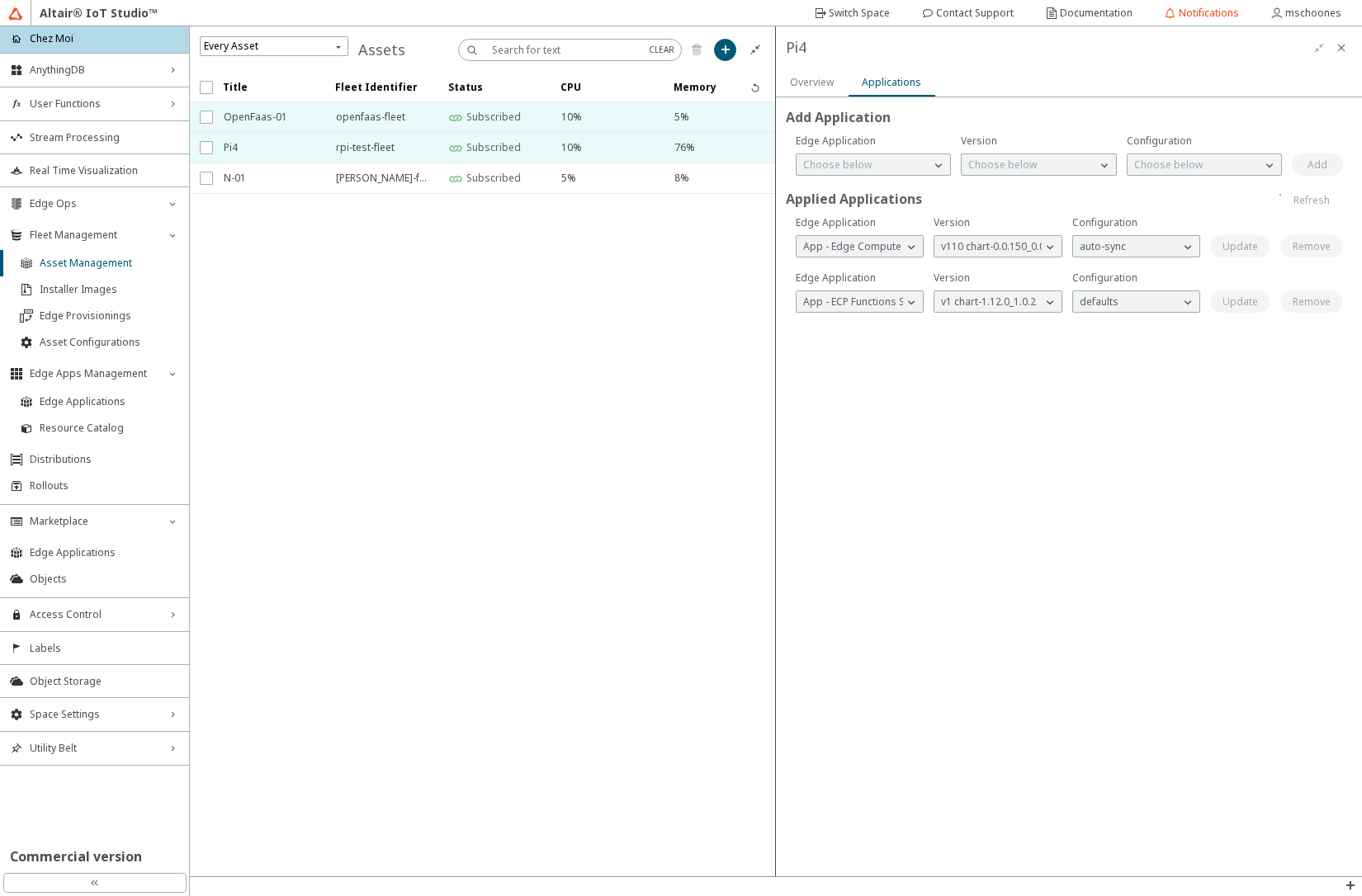
click at [268, 118] on span "OpenFaas-01" at bounding box center [270, 117] width 91 height 30
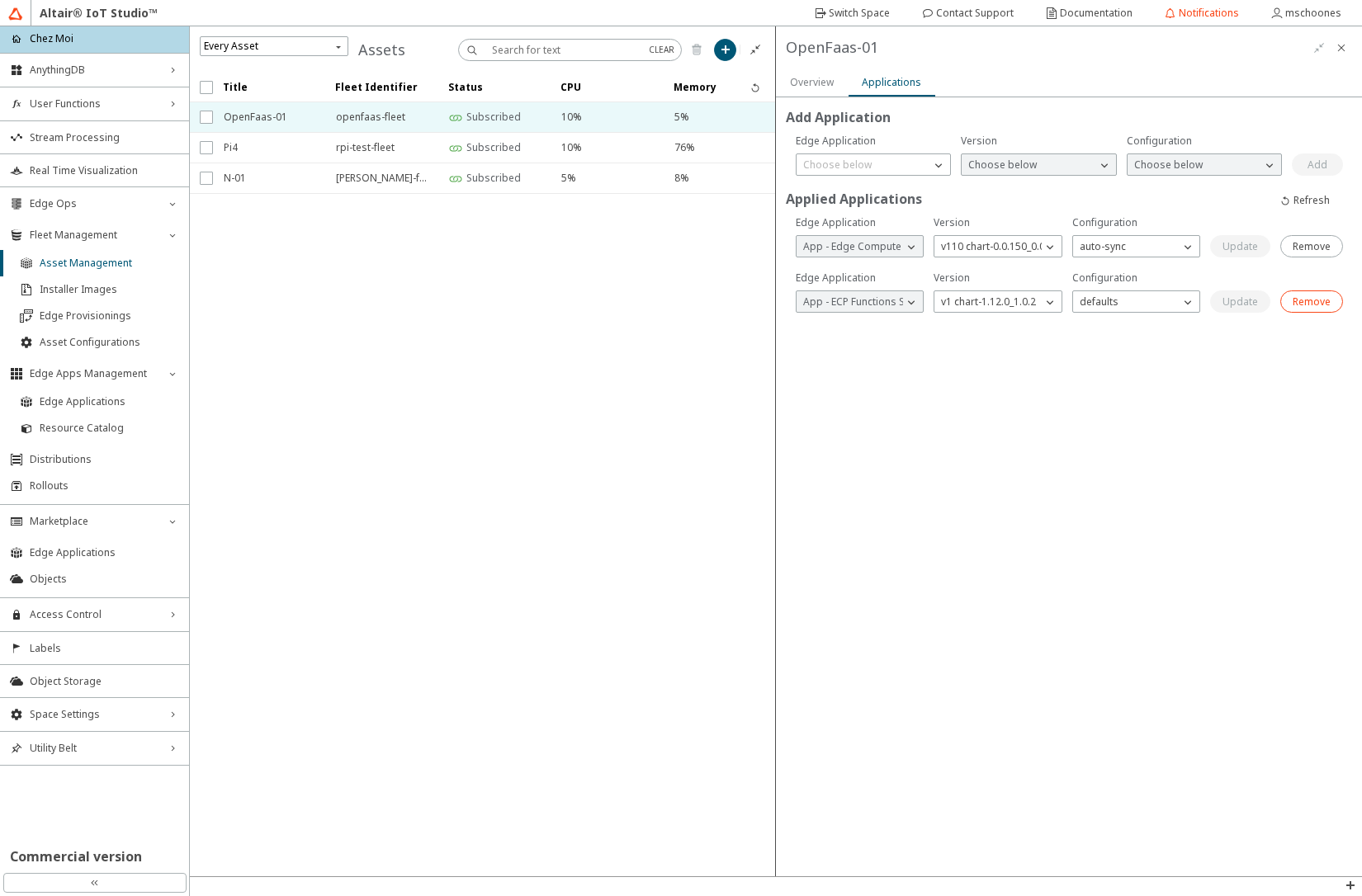
click at [0, 0] on slot "Remove" at bounding box center [0, 0] width 0 height 0
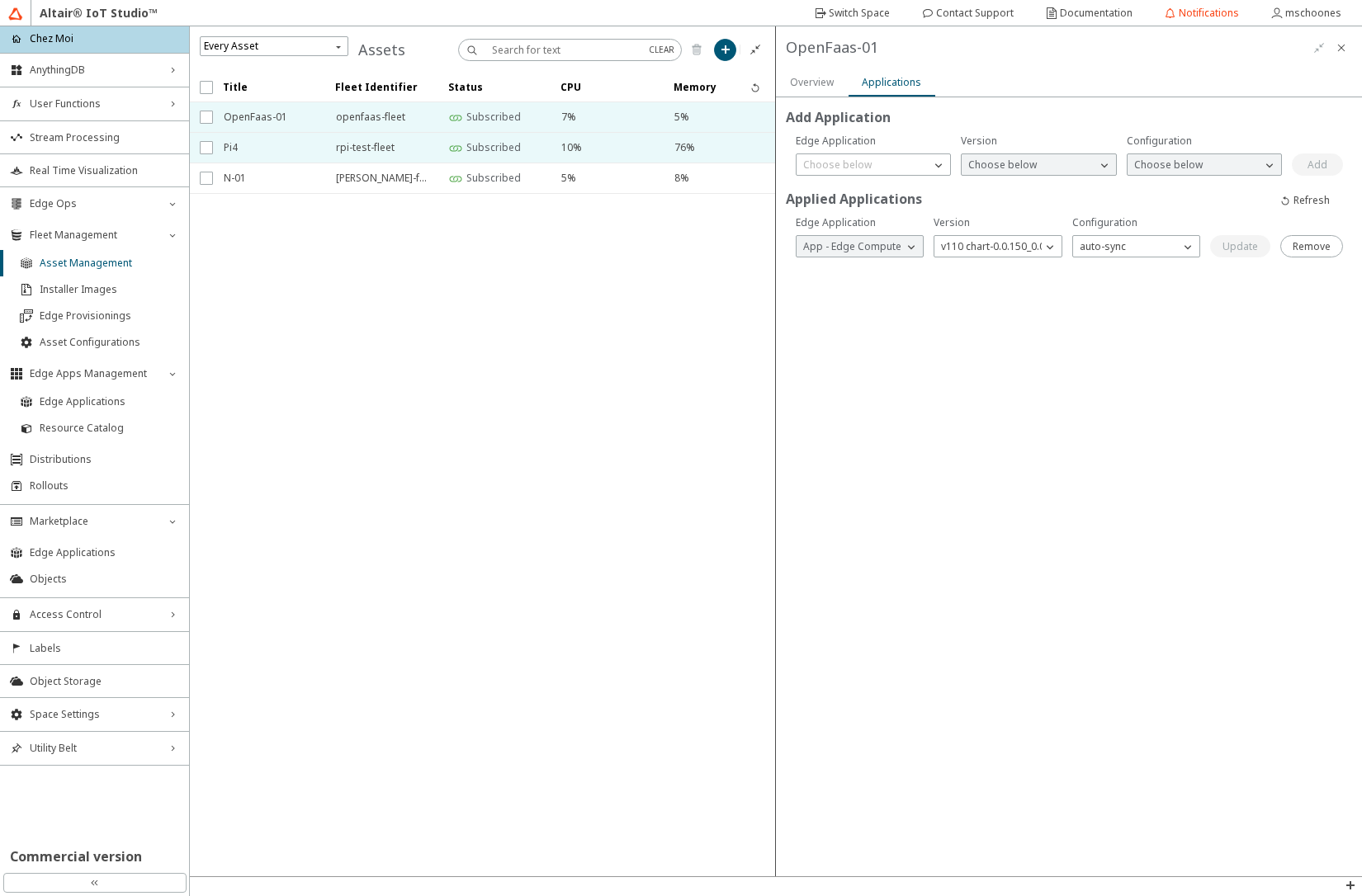
click at [270, 147] on span "Pi4" at bounding box center [270, 148] width 91 height 30
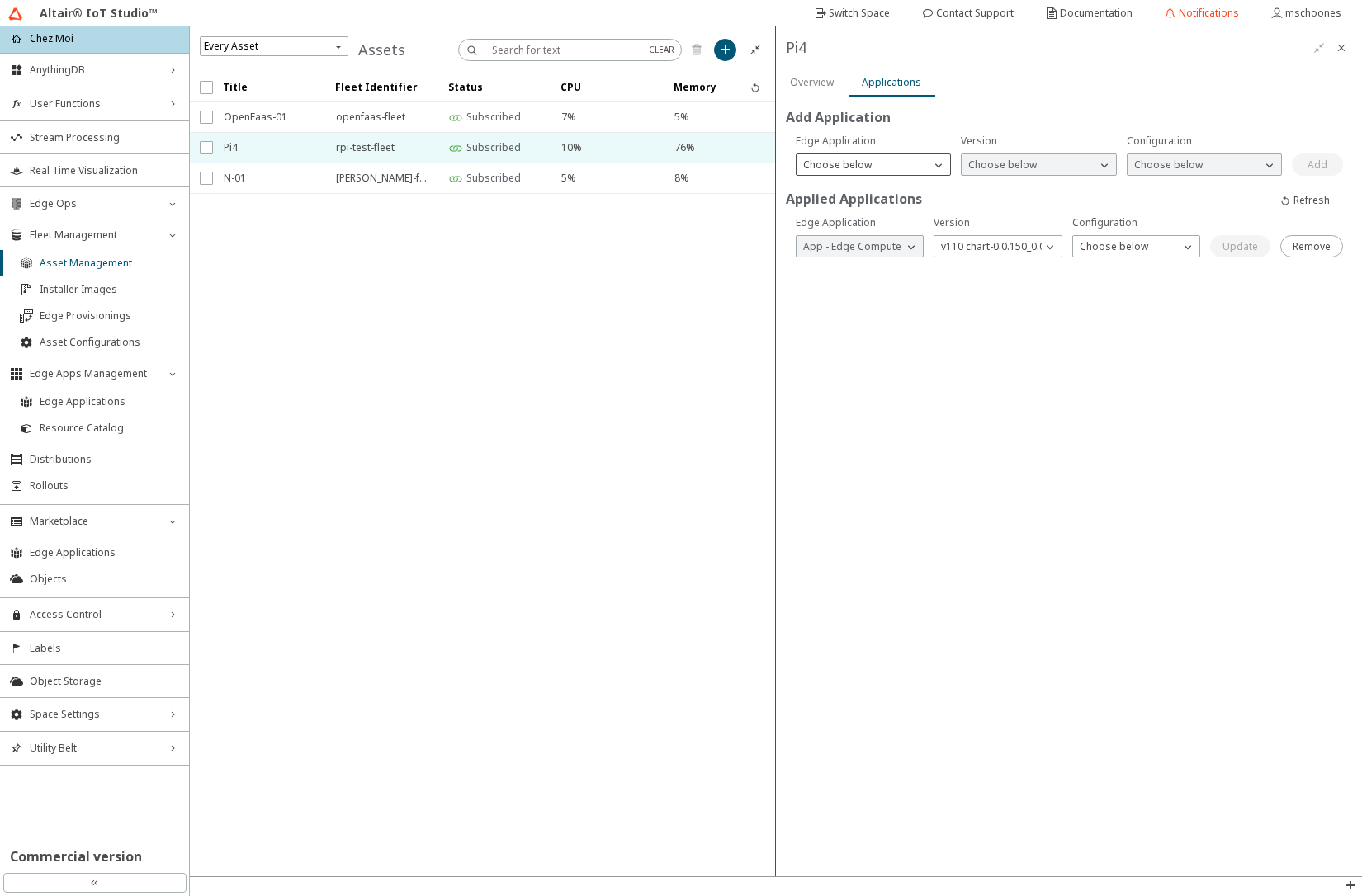
click at [881, 161] on div "Choose below" at bounding box center [863, 164] width 134 height 17
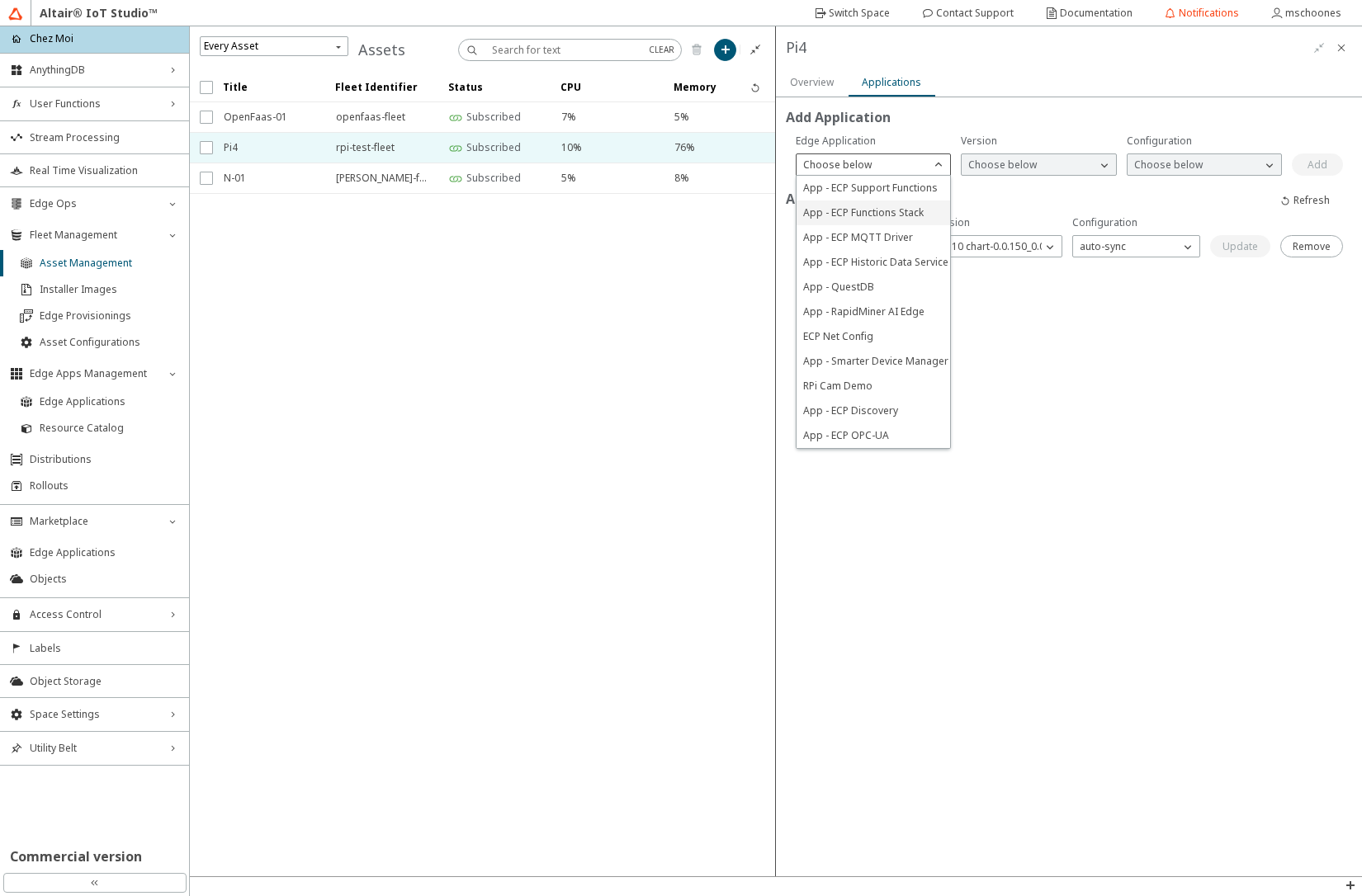
click at [884, 213] on span "App - ECP Functions Stack" at bounding box center [864, 213] width 121 height 14
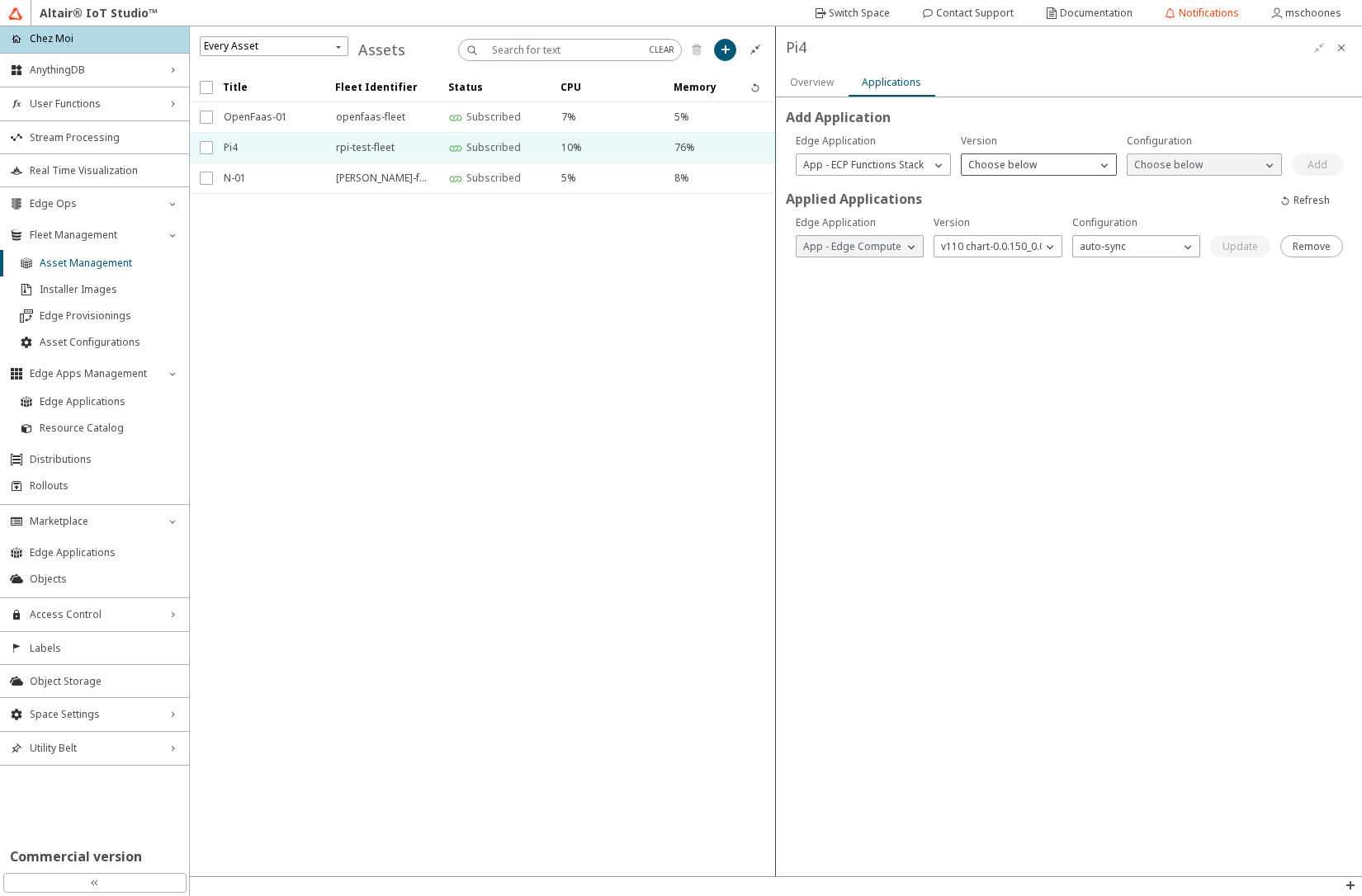
click at [1002, 167] on p "Choose below" at bounding box center [1002, 164] width 81 height 15
drag, startPoint x: 1005, startPoint y: 191, endPoint x: 1100, endPoint y: 186, distance: 95.1
click at [1007, 192] on span "v1 chart-1.12.0_1.0.2" at bounding box center [1015, 188] width 95 height 14
click at [1161, 166] on p "Choose below" at bounding box center [1168, 164] width 81 height 15
click at [1166, 189] on span "defaults" at bounding box center [1154, 188] width 39 height 14
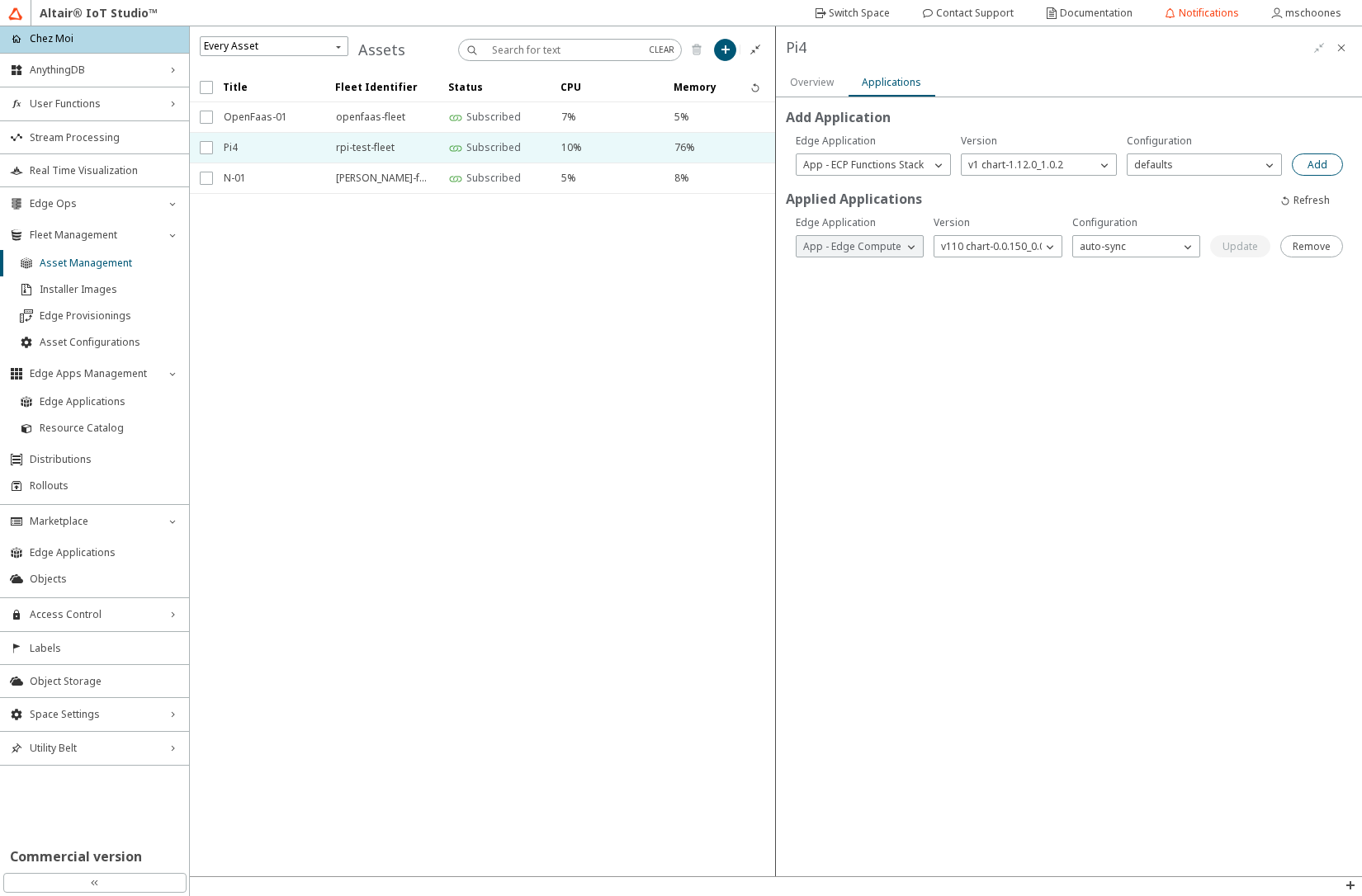
click at [0, 0] on slot "Add" at bounding box center [0, 0] width 0 height 0
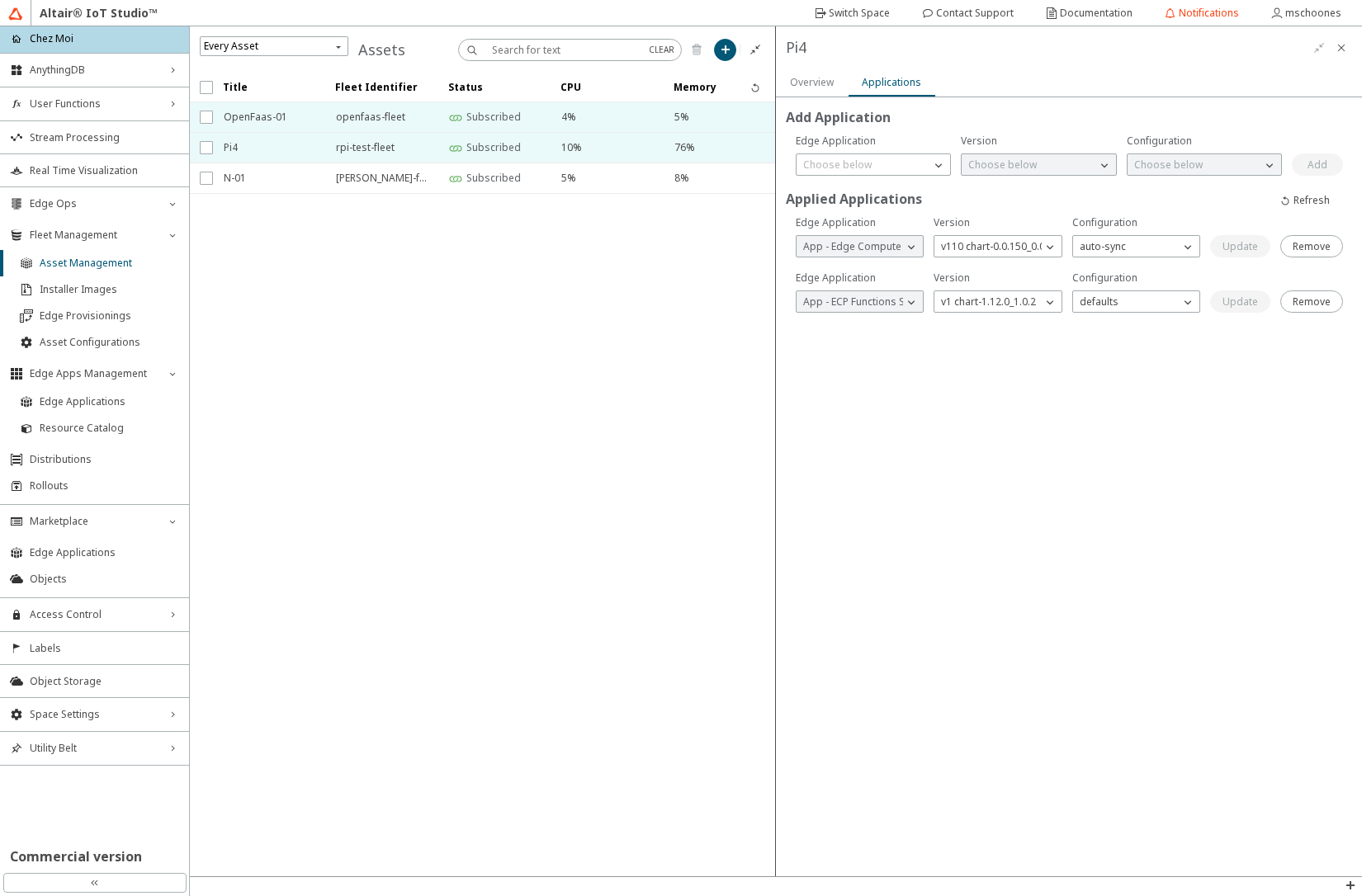
click at [292, 113] on span "OpenFaas-01" at bounding box center [270, 117] width 91 height 30
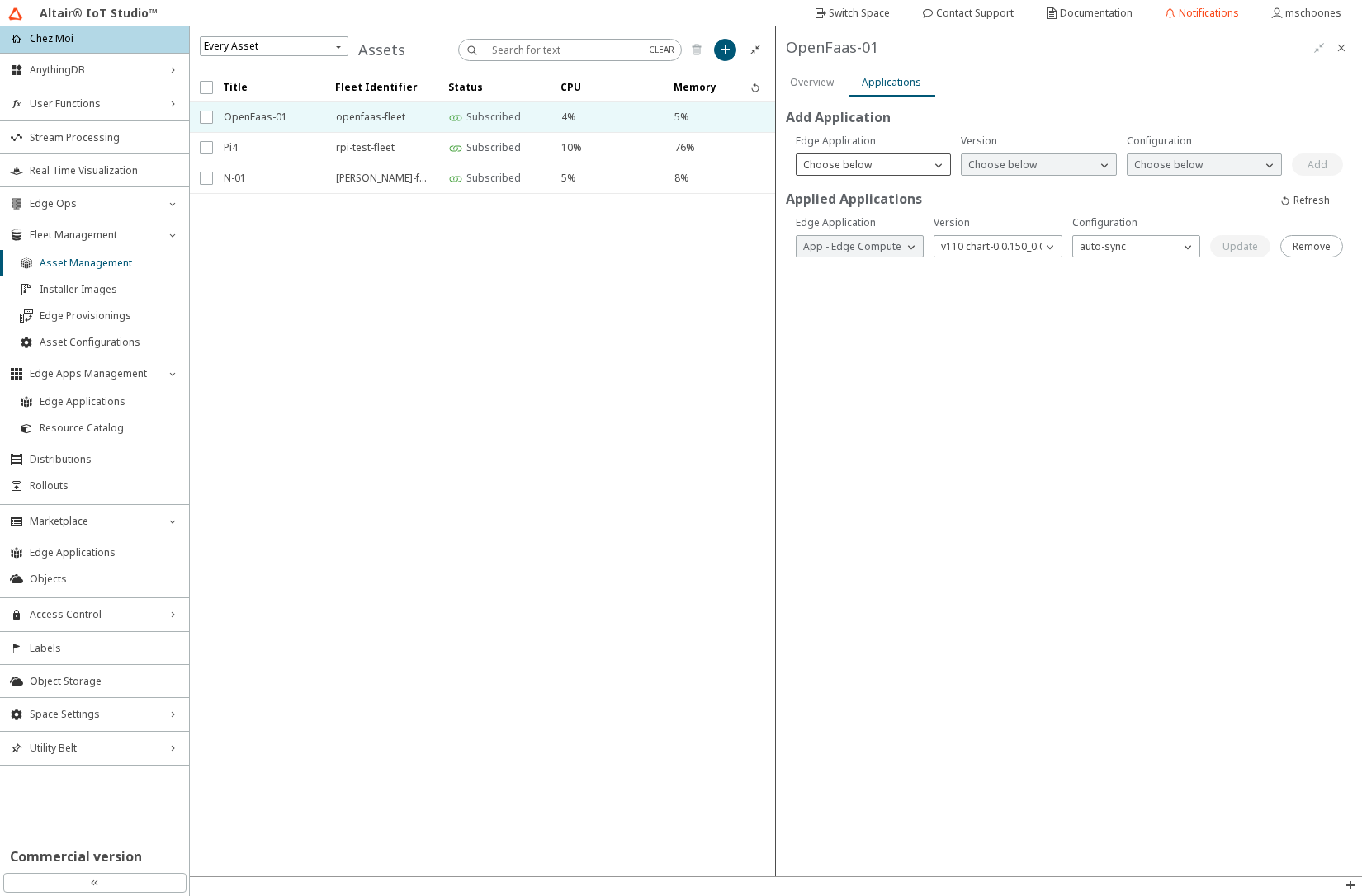
click at [864, 166] on p "Choose below" at bounding box center [837, 164] width 81 height 15
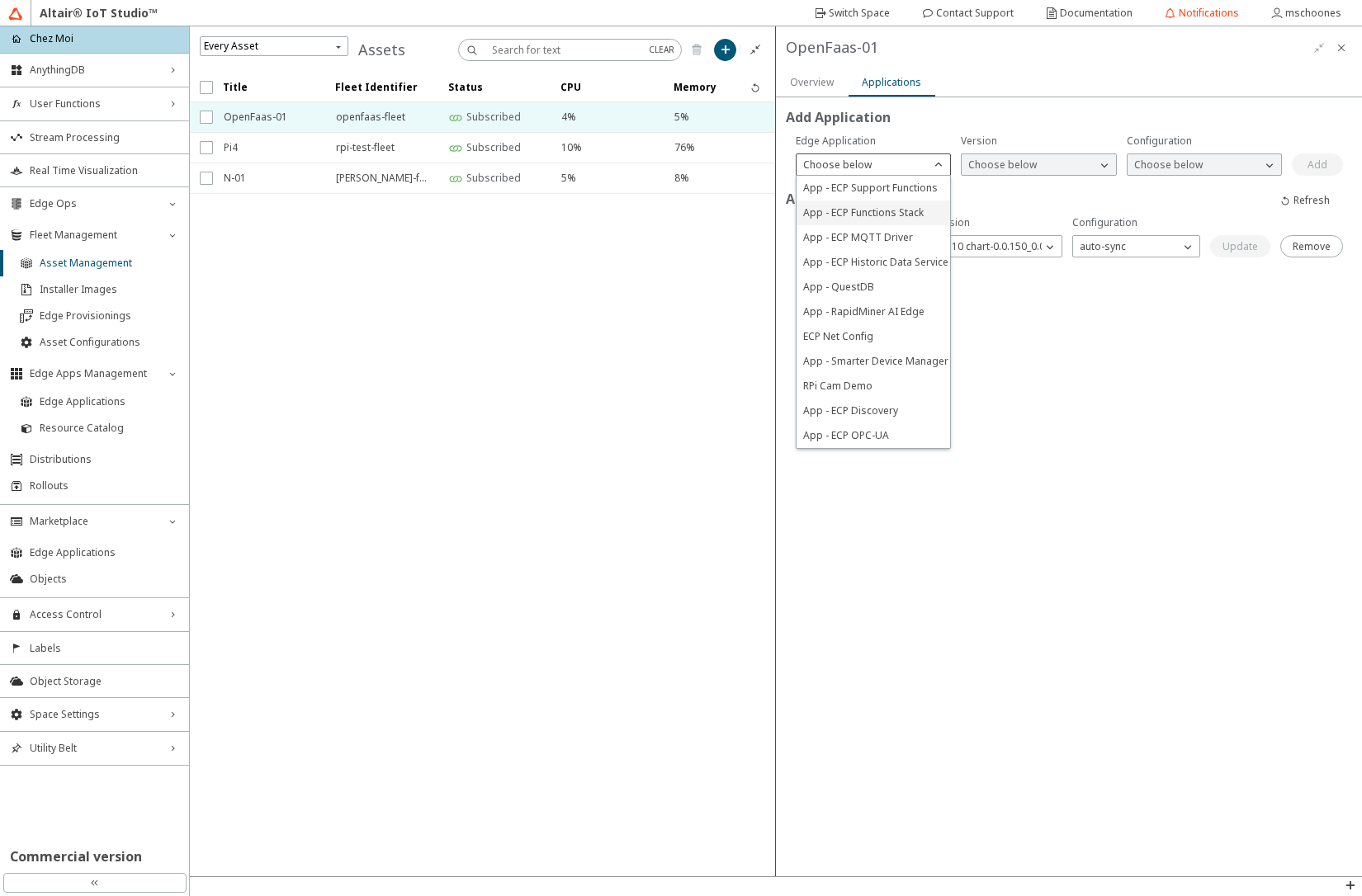
click at [864, 211] on span "App - ECP Functions Stack" at bounding box center [864, 213] width 121 height 14
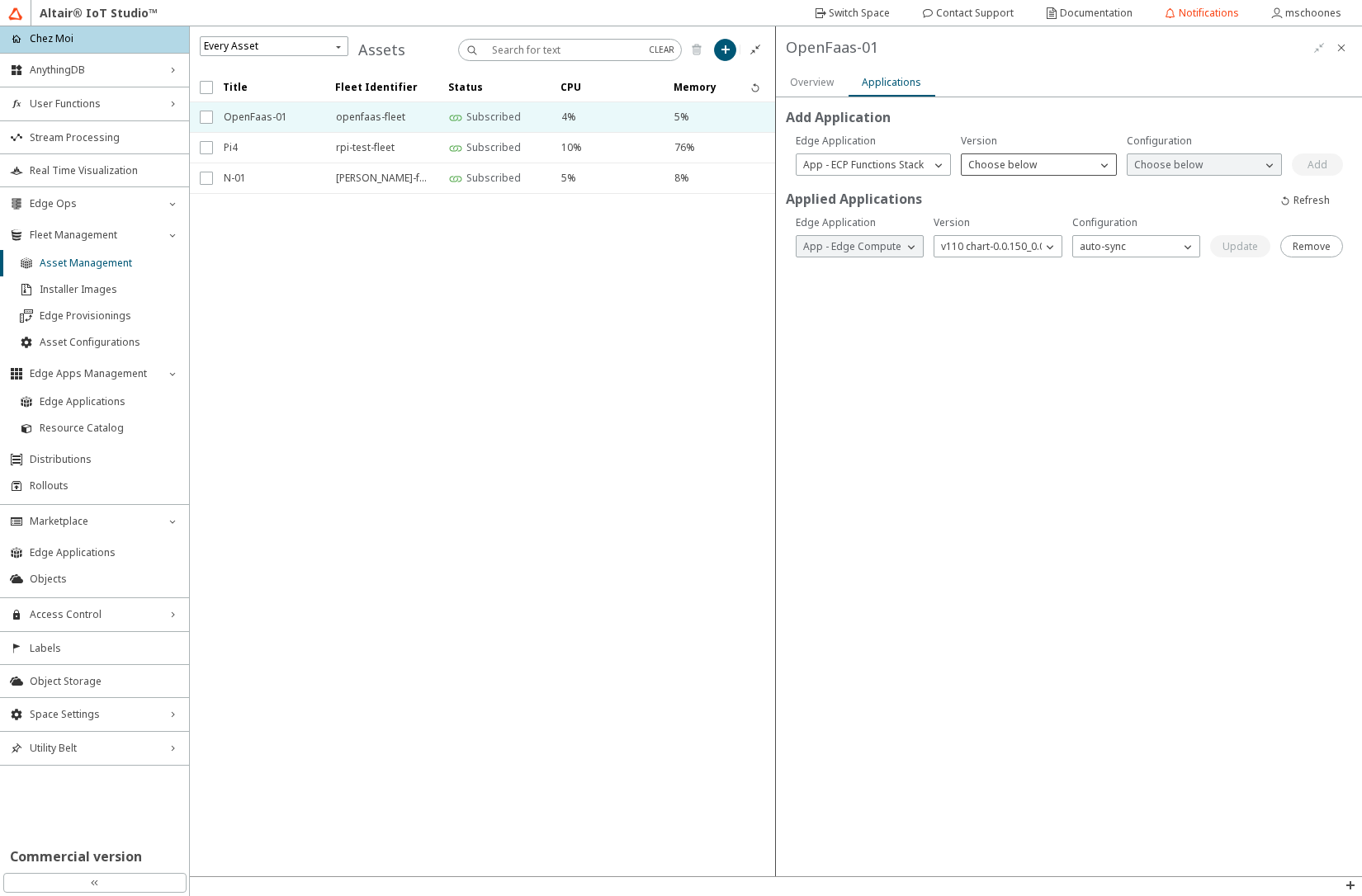
click at [1008, 164] on p "Choose below" at bounding box center [1002, 164] width 81 height 15
click at [1008, 186] on span "v1 chart-1.12.0_1.0.2" at bounding box center [1015, 188] width 95 height 14
click at [1147, 164] on p "Choose below" at bounding box center [1168, 164] width 81 height 15
click at [1150, 190] on span "defaults" at bounding box center [1154, 188] width 39 height 14
click at [0, 0] on slot "Add" at bounding box center [0, 0] width 0 height 0
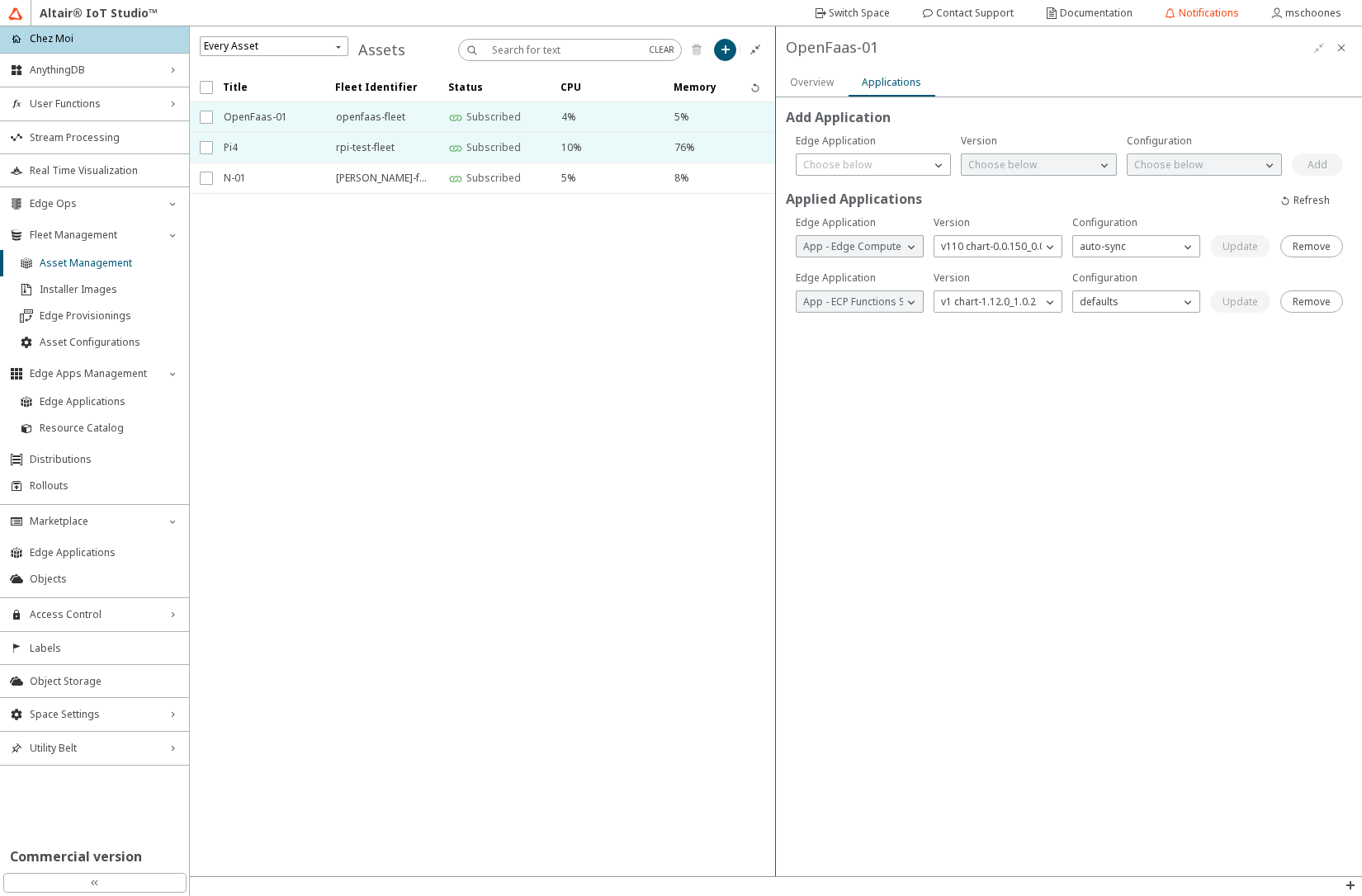
click at [256, 147] on span "Pi4" at bounding box center [270, 148] width 91 height 30
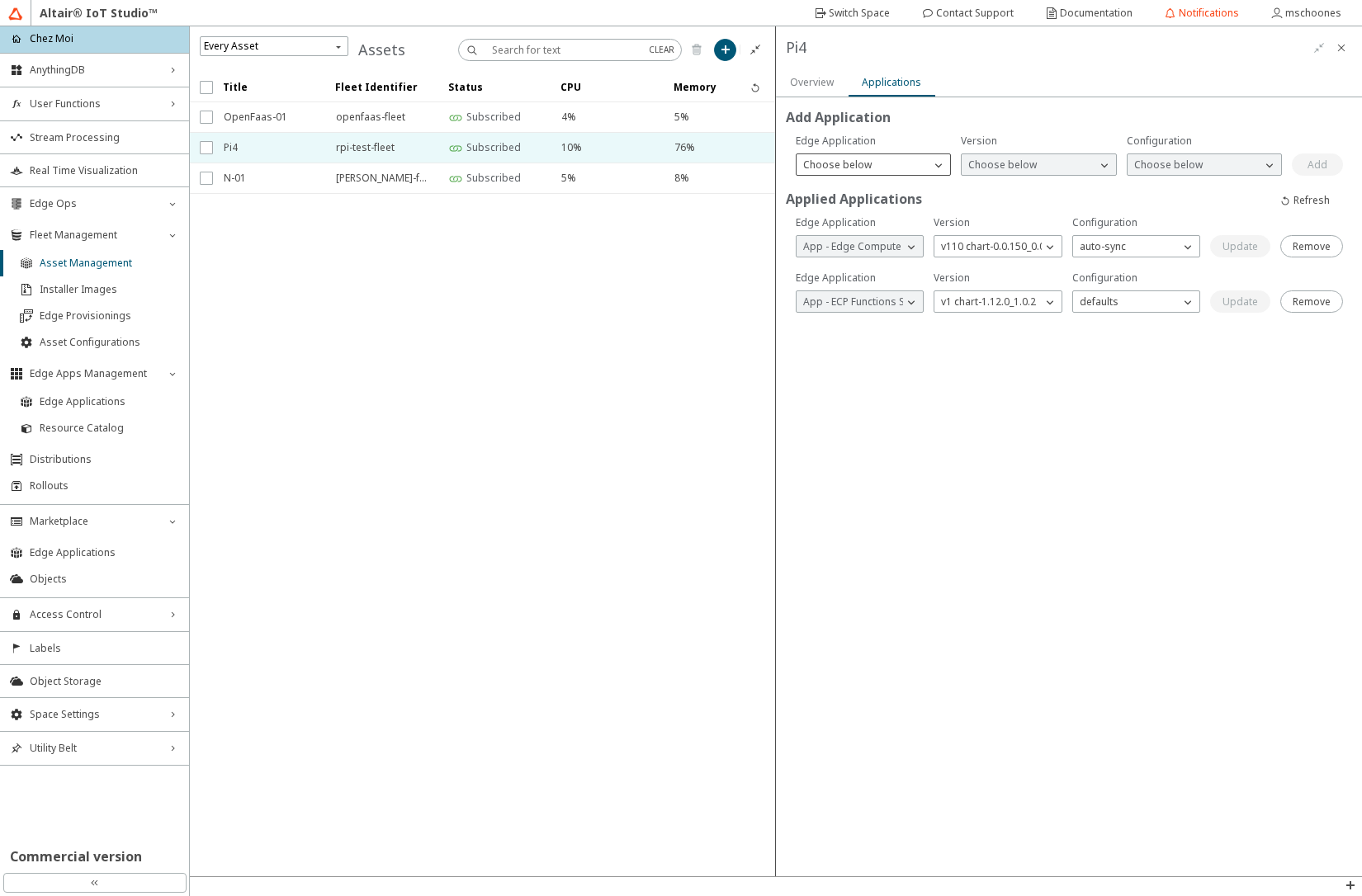
click at [847, 163] on p "Choose below" at bounding box center [837, 164] width 81 height 15
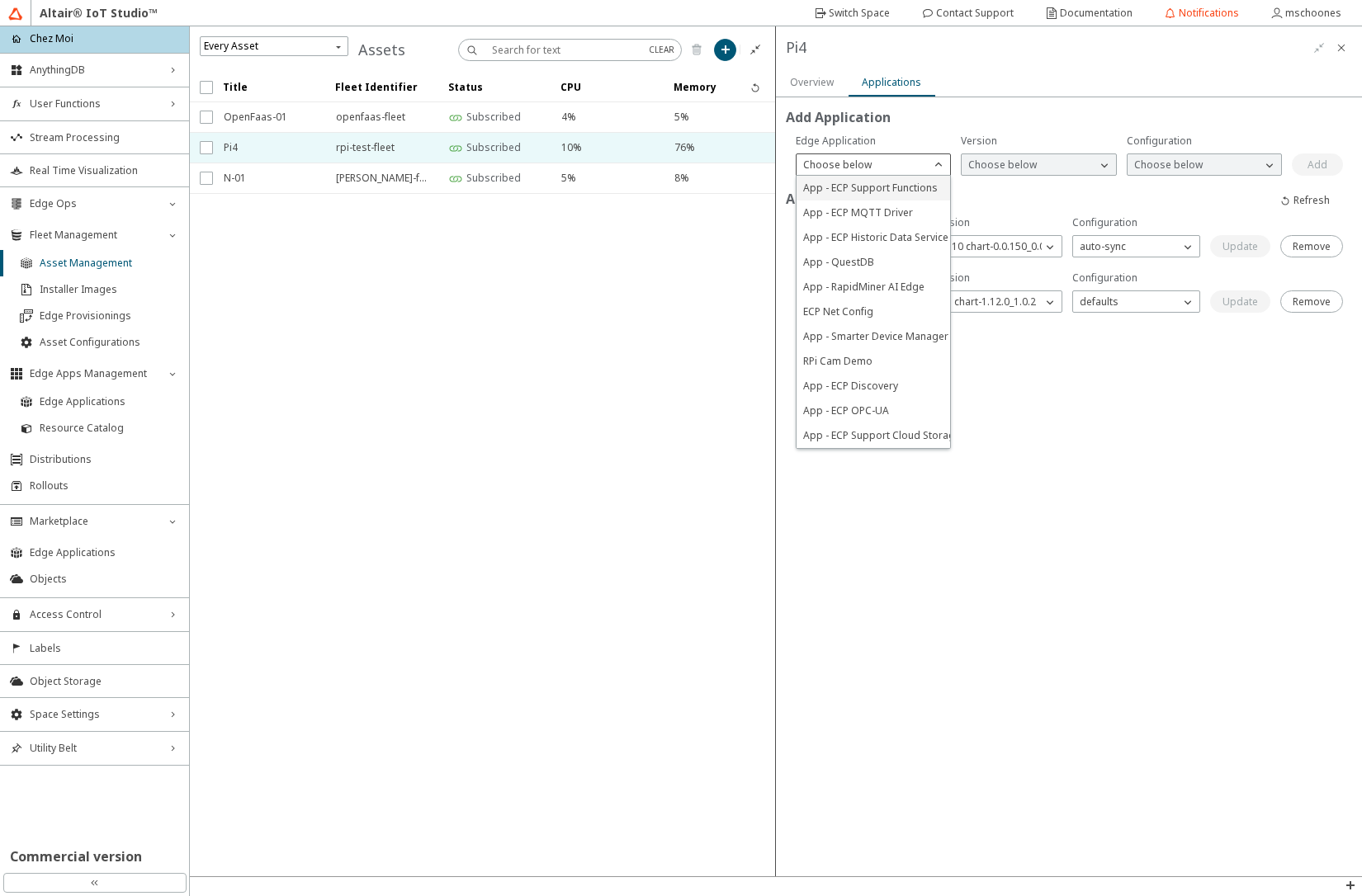
click at [850, 186] on span "App - ECP Support Functions" at bounding box center [871, 188] width 135 height 14
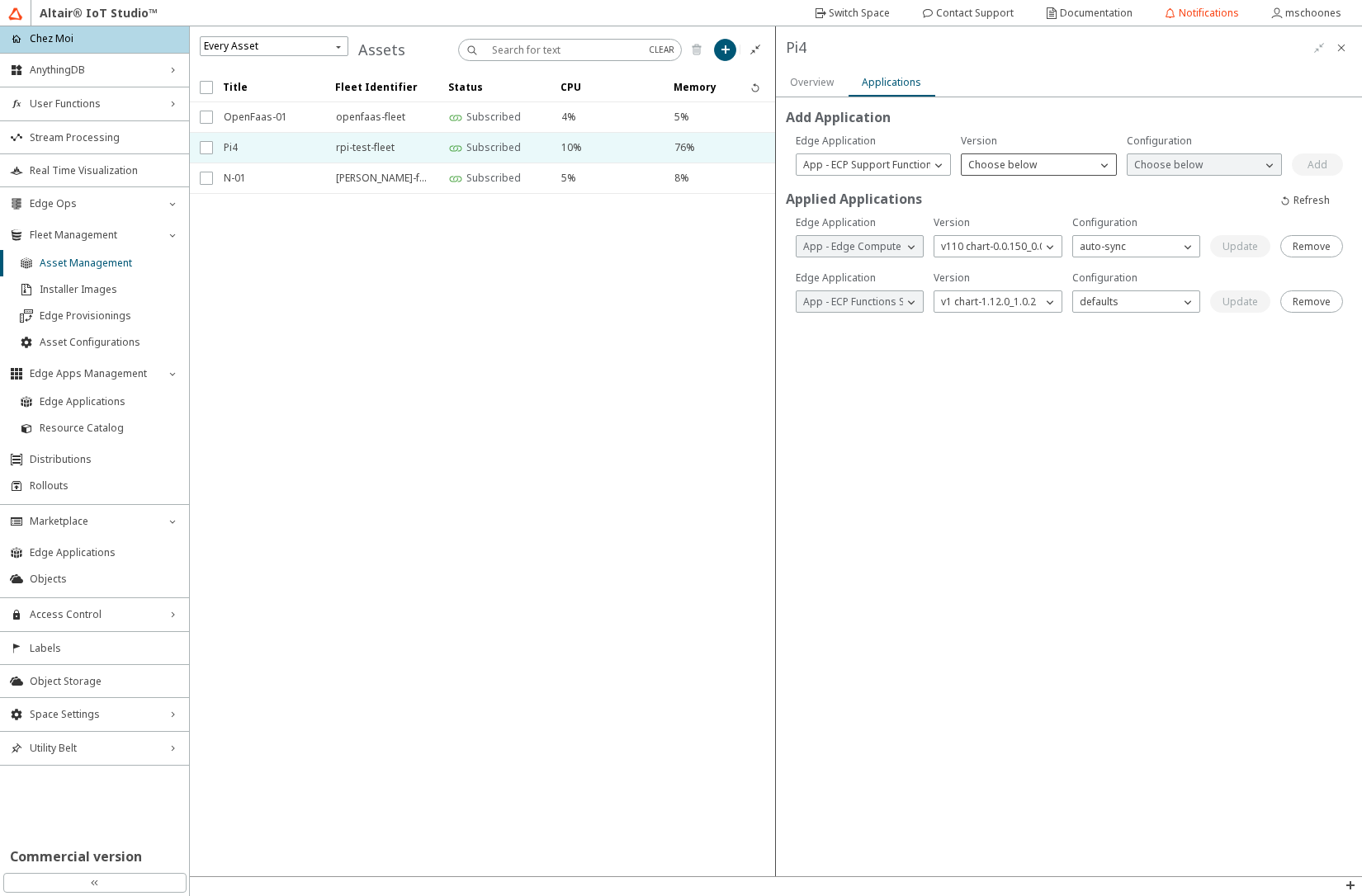
click at [995, 167] on p "Choose below" at bounding box center [1002, 164] width 81 height 15
click at [995, 194] on span "v1 chart-1.4.1" at bounding box center [1000, 188] width 63 height 14
click at [1147, 164] on p "Choose below" at bounding box center [1168, 164] width 81 height 15
click at [1148, 185] on span "v01" at bounding box center [1142, 188] width 17 height 14
click at [1303, 169] on paper-button "Add" at bounding box center [1317, 164] width 51 height 22
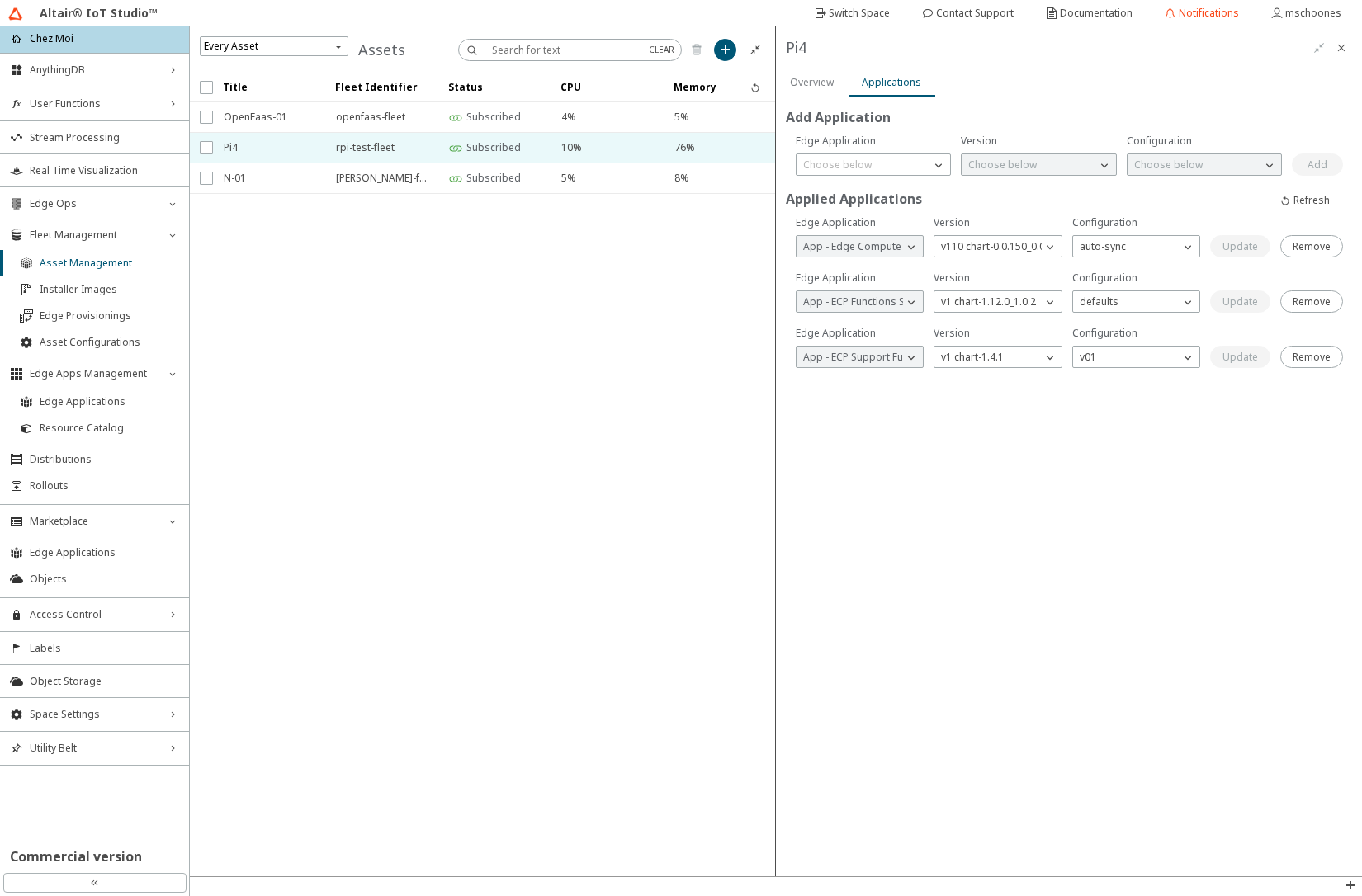
click at [838, 80] on paper-tab "Overview" at bounding box center [812, 82] width 72 height 28
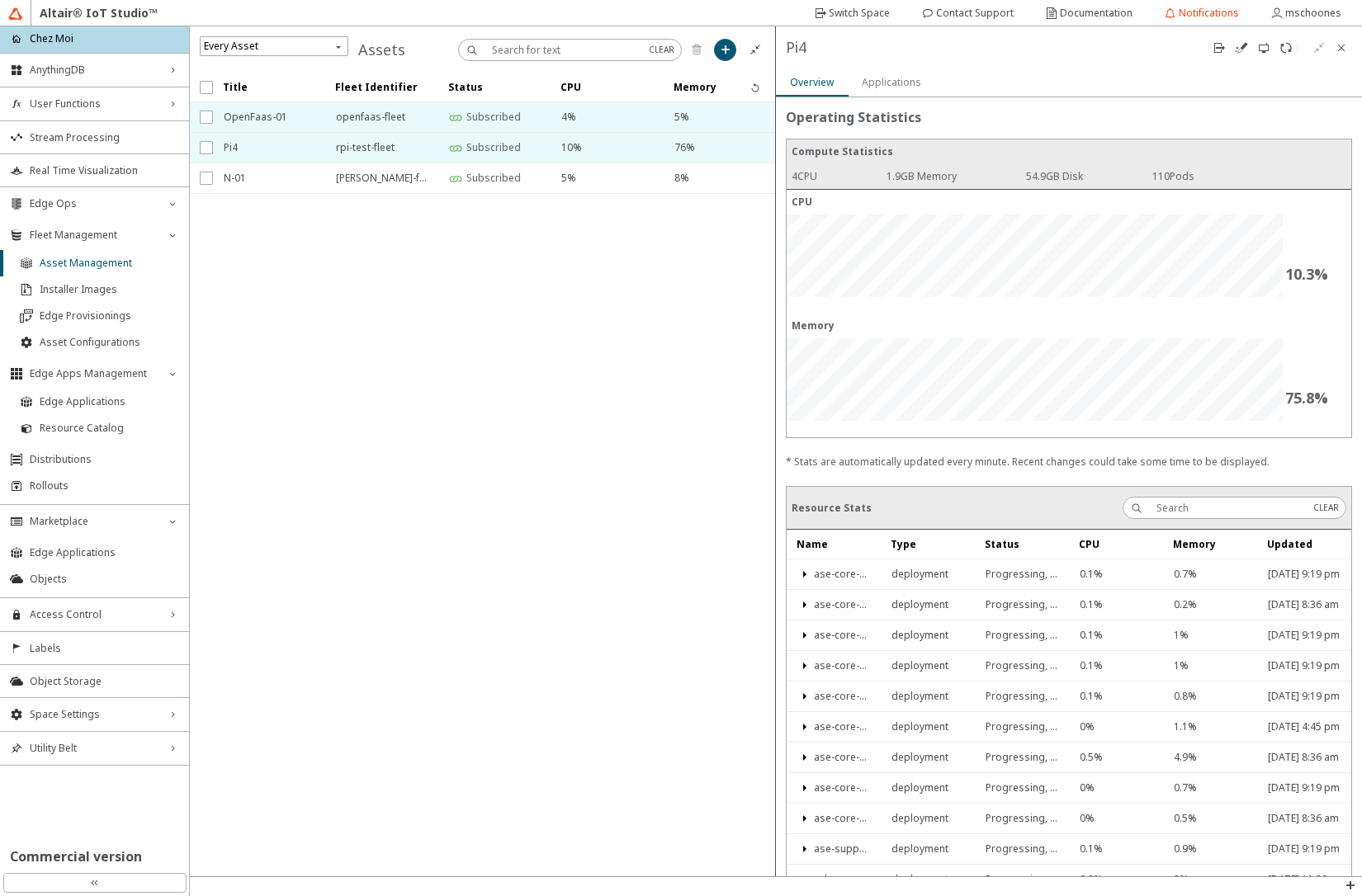
click at [234, 116] on span "OpenFaas-01" at bounding box center [270, 117] width 91 height 30
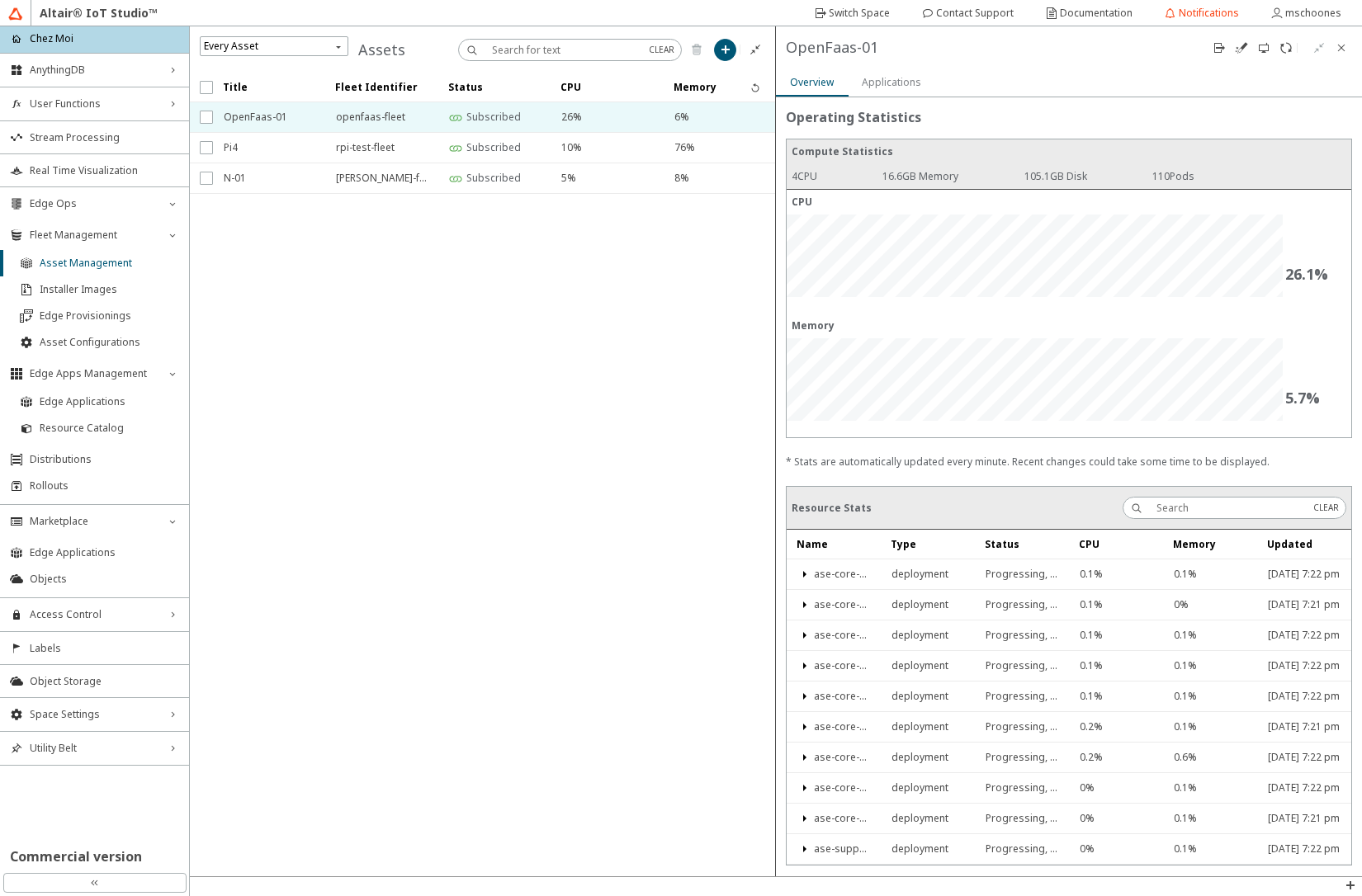
click at [0, 0] on slot "Applications" at bounding box center [0, 0] width 0 height 0
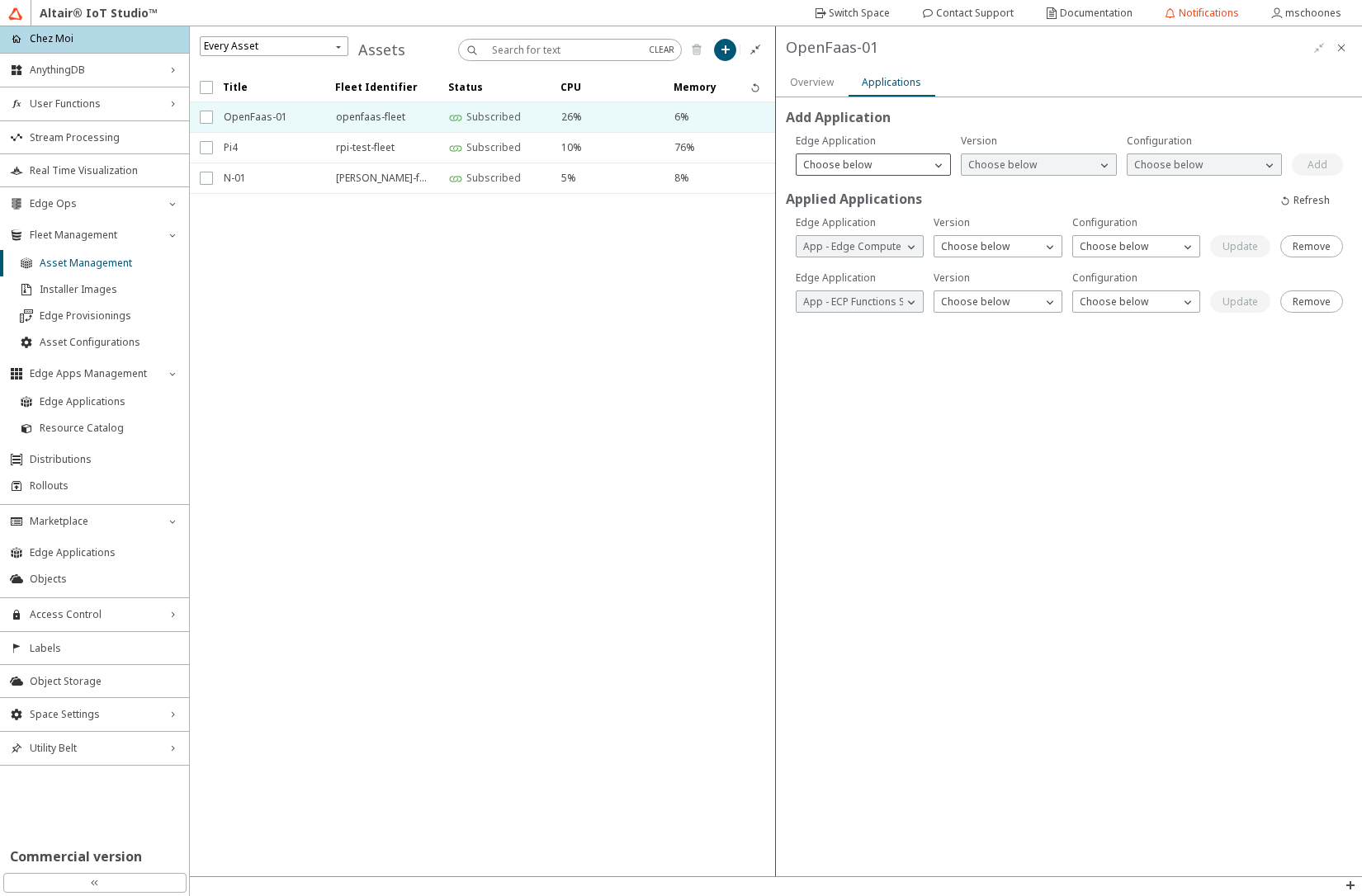
click at [884, 160] on div "Choose below" at bounding box center [863, 164] width 134 height 17
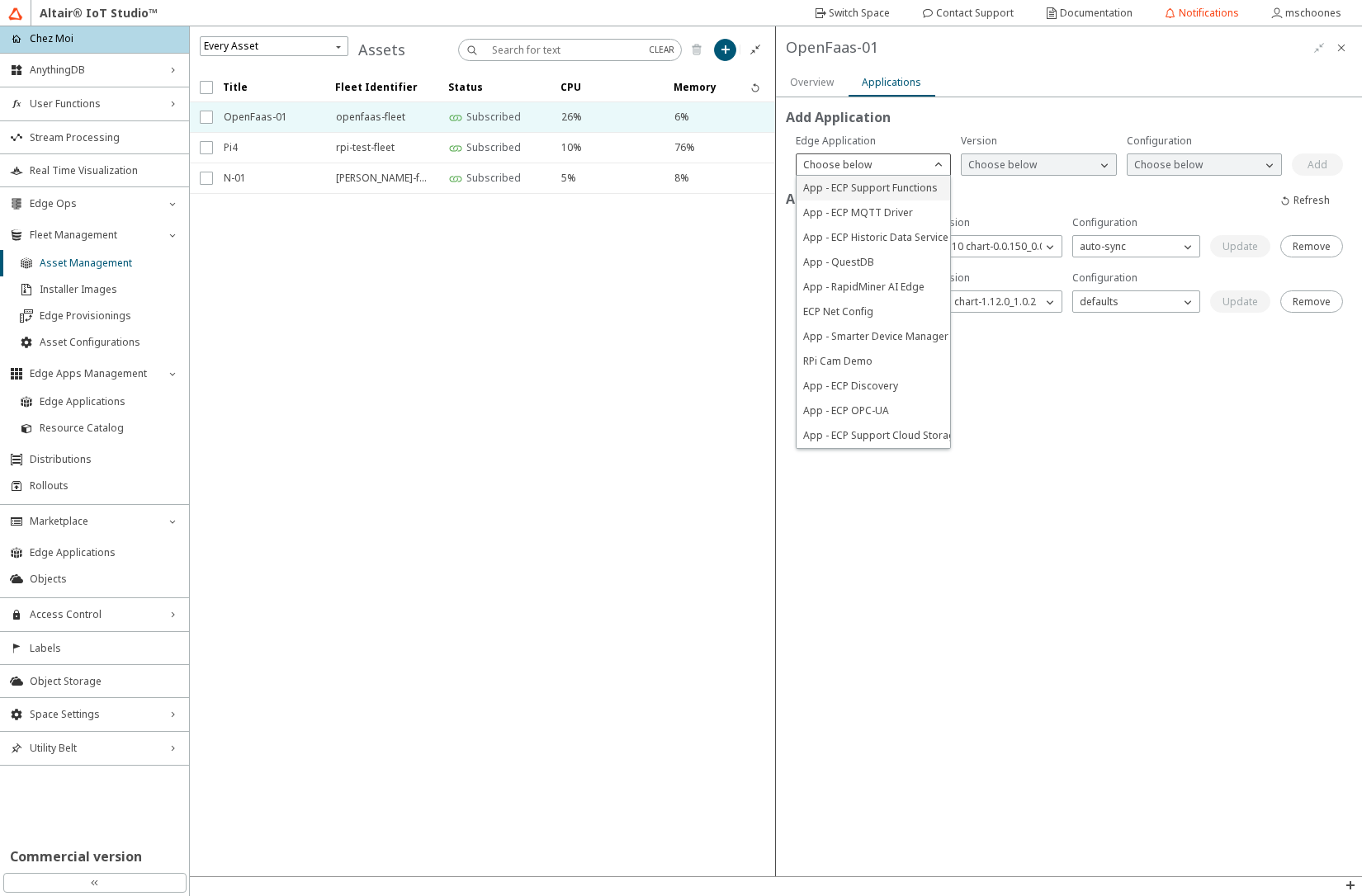
click at [878, 186] on span "App - ECP Support Functions" at bounding box center [871, 188] width 135 height 14
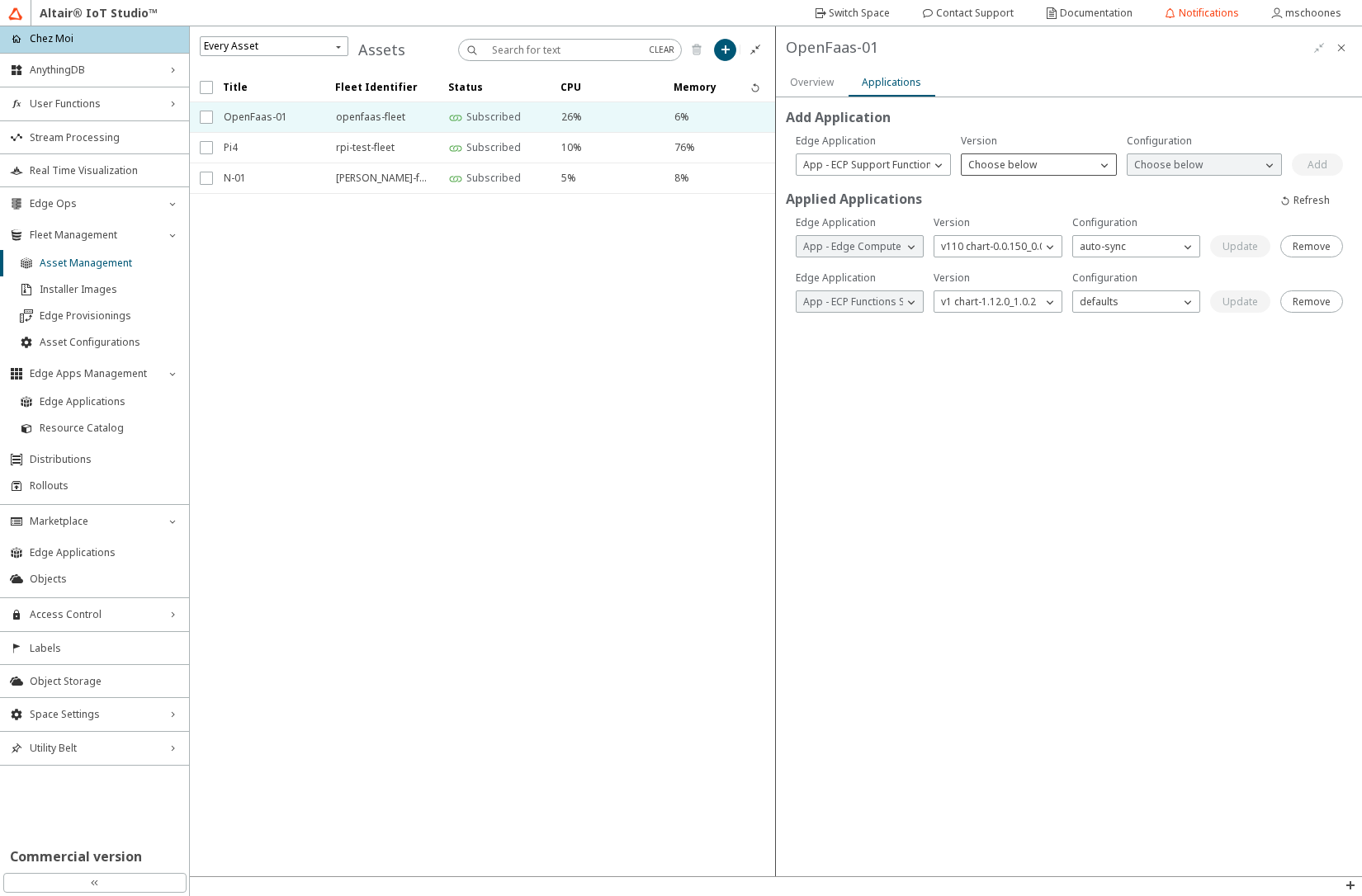
click at [987, 162] on p "Choose below" at bounding box center [1002, 164] width 81 height 15
click at [985, 187] on span "v1 chart-1.4.1" at bounding box center [1000, 188] width 63 height 14
click at [1153, 164] on p "Choose below" at bounding box center [1168, 164] width 81 height 15
click at [1153, 187] on p "v01" at bounding box center [1204, 188] width 153 height 15
click at [0, 0] on slot "Add" at bounding box center [0, 0] width 0 height 0
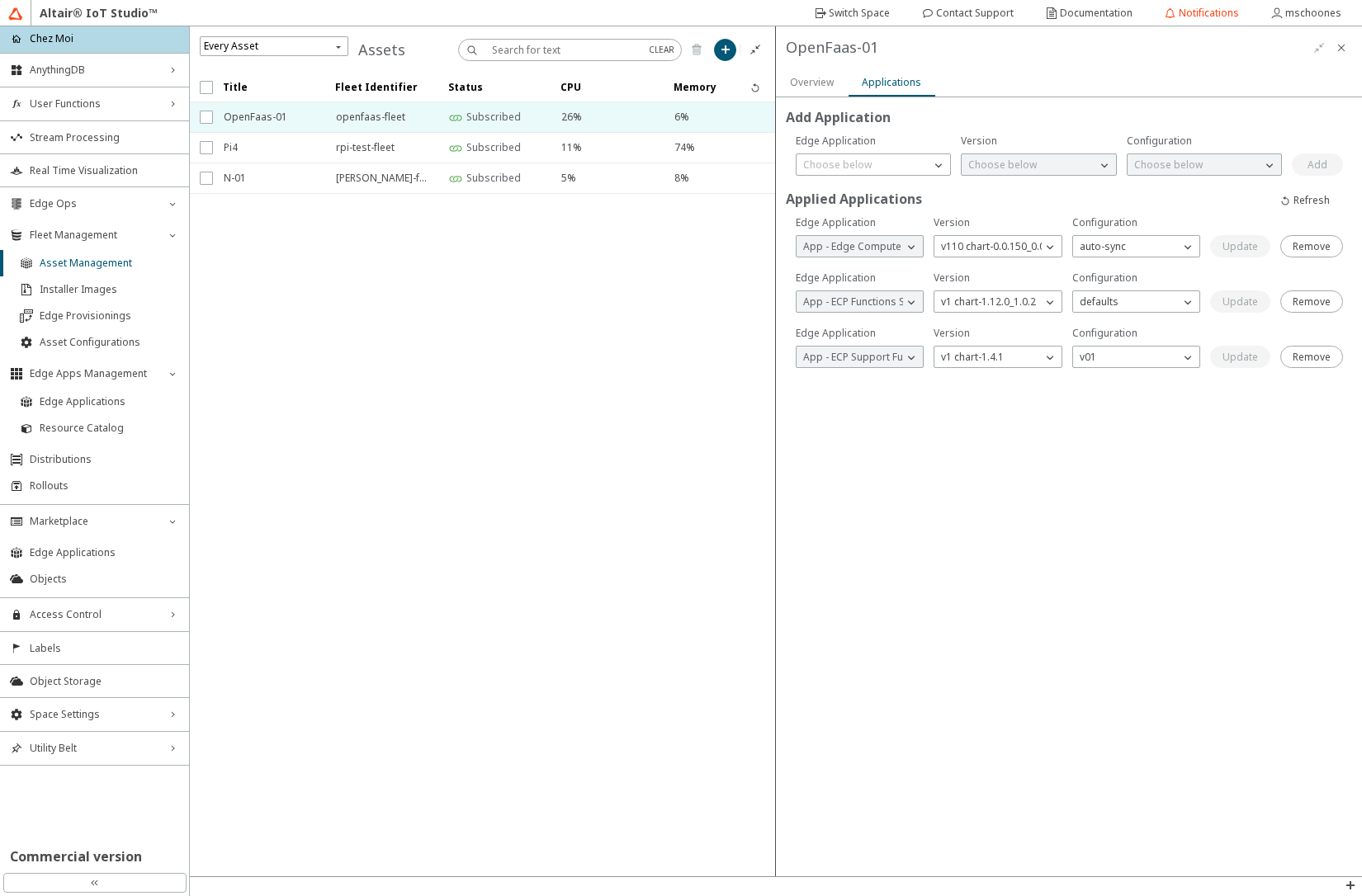
click at [0, 0] on slot "Overview" at bounding box center [0, 0] width 0 height 0
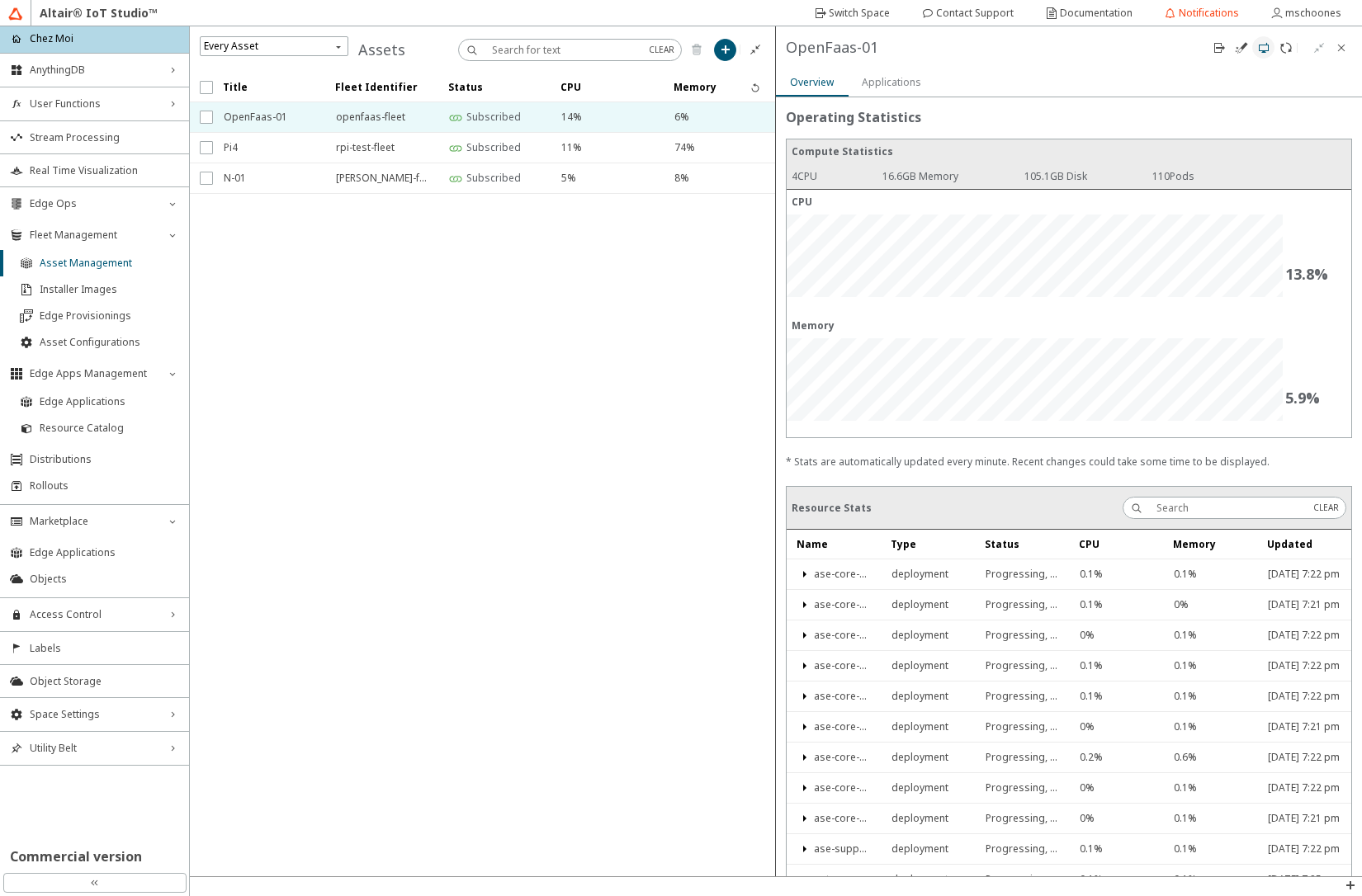
click at [1257, 42] on iron-icon at bounding box center [1263, 47] width 13 height 13
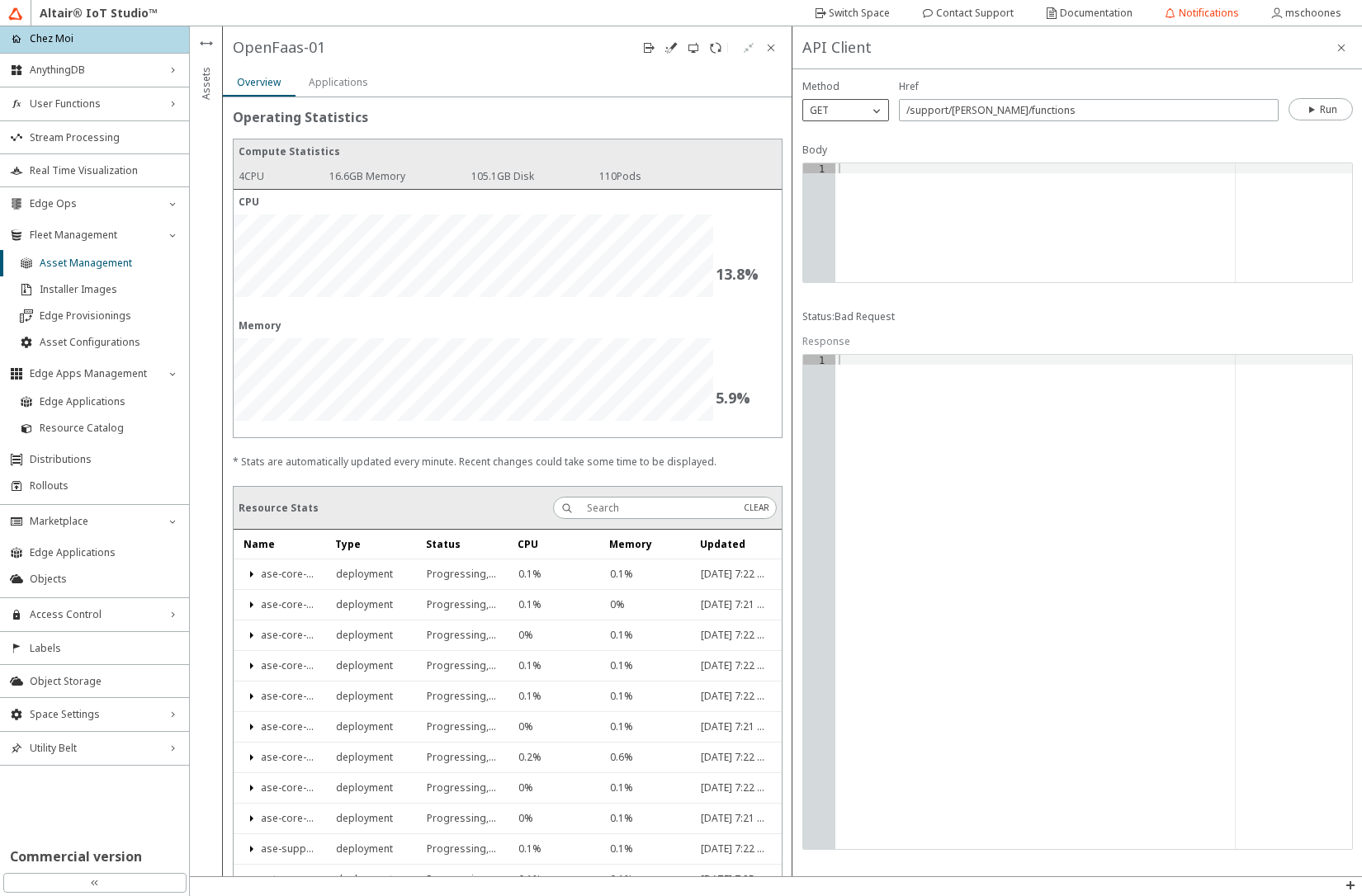
click at [870, 108] on iron-icon at bounding box center [876, 110] width 17 height 17
click at [846, 150] on div "POST" at bounding box center [846, 158] width 85 height 24
click at [893, 185] on div at bounding box center [1094, 233] width 516 height 138
type textarea "{"
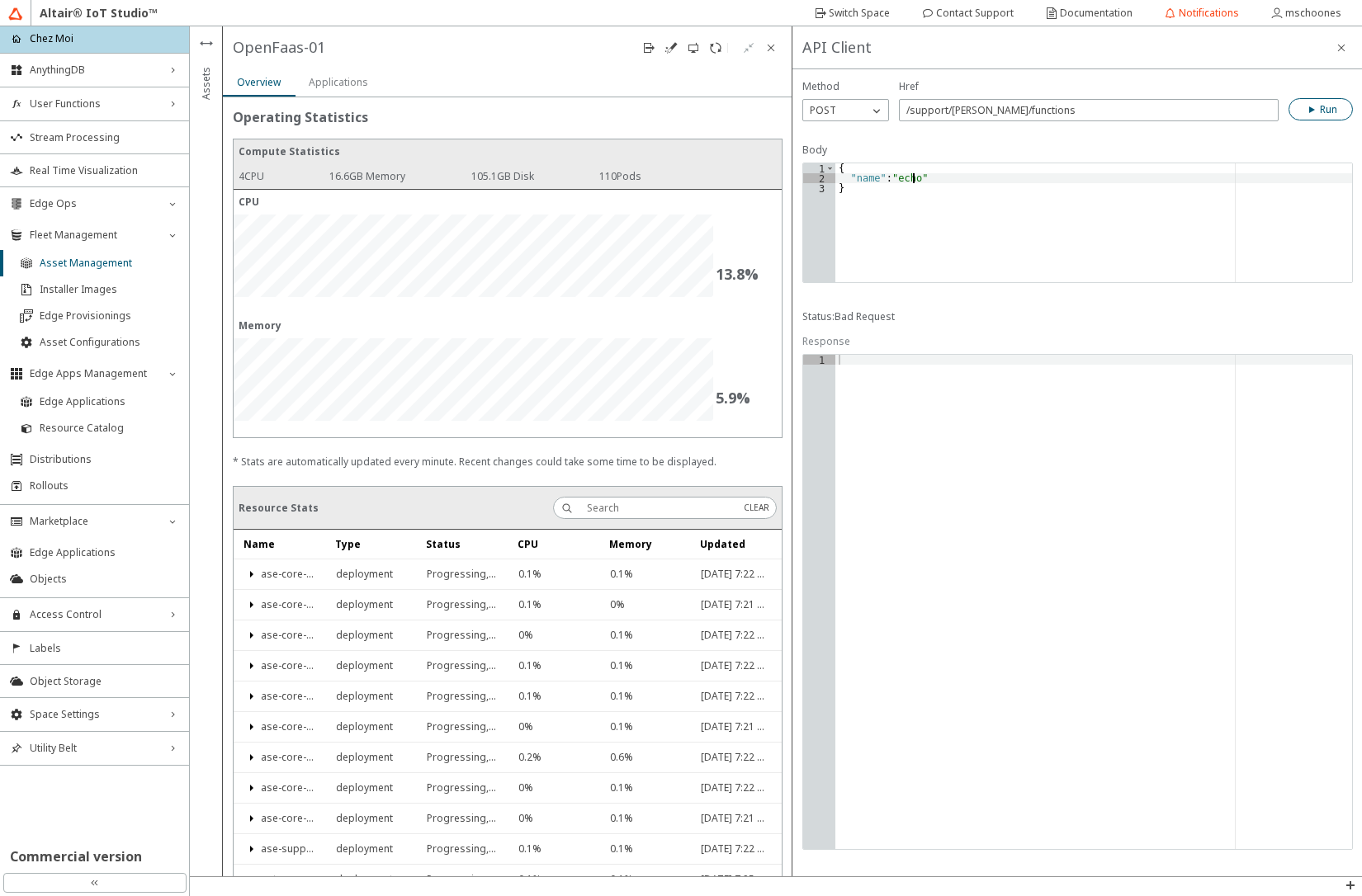
type textarea ""name": "echo"
click at [1326, 101] on paper-button "Run" at bounding box center [1321, 108] width 65 height 22
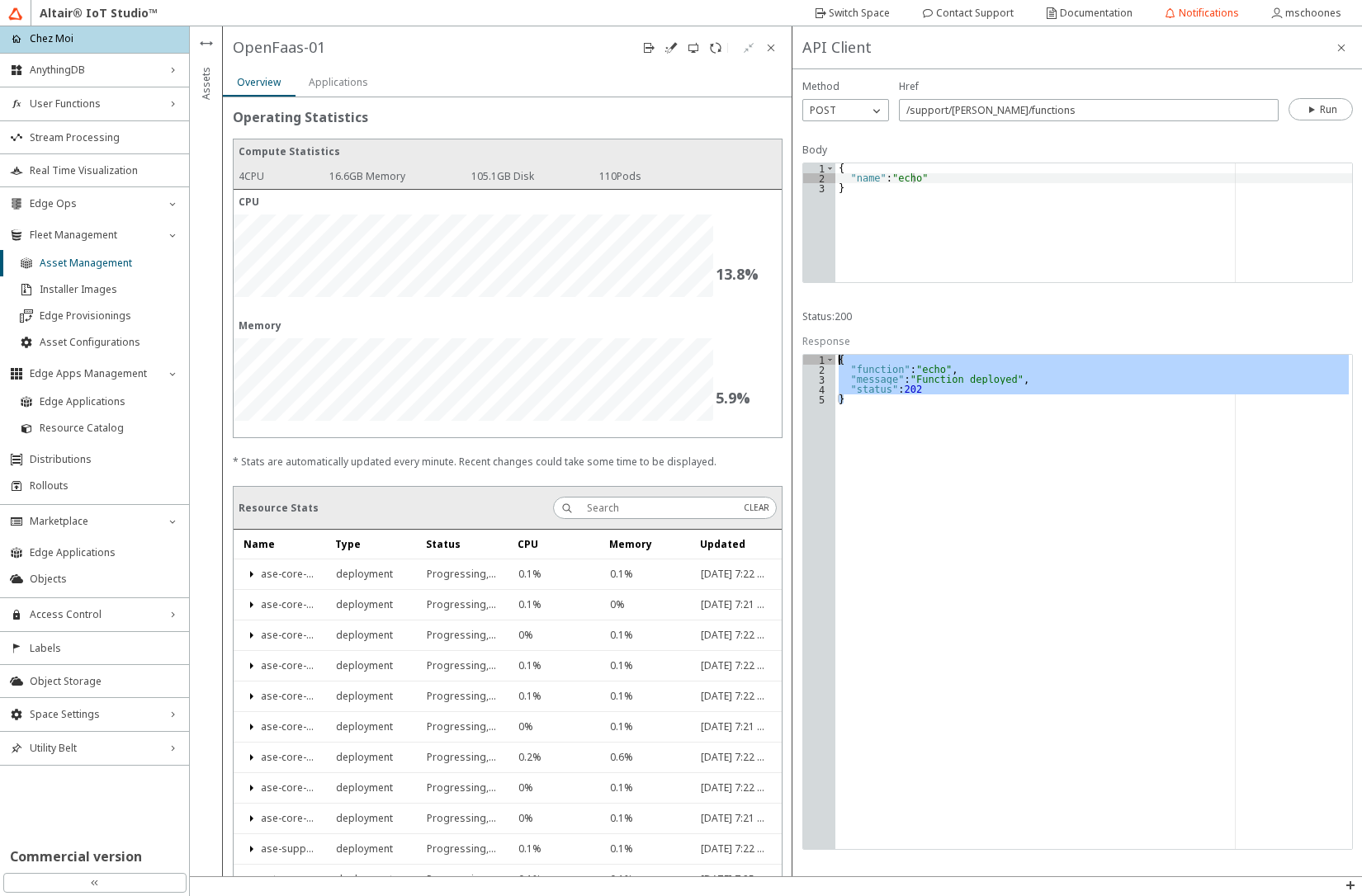
drag, startPoint x: 851, startPoint y: 408, endPoint x: 800, endPoint y: 330, distance: 93.2
click at [800, 330] on div "Body "name": "echo 1 2 3 { "name" : "echo" } XXXXXXXXXXXXXXXXXXXXXXXXXXXXXXXXXX…" at bounding box center [1077, 472] width 570 height 807
type textarea "{ "function": "echo","
click at [774, 46] on iron-icon at bounding box center [770, 47] width 13 height 13
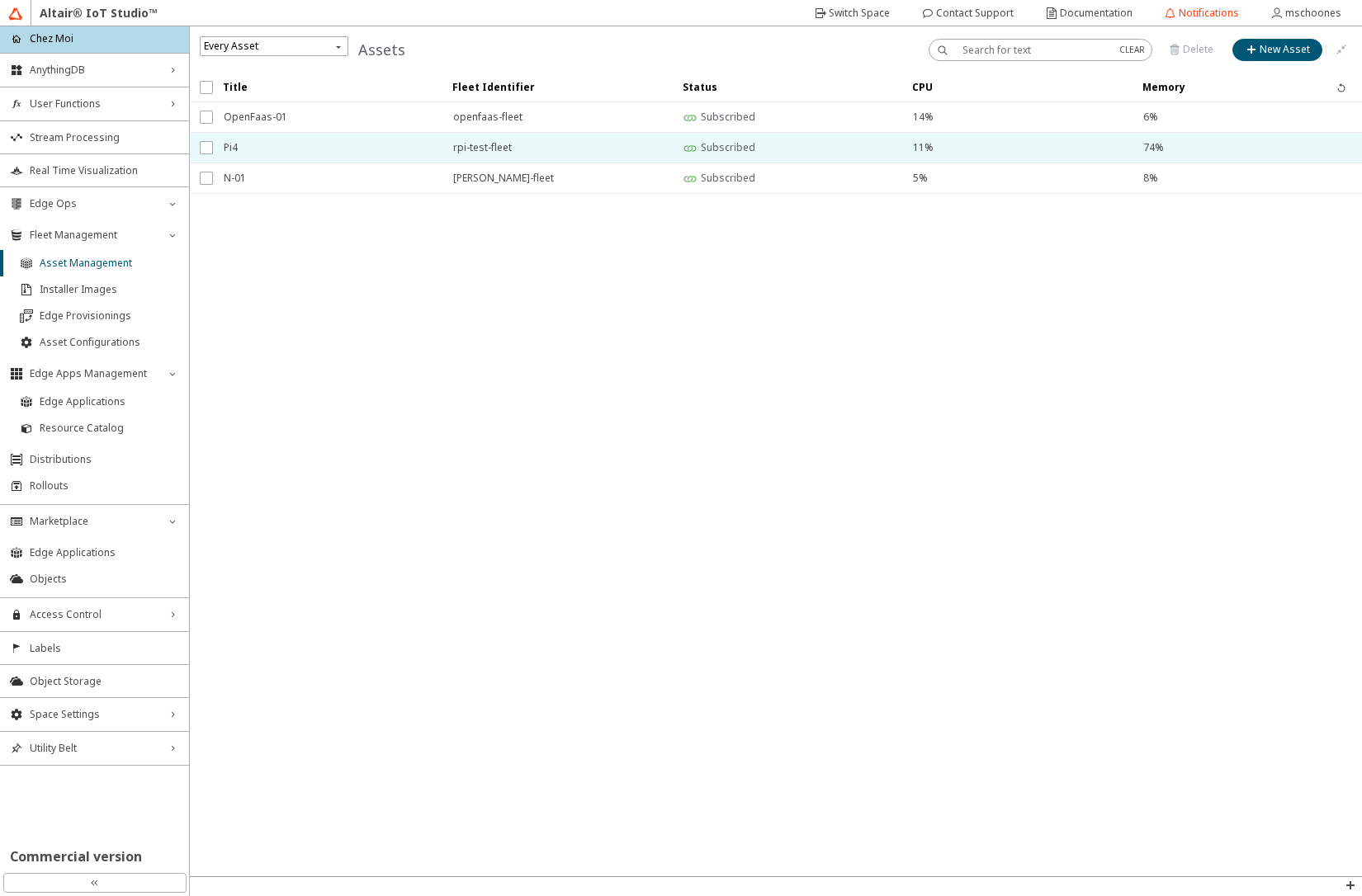
click at [242, 152] on span "Pi4" at bounding box center [328, 148] width 208 height 30
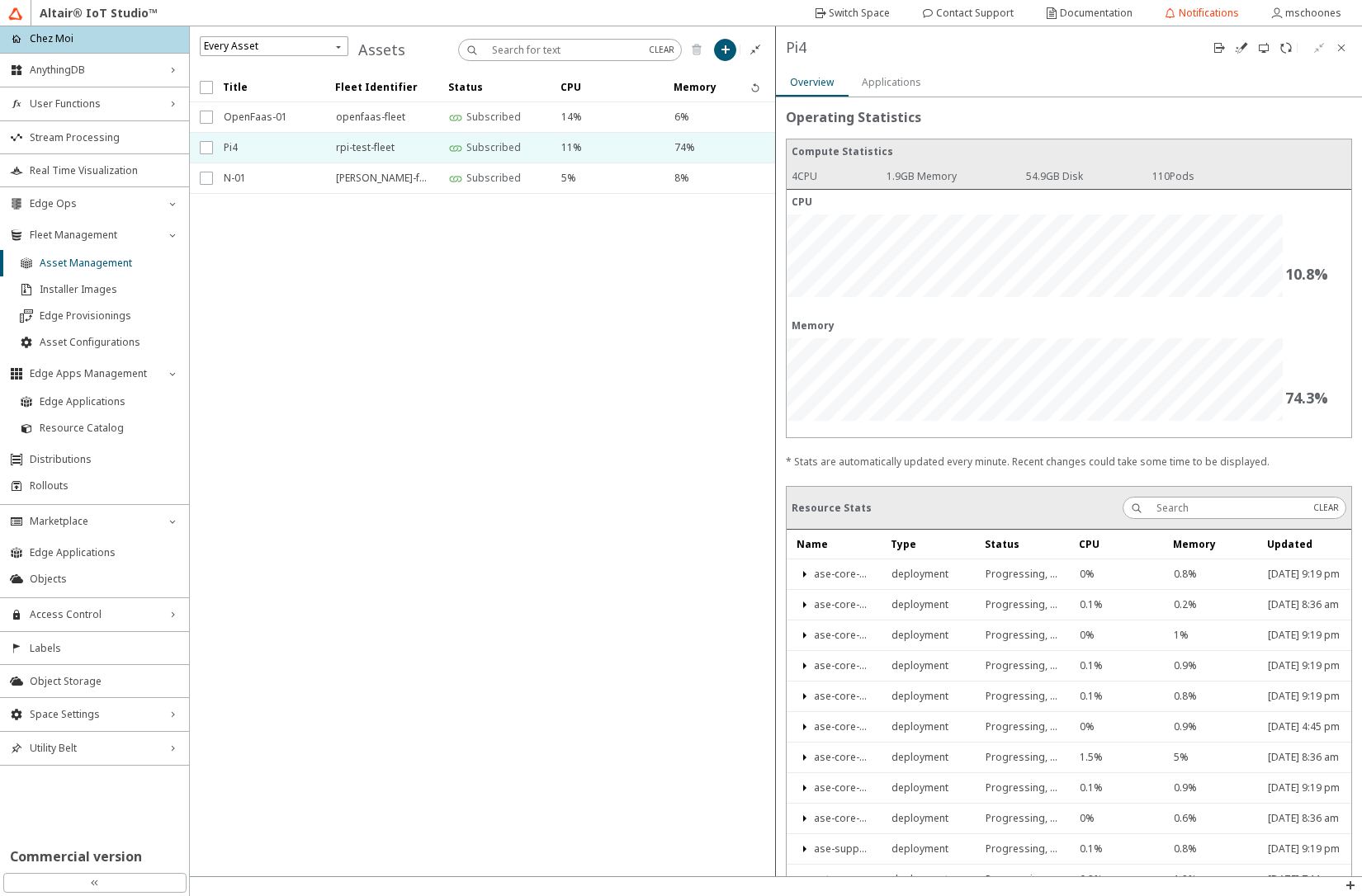
click at [0, 0] on slot "Applications" at bounding box center [0, 0] width 0 height 0
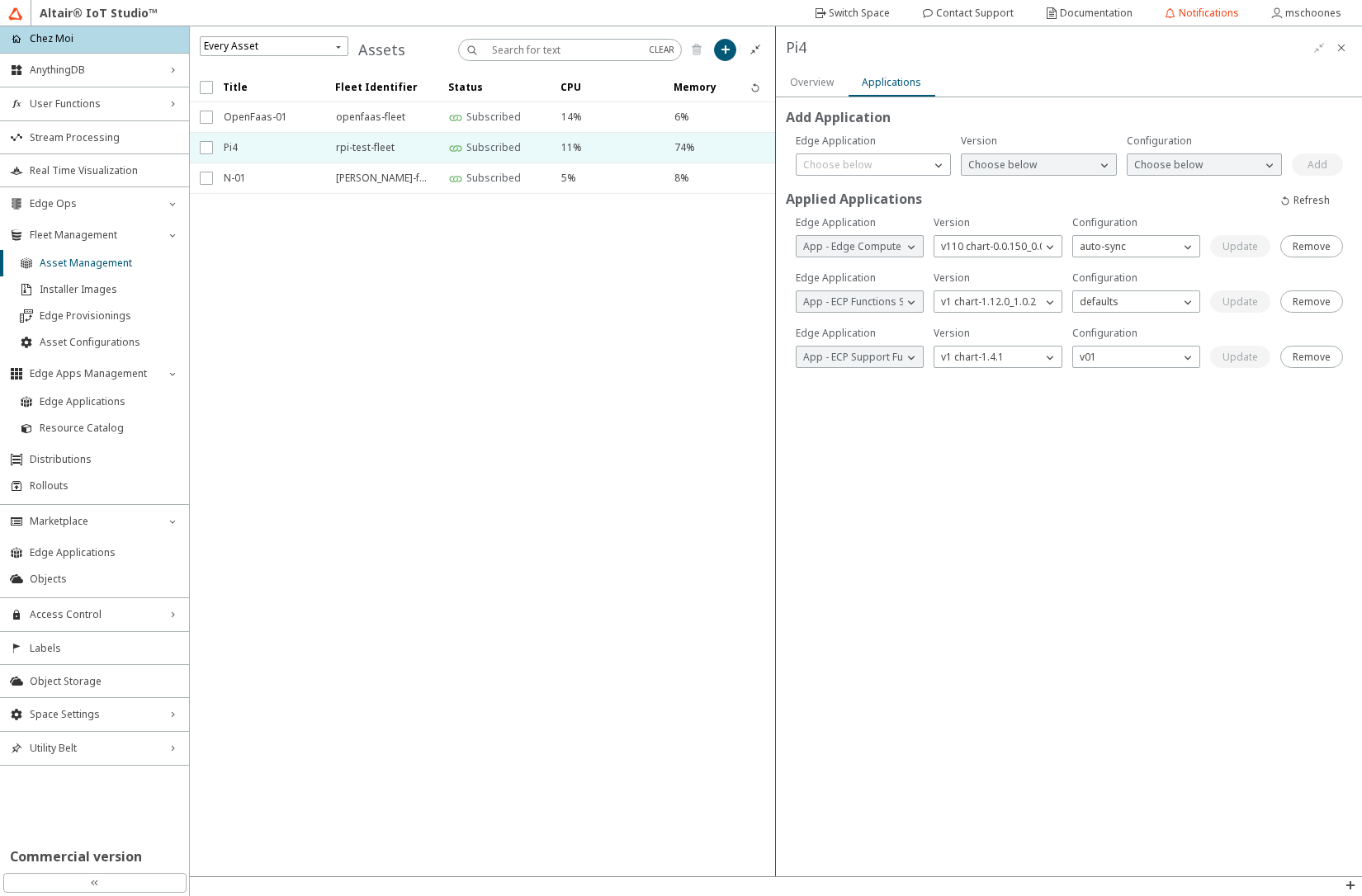
click at [797, 75] on div "Overview" at bounding box center [812, 82] width 44 height 28
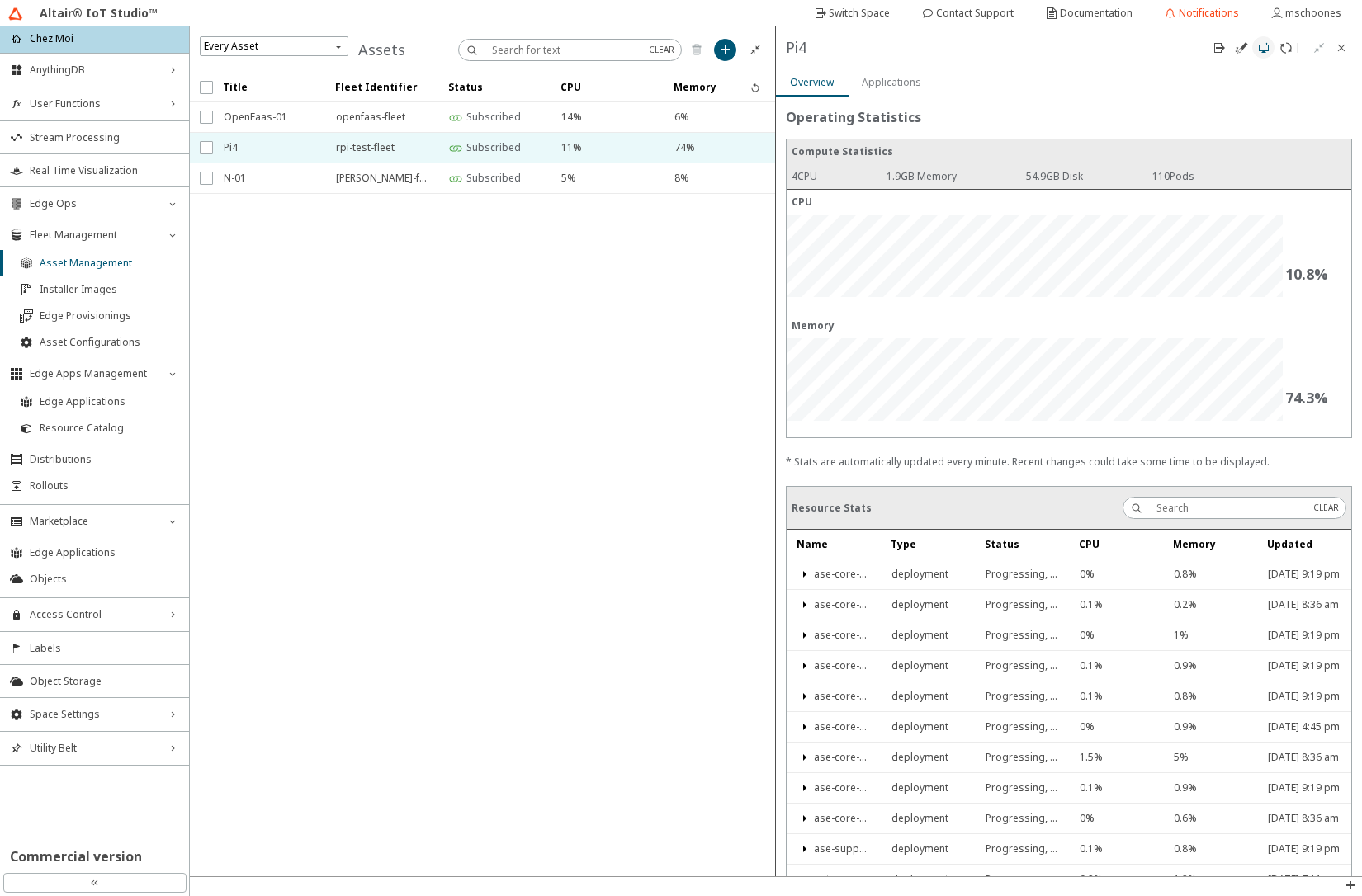
click at [1260, 52] on iron-icon at bounding box center [1263, 47] width 13 height 13
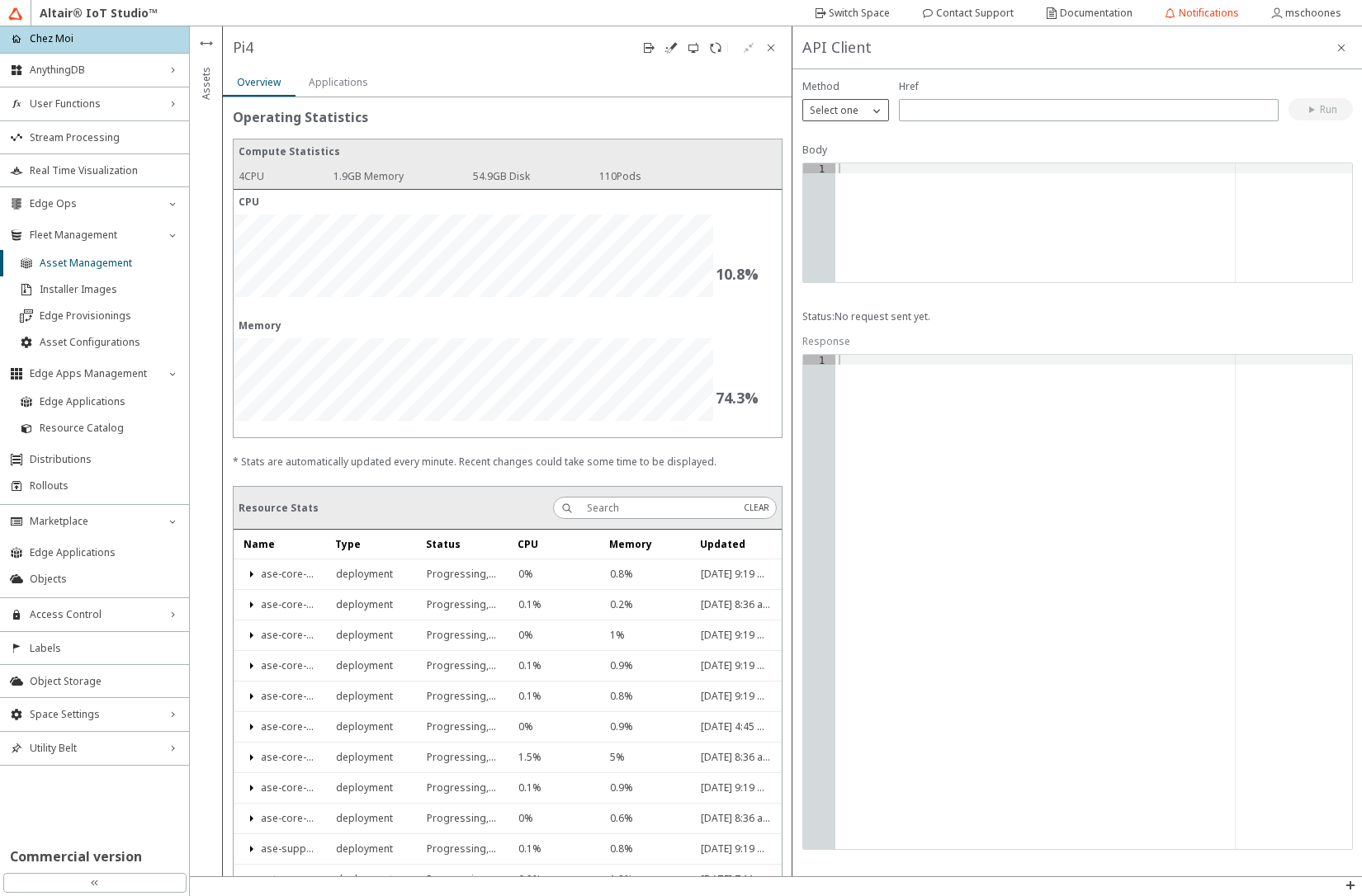
click at [813, 111] on p "Select one" at bounding box center [834, 110] width 62 height 15
click at [822, 158] on span "POST" at bounding box center [823, 158] width 26 height 14
click at [927, 110] on input "text" at bounding box center [1089, 110] width 365 height 14
type input "/support/[PERSON_NAME]/functions"
click at [919, 178] on div at bounding box center [1094, 233] width 516 height 138
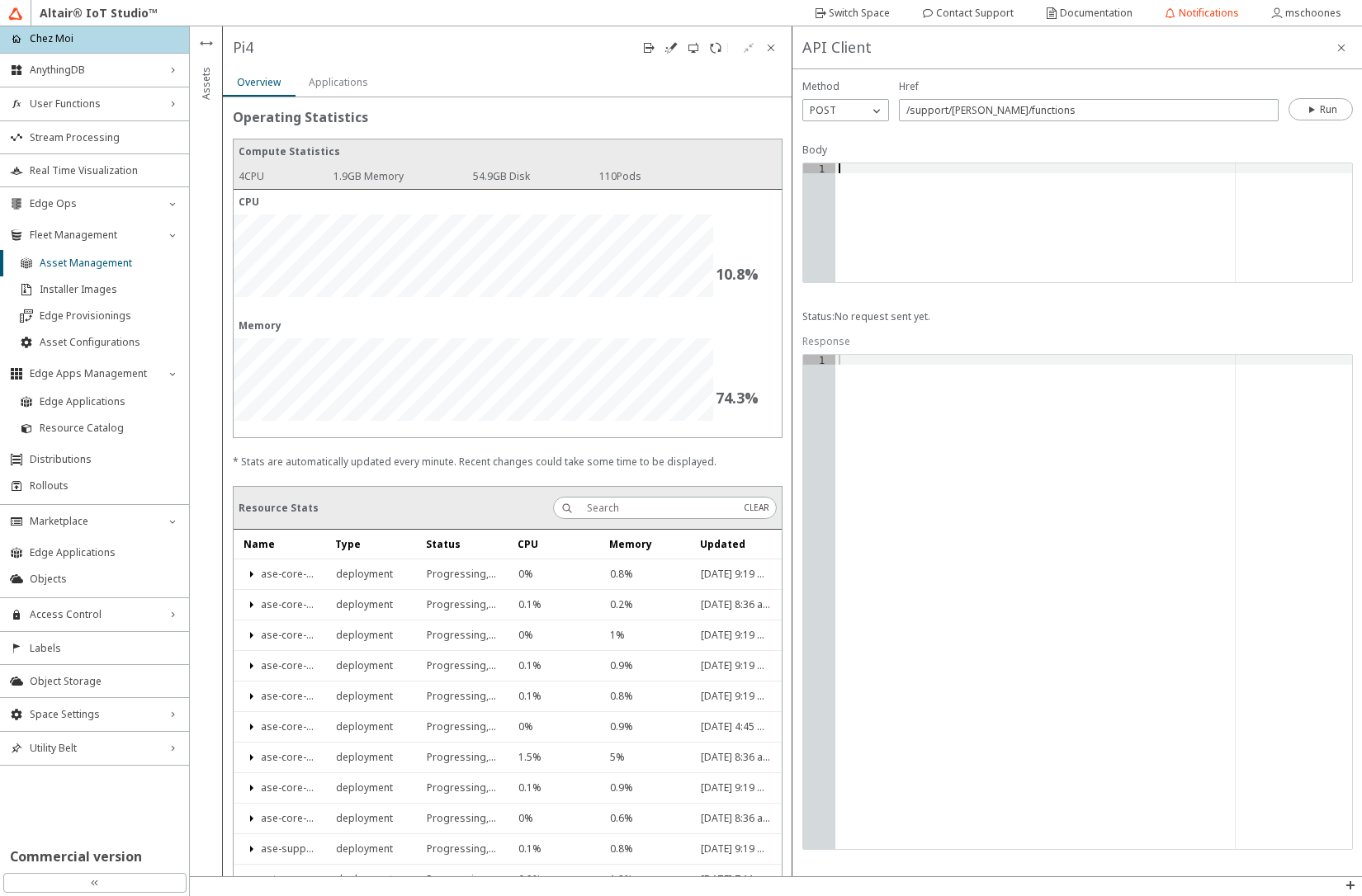
paste textarea "}"
click at [865, 181] on div "{ "function" : "echo" , "message" : "Function deployed" , "status" : 202 }" at bounding box center [1094, 233] width 516 height 138
drag, startPoint x: 920, startPoint y: 180, endPoint x: 920, endPoint y: 199, distance: 19.0
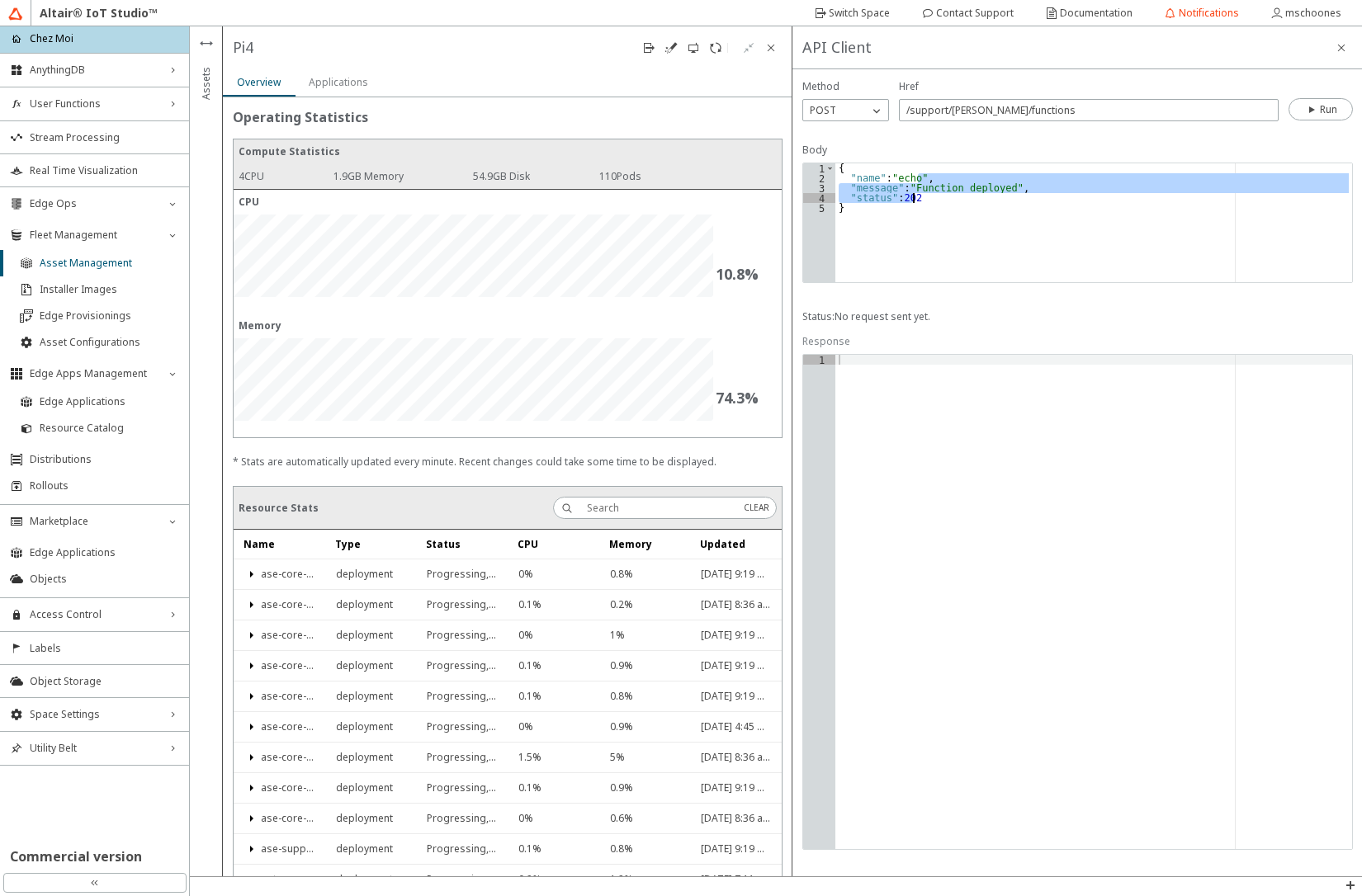
click at [920, 199] on div "{ "name" : "echo" , "message" : "Function deployed" , "status" : 202 }" at bounding box center [1094, 233] width 516 height 138
type textarea ""name": "echo""
click at [1311, 108] on iron-icon at bounding box center [1312, 109] width 15 height 13
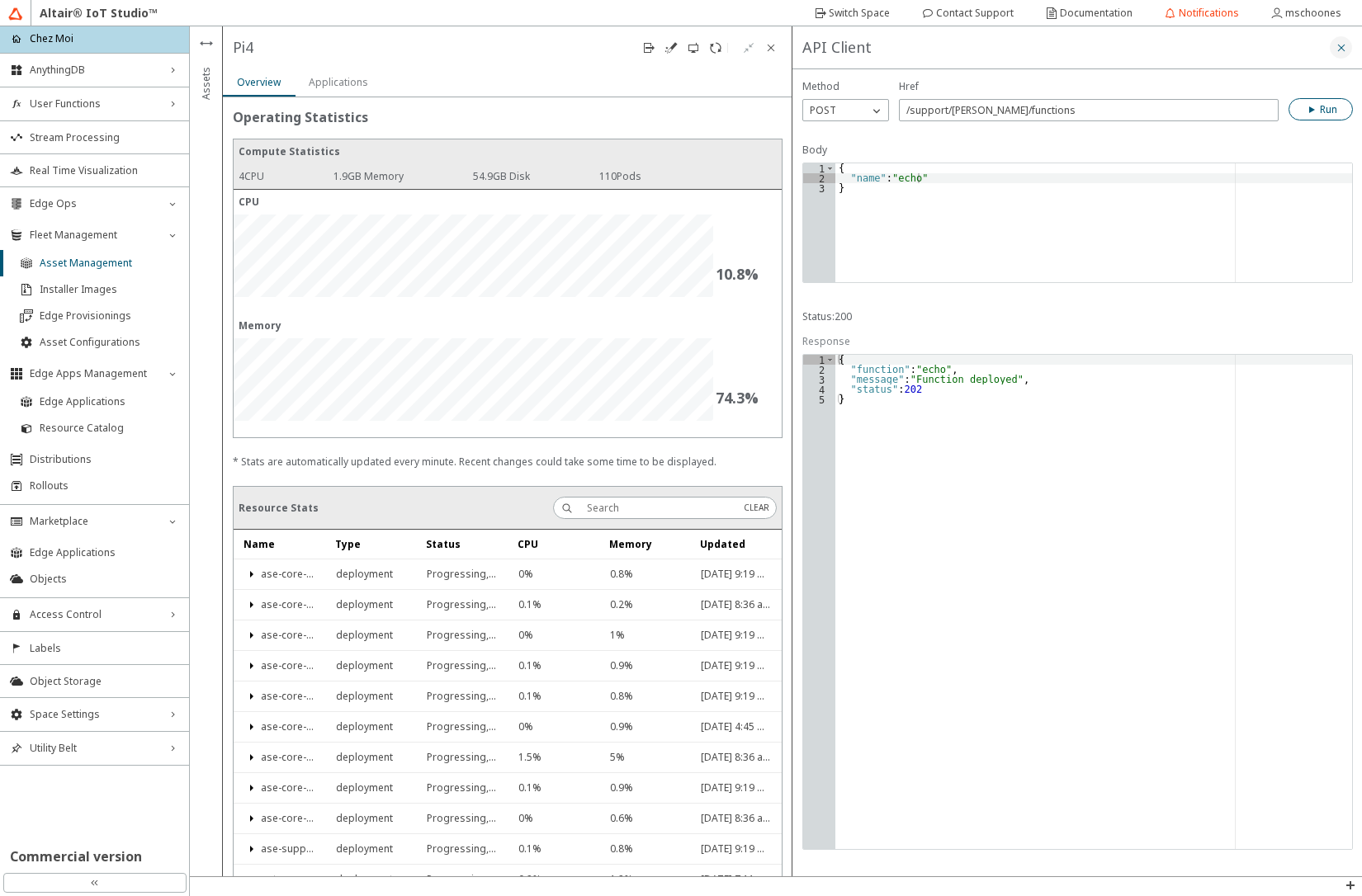
click at [1343, 48] on iron-icon at bounding box center [1341, 47] width 13 height 13
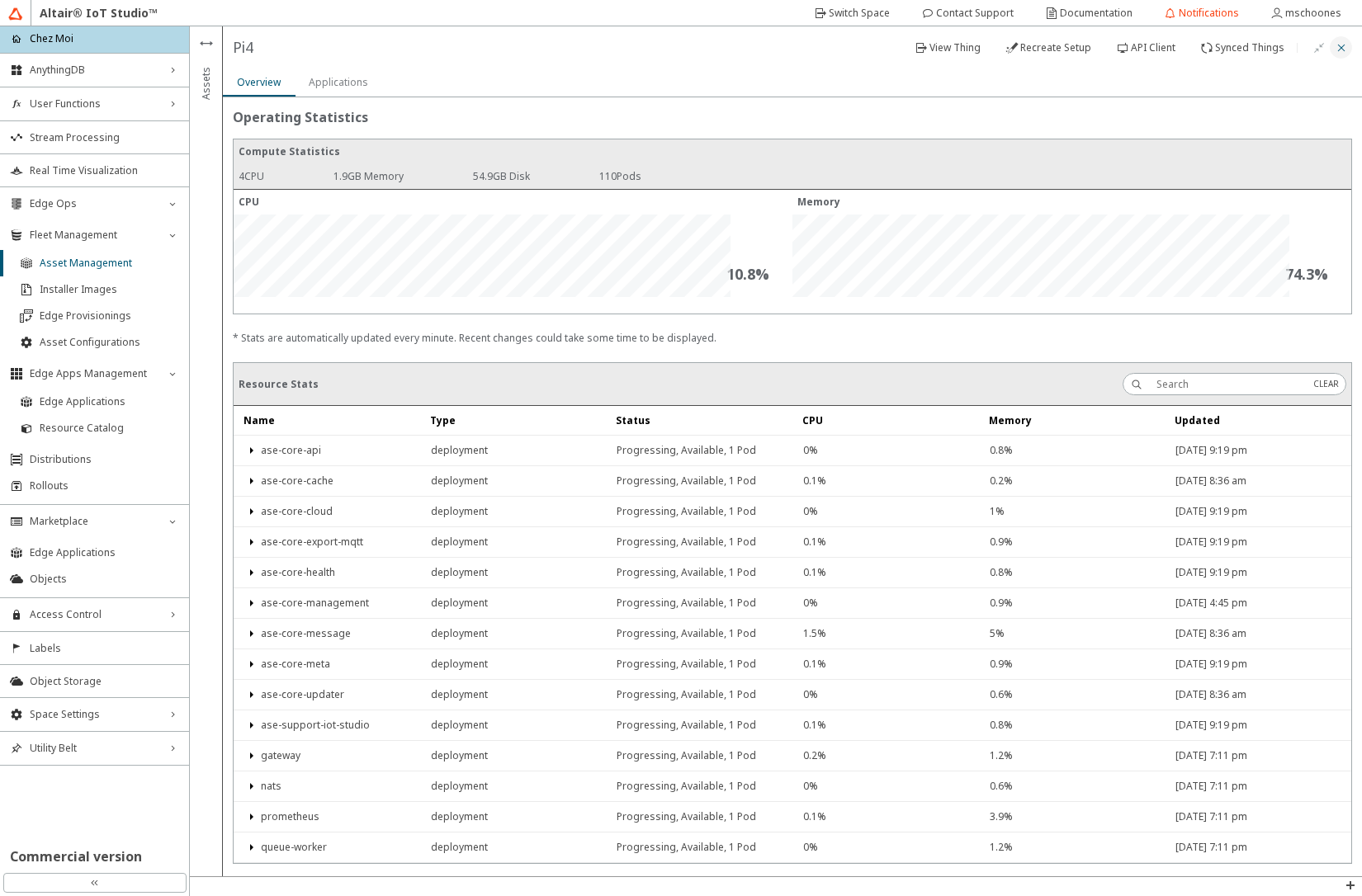
click at [1346, 45] on iron-icon at bounding box center [1341, 47] width 13 height 13
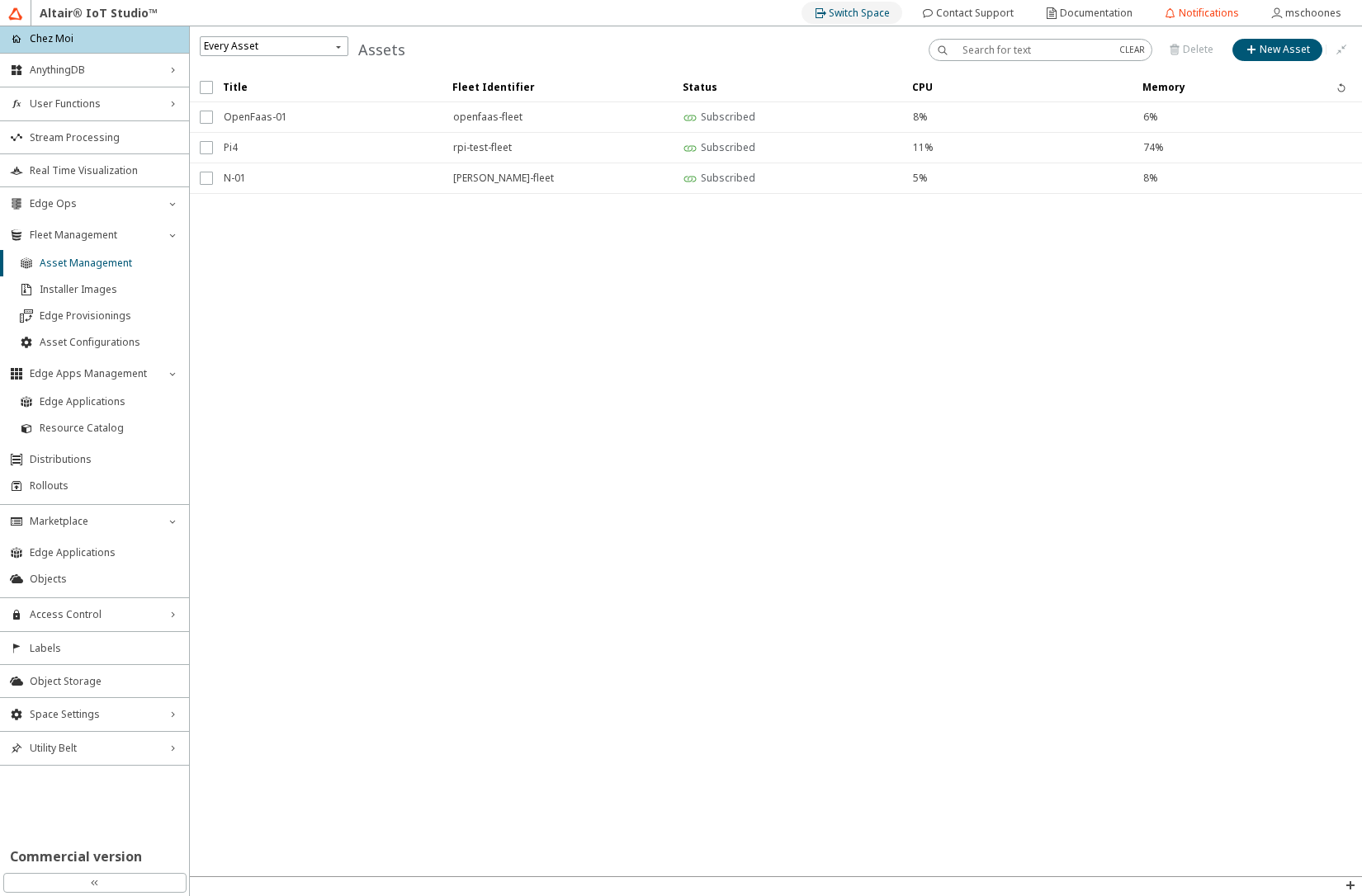
click at [0, 0] on slot "Switch Space" at bounding box center [0, 0] width 0 height 0
